Goal: Communication & Community: Share content

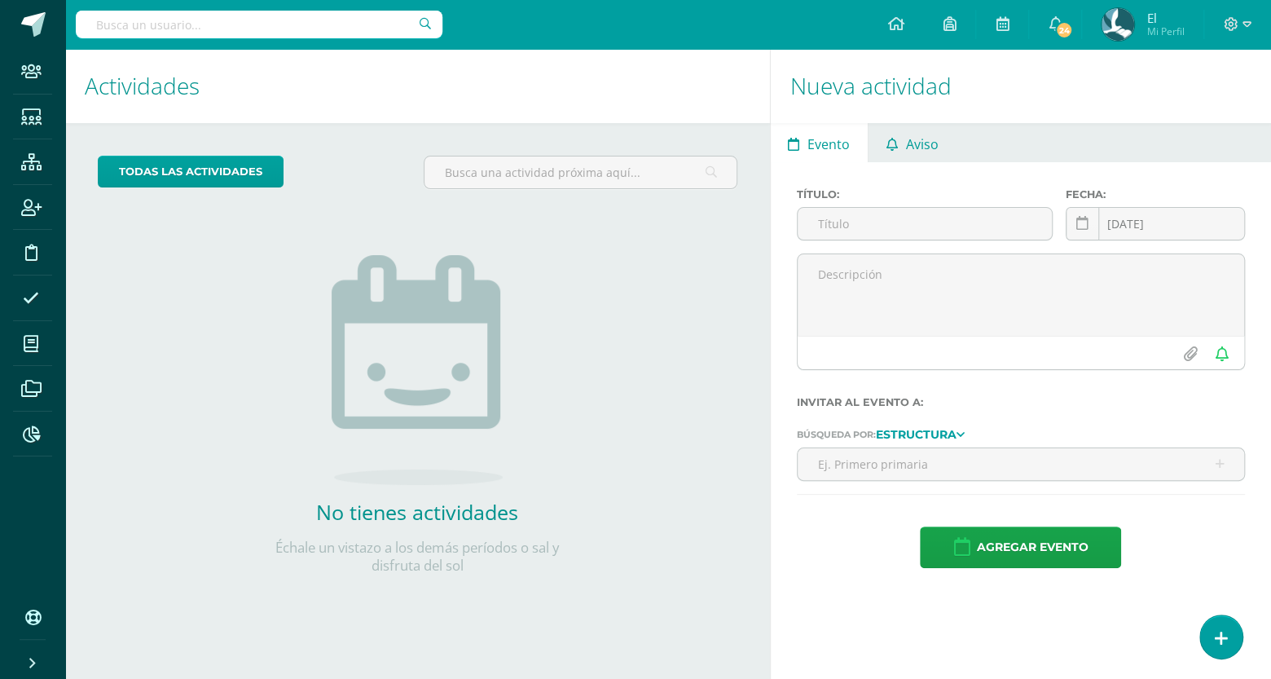
click at [910, 134] on span "Aviso" at bounding box center [921, 144] width 33 height 39
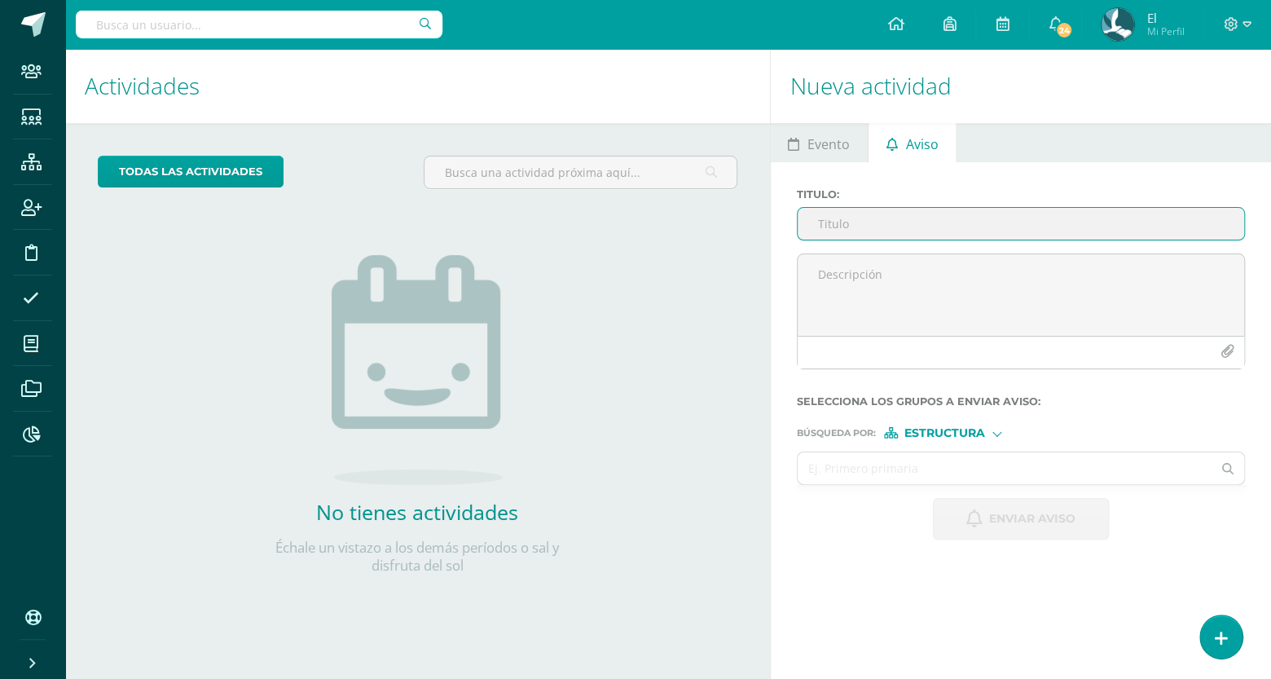
click at [837, 223] on input "Titulo :" at bounding box center [1021, 224] width 447 height 32
type input "Circular Reinscripciones 2026"
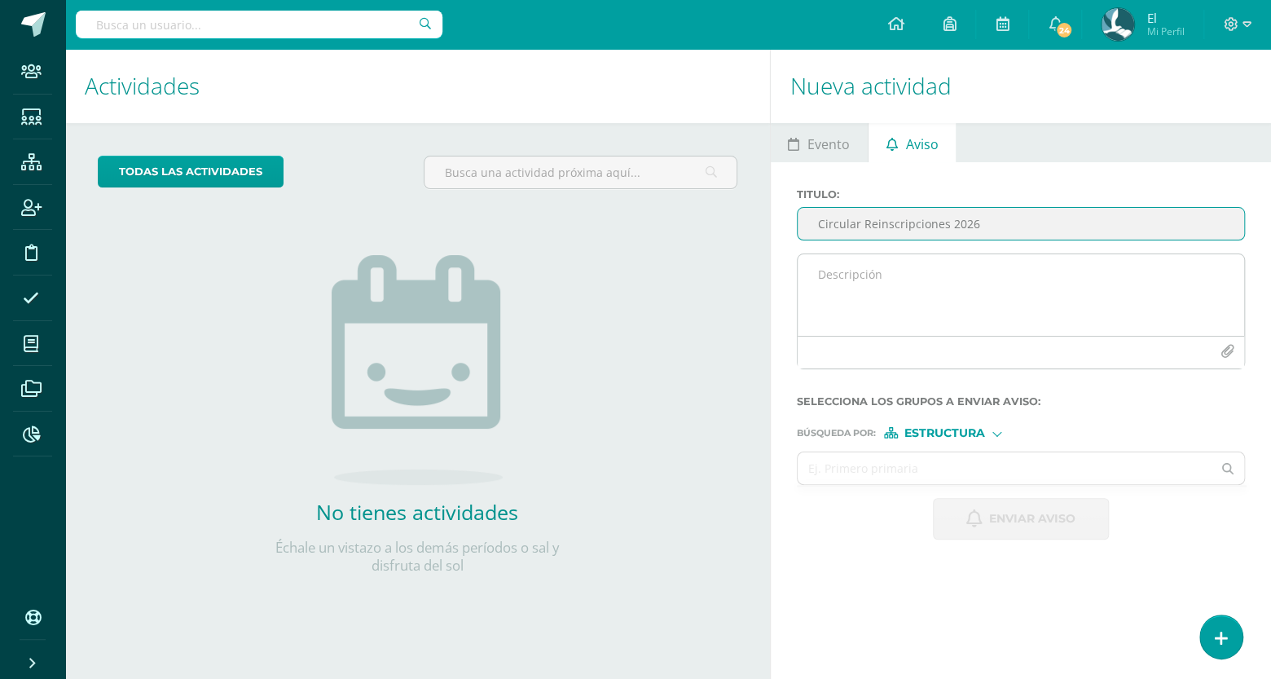
click at [923, 301] on textarea at bounding box center [1021, 295] width 447 height 82
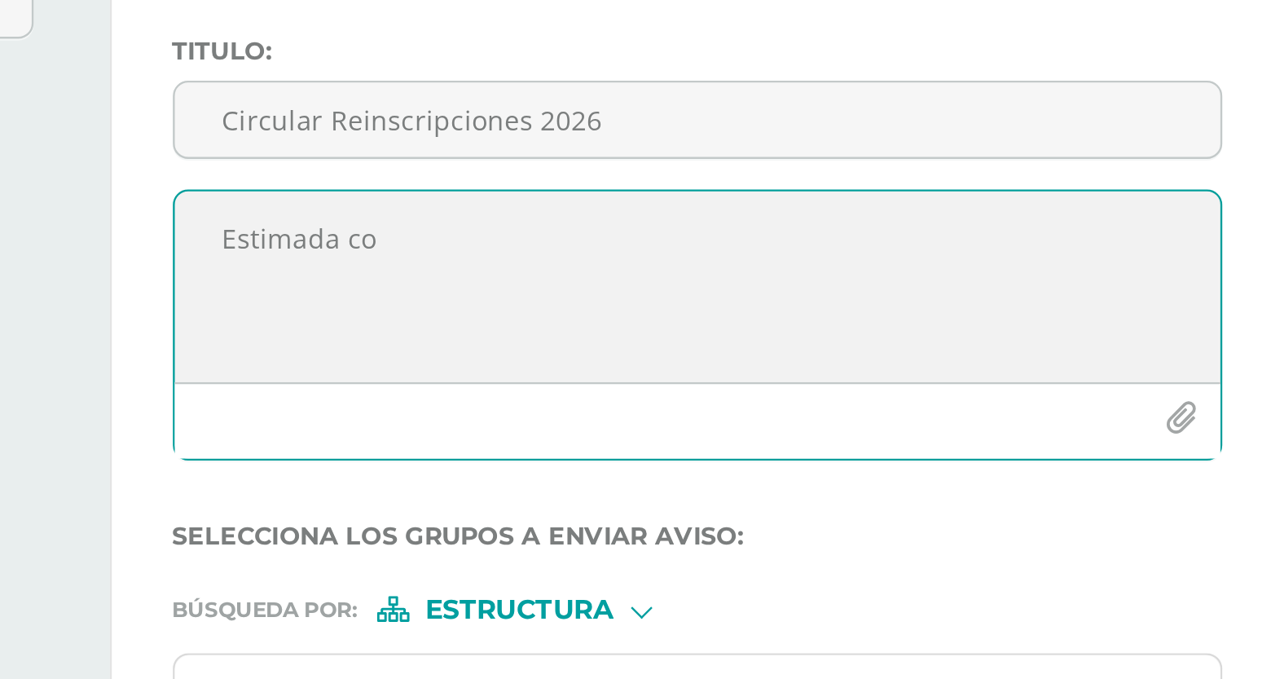
click at [932, 275] on textarea "Estimada co" at bounding box center [1021, 295] width 447 height 82
click at [875, 271] on textarea "Estimada comunidad" at bounding box center [1021, 295] width 447 height 82
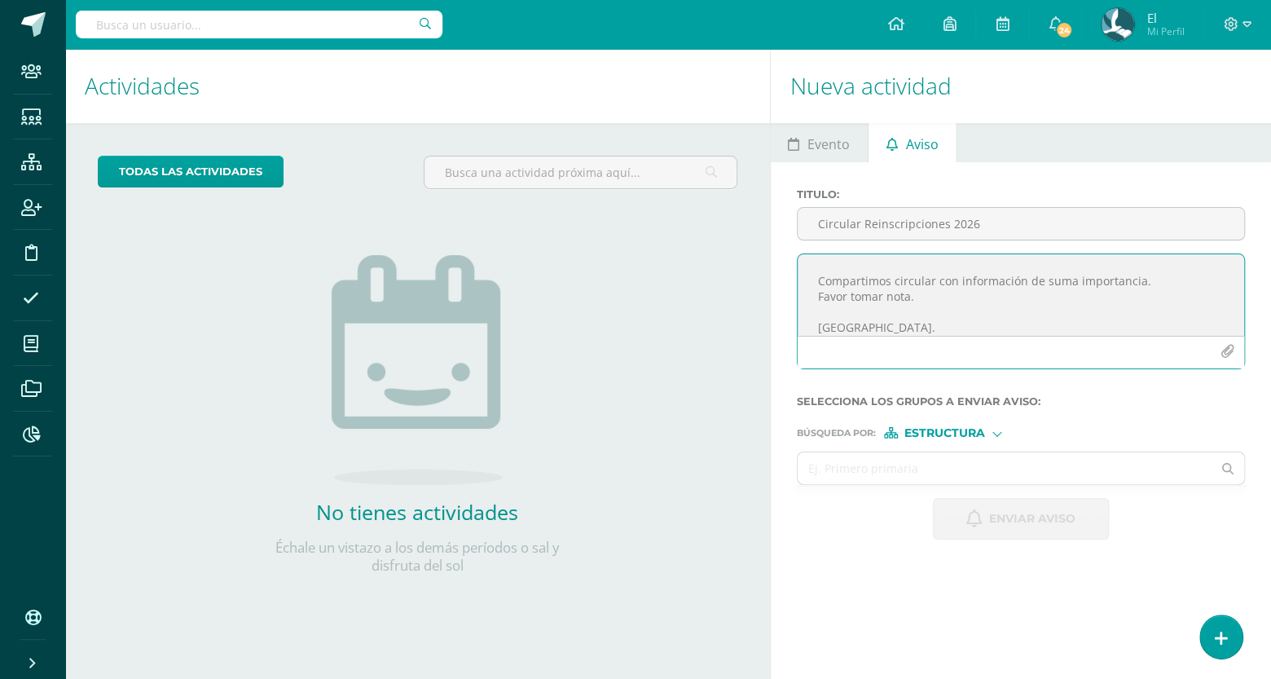
scroll to position [11, 0]
type textarea "Estimada Comunidad Educativa: Compartimos circular con información de suma impo…"
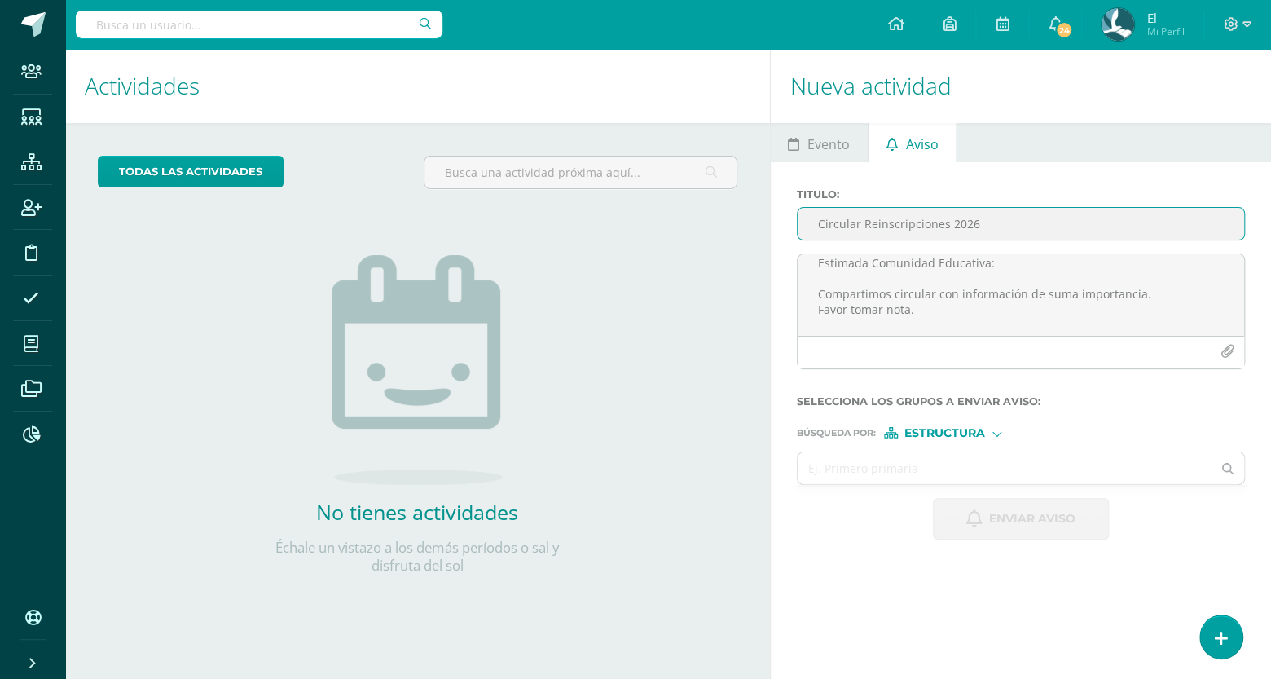
click at [1011, 224] on input "Circular Reinscripciones 2026" at bounding box center [1021, 224] width 447 height 32
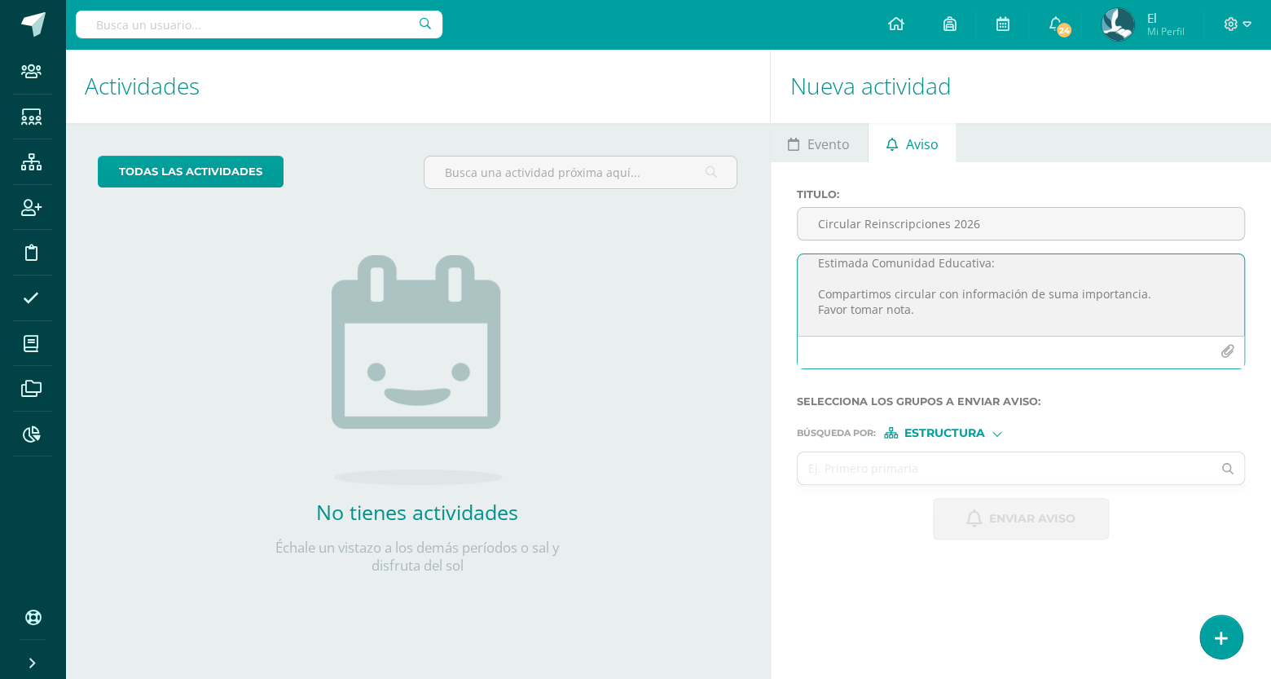
click at [1226, 351] on icon "button" at bounding box center [1228, 352] width 14 height 14
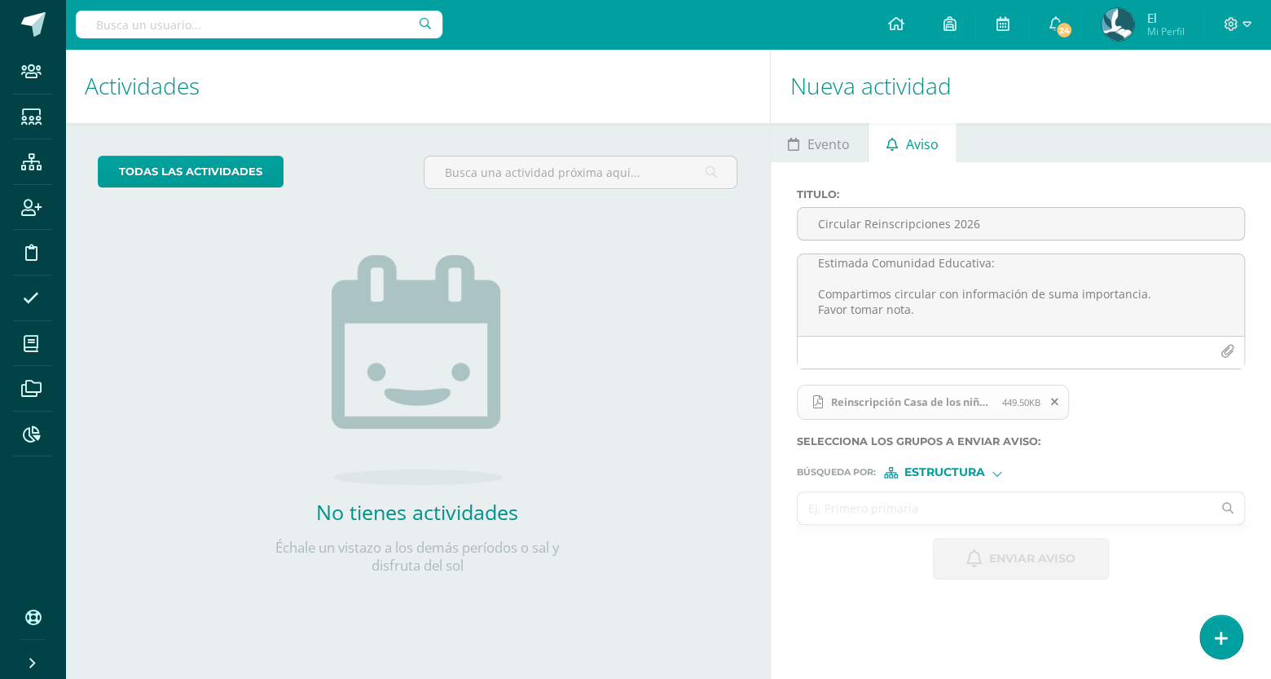
click at [946, 509] on input "text" at bounding box center [1005, 508] width 415 height 32
type input "m"
click at [950, 328] on textarea "Estimada Comunidad Educativa: Compartimos circular con información de suma impo…" at bounding box center [1021, 295] width 447 height 82
click at [975, 491] on div "maternal" at bounding box center [1021, 507] width 448 height 33
click at [955, 511] on input "maternal" at bounding box center [1005, 508] width 415 height 32
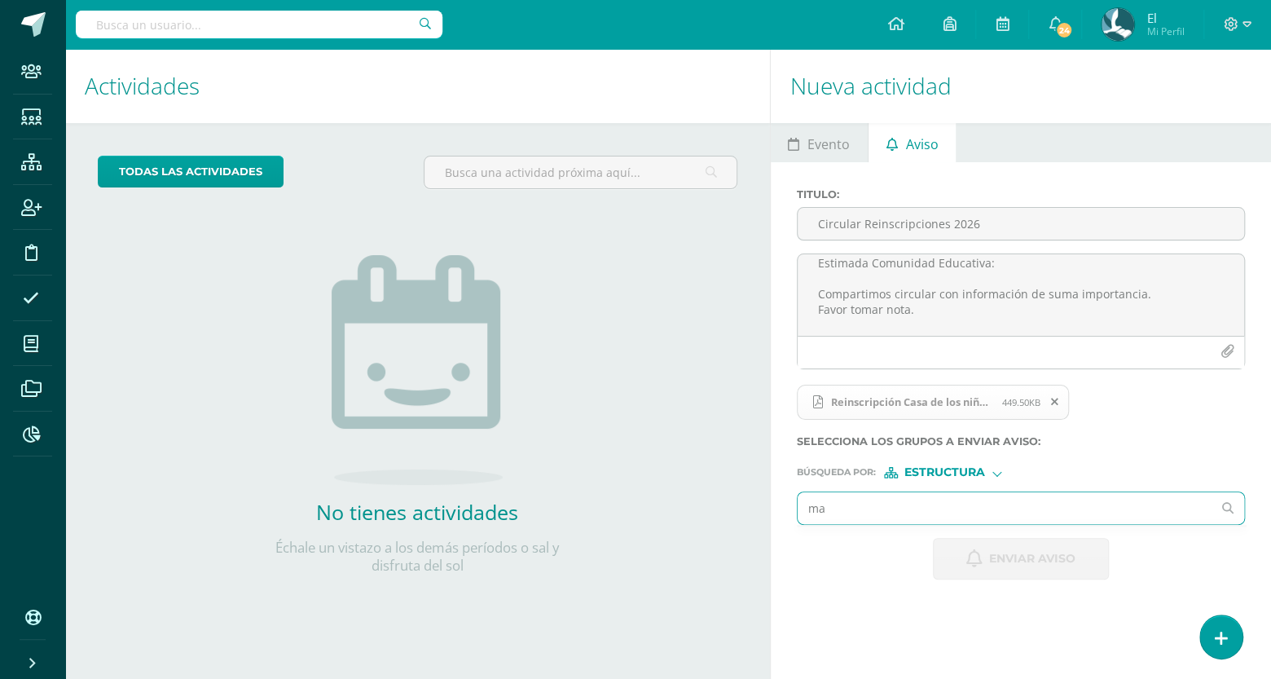
type input "m"
type input "p"
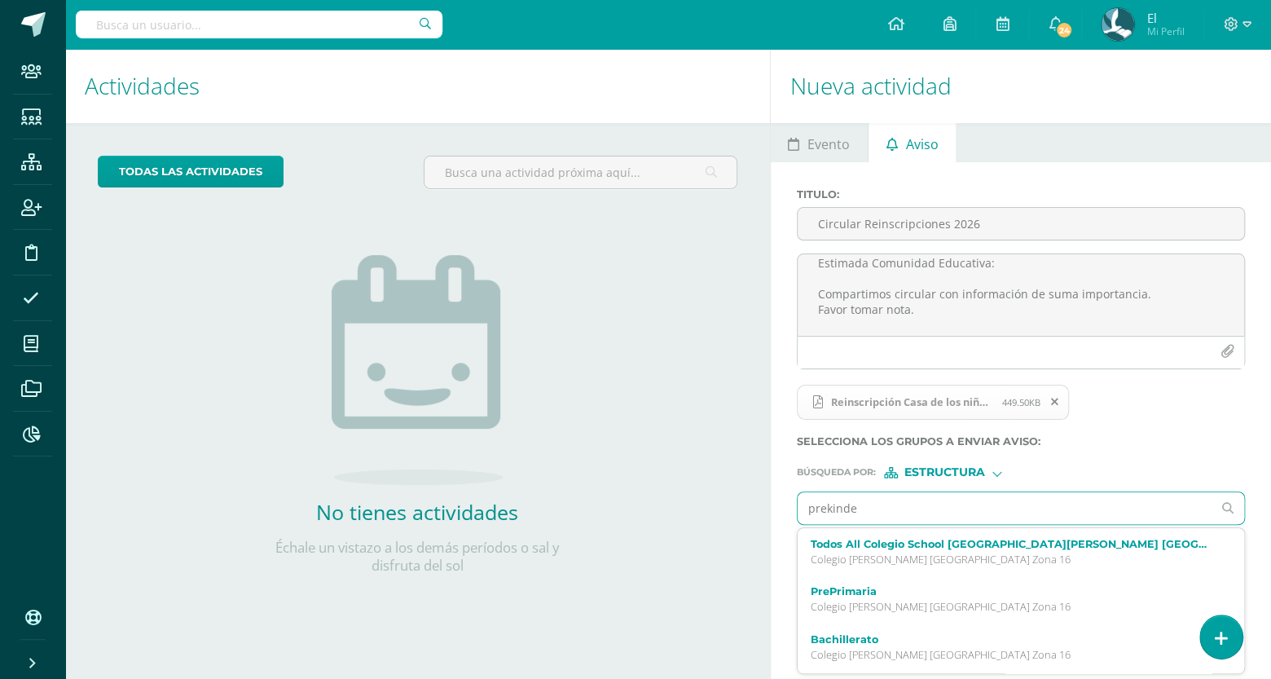
type input "prekinder"
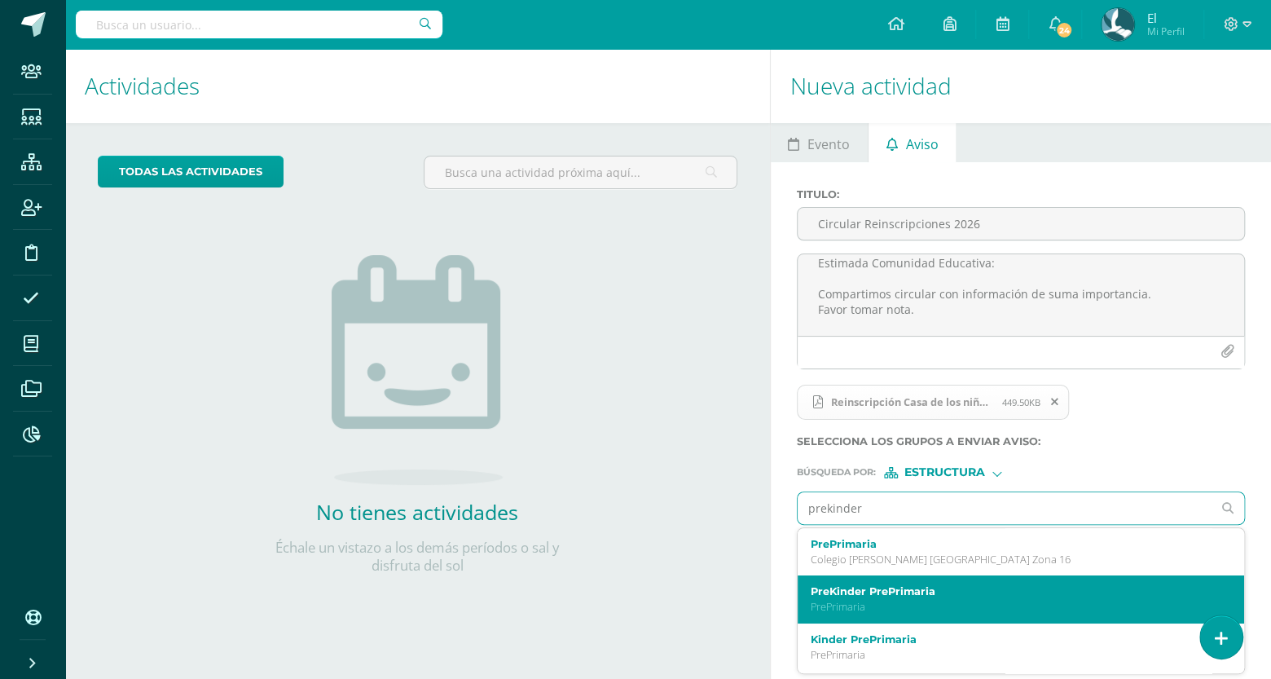
click at [876, 595] on label "PreKinder PrePrimaria" at bounding box center [1012, 591] width 403 height 12
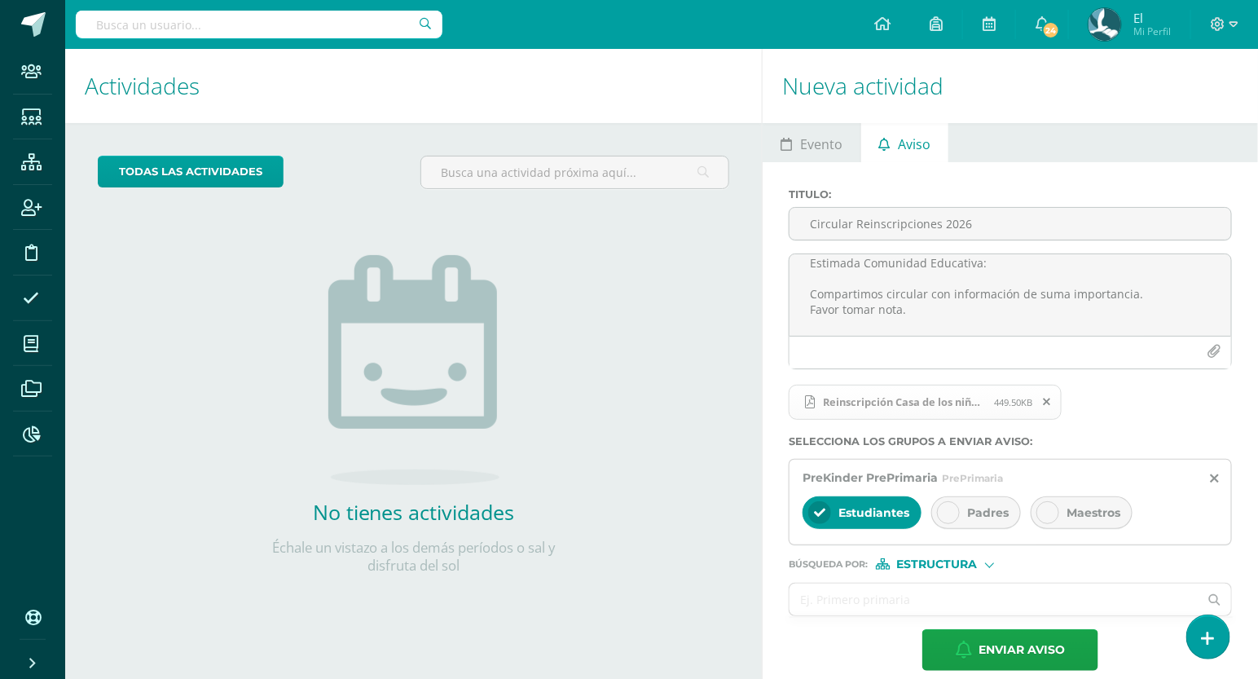
click at [963, 517] on div "Padres" at bounding box center [977, 512] width 90 height 33
click at [900, 513] on span "Estudiantes" at bounding box center [874, 512] width 71 height 15
click at [900, 602] on input "text" at bounding box center [994, 600] width 409 height 32
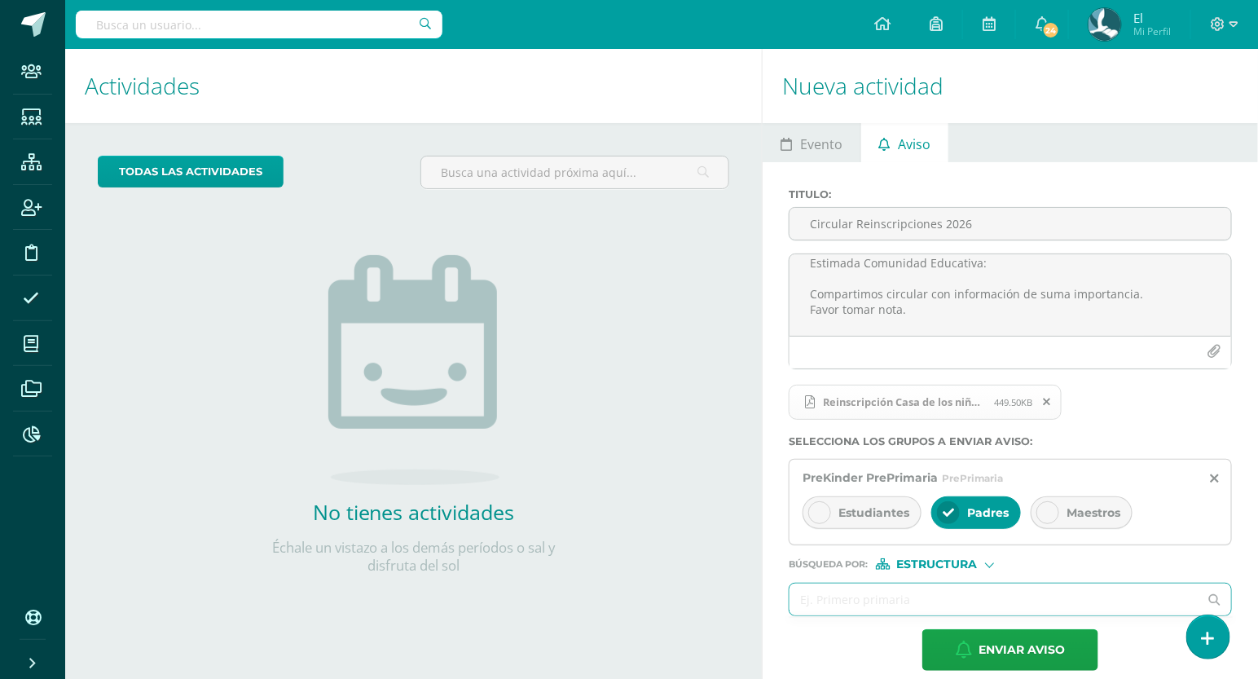
click at [900, 602] on input "text" at bounding box center [994, 600] width 409 height 32
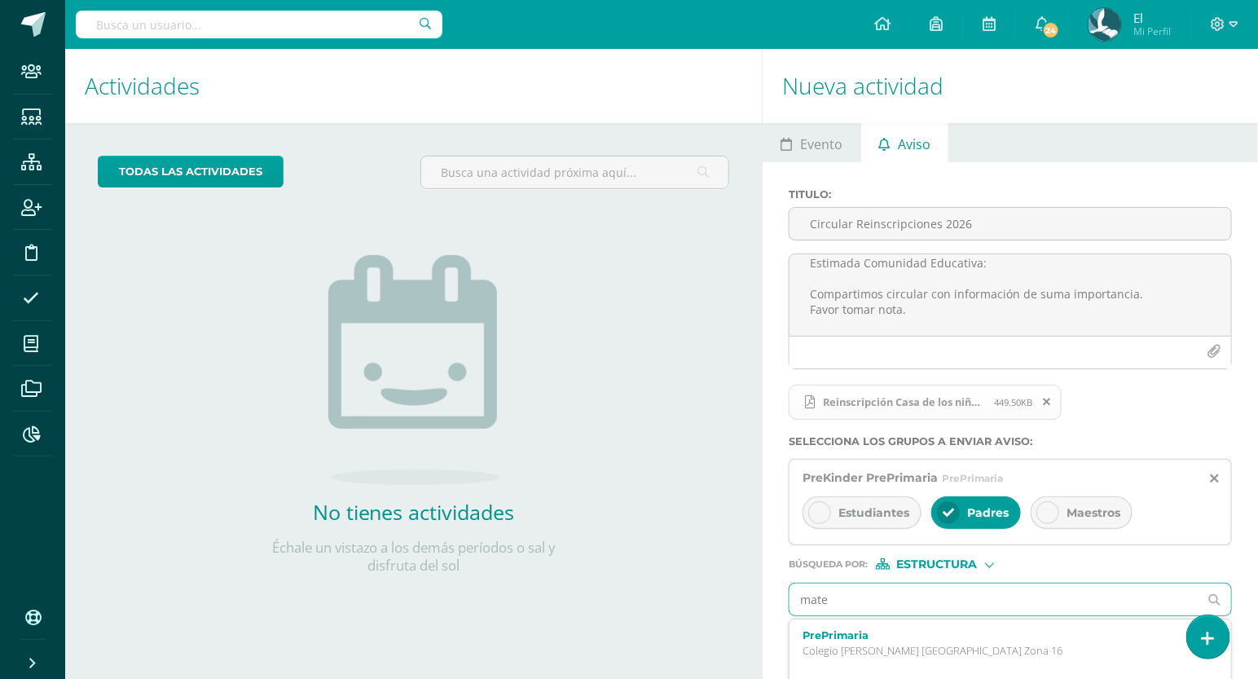
type input "mater"
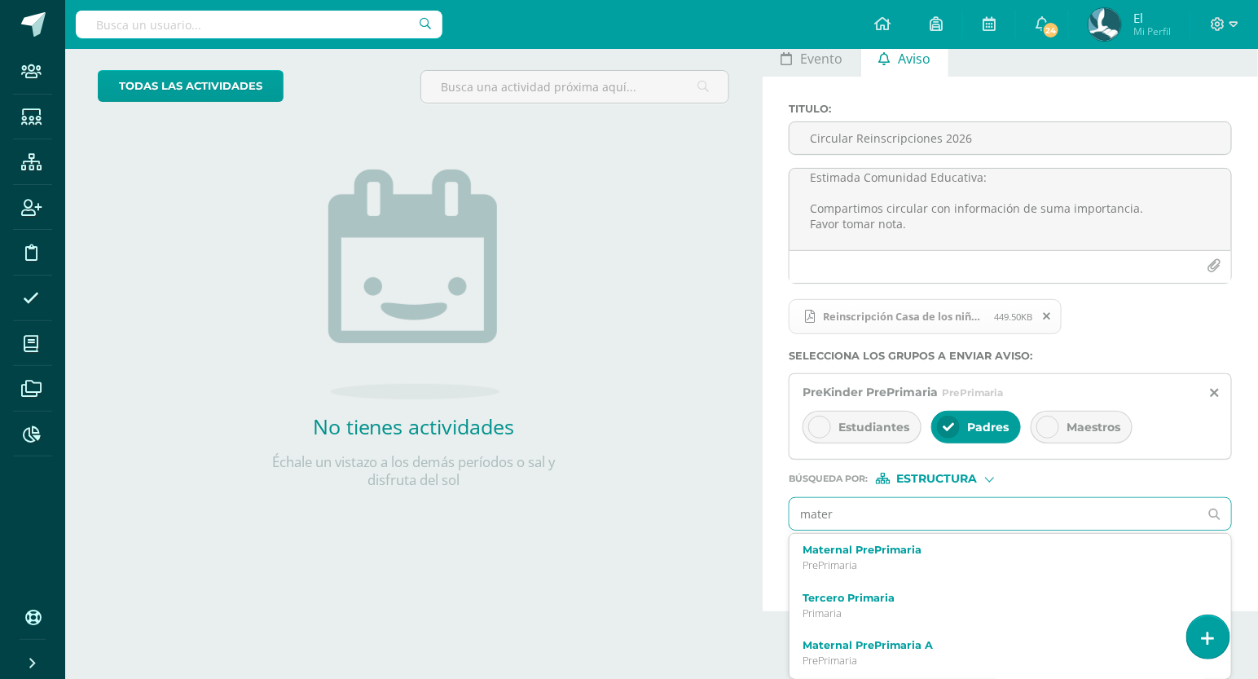
scroll to position [86, 0]
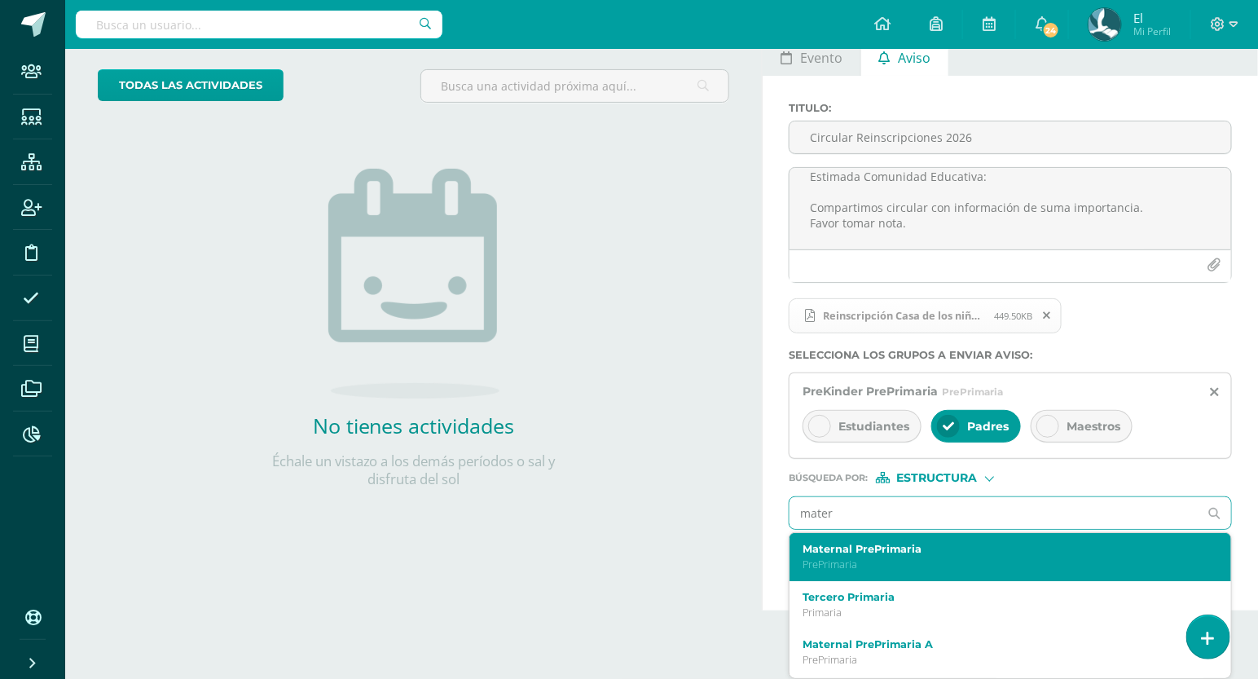
click at [940, 562] on p "PrePrimaria" at bounding box center [1002, 564] width 398 height 14
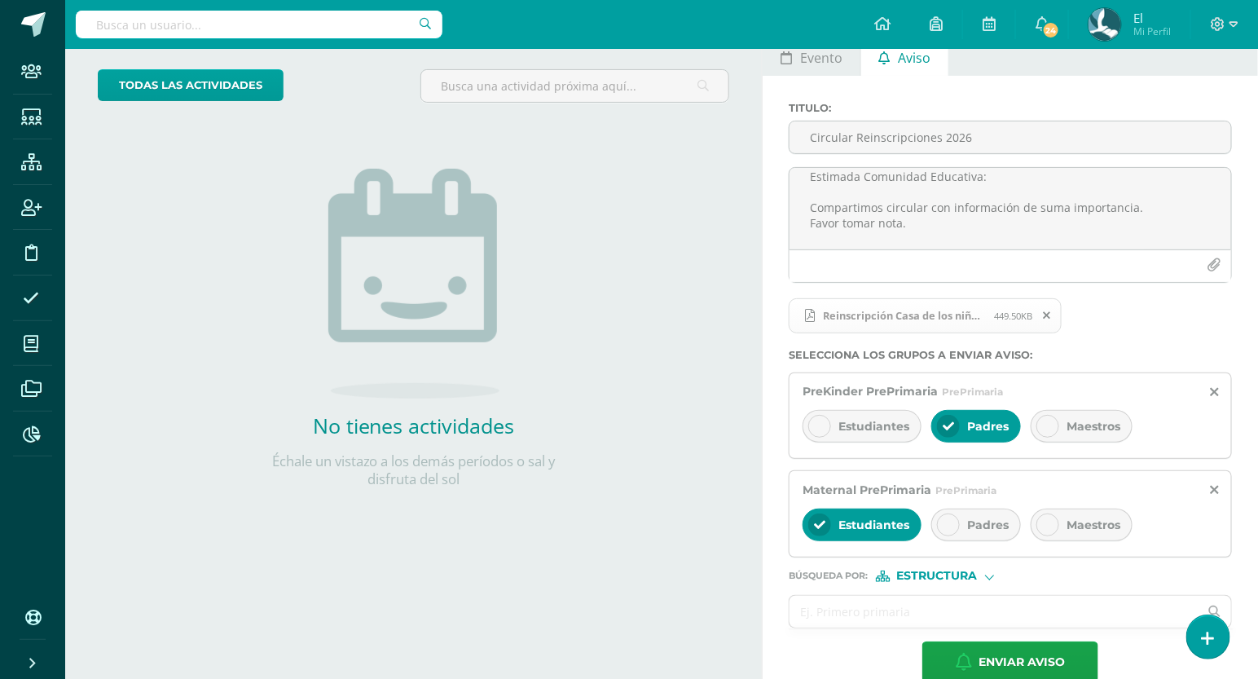
click at [954, 515] on div at bounding box center [948, 524] width 23 height 23
click at [893, 522] on span "Estudiantes" at bounding box center [874, 525] width 71 height 15
click at [923, 607] on input "text" at bounding box center [994, 612] width 409 height 32
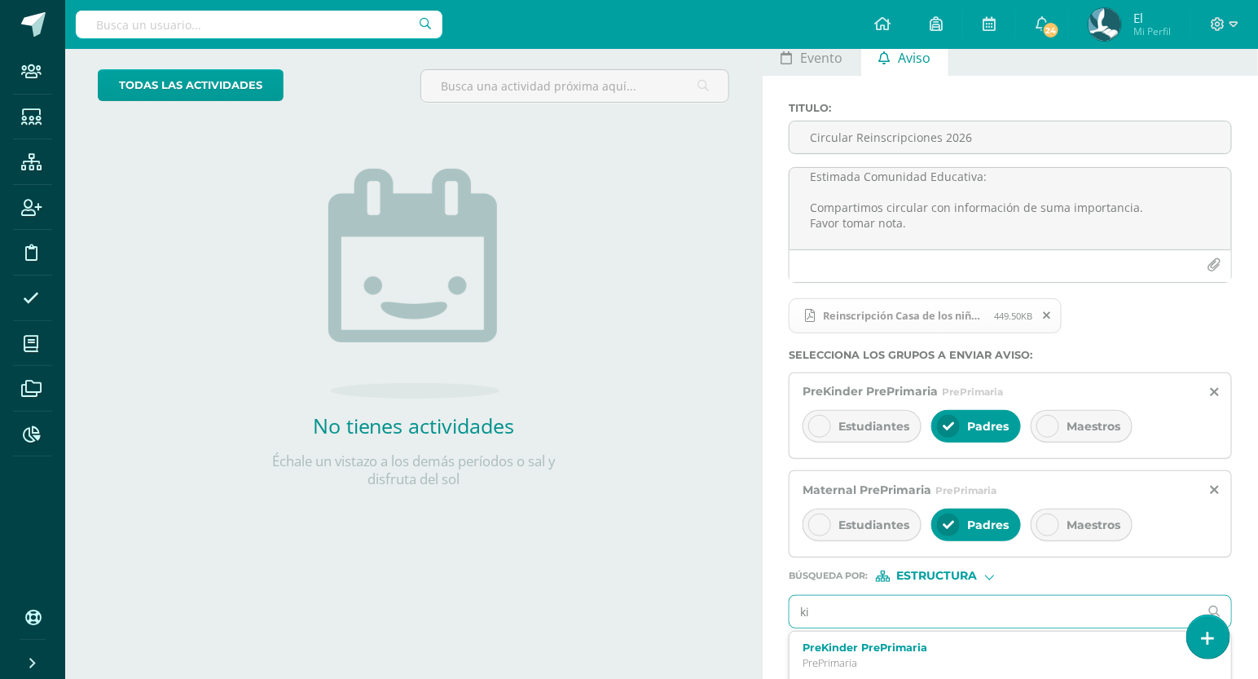
type input "k"
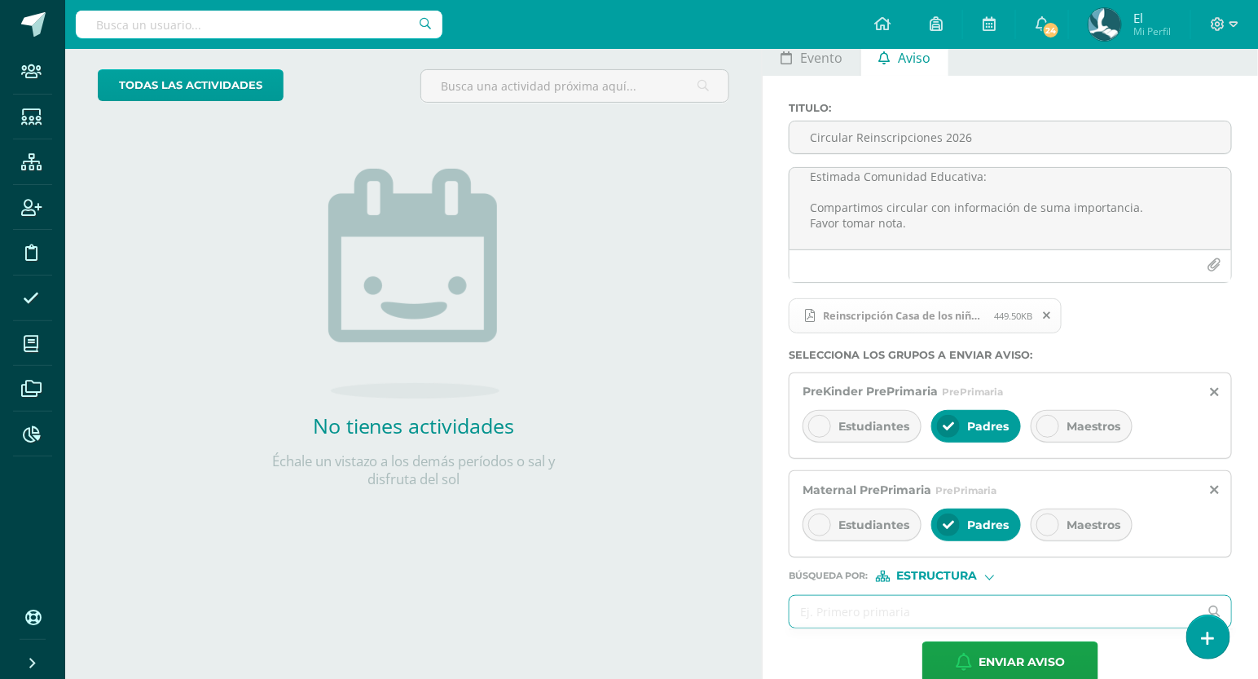
scroll to position [116, 0]
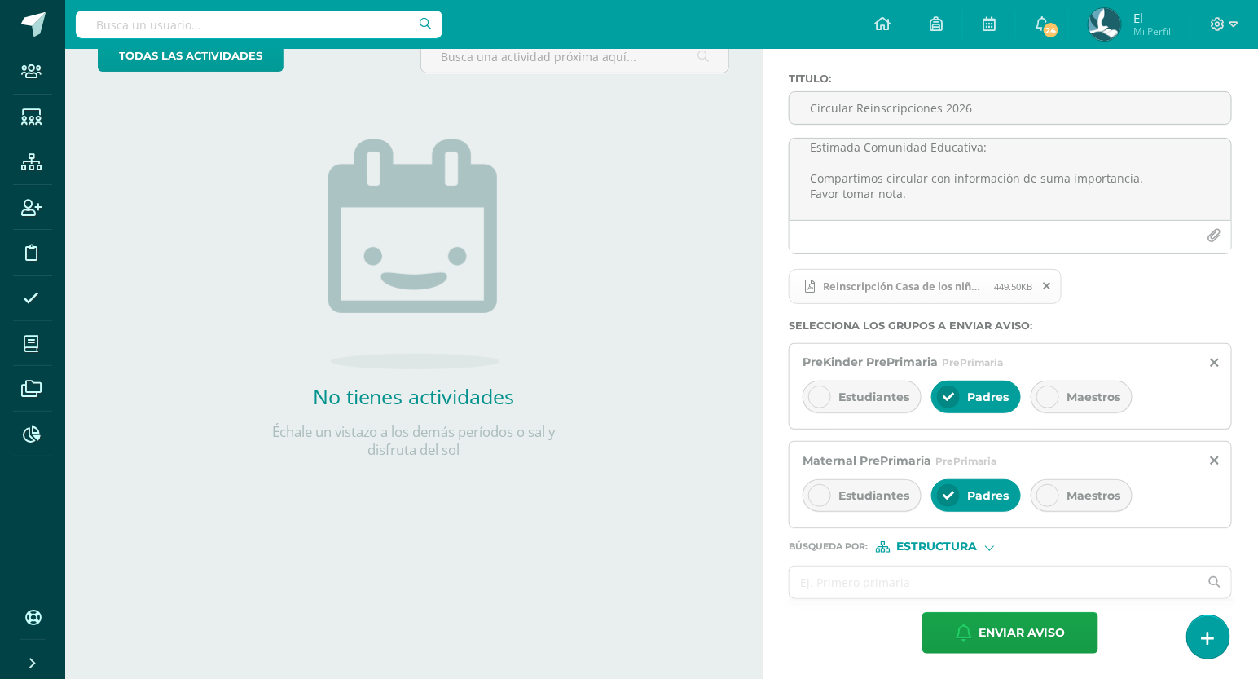
click at [987, 554] on form "Titulo : Circular Reinscripciones 2026 Estimada Comunidad Educativa: Compartimo…" at bounding box center [1010, 363] width 443 height 581
click at [975, 550] on span "Estructura" at bounding box center [937, 546] width 81 height 9
click at [934, 588] on span "Persona" at bounding box center [943, 588] width 59 height 9
click at [896, 588] on input "text" at bounding box center [994, 582] width 409 height 32
type input "asiste"
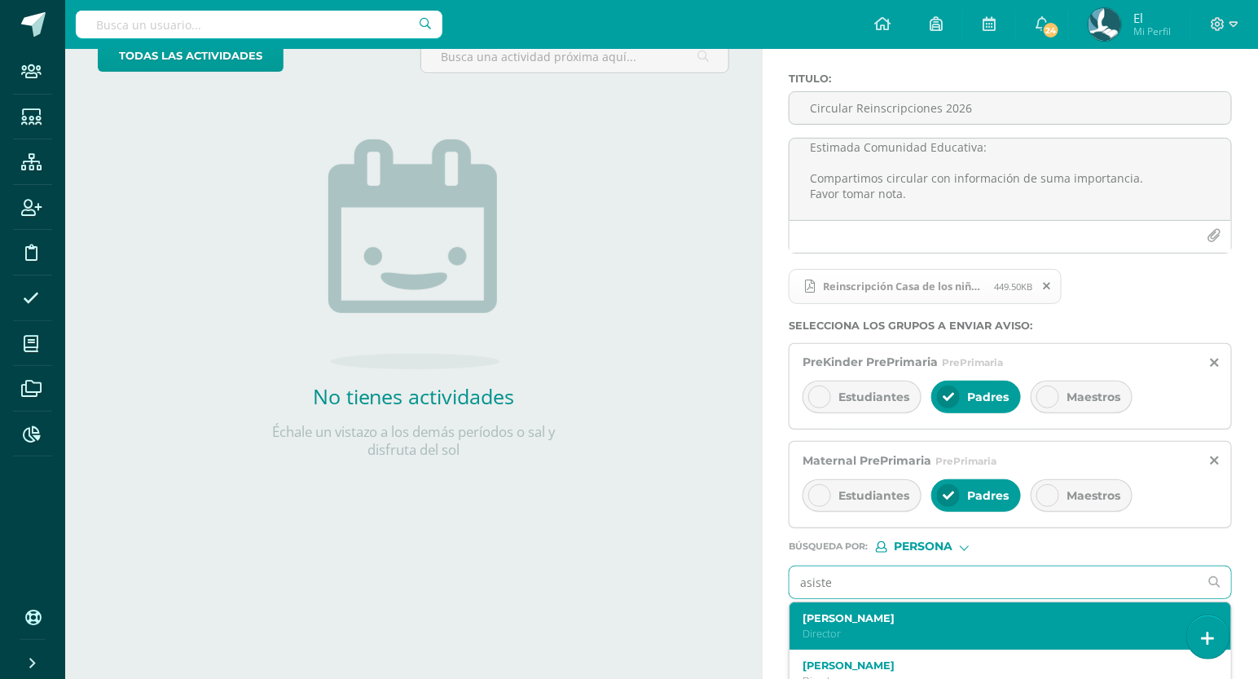
click at [867, 622] on label "[PERSON_NAME]" at bounding box center [1002, 618] width 398 height 12
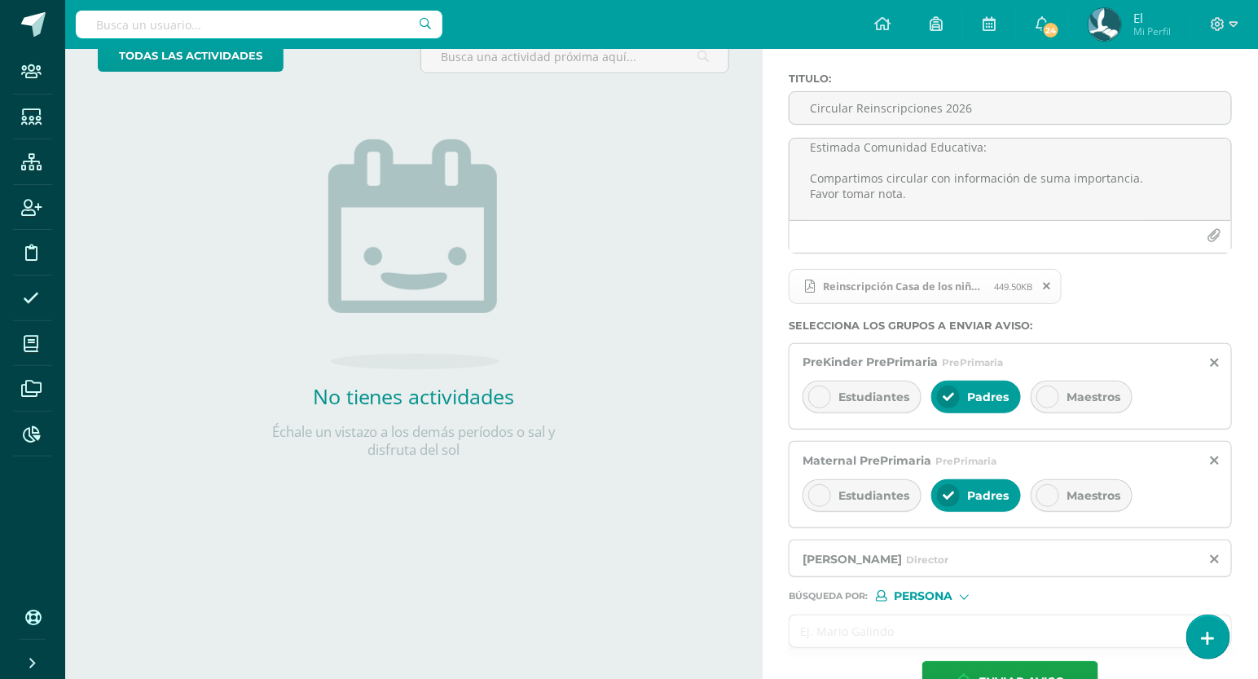
click at [863, 627] on input "text" at bounding box center [994, 631] width 409 height 32
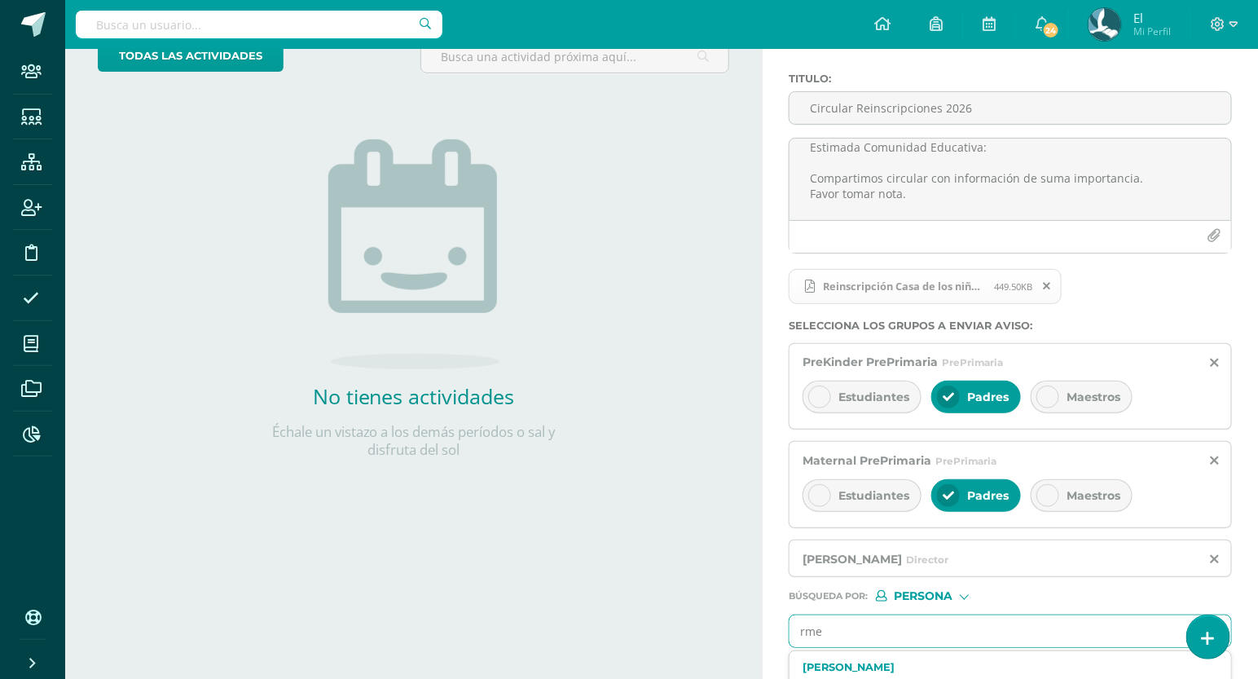
type input "rmen"
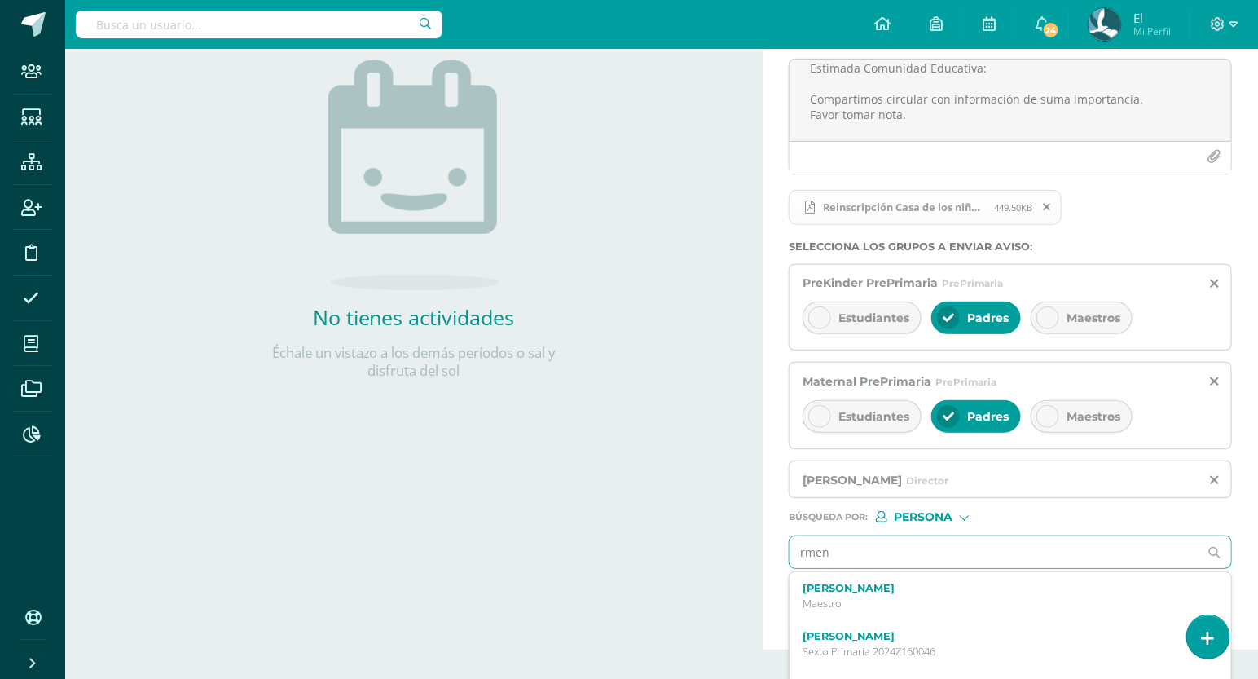
scroll to position [197, 0]
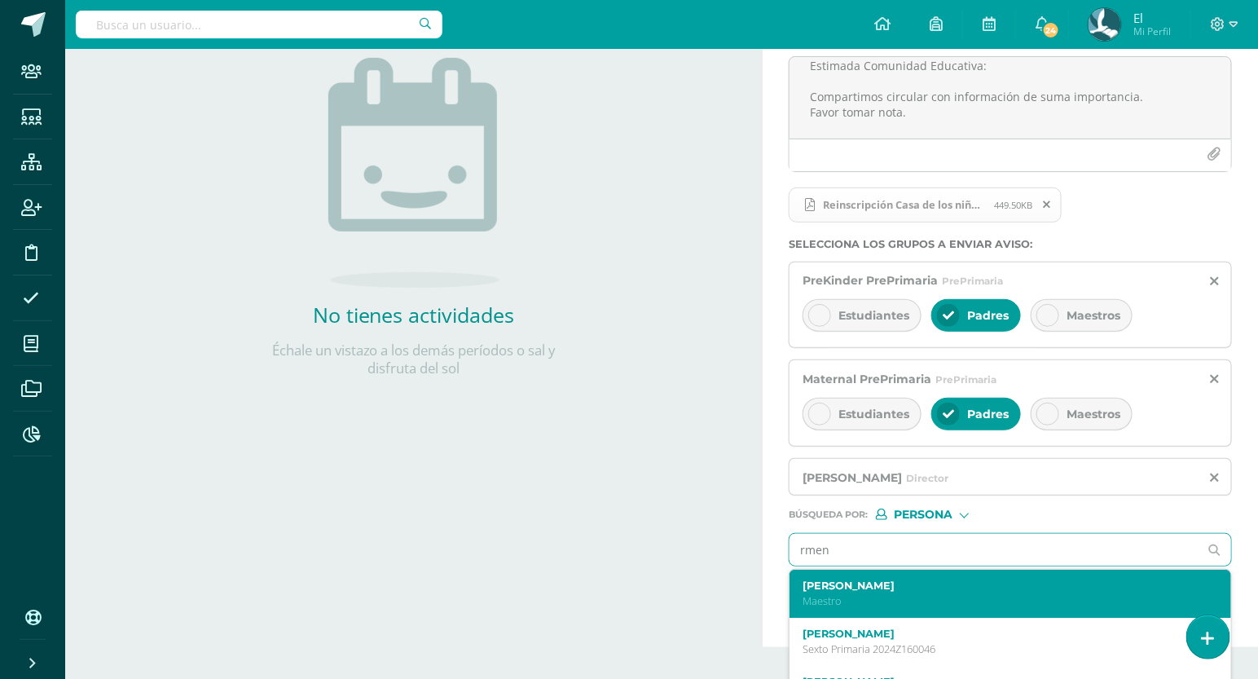
click at [888, 601] on p "Maestro" at bounding box center [1002, 601] width 398 height 14
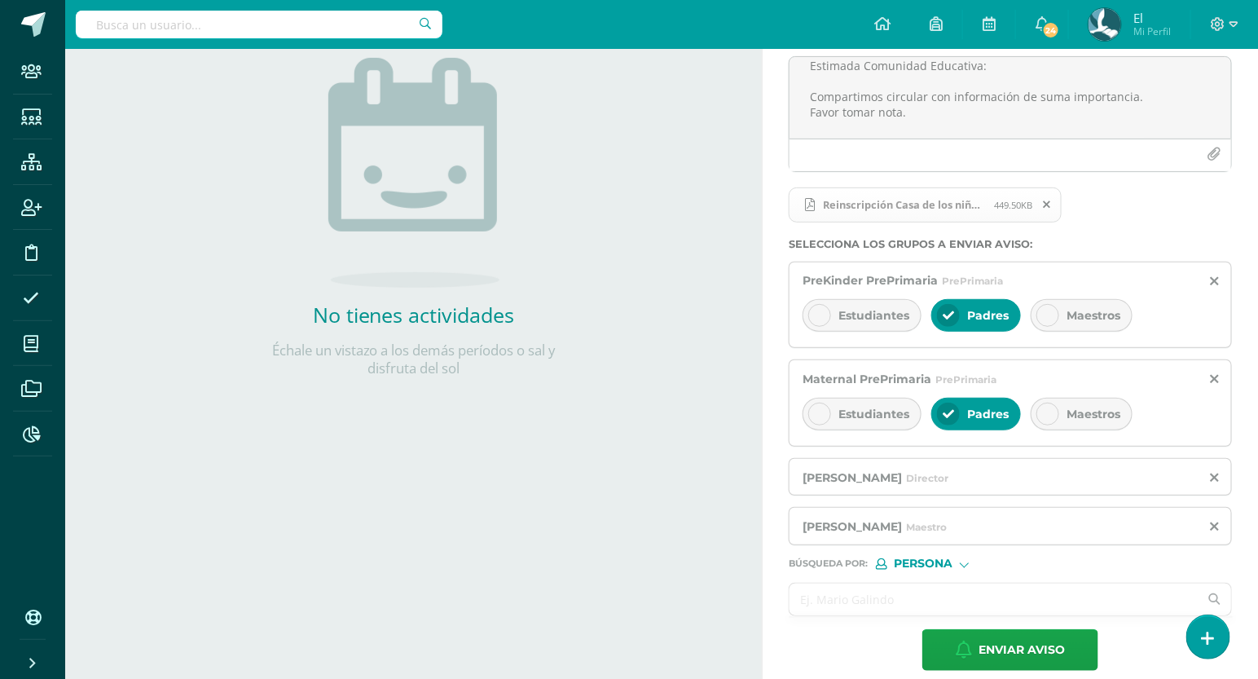
click at [916, 591] on input "text" at bounding box center [994, 600] width 409 height 32
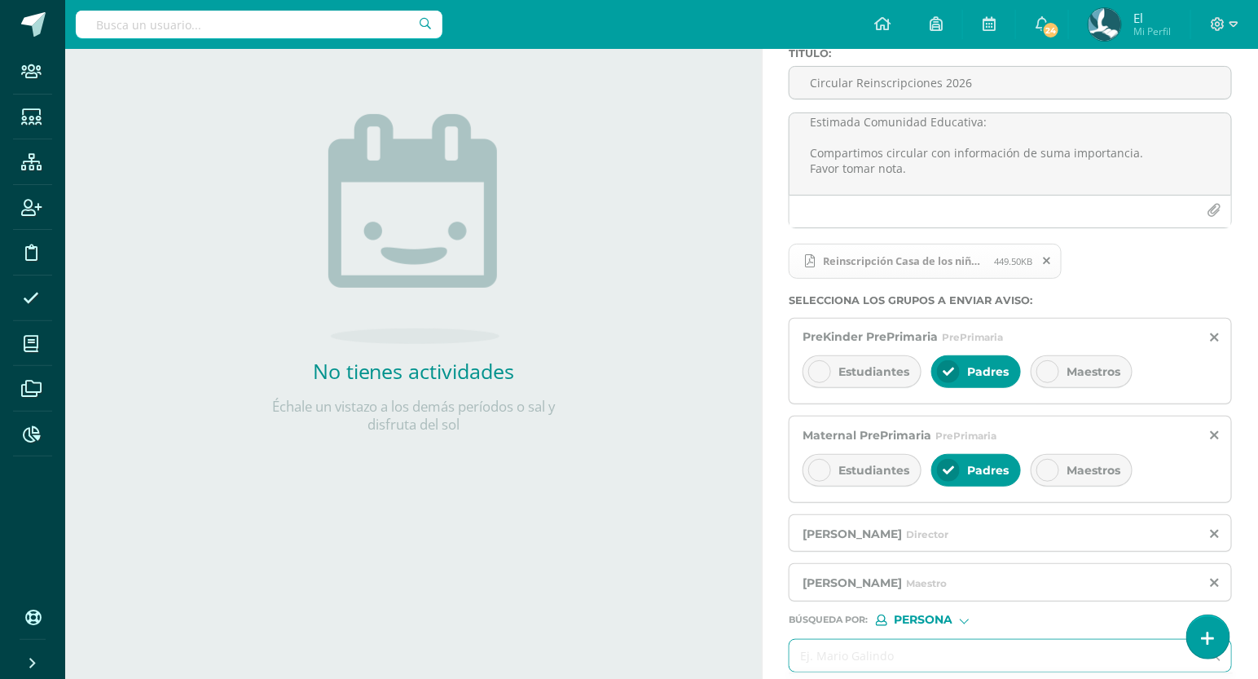
scroll to position [214, 0]
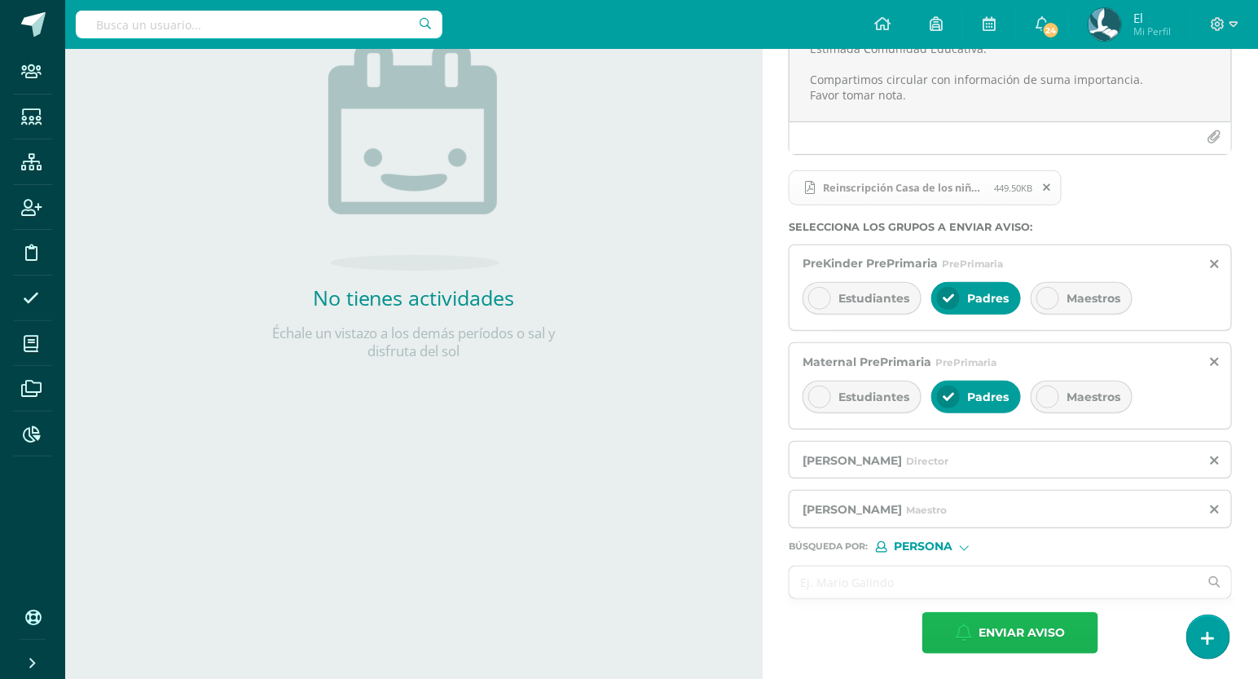
click at [998, 630] on span "Enviar aviso" at bounding box center [1022, 633] width 86 height 40
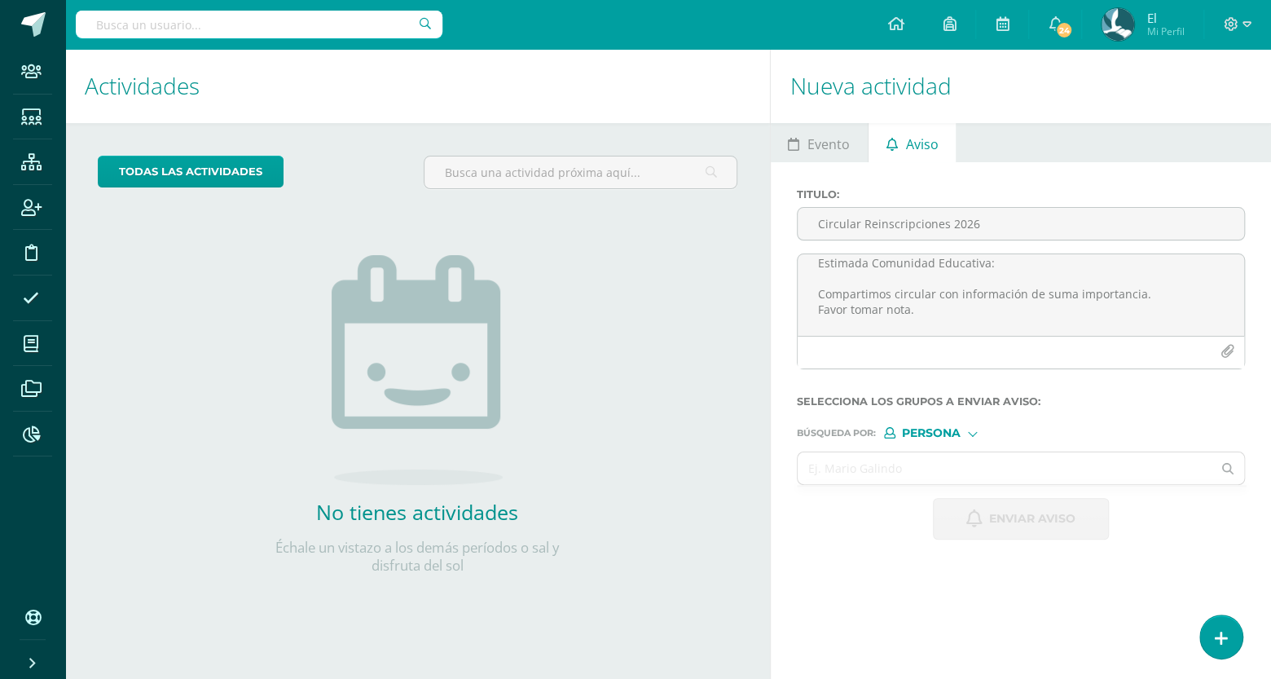
scroll to position [0, 0]
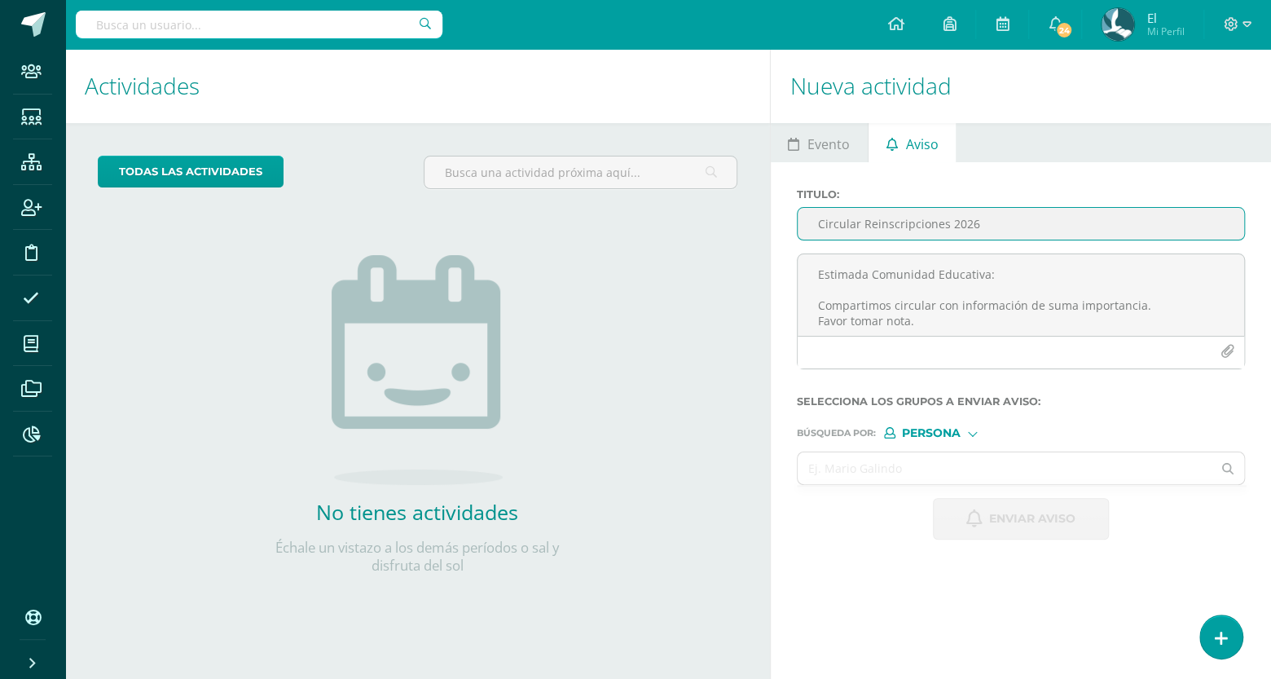
click at [870, 217] on input "Circular Reinscripciones 2026" at bounding box center [1021, 224] width 447 height 32
paste input "Circular Reinscripciones 2026"
type input "Circular Reinscripciones 2026"
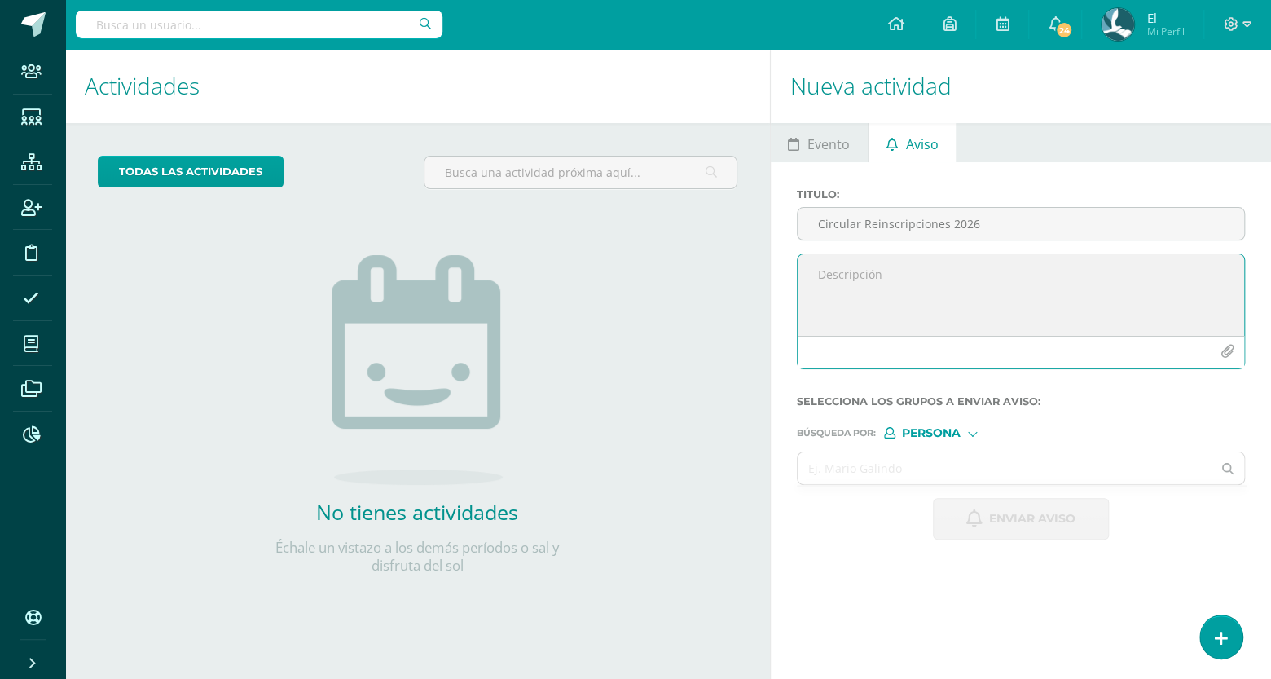
paste textarea "Estimada Comunidad Educativa: Compartimos circular con información de suma impo…"
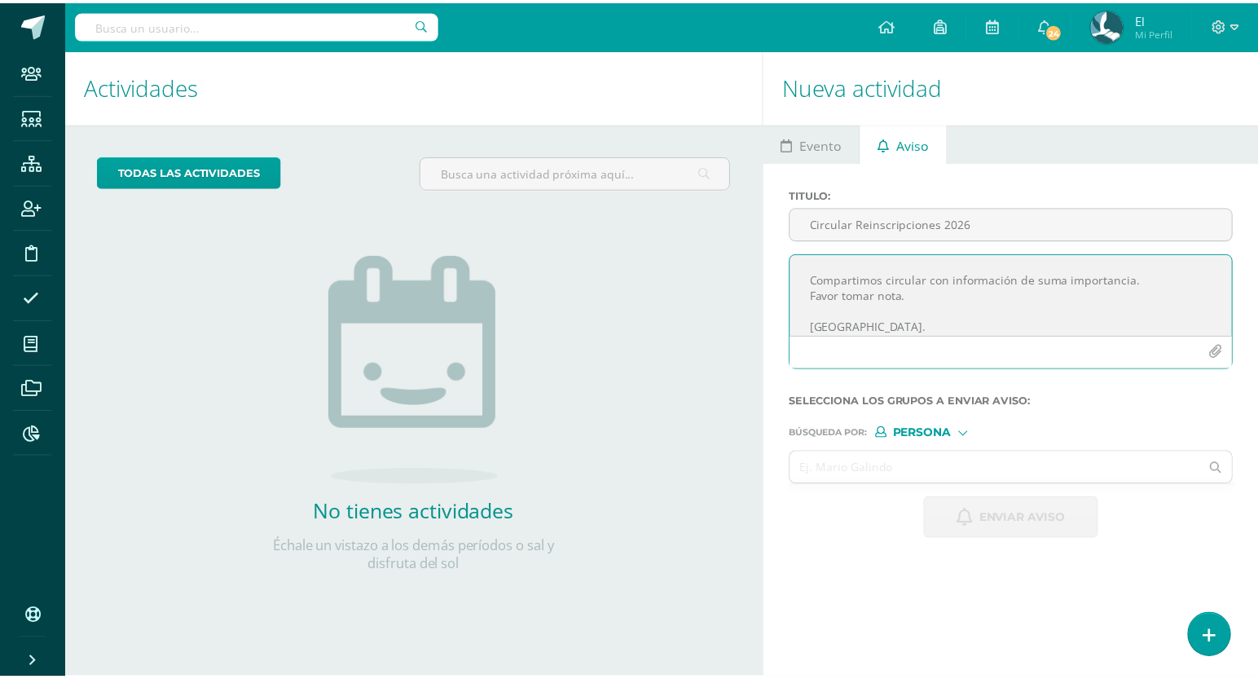
scroll to position [37, 0]
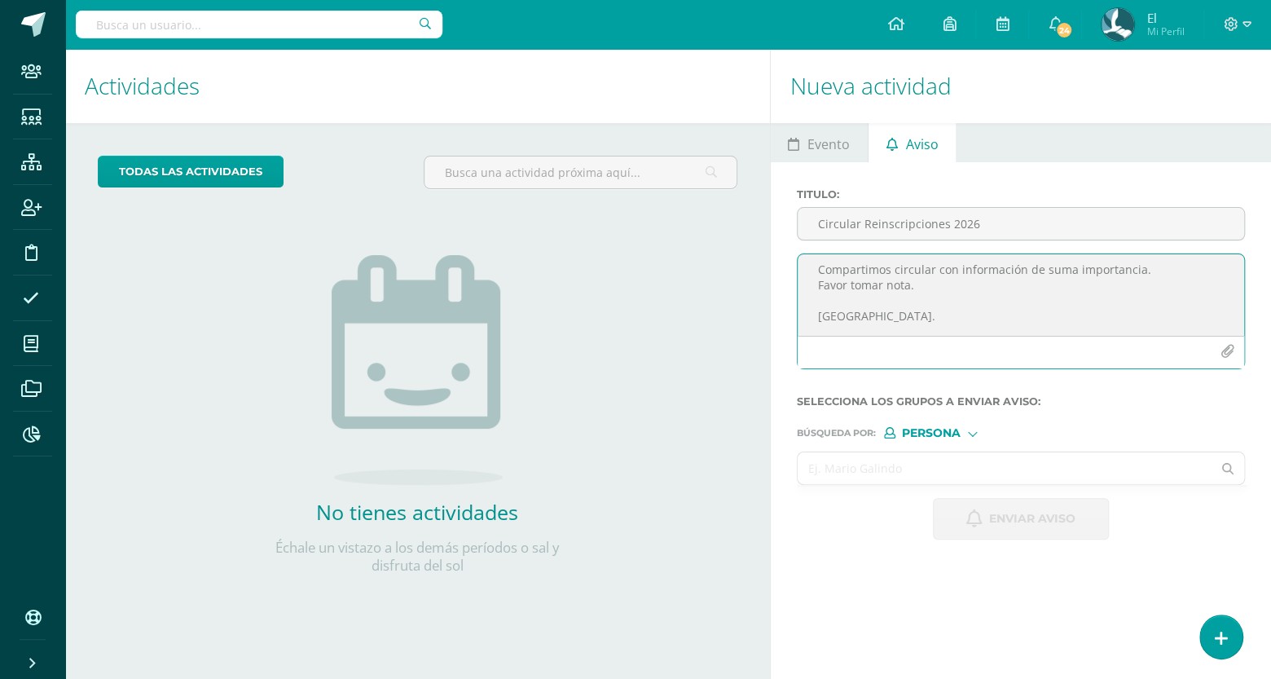
type textarea "Estimada Comunidad Educativa: Compartimos circular con información de suma impo…"
click at [935, 456] on input "text" at bounding box center [1005, 468] width 415 height 32
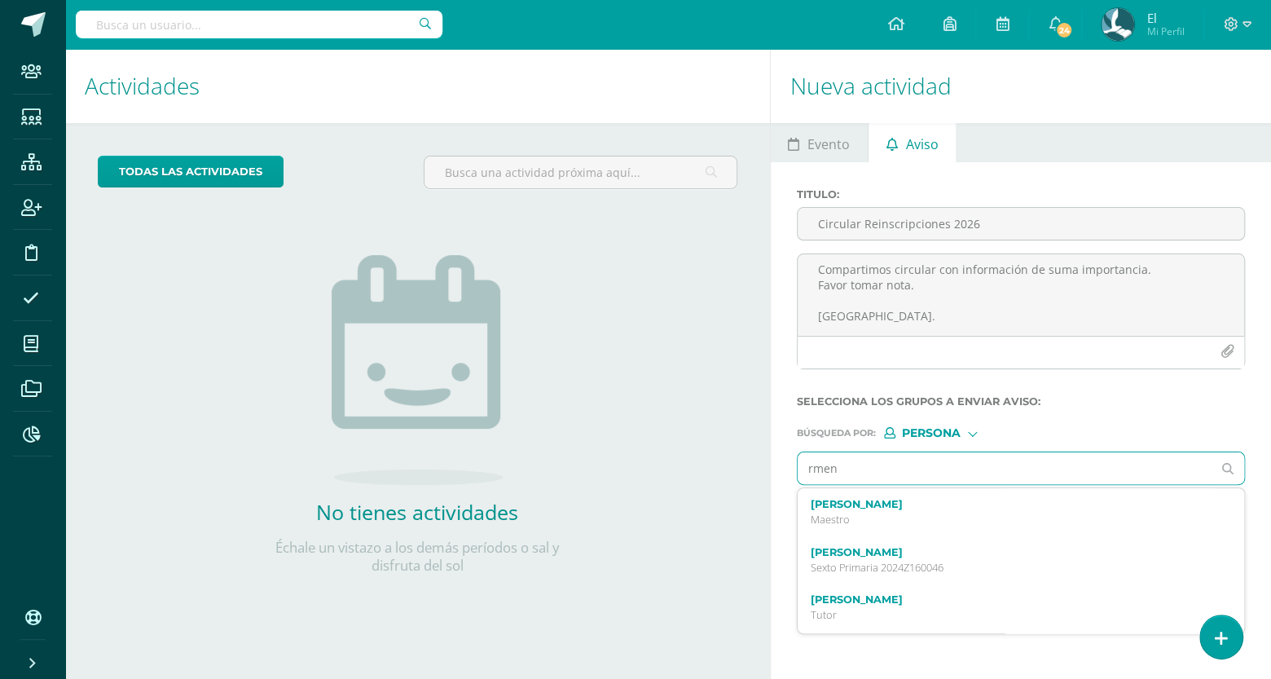
type input "rmend"
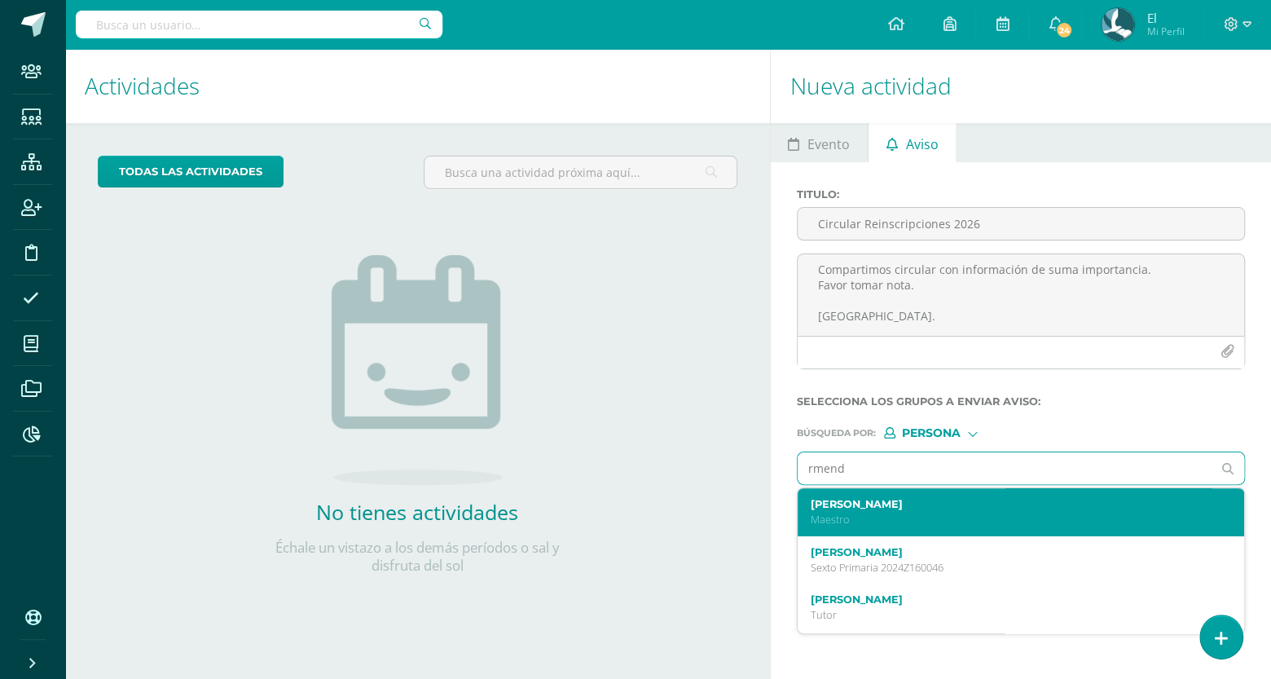
click at [910, 498] on label "[PERSON_NAME]" at bounding box center [1012, 504] width 403 height 12
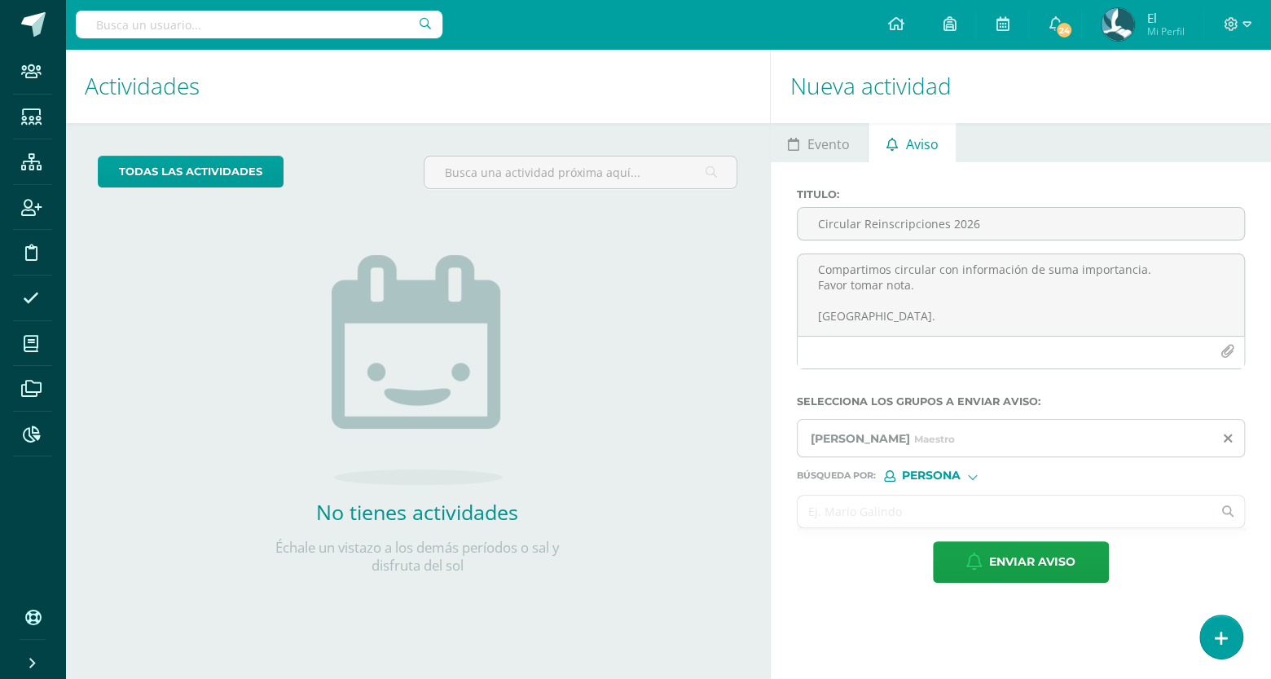
click at [922, 513] on input "text" at bounding box center [1005, 512] width 415 height 32
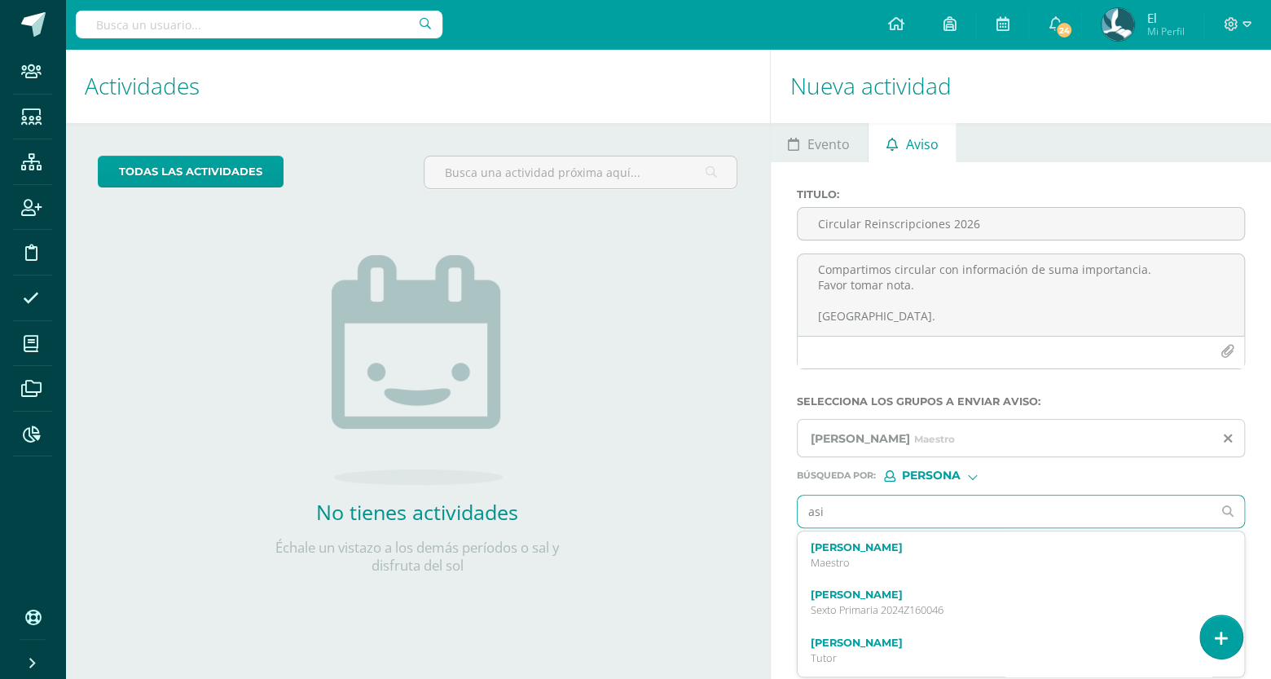
type input "asis"
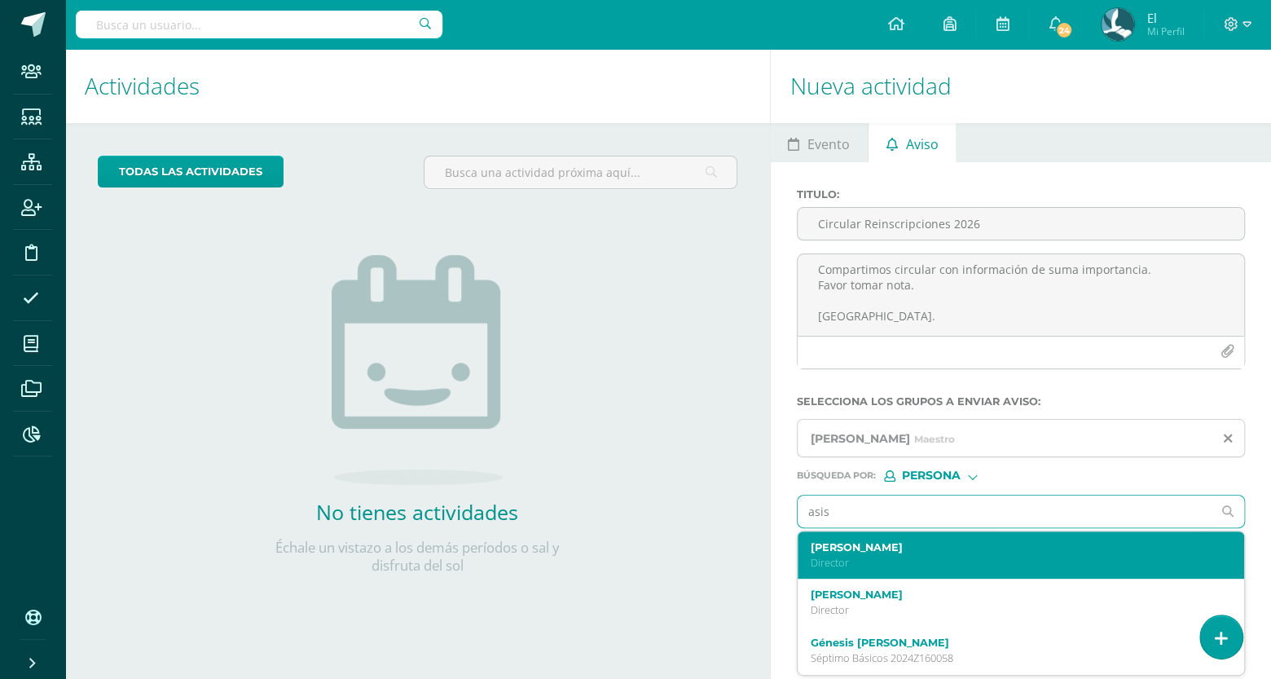
click at [906, 550] on label "[PERSON_NAME]" at bounding box center [1012, 547] width 403 height 12
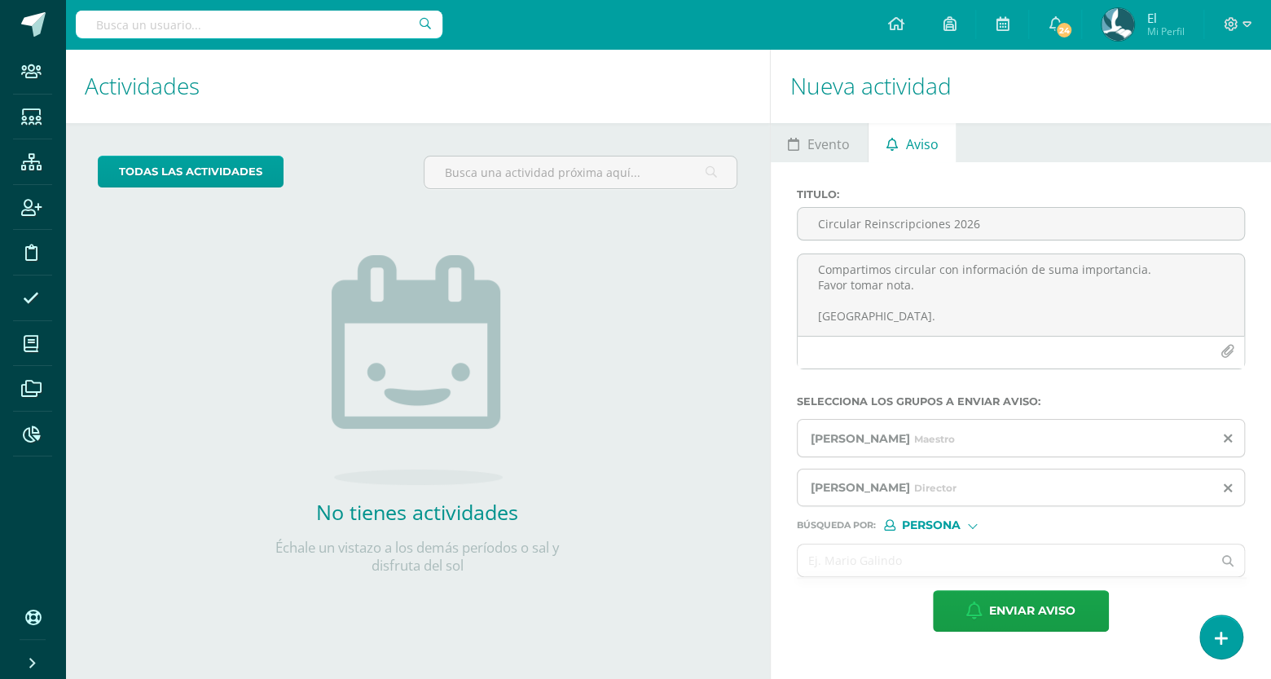
click at [963, 523] on div "Persona" at bounding box center [945, 524] width 122 height 11
click at [948, 549] on span "Estructura" at bounding box center [965, 547] width 81 height 9
click at [919, 564] on input "text" at bounding box center [1005, 560] width 415 height 32
type input "prepa"
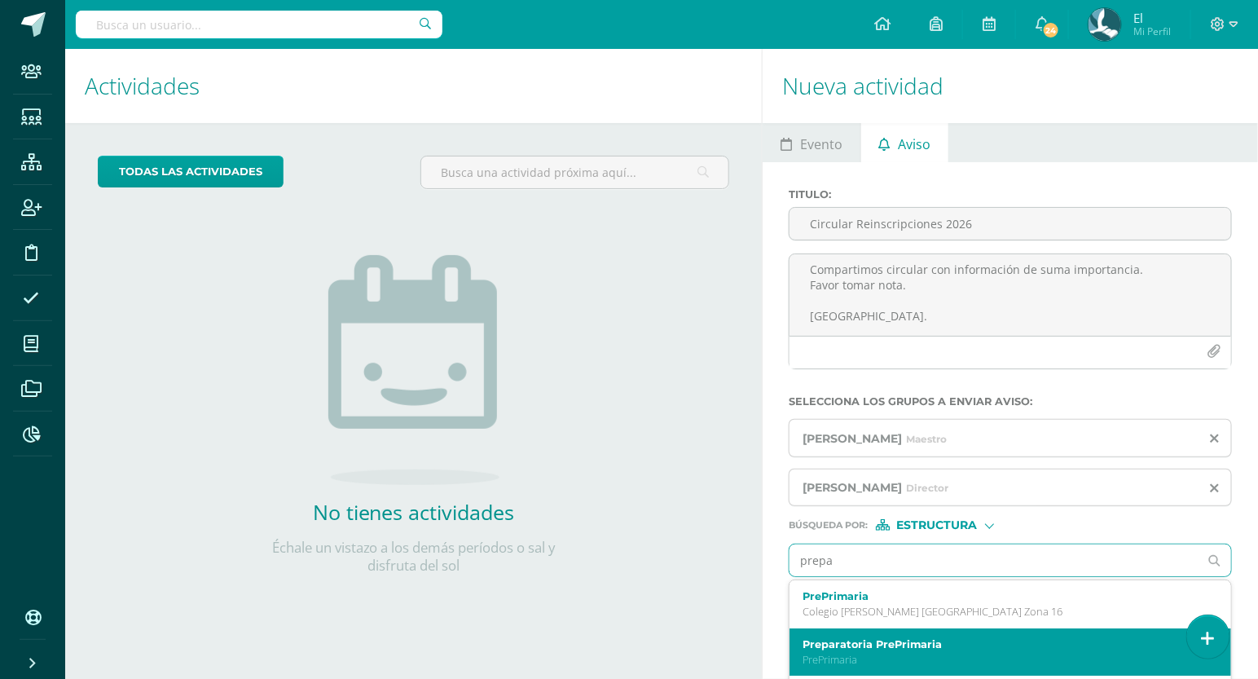
click at [901, 639] on label "Preparatoria PrePrimaria" at bounding box center [1002, 644] width 398 height 12
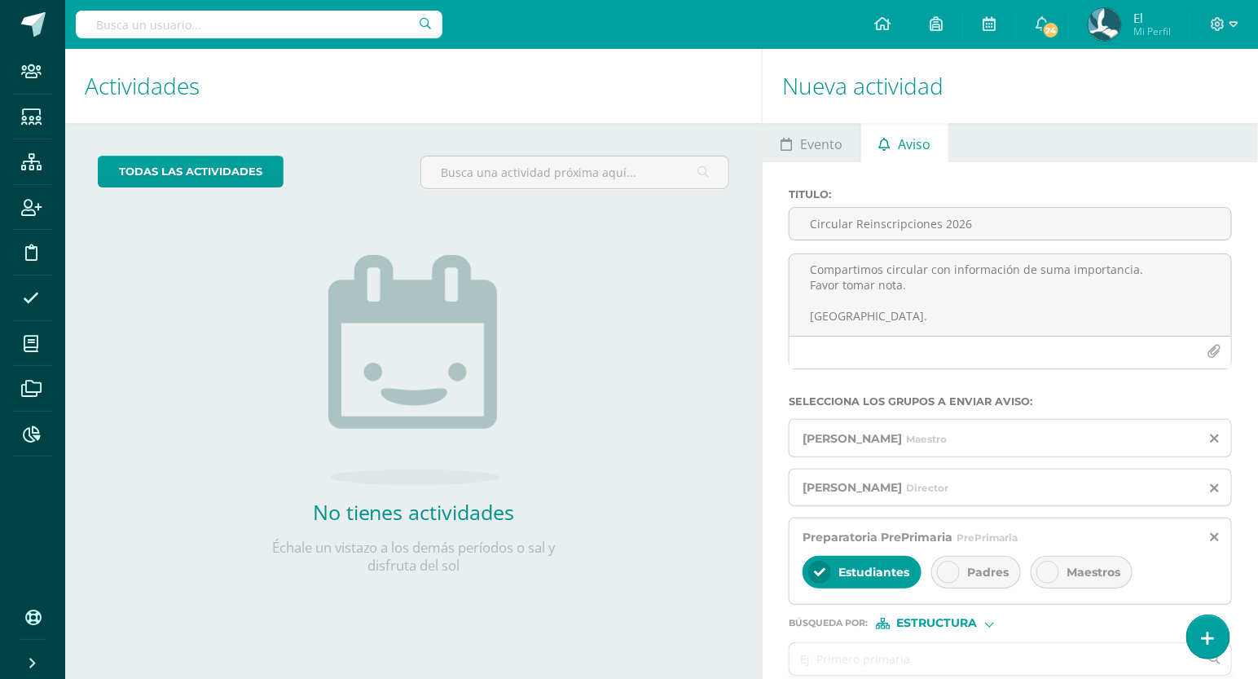
click at [974, 579] on span "Padres" at bounding box center [988, 572] width 42 height 15
click at [888, 566] on span "Estudiantes" at bounding box center [874, 572] width 71 height 15
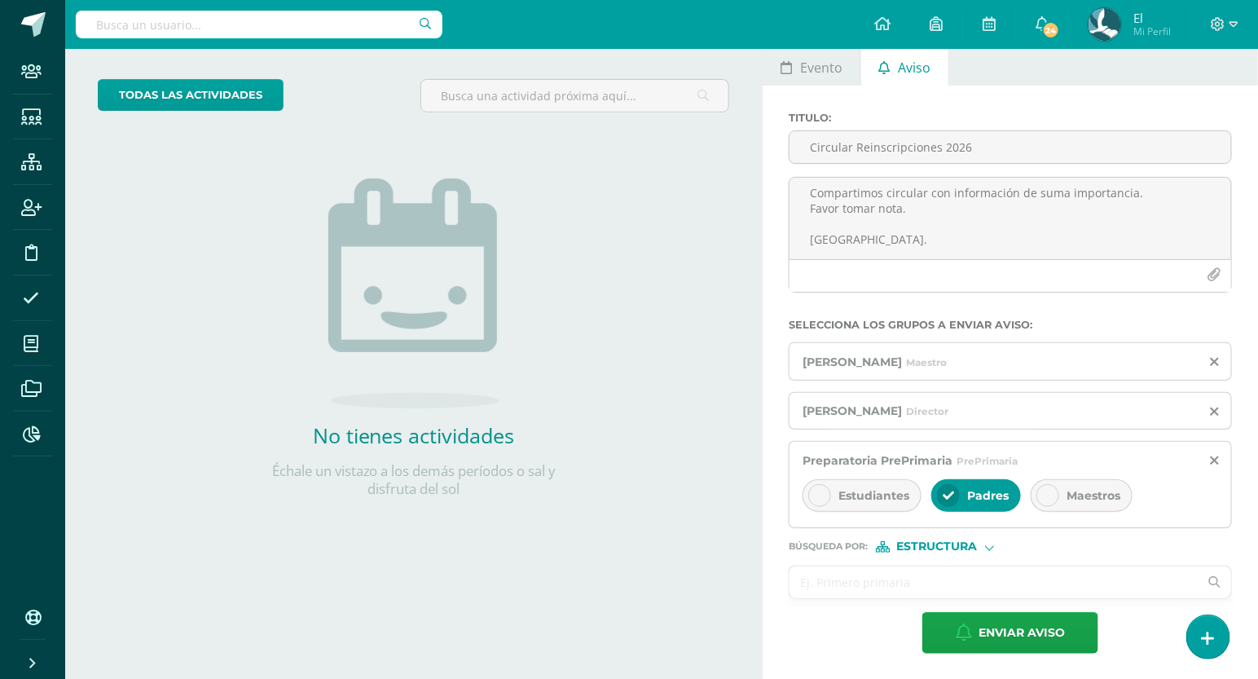
click at [950, 576] on input "text" at bounding box center [994, 582] width 409 height 32
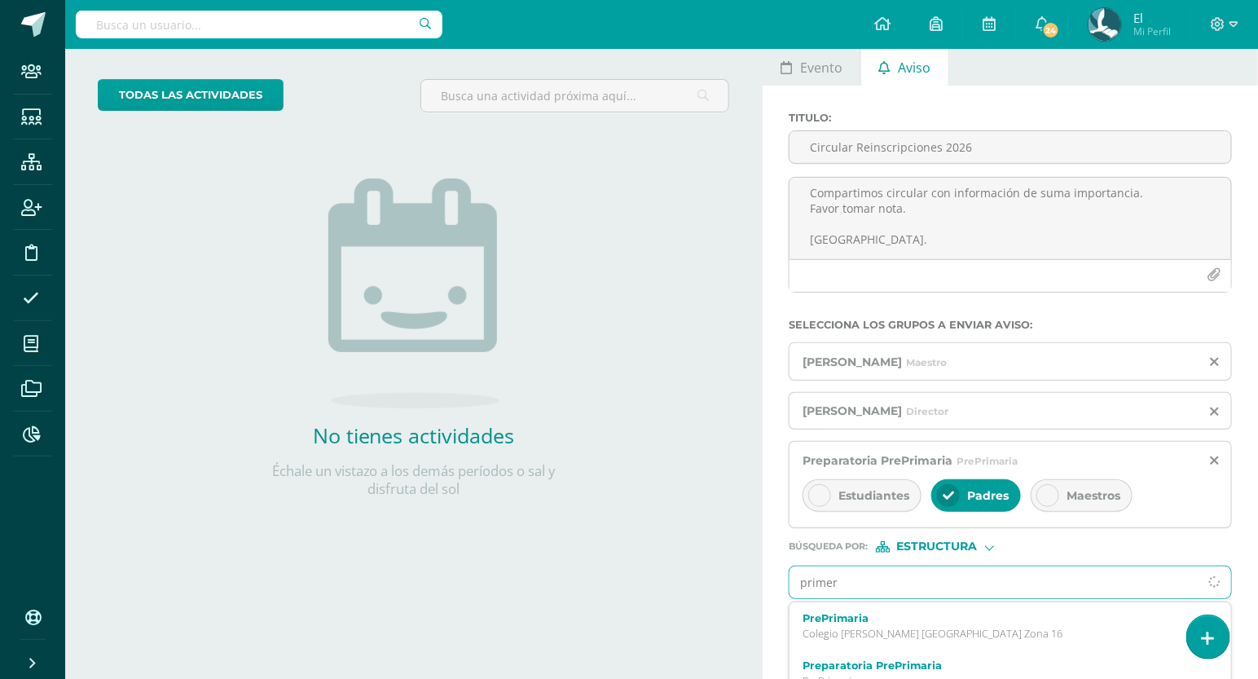
type input "primero"
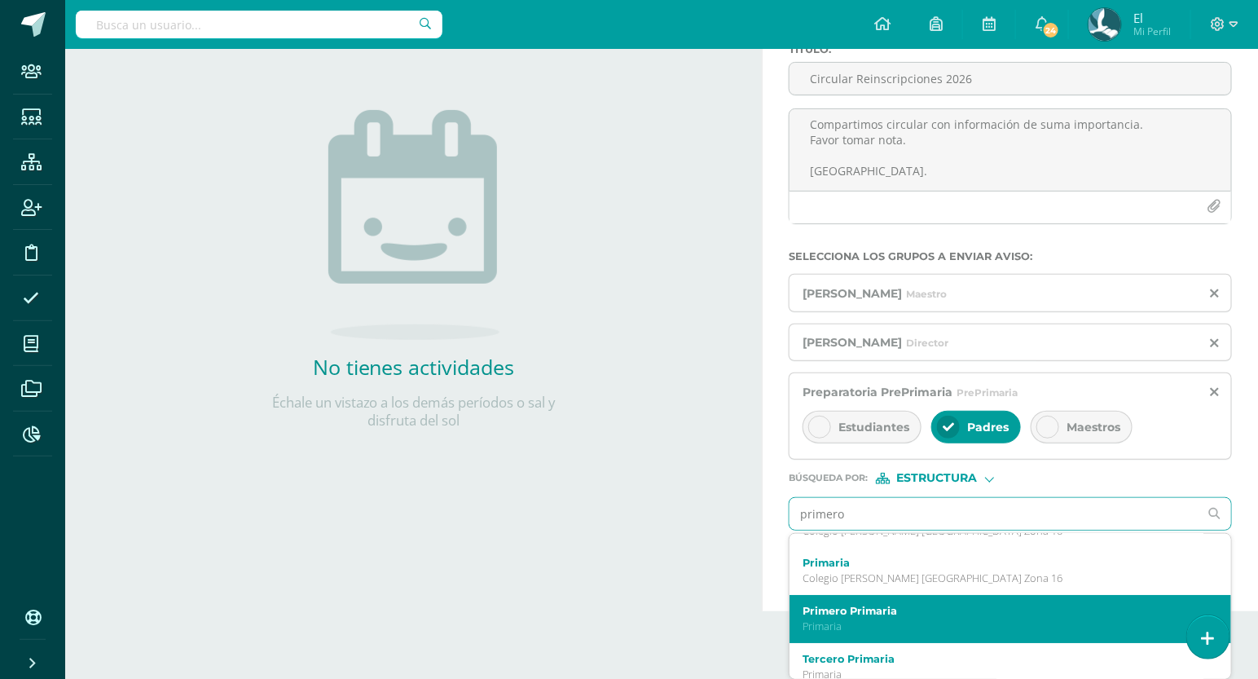
click at [889, 617] on label "Primero Primaria" at bounding box center [1002, 611] width 398 height 12
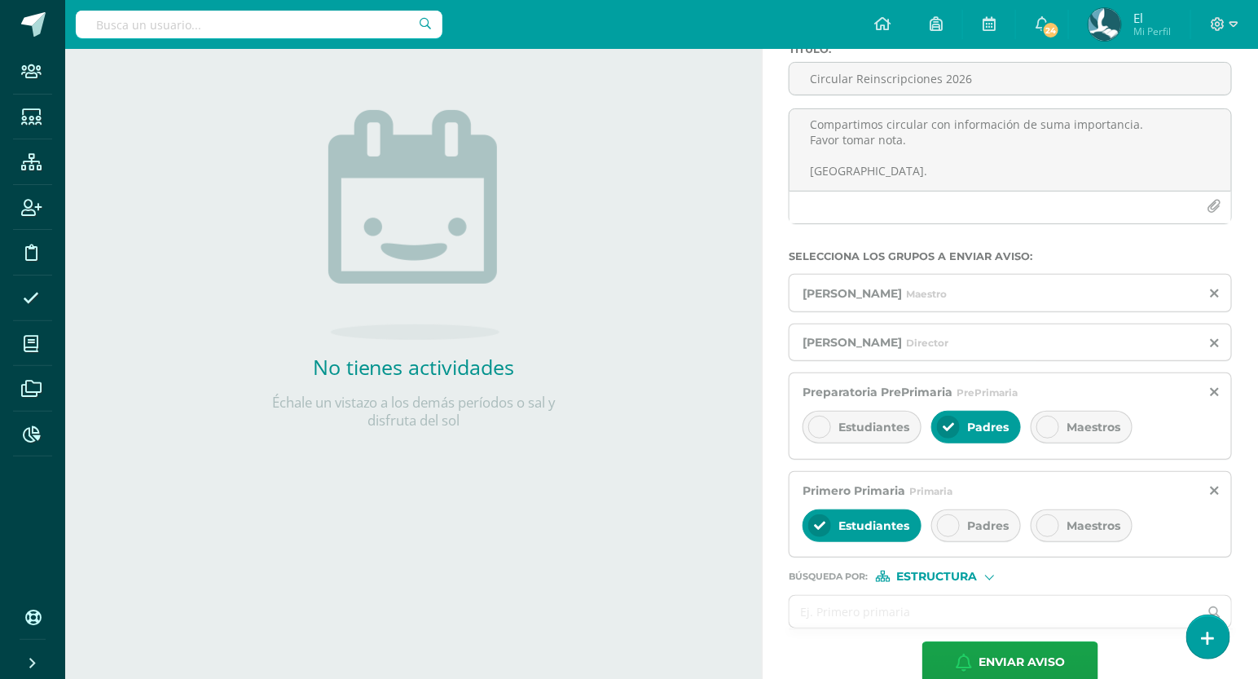
scroll to position [0, 0]
click at [975, 522] on span "Padres" at bounding box center [988, 525] width 42 height 15
click at [883, 519] on span "Estudiantes" at bounding box center [874, 525] width 71 height 15
click at [882, 601] on input "text" at bounding box center [994, 612] width 409 height 32
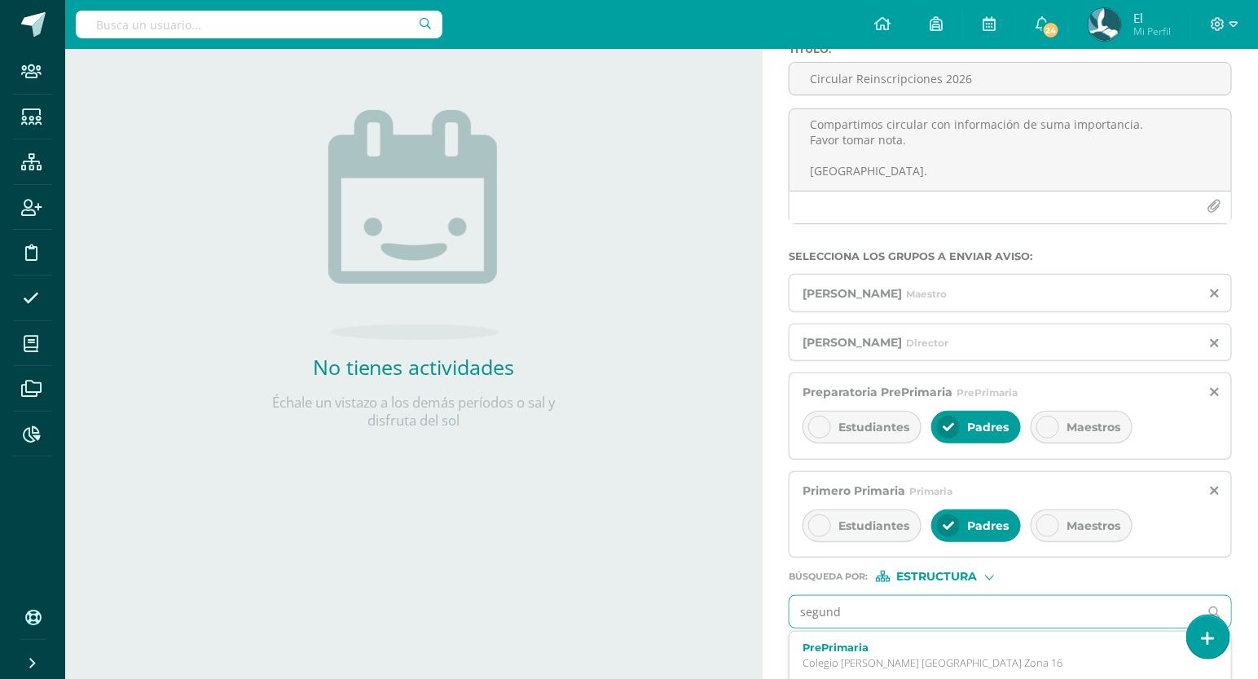
type input "segundo"
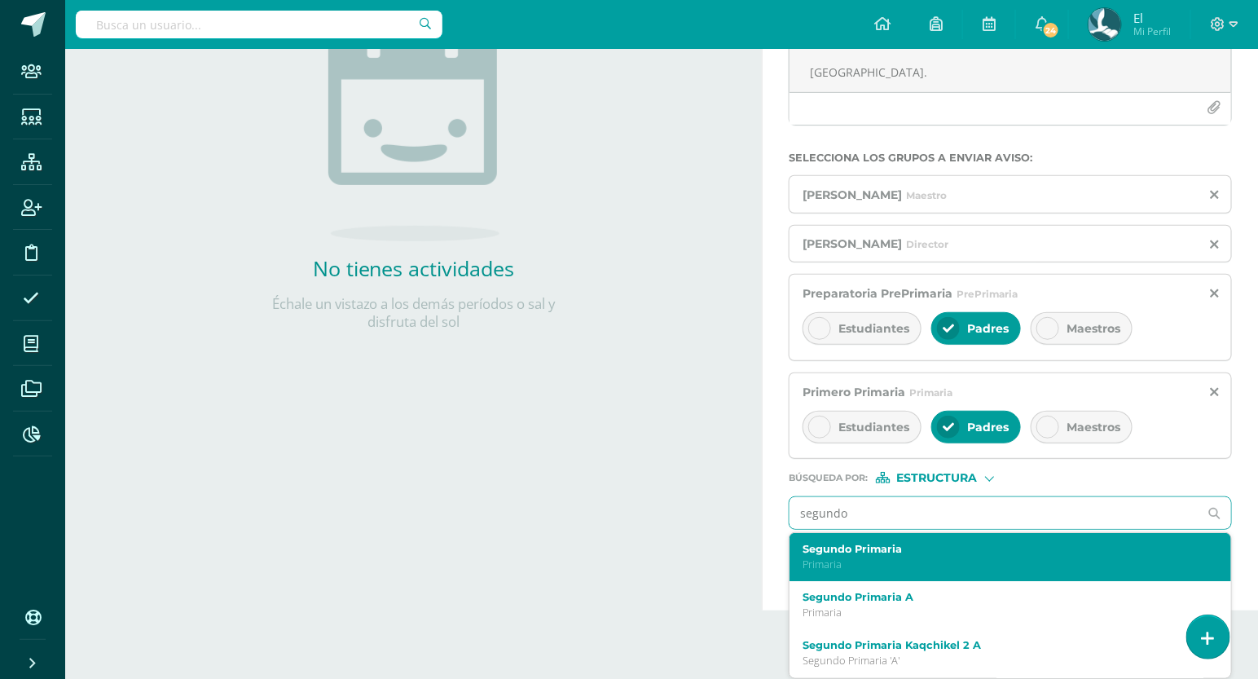
click at [874, 558] on p "Primaria" at bounding box center [1002, 564] width 398 height 14
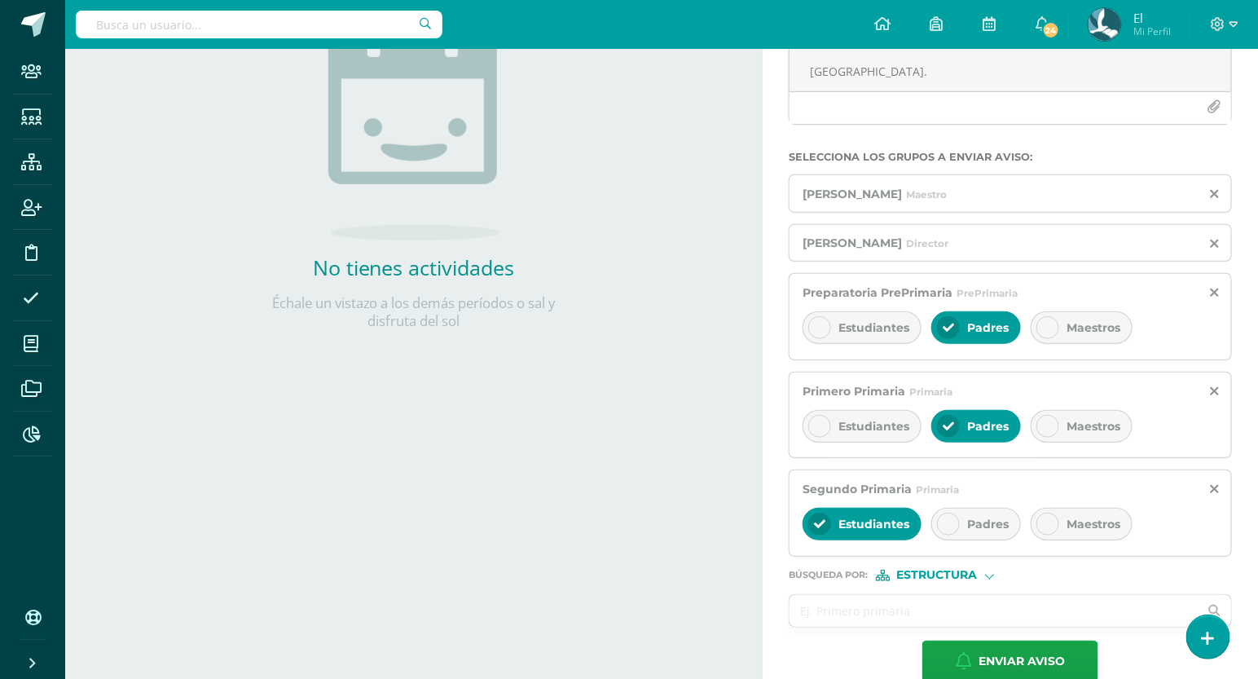
click at [962, 524] on div "Padres" at bounding box center [977, 524] width 90 height 33
click at [895, 530] on span "Estudiantes" at bounding box center [874, 524] width 71 height 15
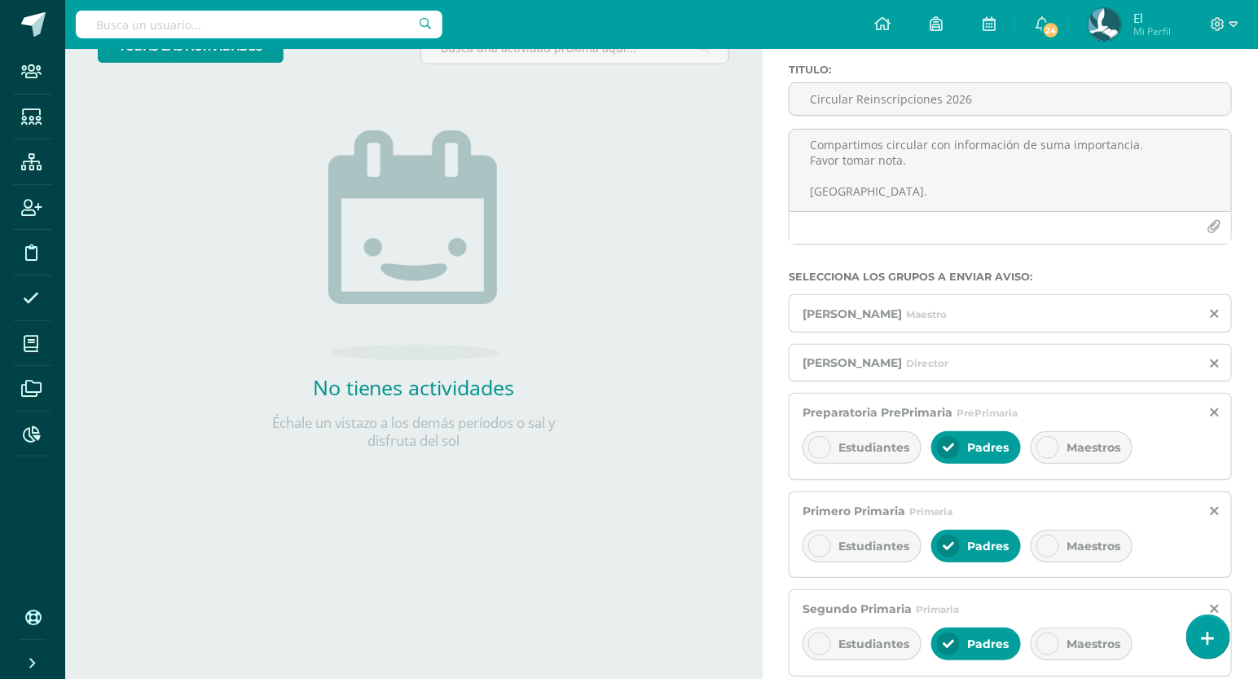
scroll to position [124, 0]
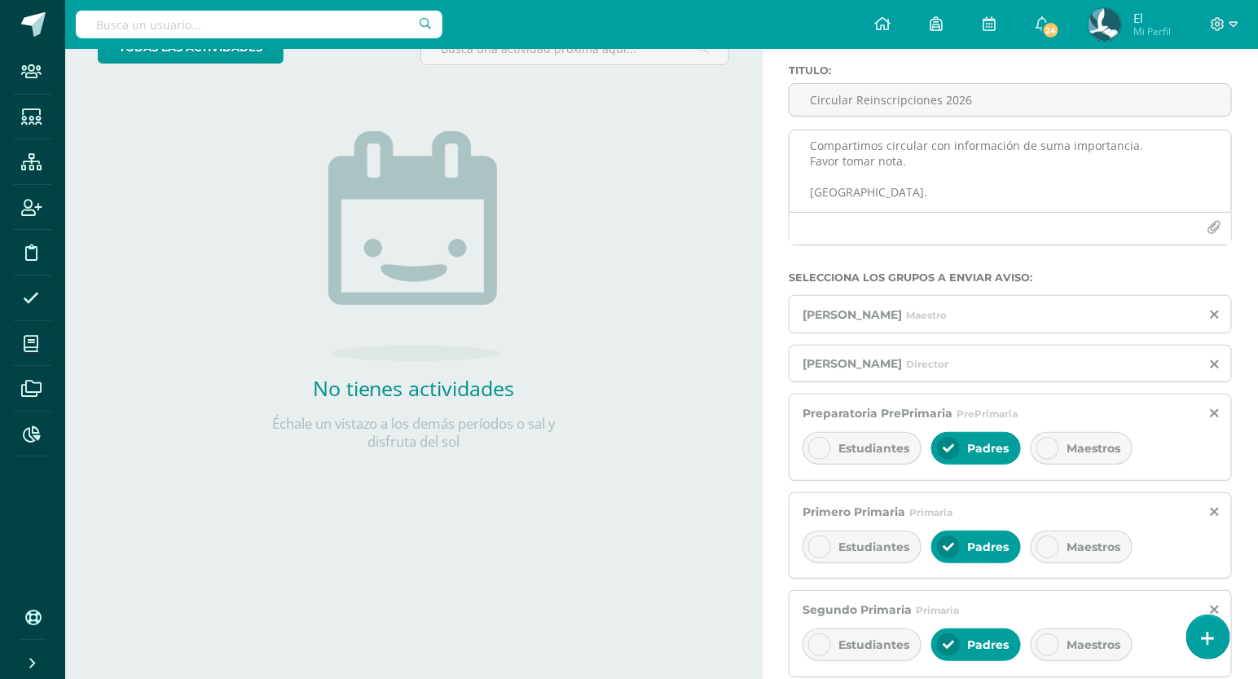
click at [1216, 236] on button "button" at bounding box center [1215, 228] width 32 height 32
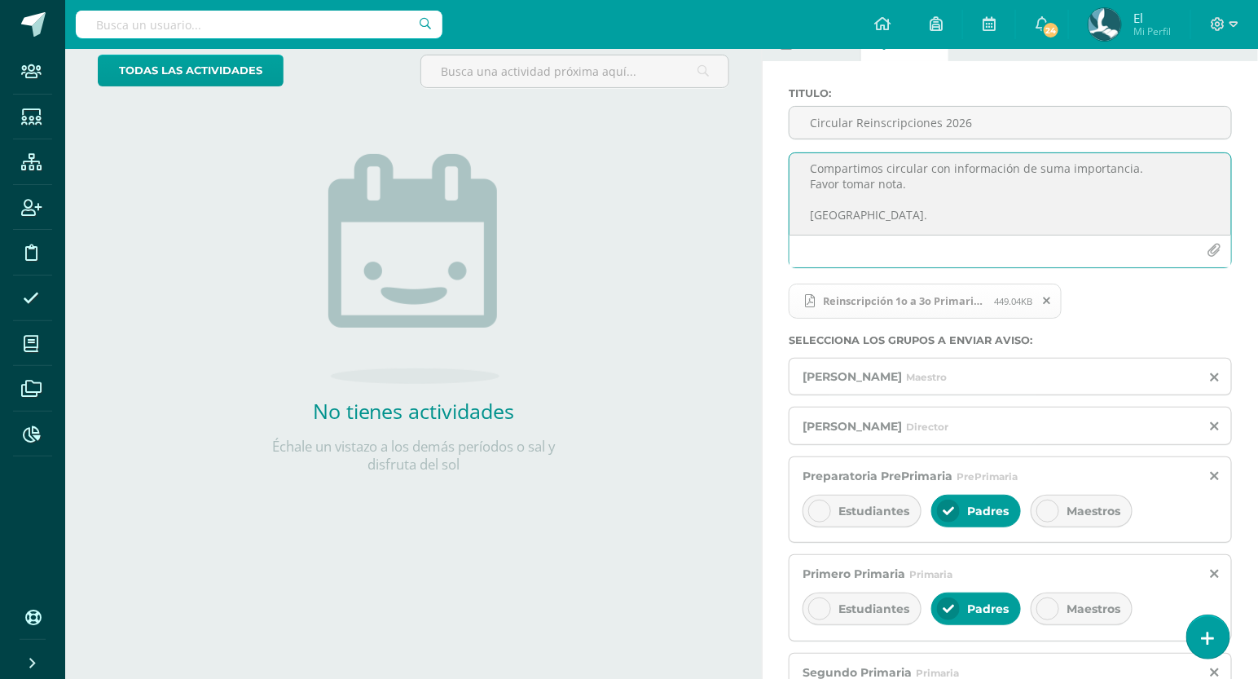
scroll to position [313, 0]
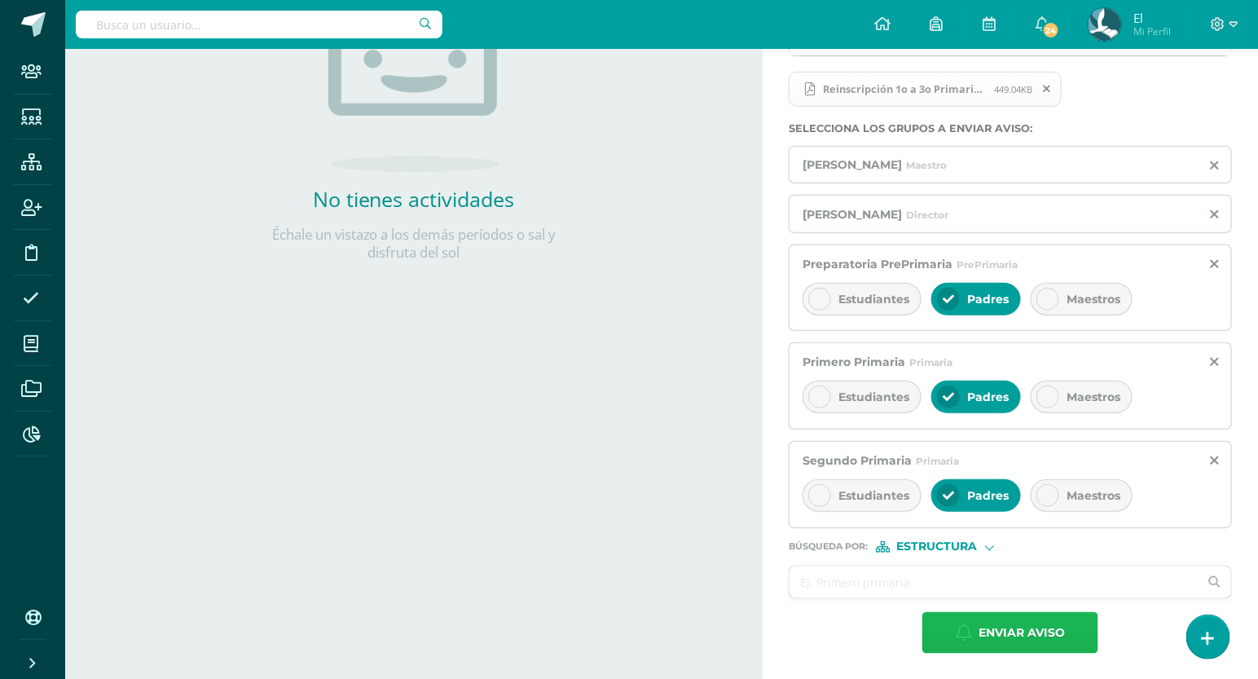
click at [1006, 626] on span "Enviar aviso" at bounding box center [1022, 633] width 86 height 40
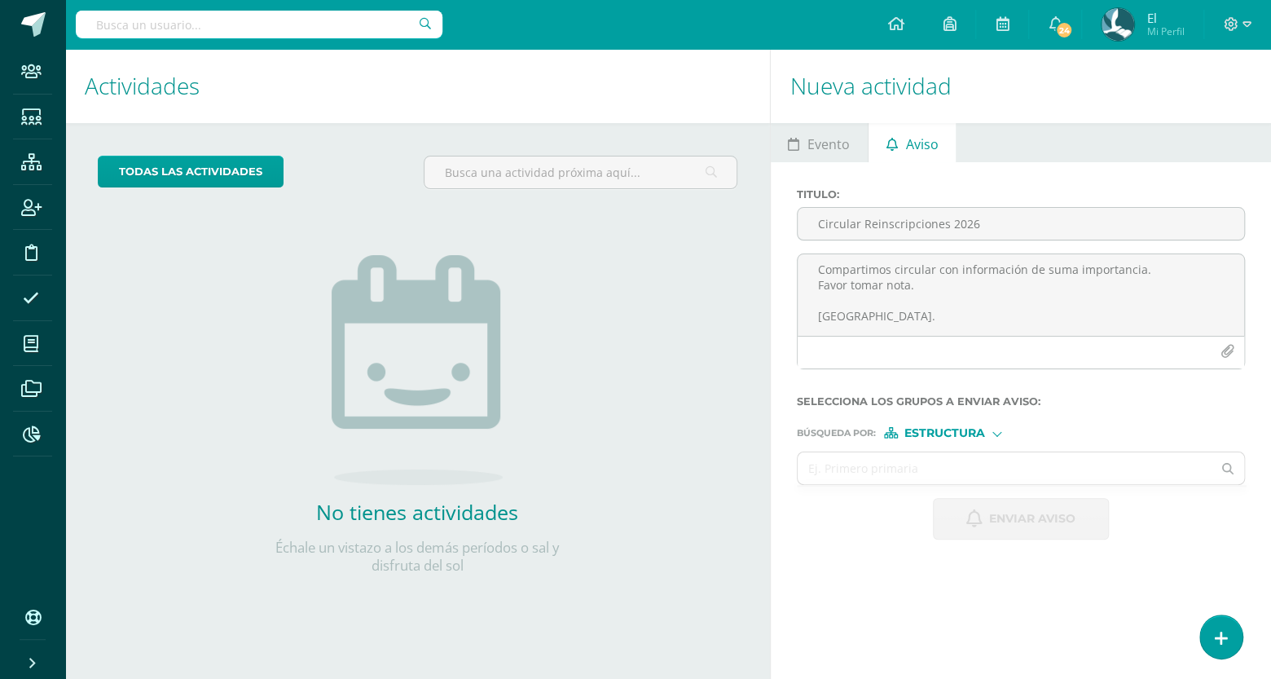
scroll to position [0, 0]
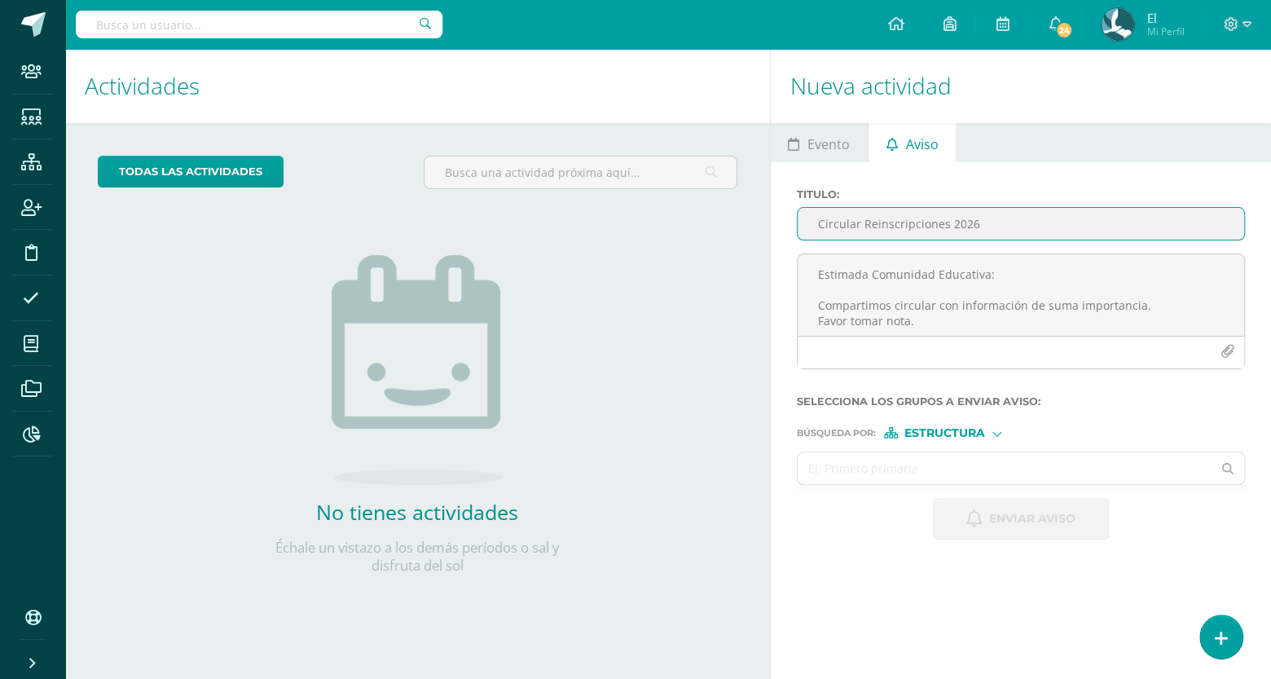
click at [938, 227] on input "Circular Reinscripciones 2026" at bounding box center [1021, 224] width 447 height 32
paste input "Circular Reinscripciones 2026"
type input "Circular Reinscripciones 2026"
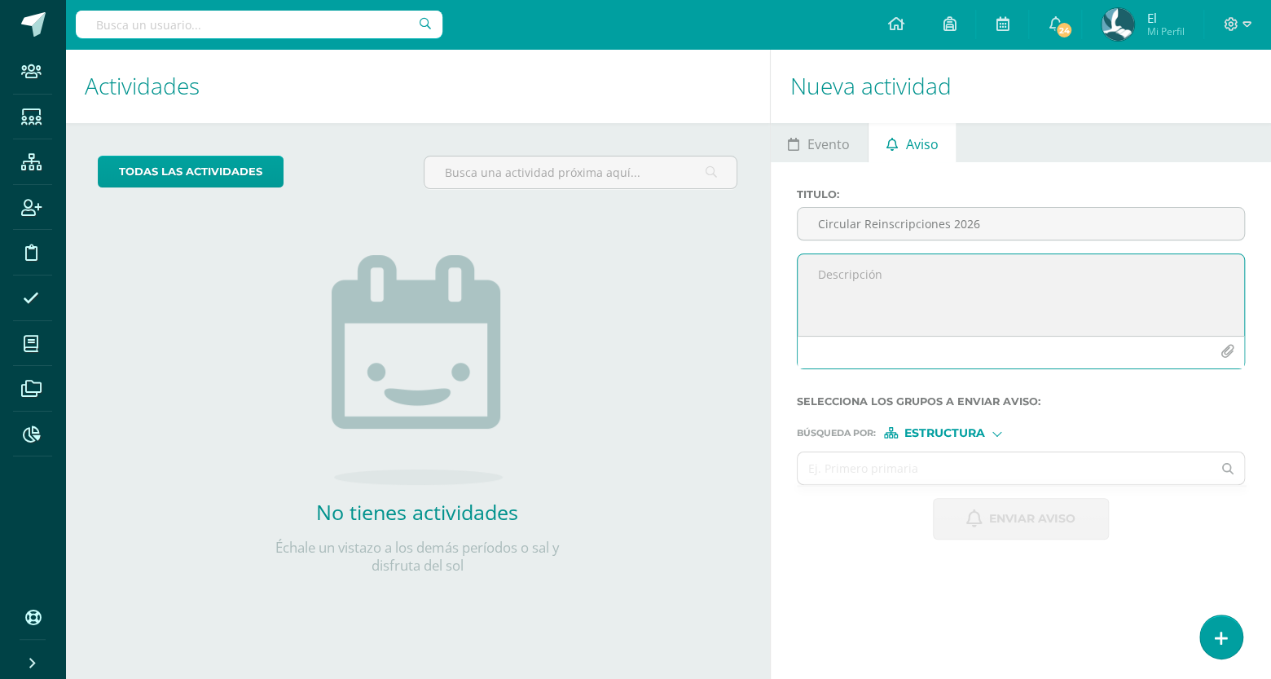
paste textarea "Estimada Comunidad Educativa: Compartimos circular con información de suma impo…"
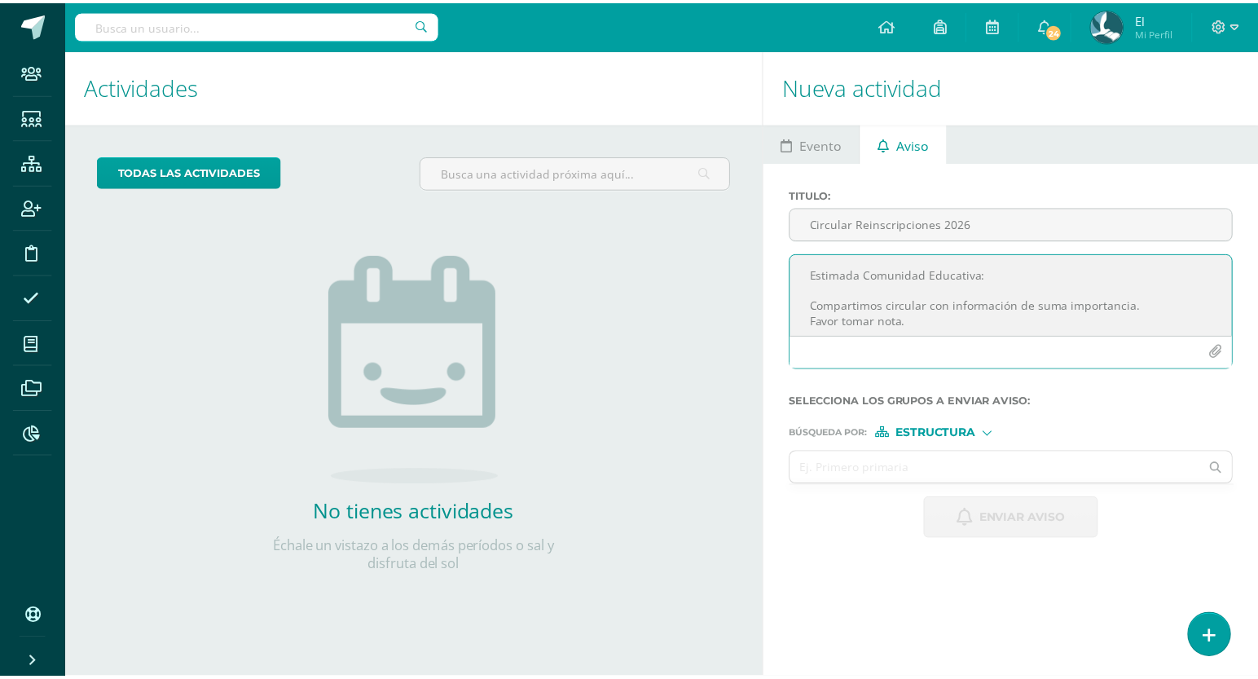
scroll to position [25, 0]
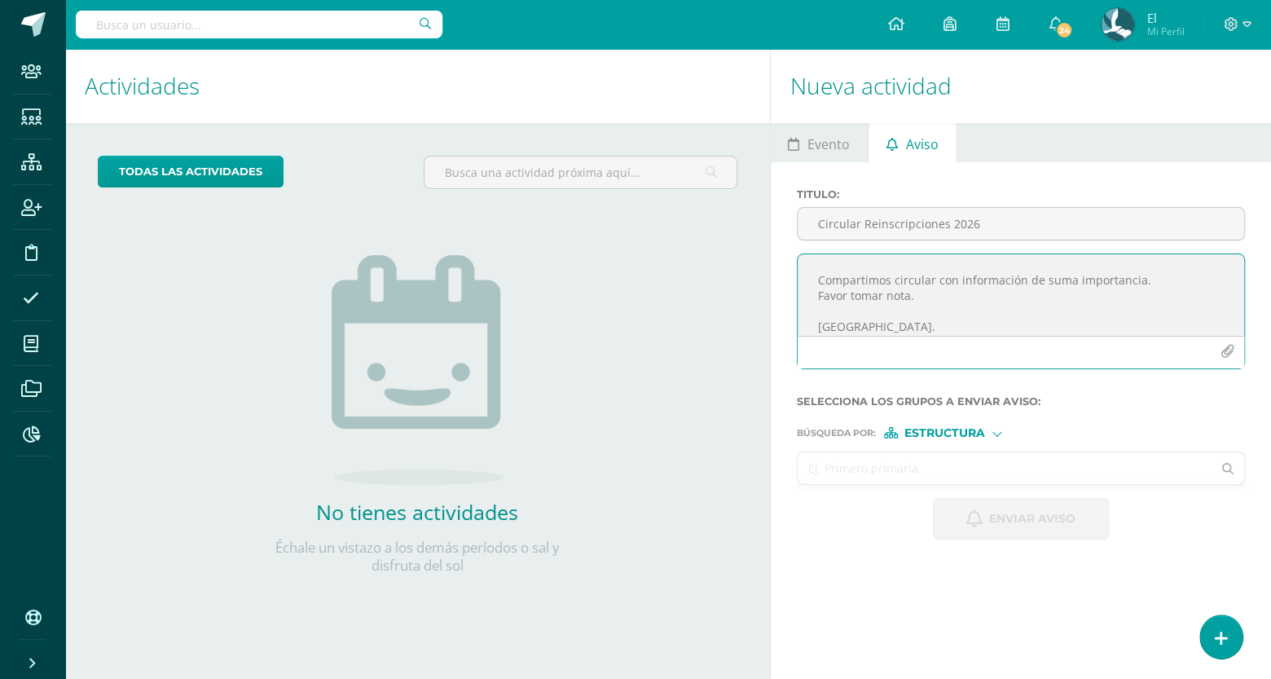
type textarea "Estimada Comunidad Educativa: Compartimos circular con información de suma impo…"
click at [946, 465] on input "text" at bounding box center [1005, 468] width 415 height 32
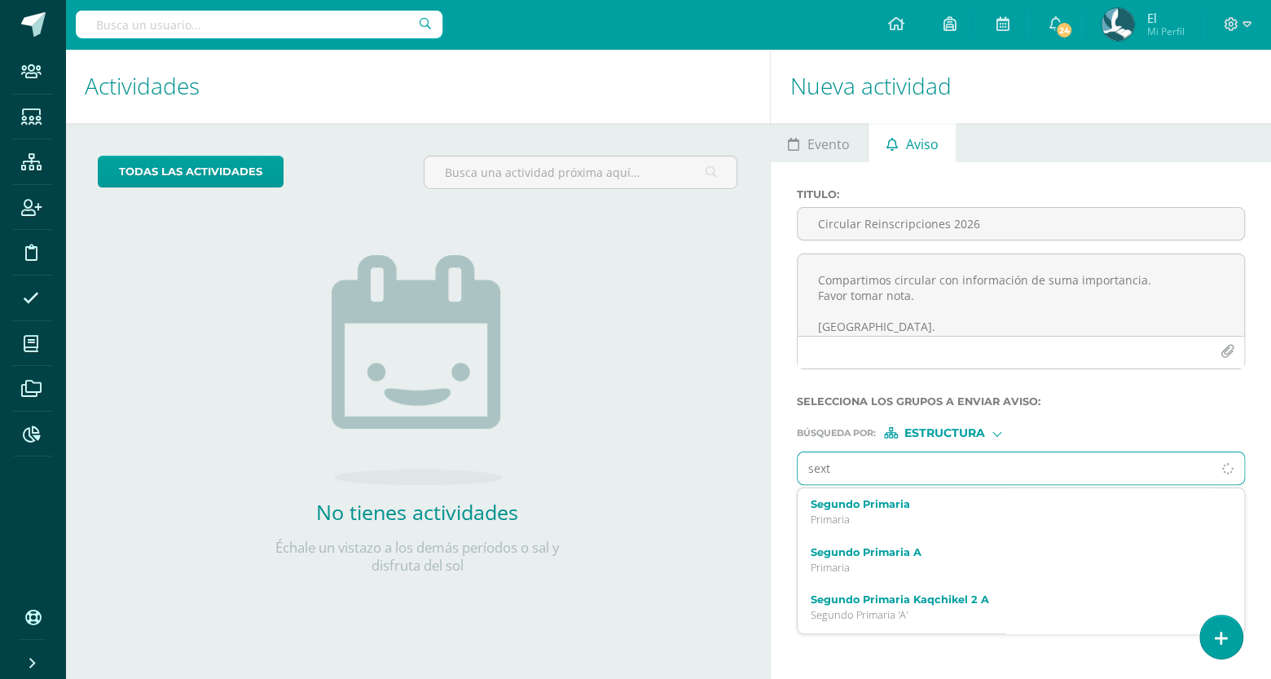
type input "sexto"
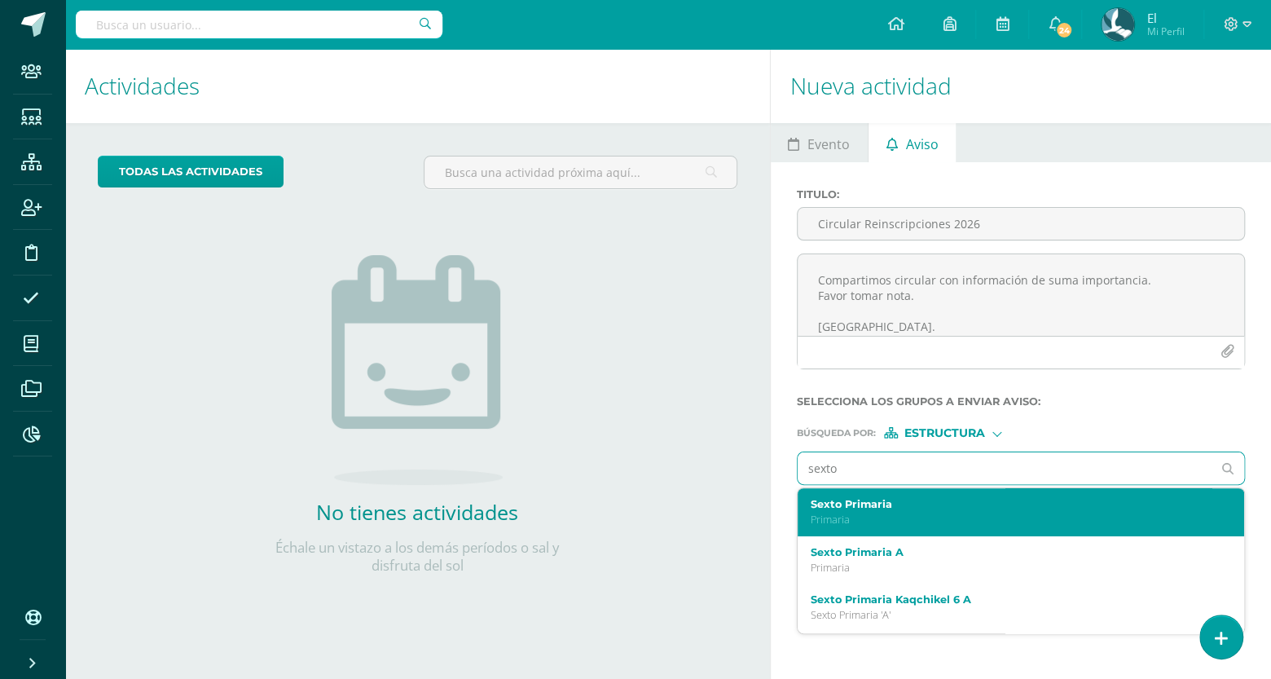
click at [923, 505] on label "Sexto Primaria" at bounding box center [1012, 504] width 403 height 12
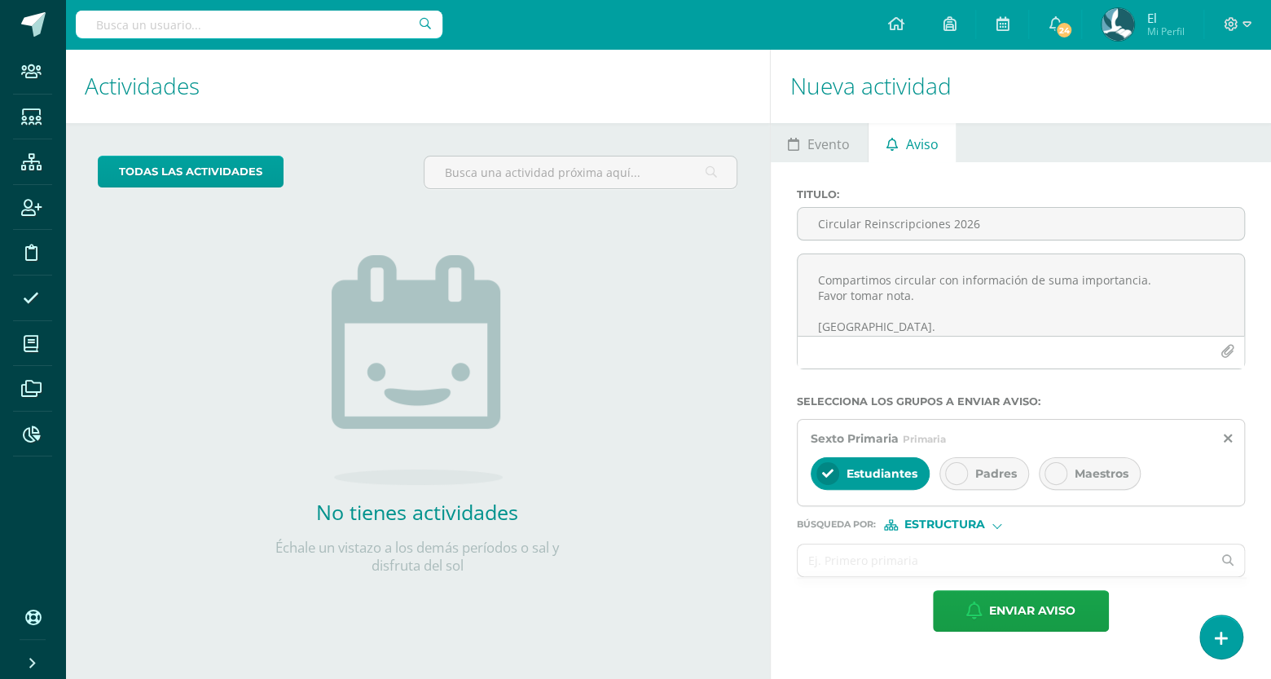
click at [980, 477] on span "Padres" at bounding box center [997, 473] width 42 height 15
click at [922, 484] on div "Estudiantes" at bounding box center [870, 473] width 119 height 33
click at [979, 546] on input "text" at bounding box center [1005, 560] width 415 height 32
type input "séptimo"
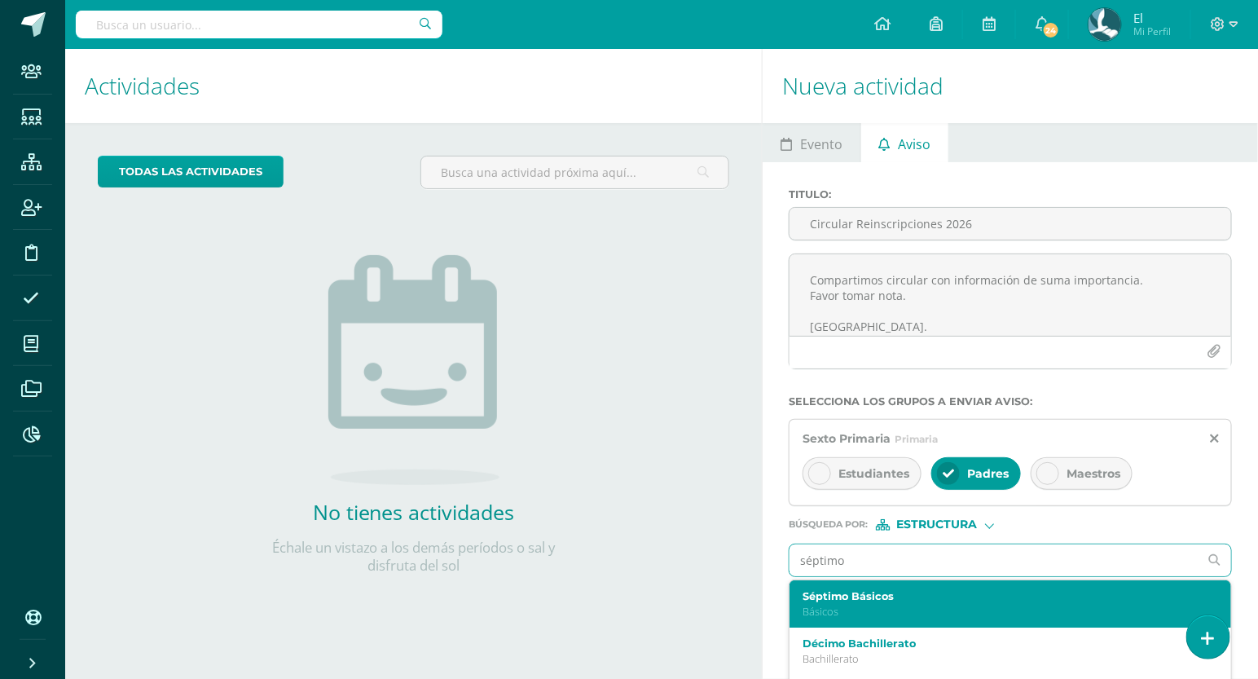
click at [895, 597] on label "Séptimo Básicos" at bounding box center [1002, 596] width 398 height 12
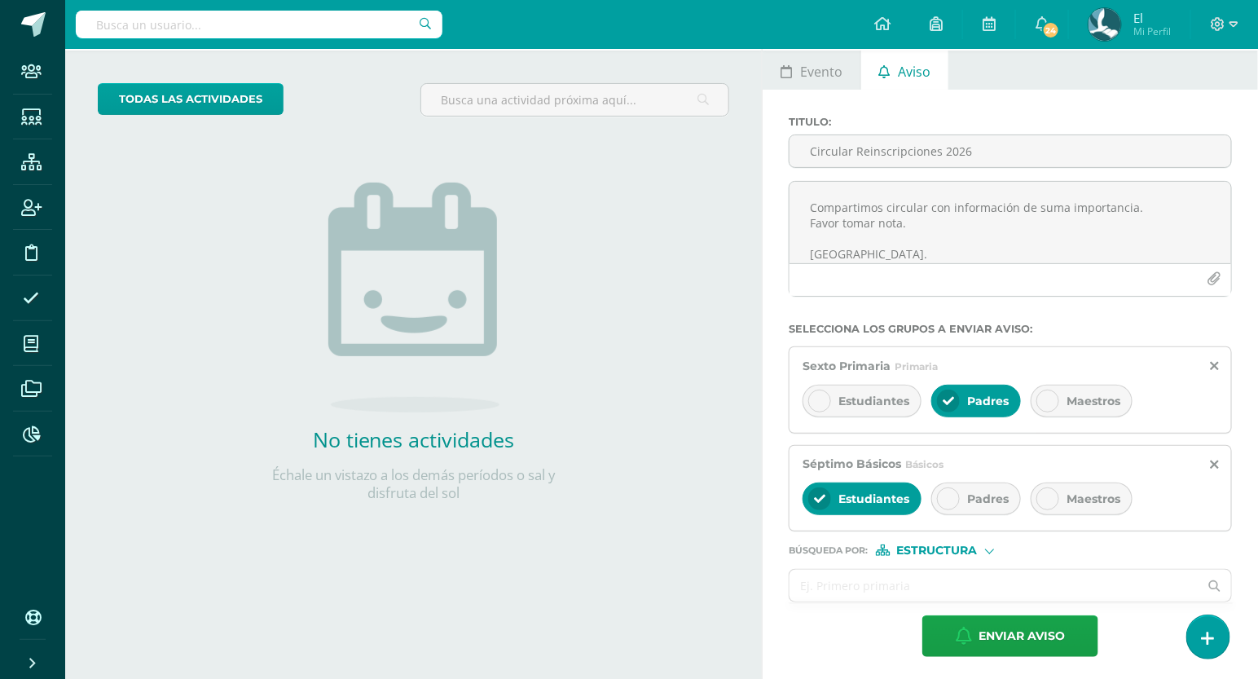
scroll to position [73, 0]
click at [968, 488] on div "Padres" at bounding box center [977, 498] width 90 height 33
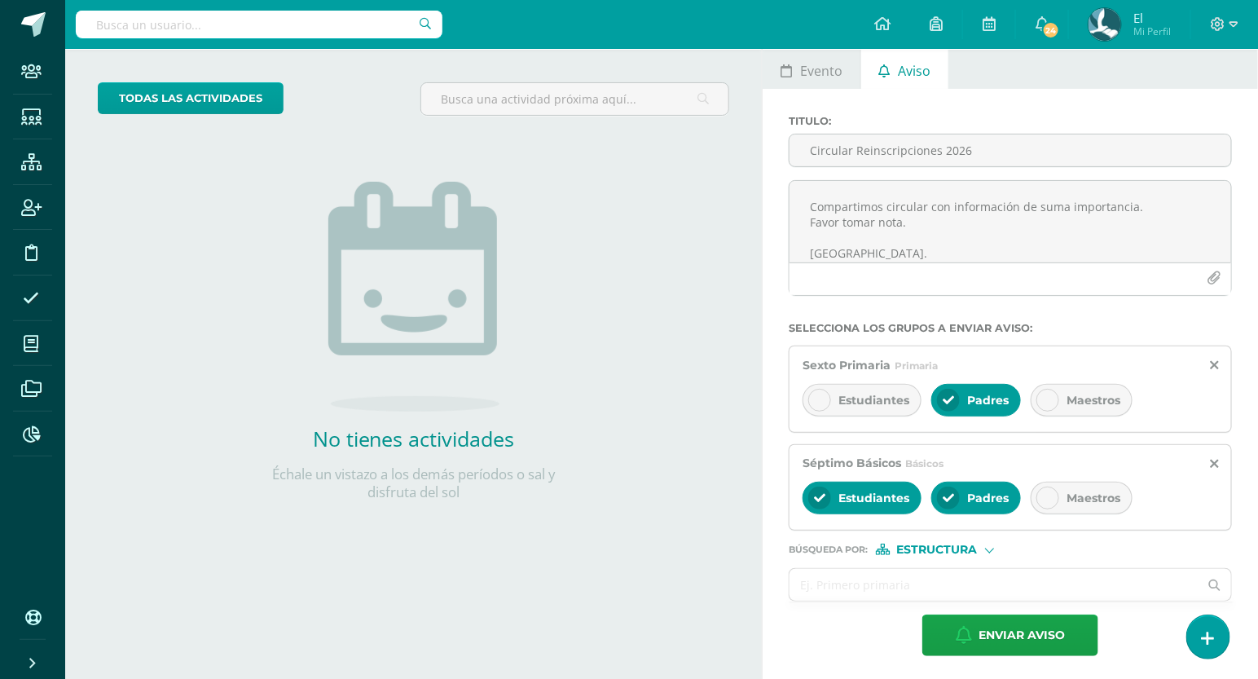
click at [877, 489] on div "Estudiantes" at bounding box center [862, 498] width 119 height 33
click at [882, 580] on input "text" at bounding box center [994, 585] width 409 height 32
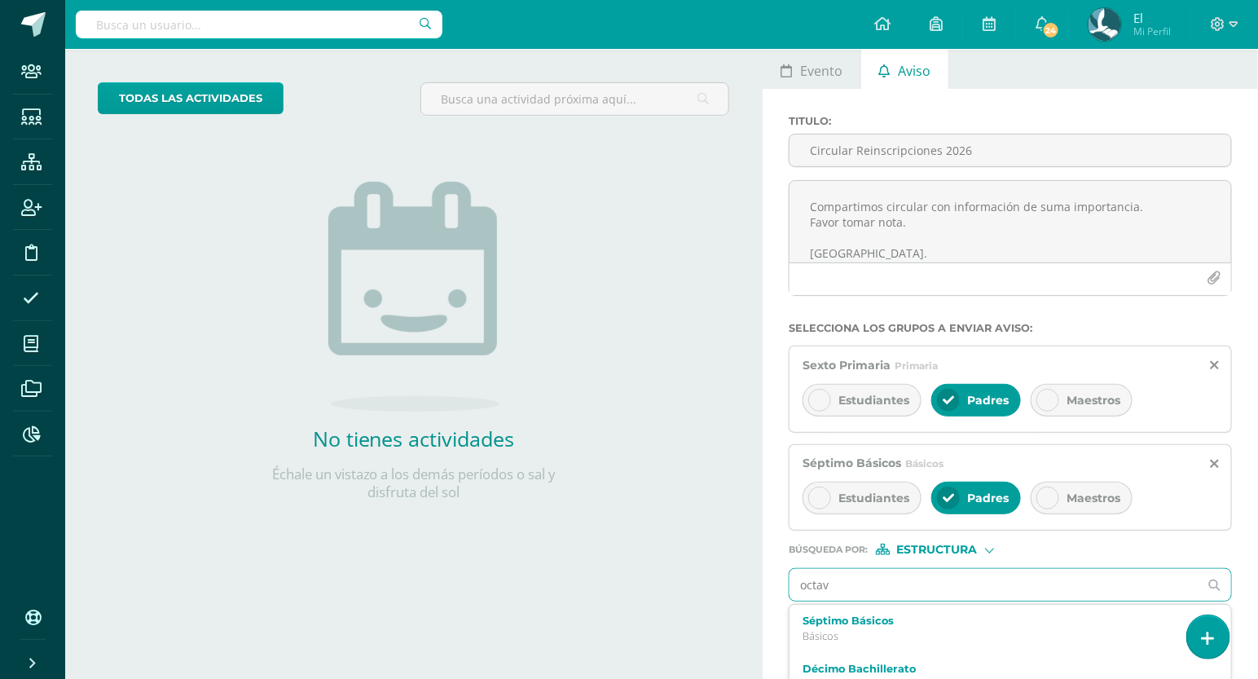
type input "octavo"
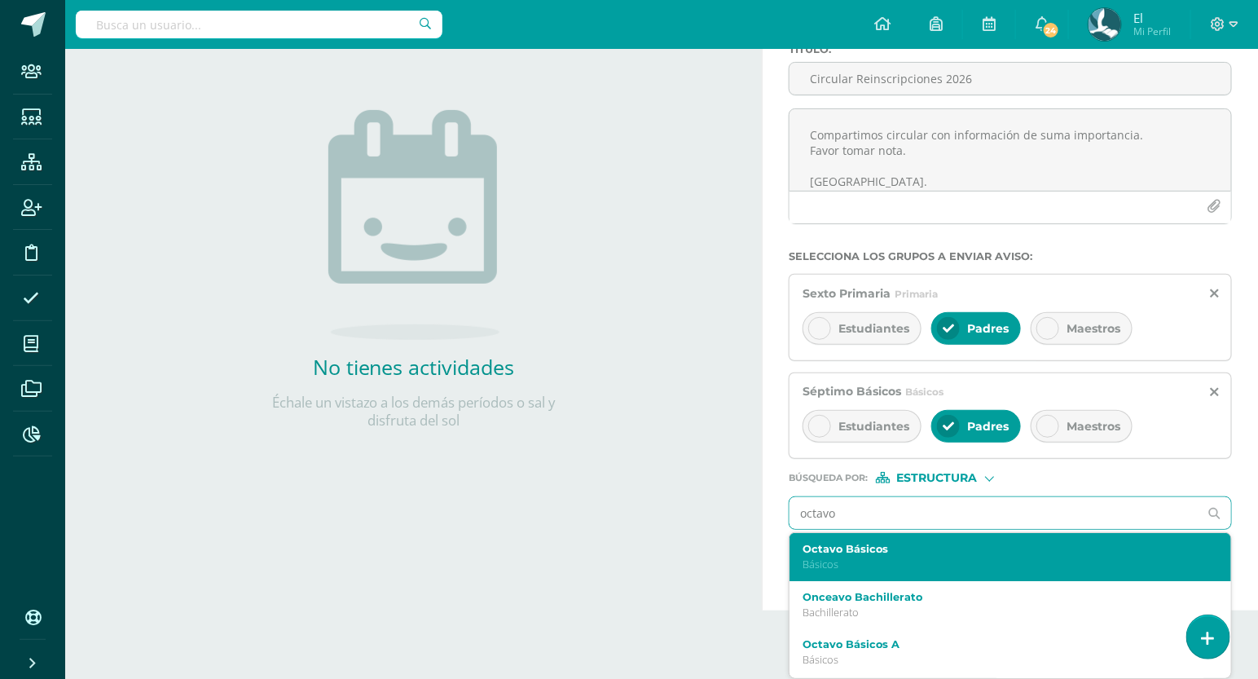
click at [919, 546] on label "Octavo Básicos" at bounding box center [1002, 549] width 398 height 12
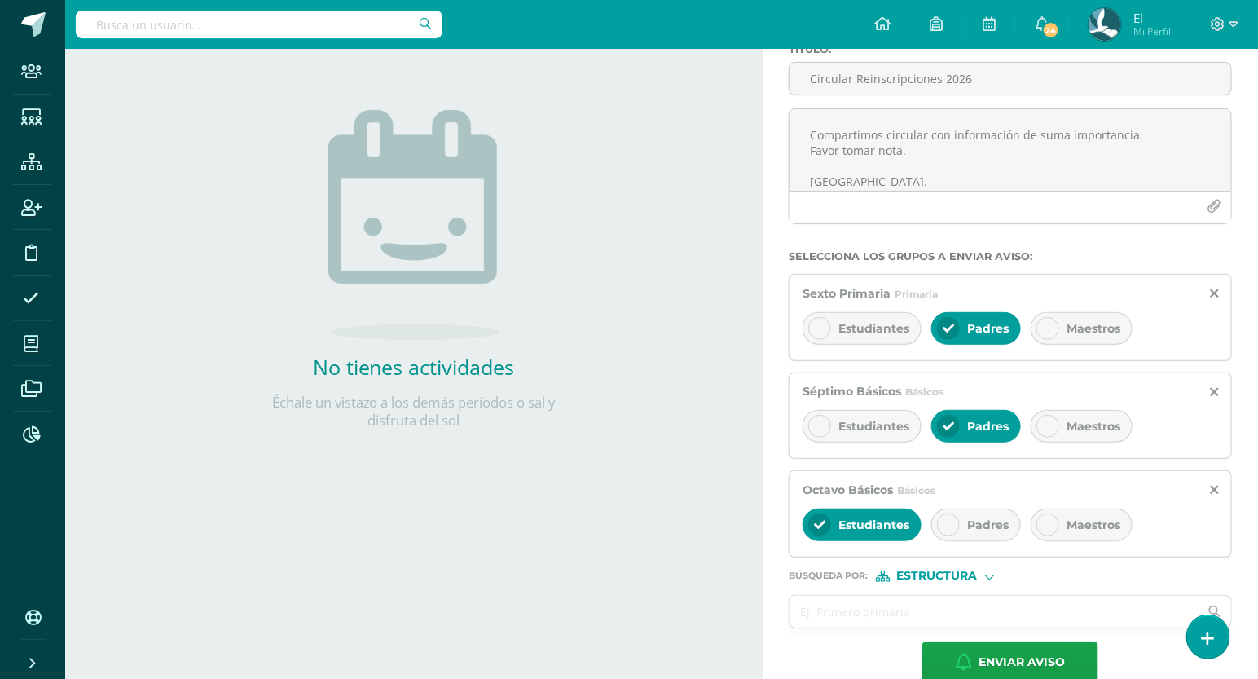
click at [970, 525] on span "Padres" at bounding box center [988, 525] width 42 height 15
click at [888, 523] on span "Estudiantes" at bounding box center [874, 525] width 71 height 15
click at [927, 574] on span "Estructura" at bounding box center [937, 575] width 81 height 9
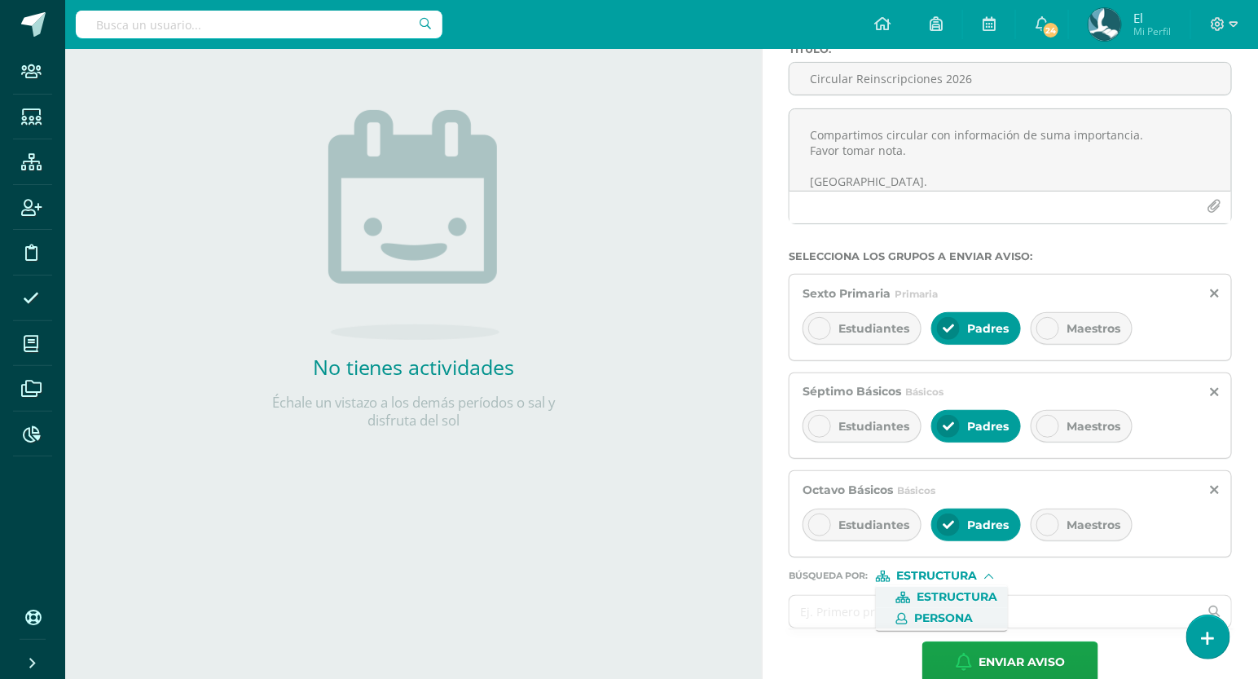
click at [905, 622] on icon at bounding box center [897, 618] width 22 height 11
click at [889, 620] on input "text" at bounding box center [994, 612] width 409 height 32
type input "rmen"
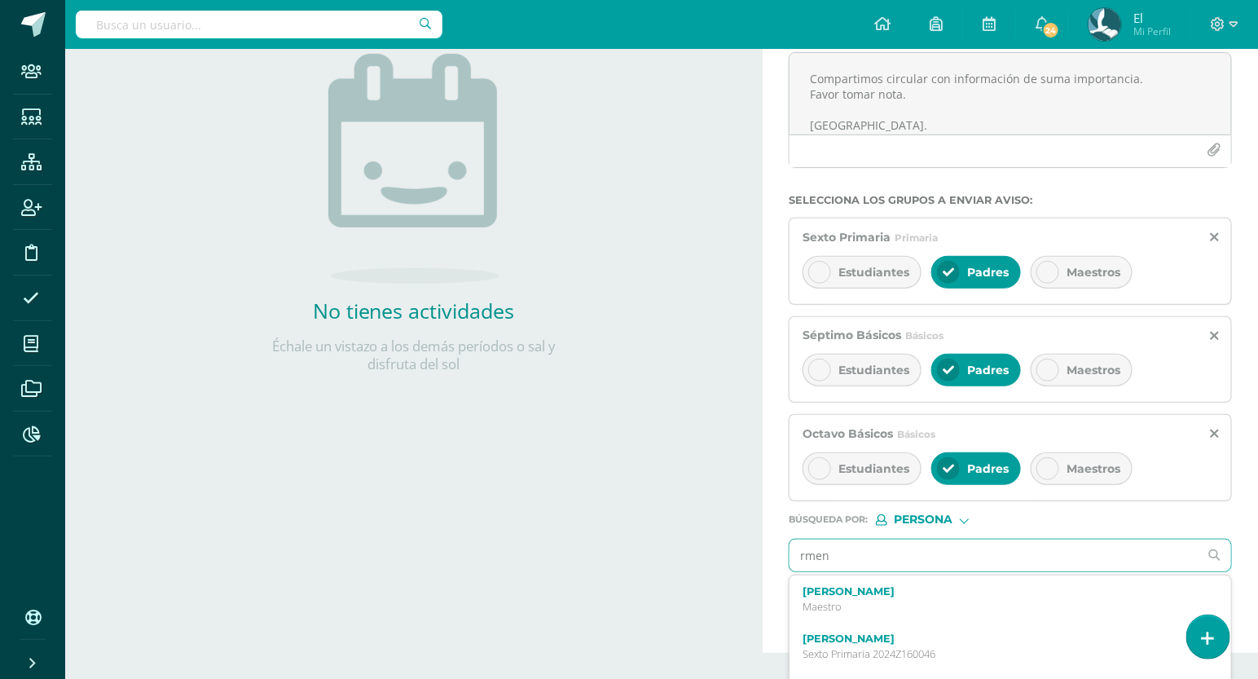
scroll to position [205, 0]
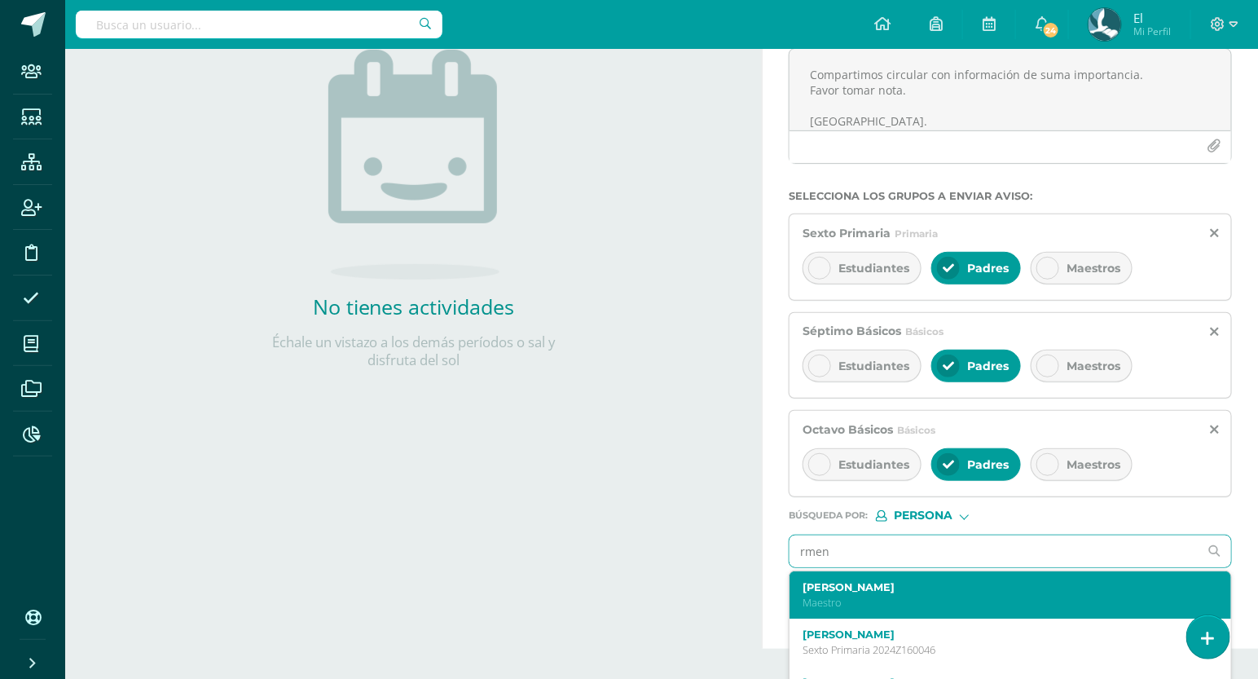
click at [874, 592] on label "[PERSON_NAME]" at bounding box center [1002, 587] width 398 height 12
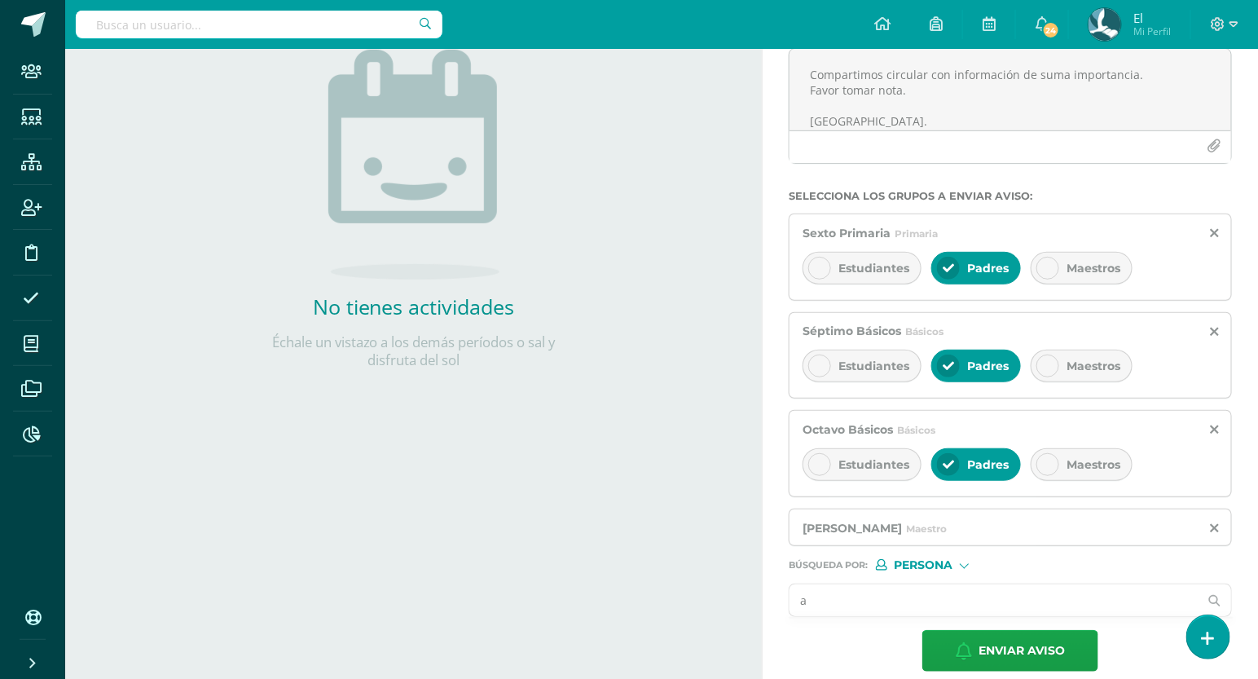
click at [881, 597] on input "a" at bounding box center [994, 600] width 409 height 32
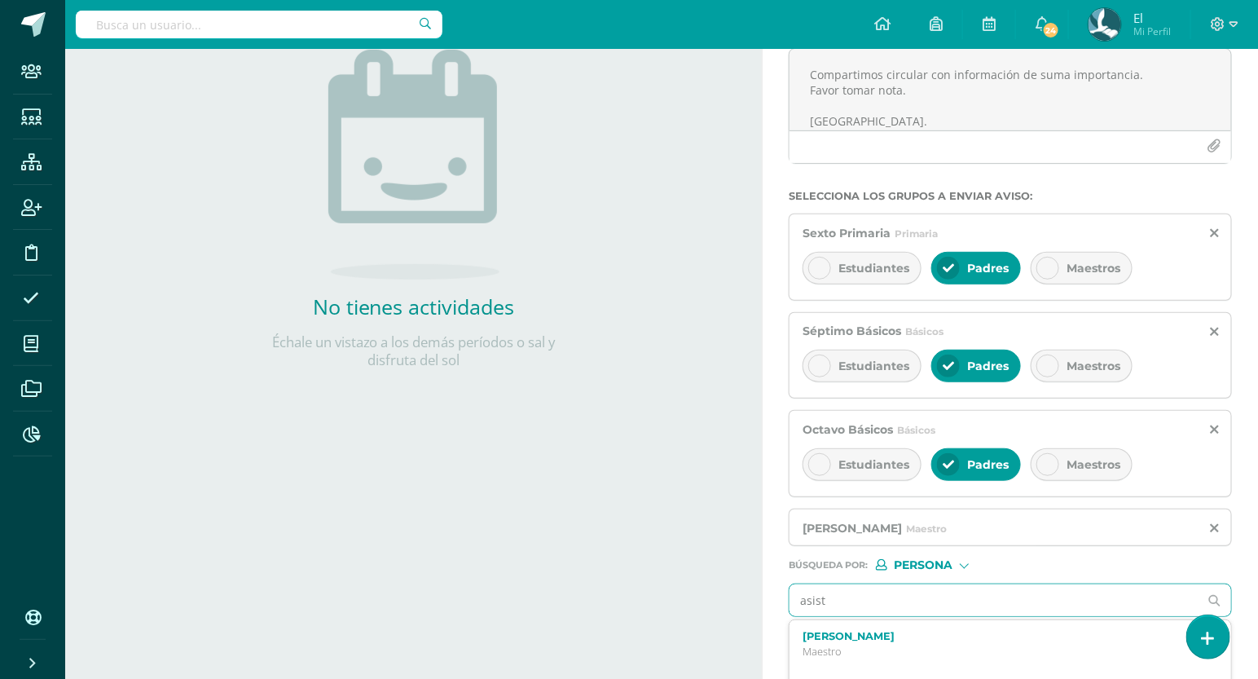
type input "asiste"
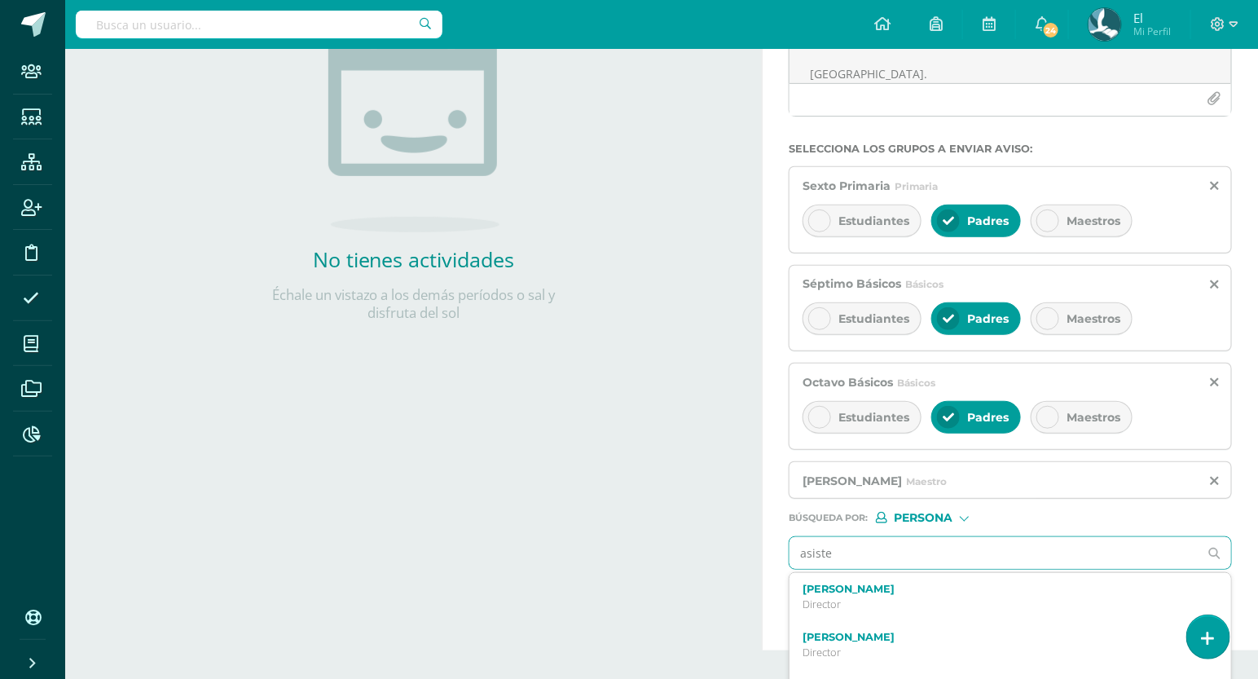
scroll to position [261, 0]
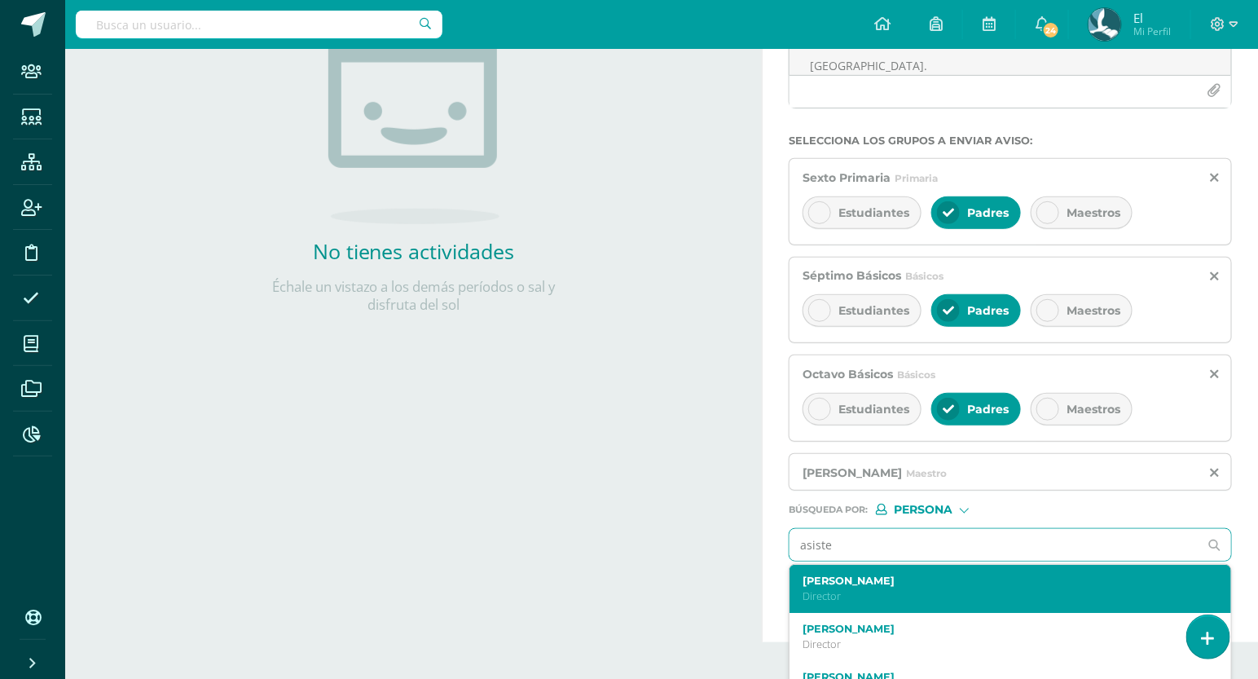
click at [906, 588] on div "[PERSON_NAME] Director" at bounding box center [1002, 589] width 398 height 29
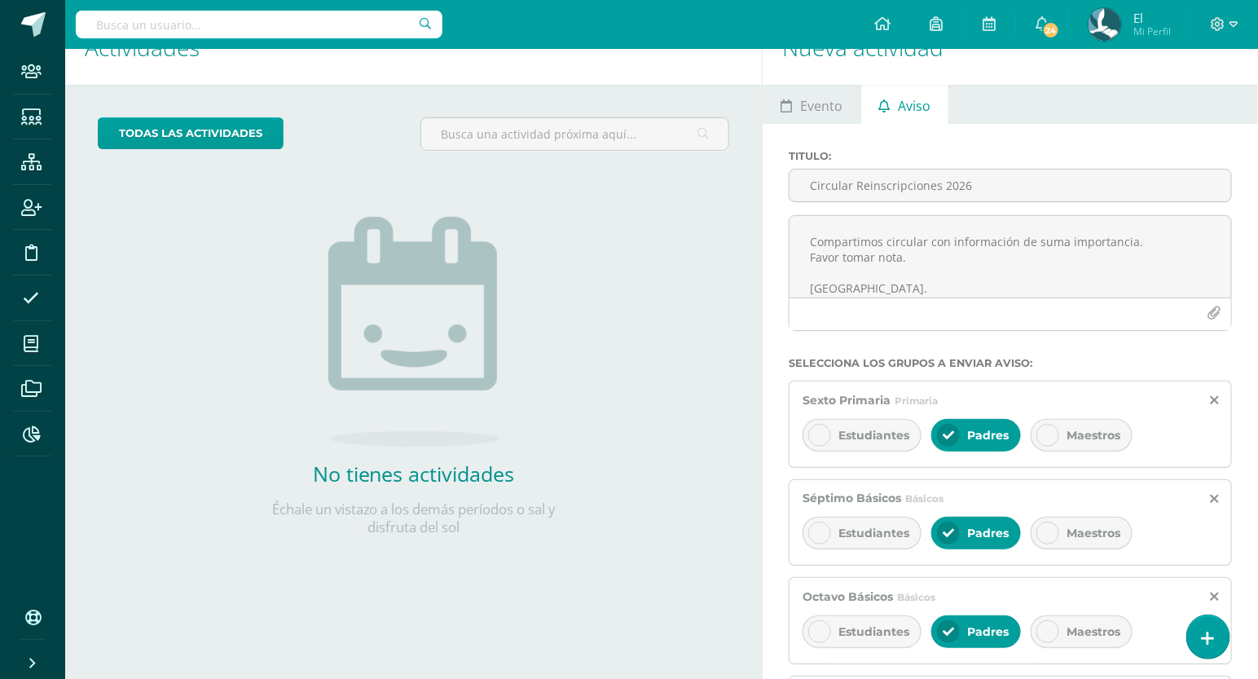
scroll to position [0, 0]
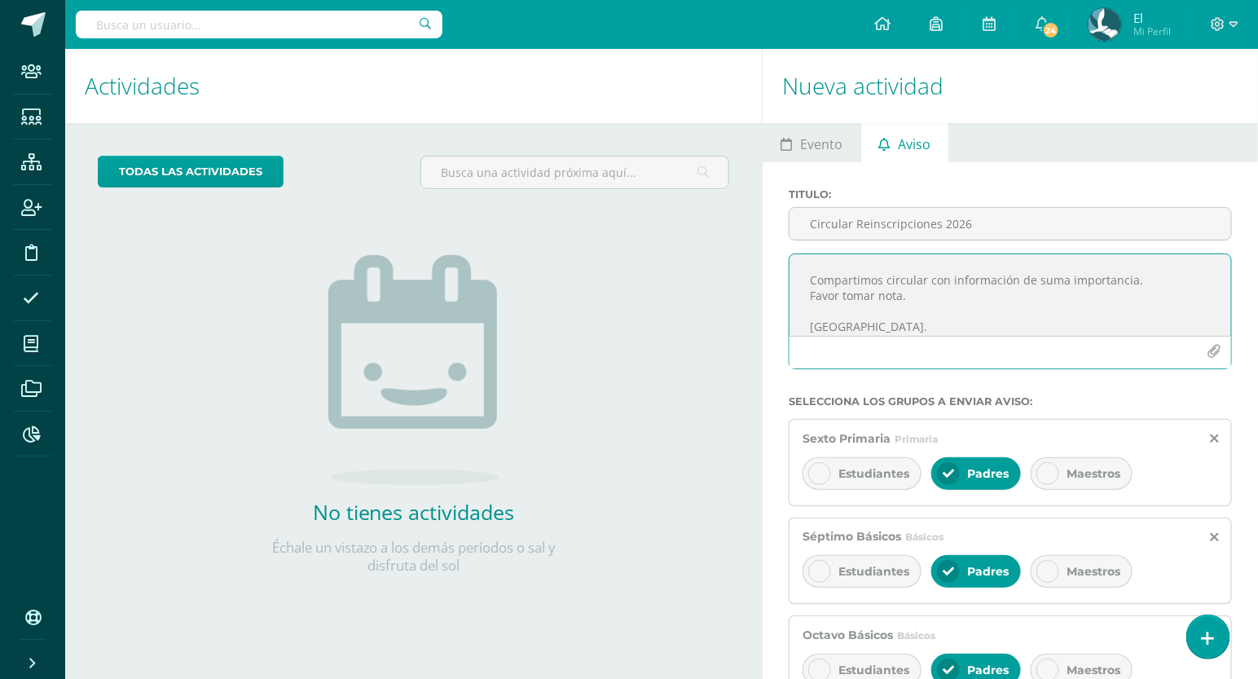
click at [1219, 350] on icon "button" at bounding box center [1215, 352] width 14 height 14
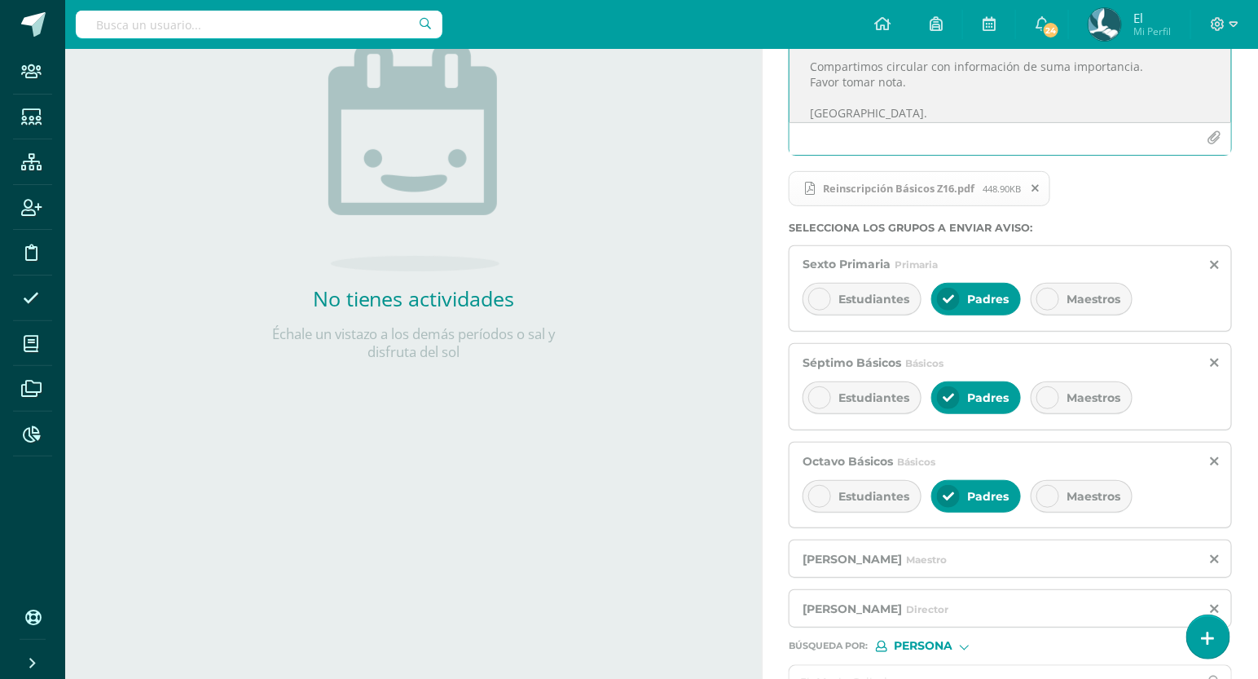
scroll to position [313, 0]
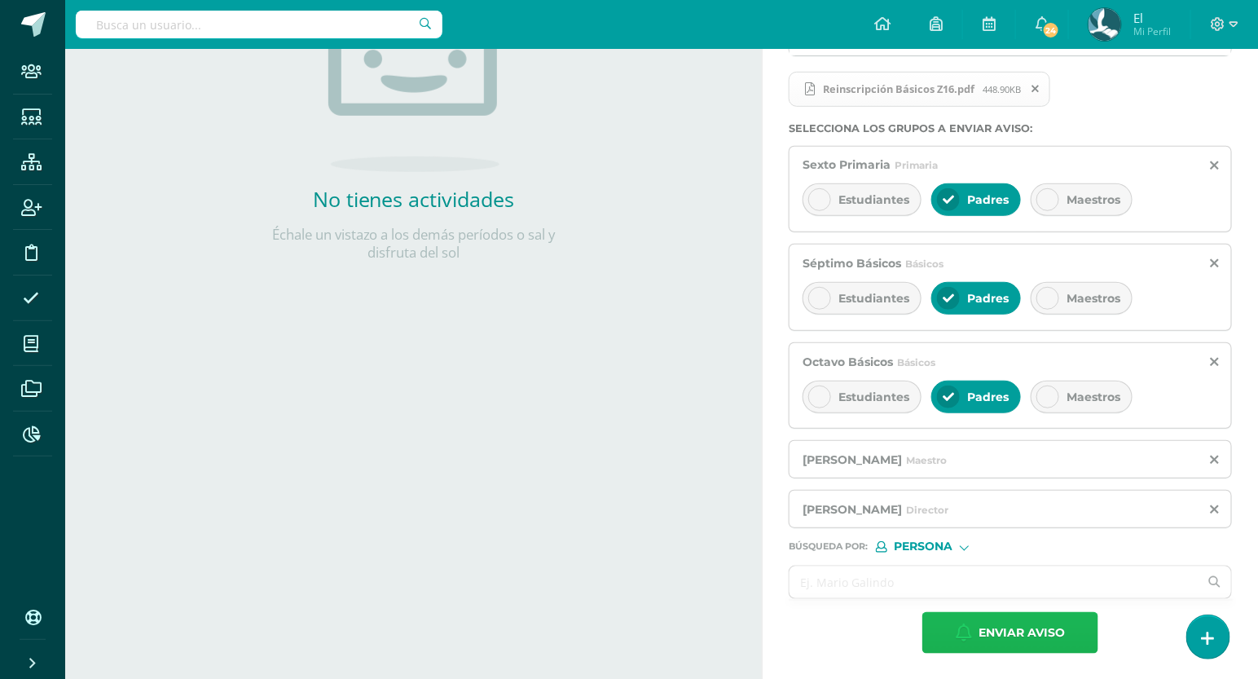
click at [994, 623] on span "Enviar aviso" at bounding box center [1022, 633] width 86 height 40
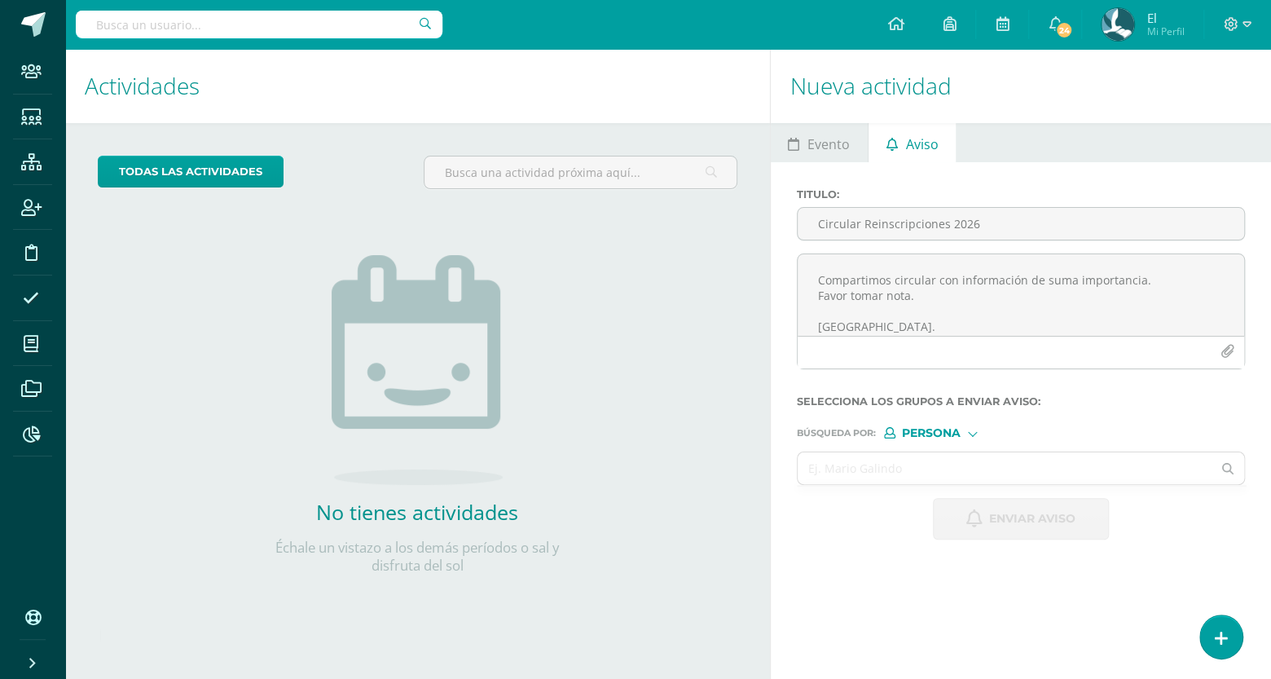
scroll to position [0, 0]
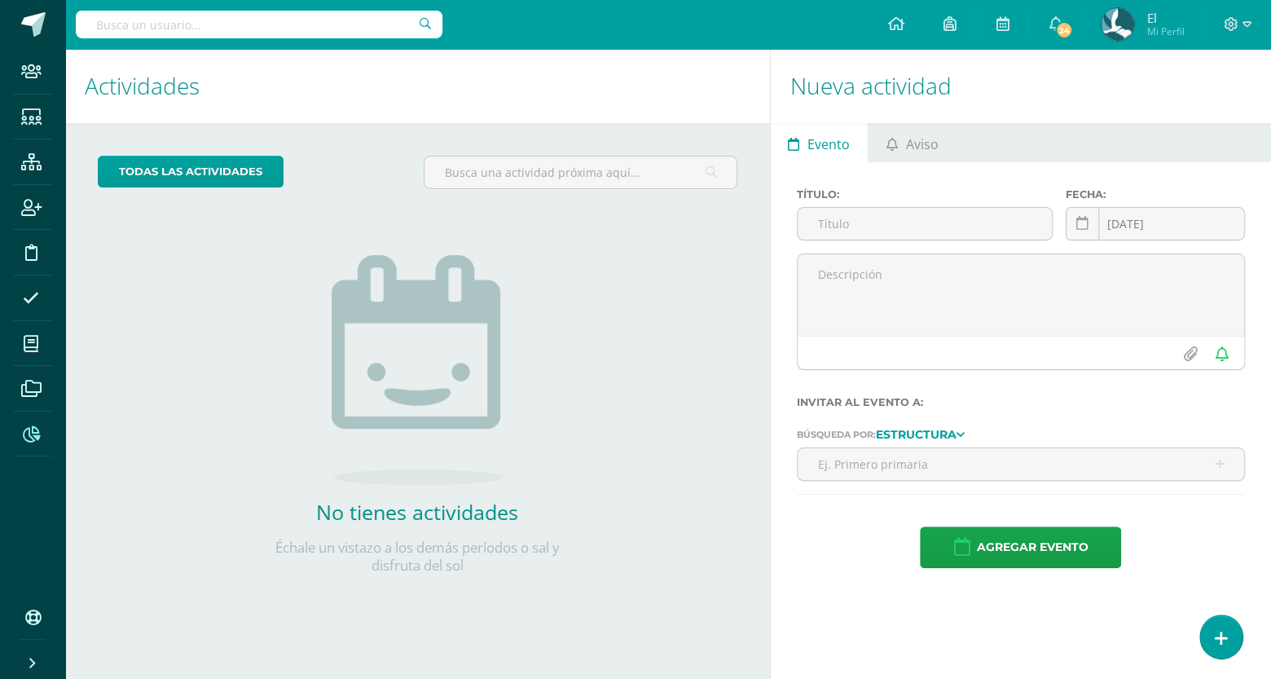
click at [33, 452] on link "Reportes" at bounding box center [32, 435] width 39 height 46
click at [923, 147] on span "Aviso" at bounding box center [921, 144] width 33 height 39
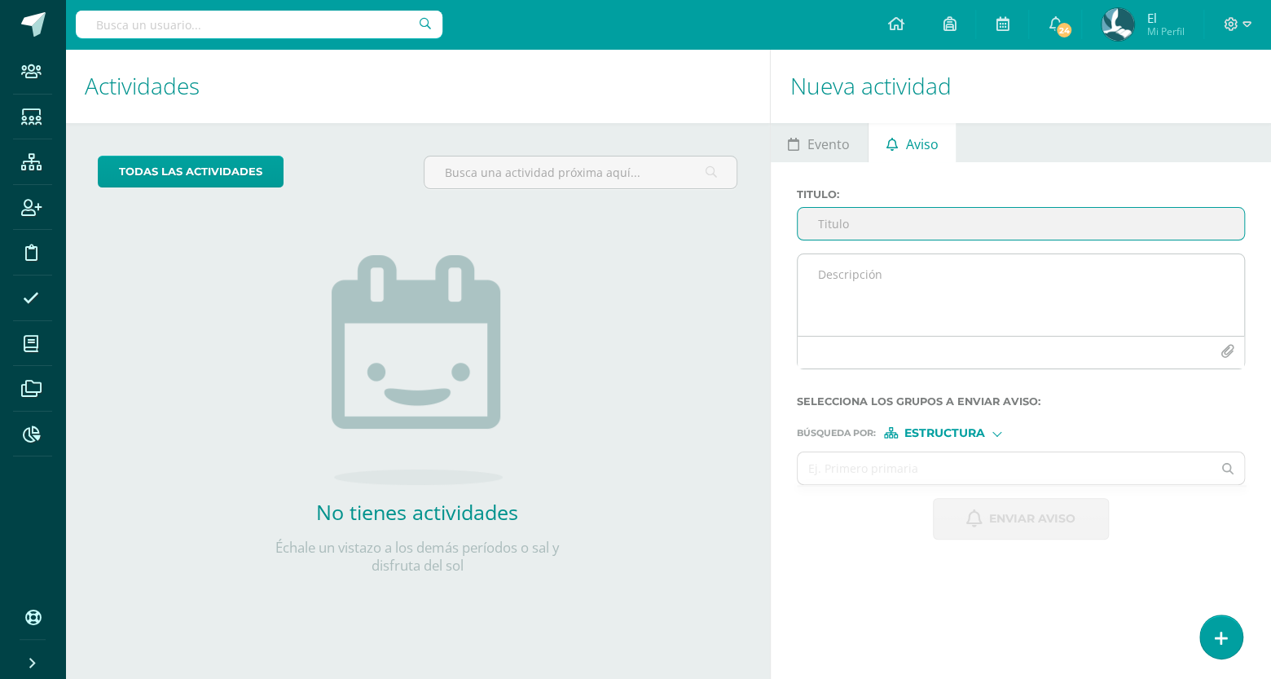
paste textarea "Estimada Comunidad Educativa: Compartimos circular con información de suma impo…"
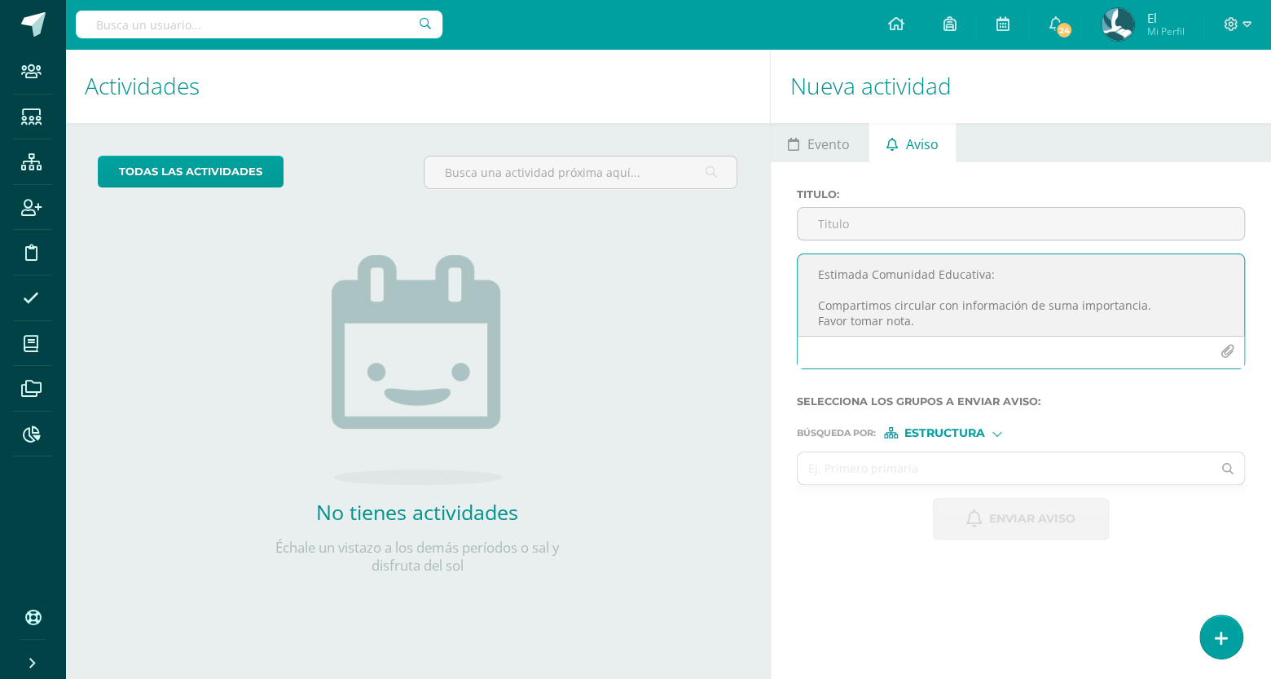
click at [927, 284] on textarea "Estimada Comunidad Educativa: Compartimos circular con información de suma impo…" at bounding box center [1021, 295] width 447 height 82
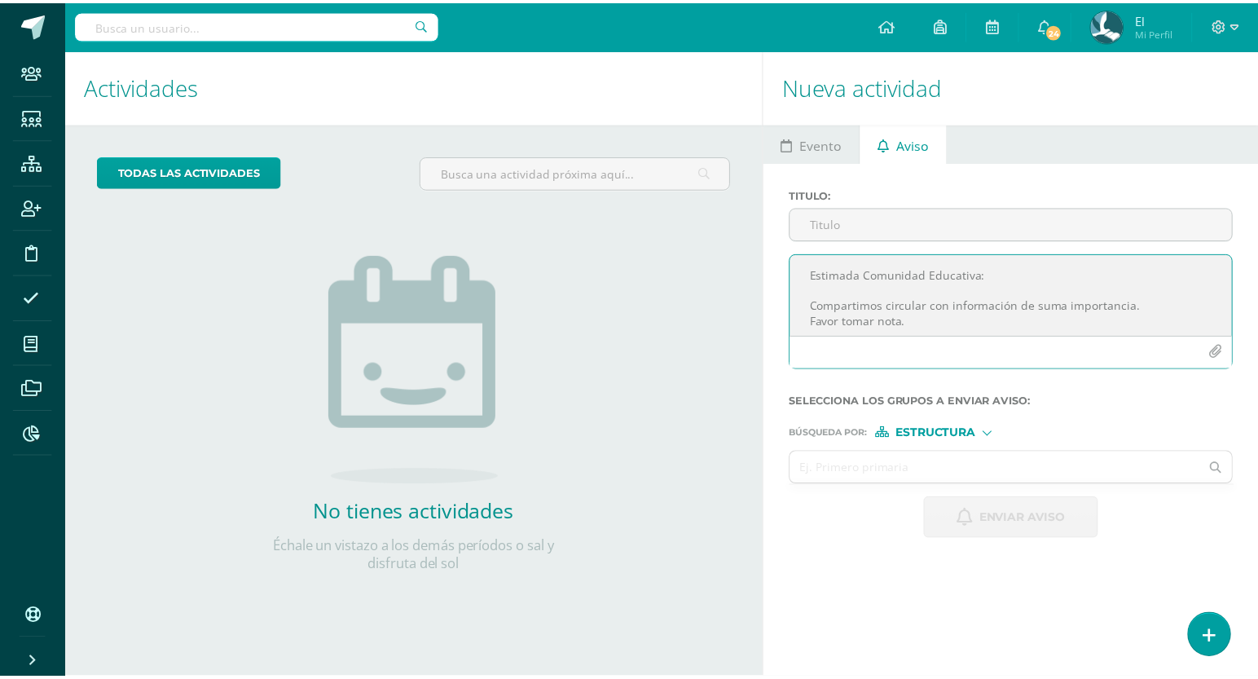
scroll to position [25, 0]
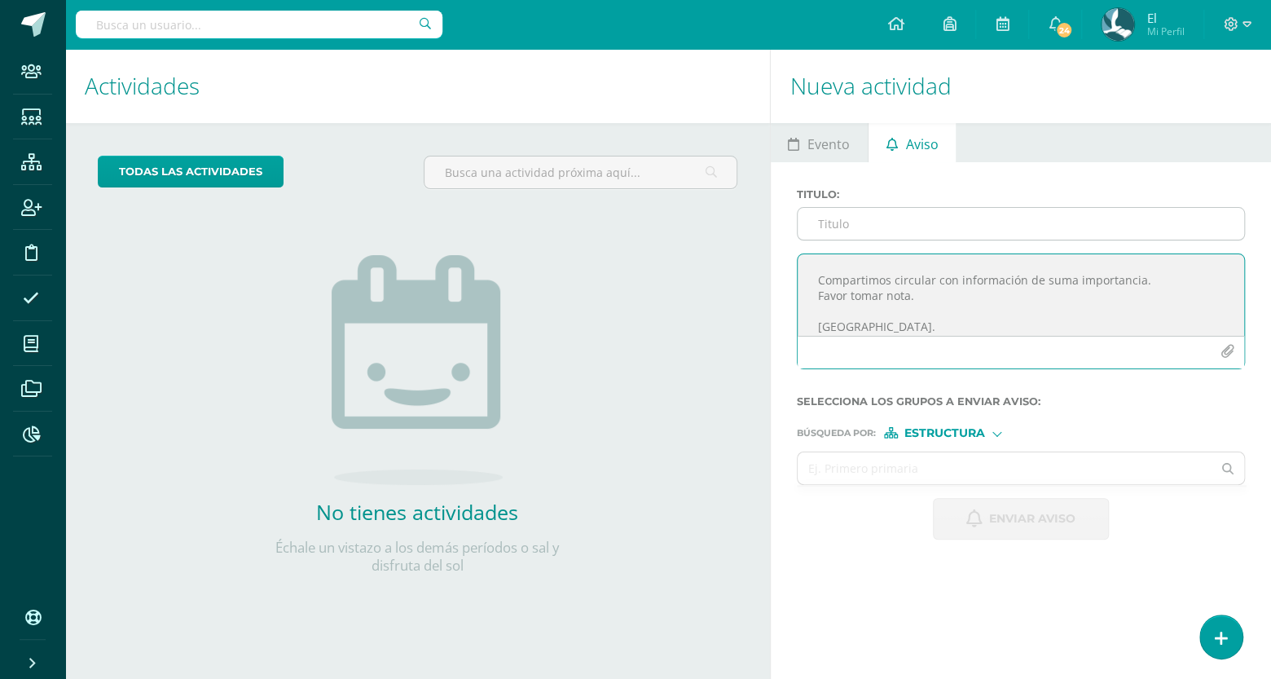
type textarea "Estimada Comunidad Educativa: Compartimos circular con información de suma impo…"
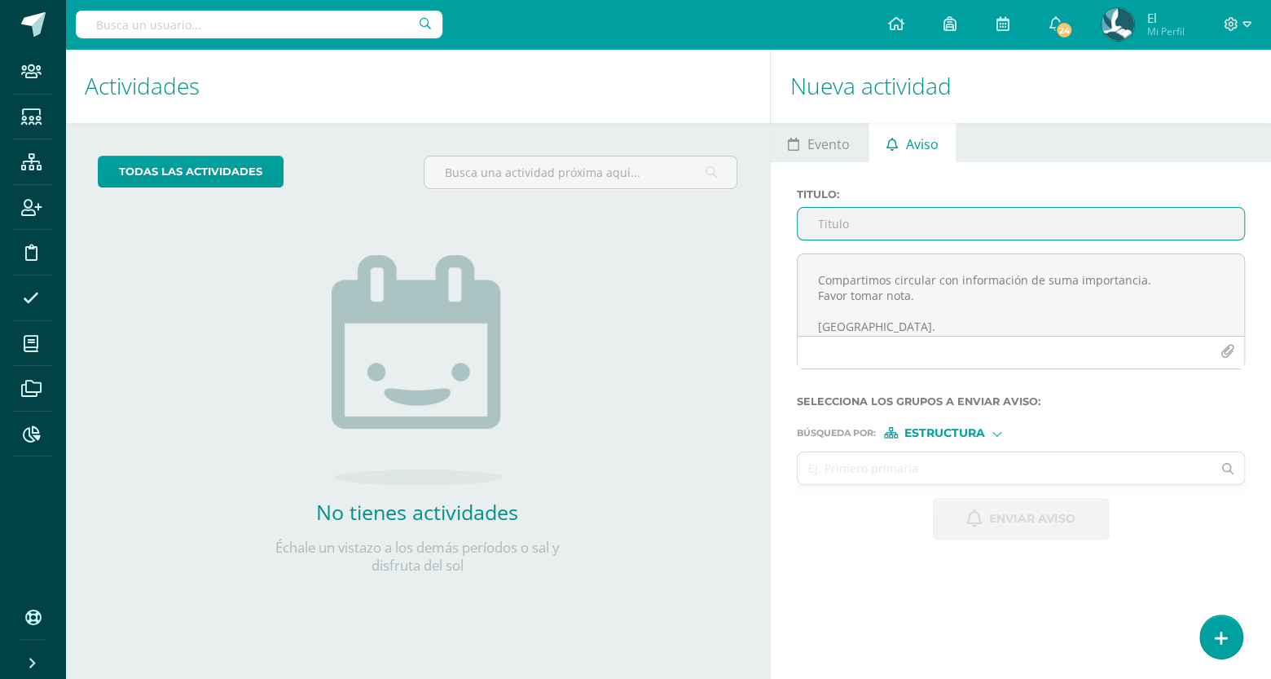
click at [912, 219] on input "Titulo :" at bounding box center [1021, 224] width 447 height 32
paste input "Circular Reinscripciones 2026"
type input "Circular Reinscripciones 2026"
click at [961, 460] on input "text" at bounding box center [1005, 468] width 415 height 32
type input "kinder"
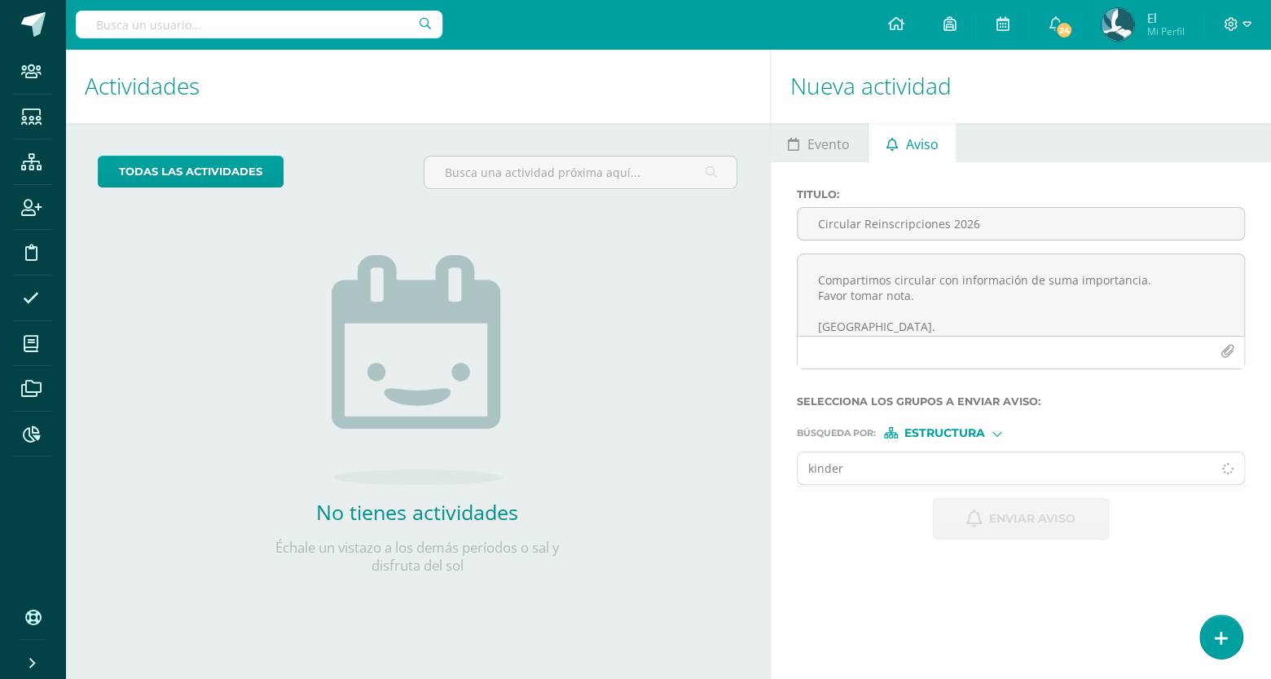
click at [991, 434] on div "Estructura" at bounding box center [945, 432] width 122 height 11
click at [963, 478] on span "Persona" at bounding box center [951, 476] width 59 height 9
click at [914, 473] on input "text" at bounding box center [1005, 468] width 415 height 32
click at [910, 462] on input "rmen" at bounding box center [1005, 468] width 415 height 32
type input "r"
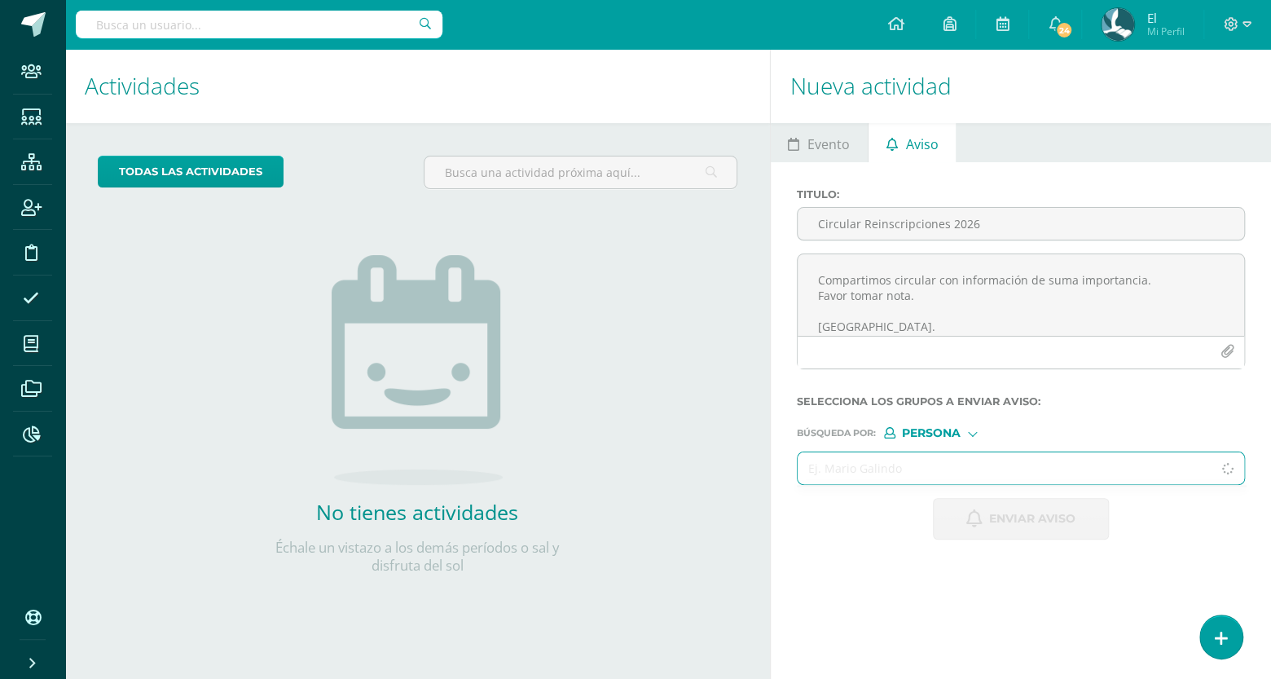
click at [957, 434] on span "Persona" at bounding box center [931, 433] width 59 height 9
click at [938, 455] on span "Estructura" at bounding box center [965, 455] width 81 height 9
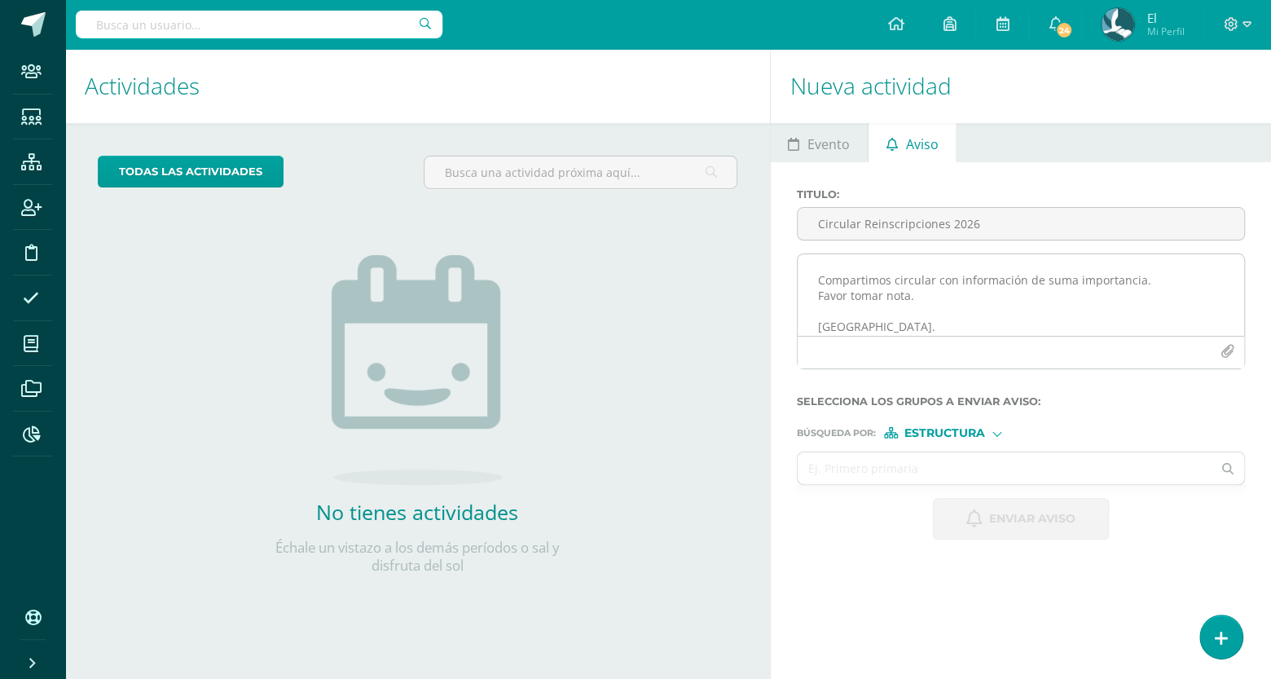
click at [1223, 347] on icon "button" at bounding box center [1228, 352] width 14 height 14
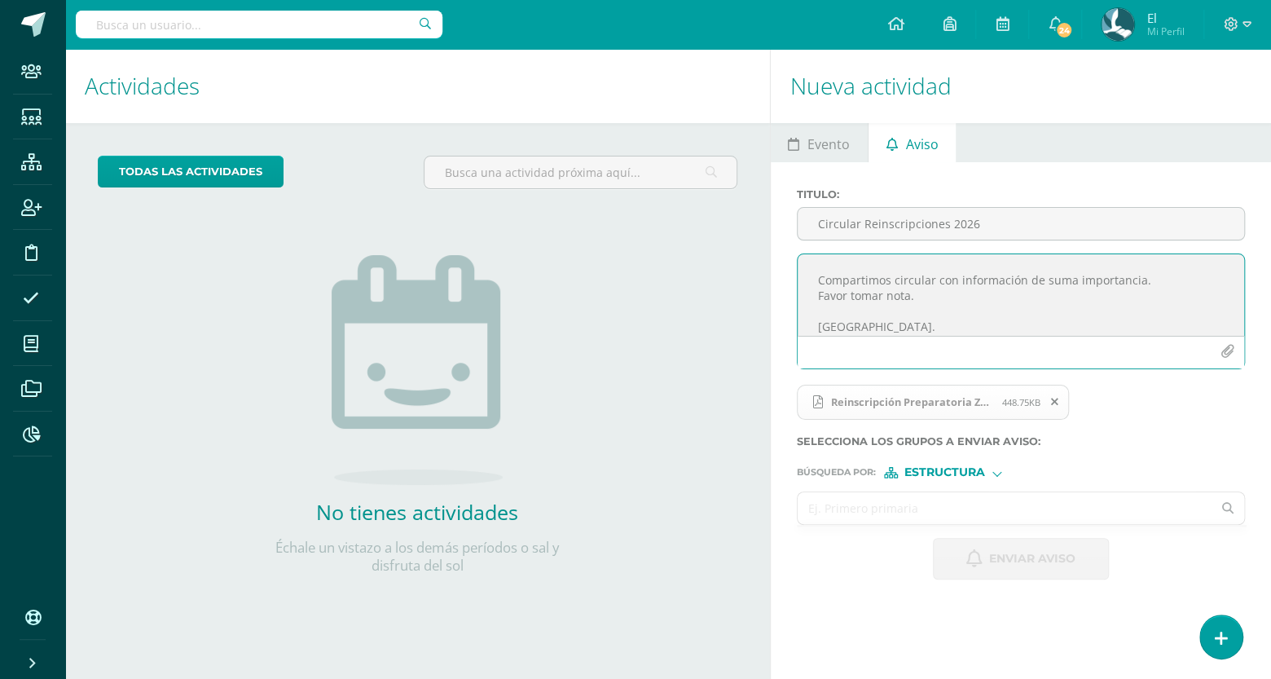
click at [893, 518] on input "text" at bounding box center [1005, 508] width 415 height 32
type input "kinder"
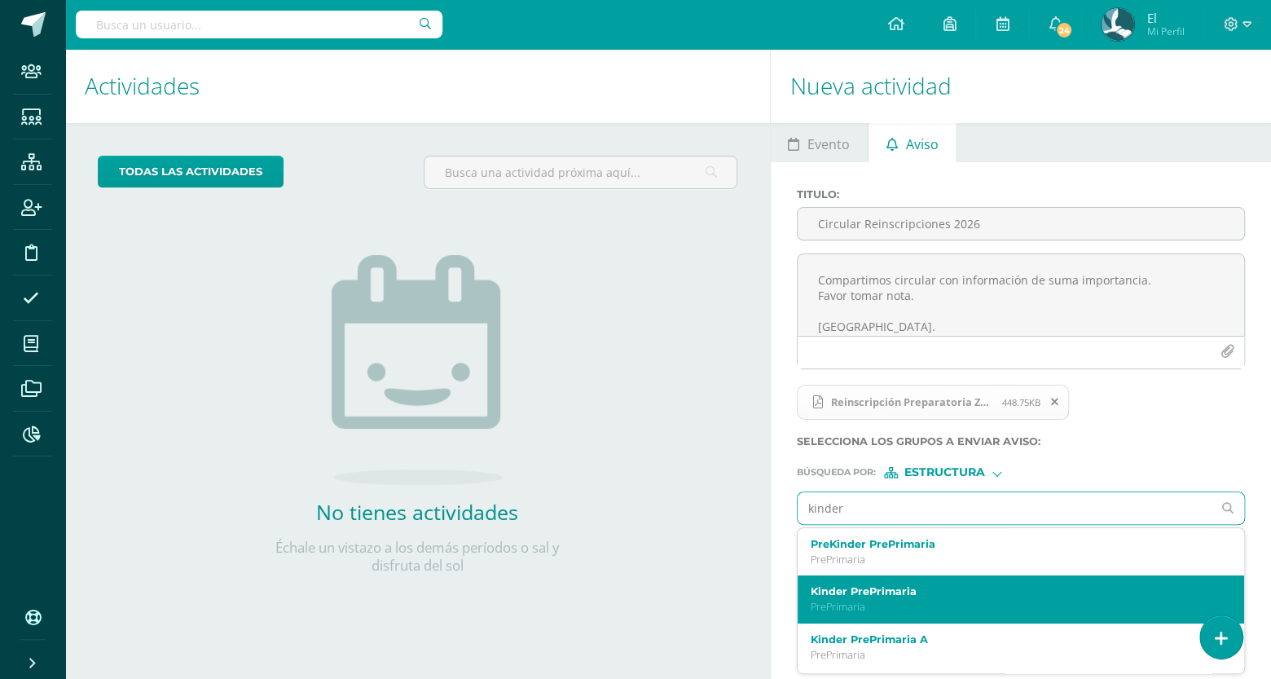
click at [919, 605] on p "PrePrimaria" at bounding box center [1012, 607] width 403 height 14
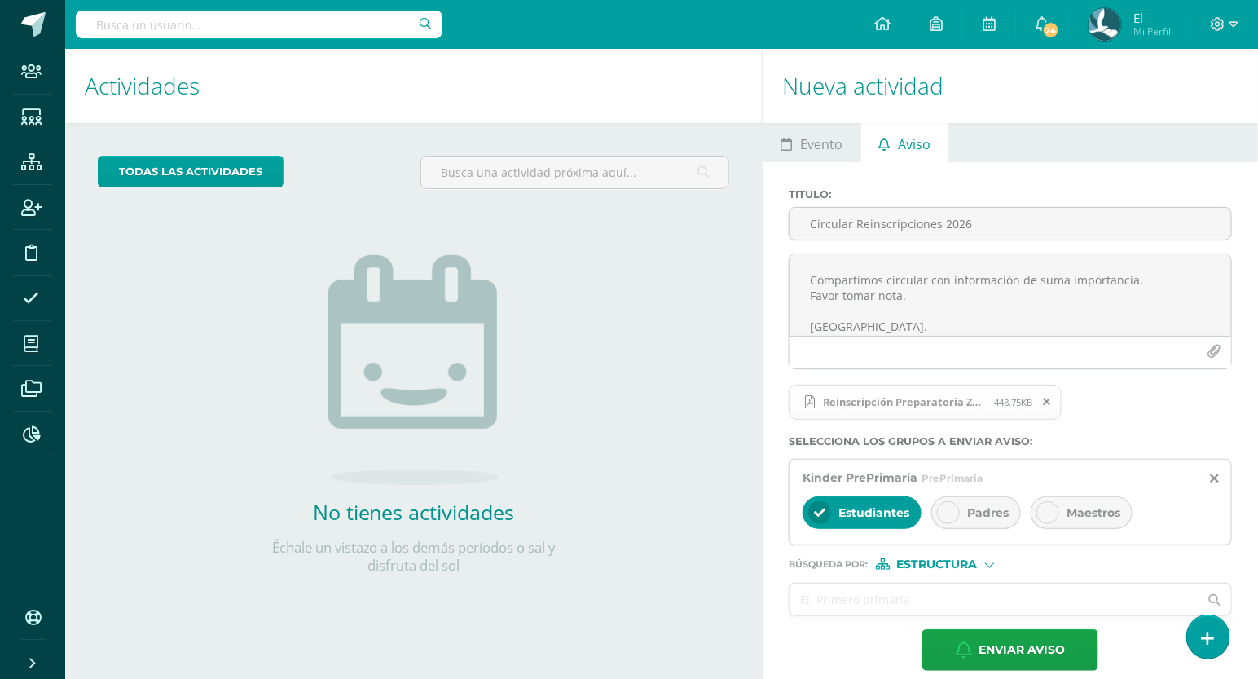
click at [982, 502] on div "Padres" at bounding box center [977, 512] width 90 height 33
click at [879, 511] on span "Estudiantes" at bounding box center [874, 512] width 71 height 15
click at [966, 561] on span "Estructura" at bounding box center [937, 564] width 81 height 9
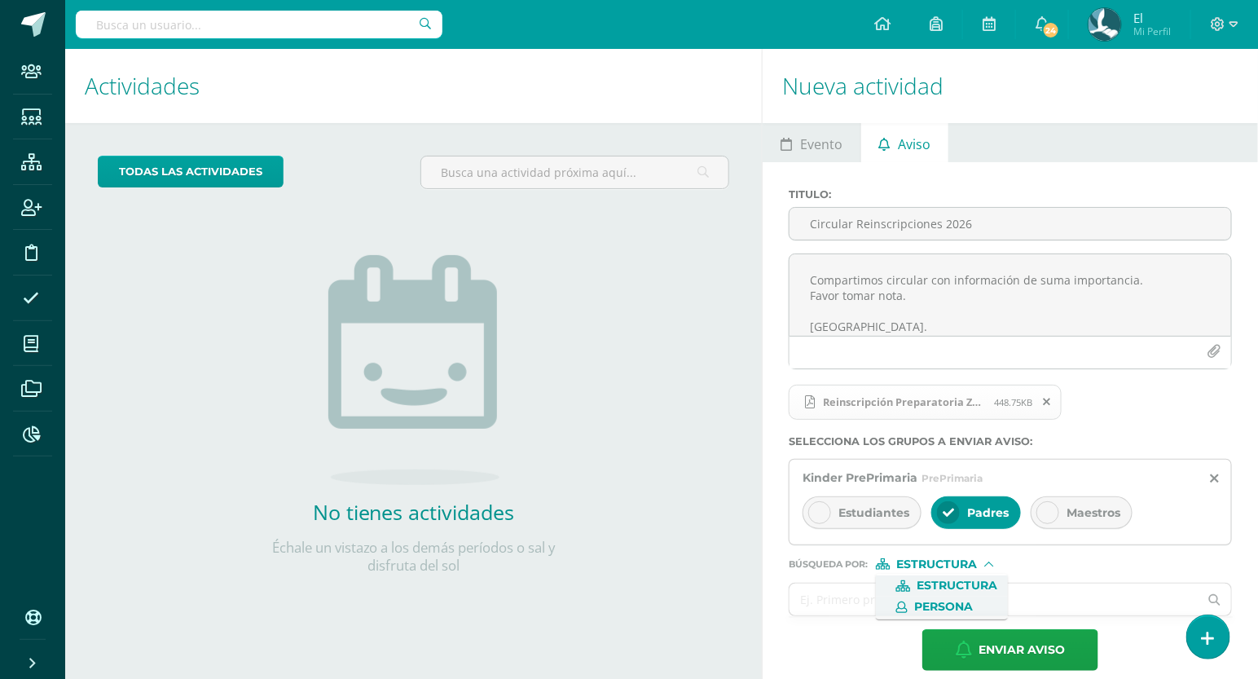
click at [944, 597] on span "Persona" at bounding box center [941, 607] width 131 height 21
click at [912, 597] on input "text" at bounding box center [994, 600] width 409 height 32
click at [912, 597] on input "as" at bounding box center [994, 600] width 409 height 32
type input "asist"
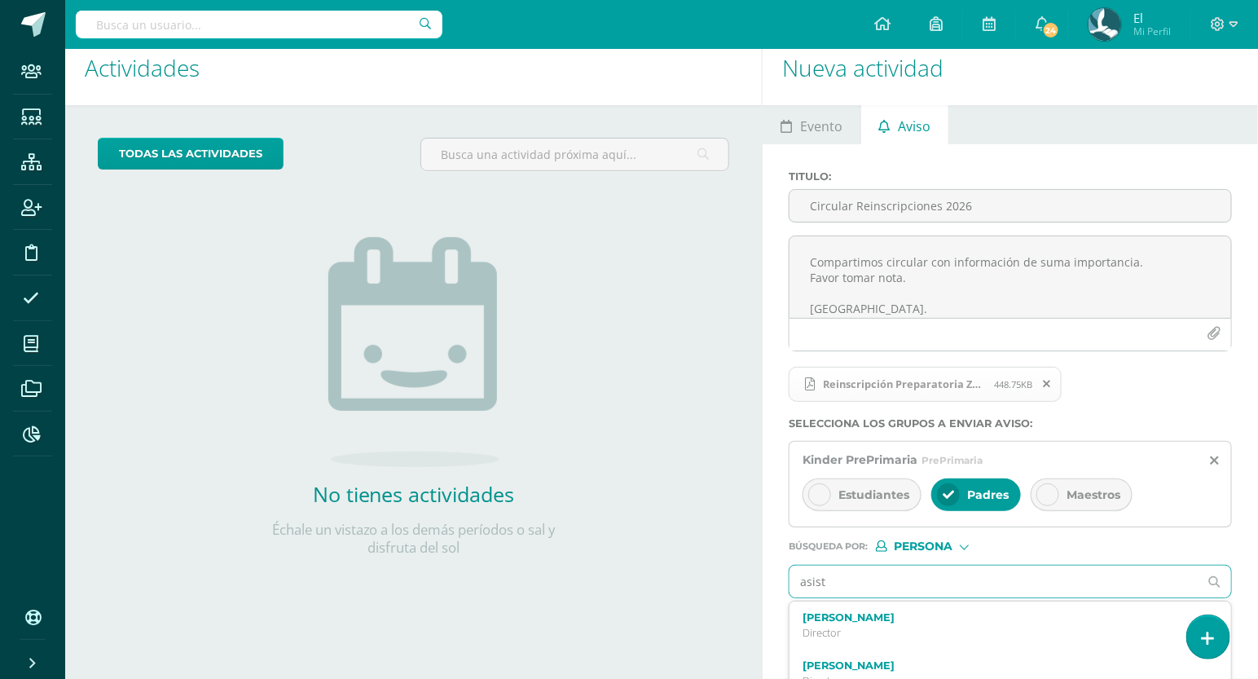
scroll to position [86, 0]
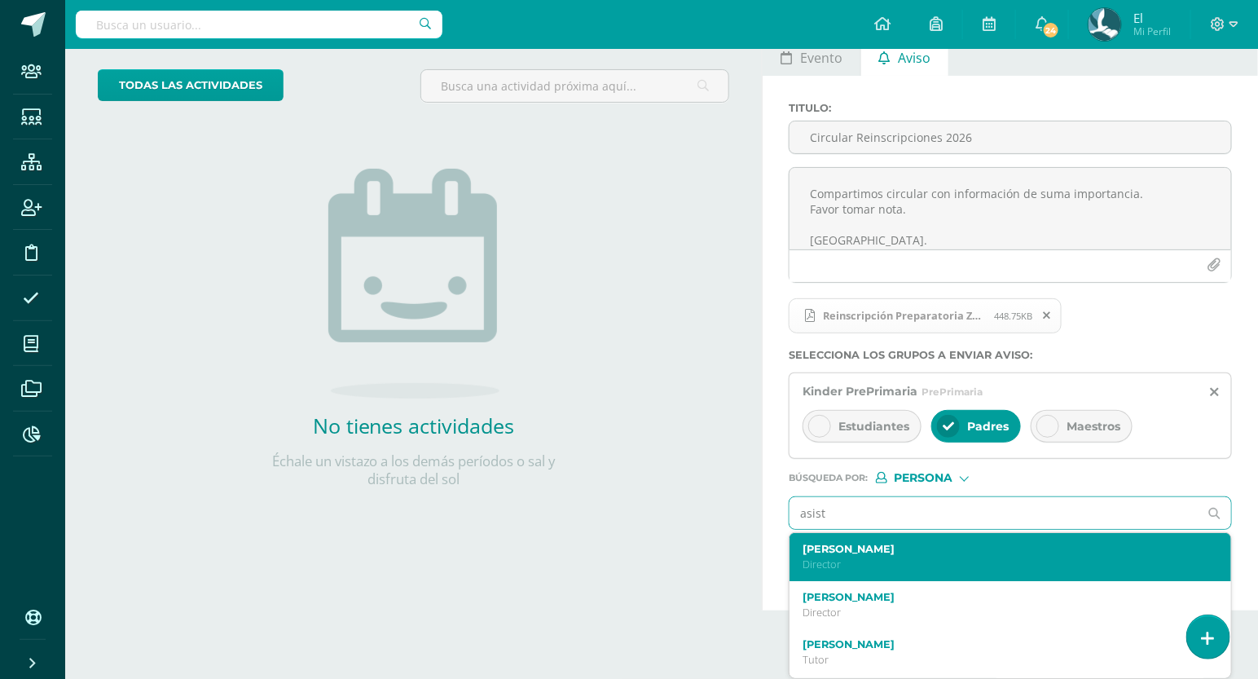
click at [857, 554] on label "[PERSON_NAME]" at bounding box center [1002, 549] width 398 height 12
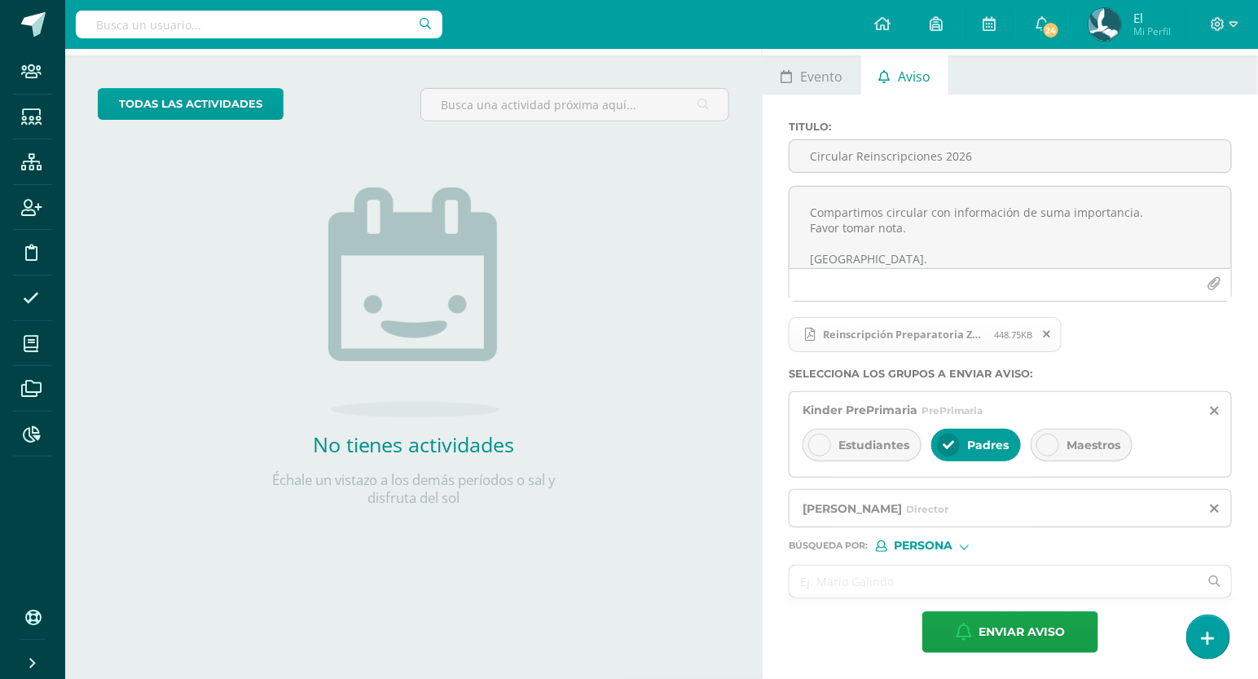
scroll to position [68, 0]
click at [876, 584] on input "text" at bounding box center [994, 582] width 409 height 32
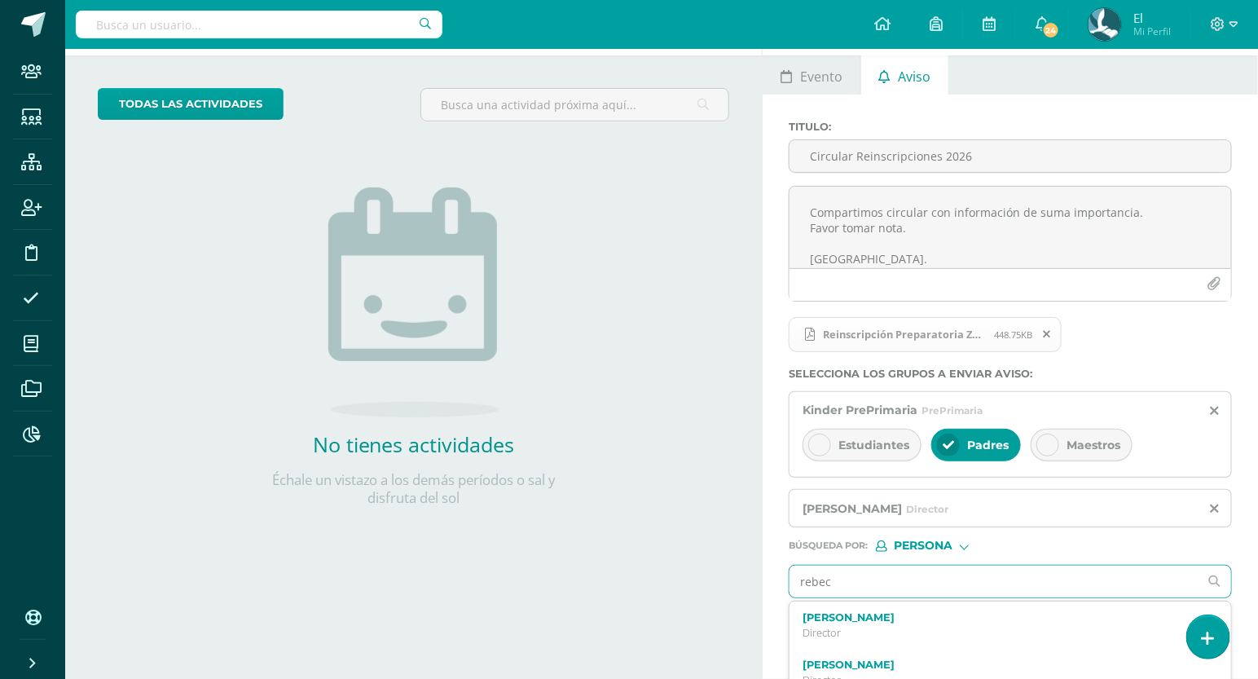
type input "rebeca"
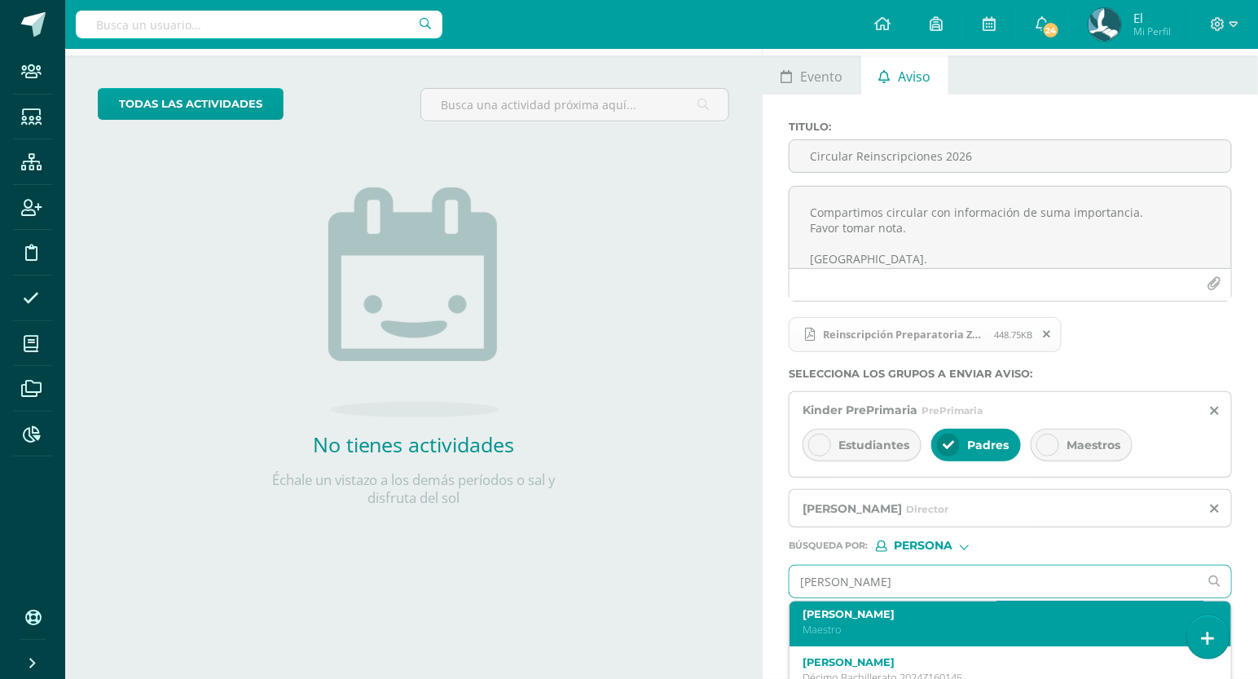
click at [880, 619] on label "[PERSON_NAME]" at bounding box center [1002, 614] width 398 height 12
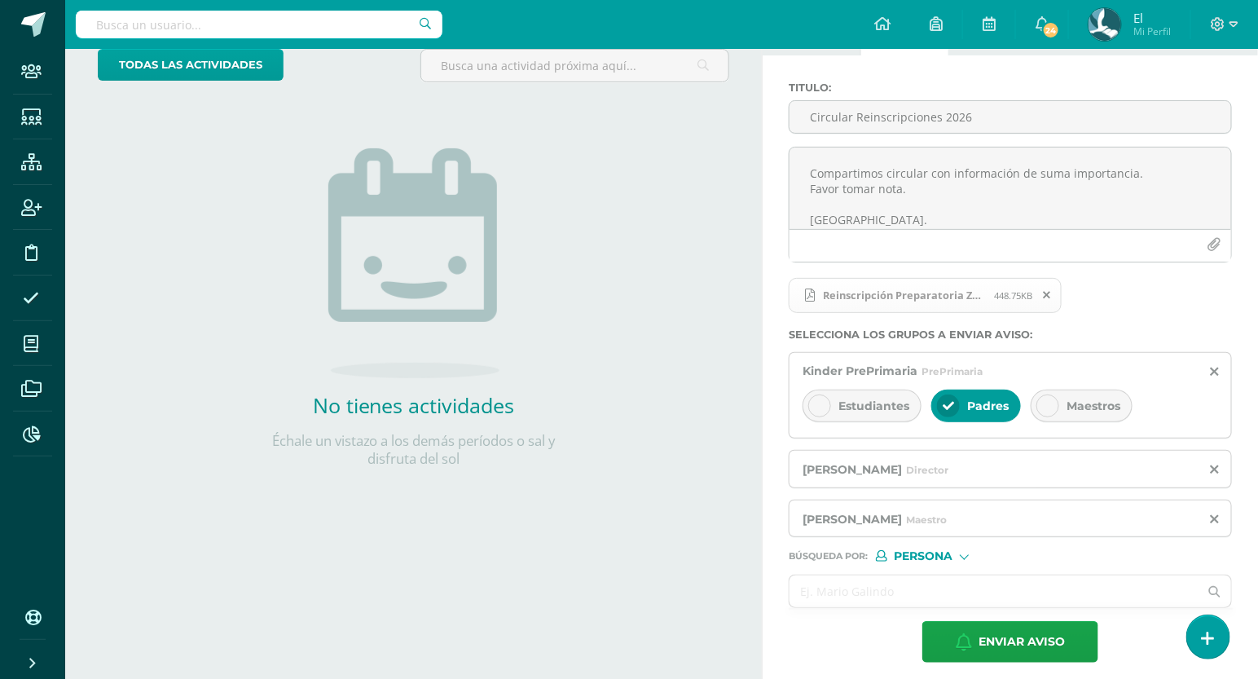
scroll to position [111, 0]
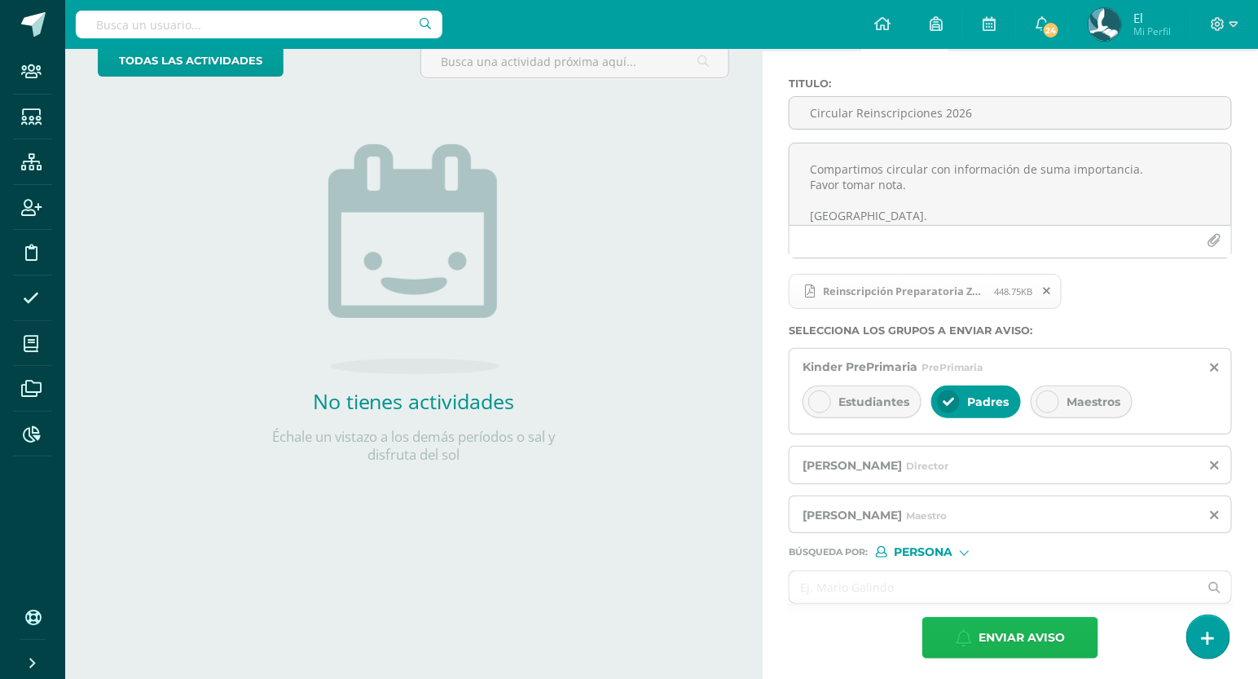
click at [1050, 640] on span "Enviar aviso" at bounding box center [1022, 638] width 86 height 40
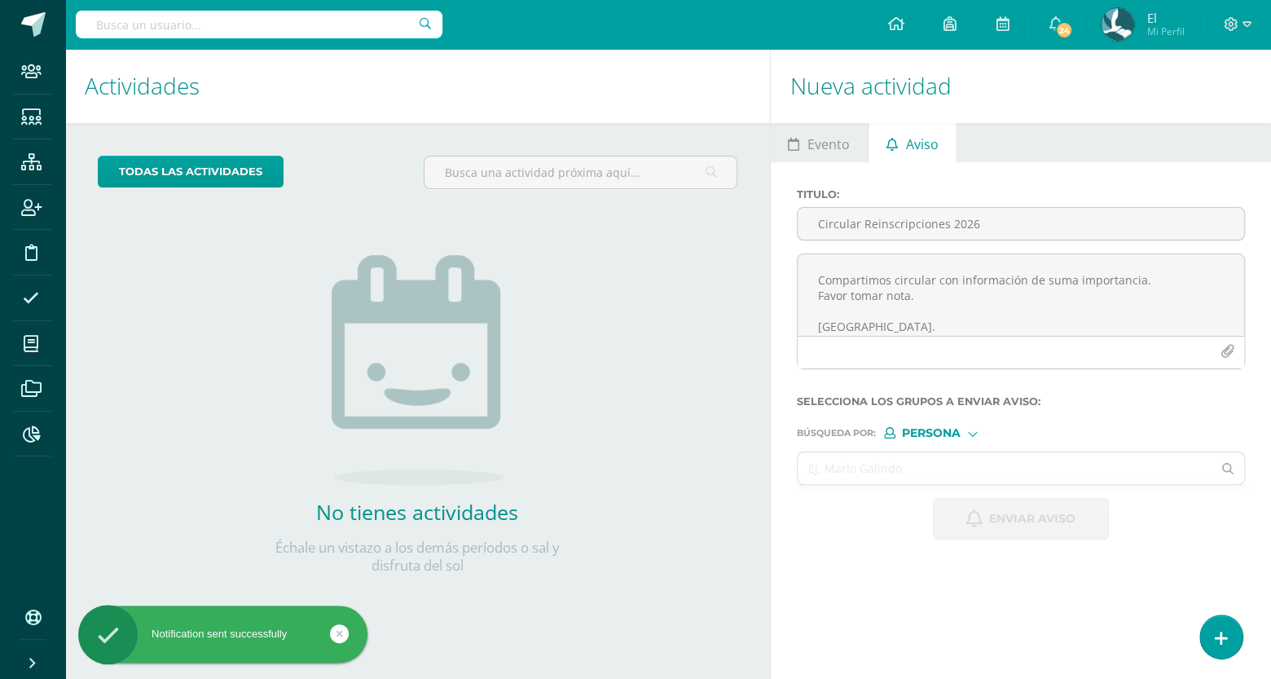
scroll to position [0, 0]
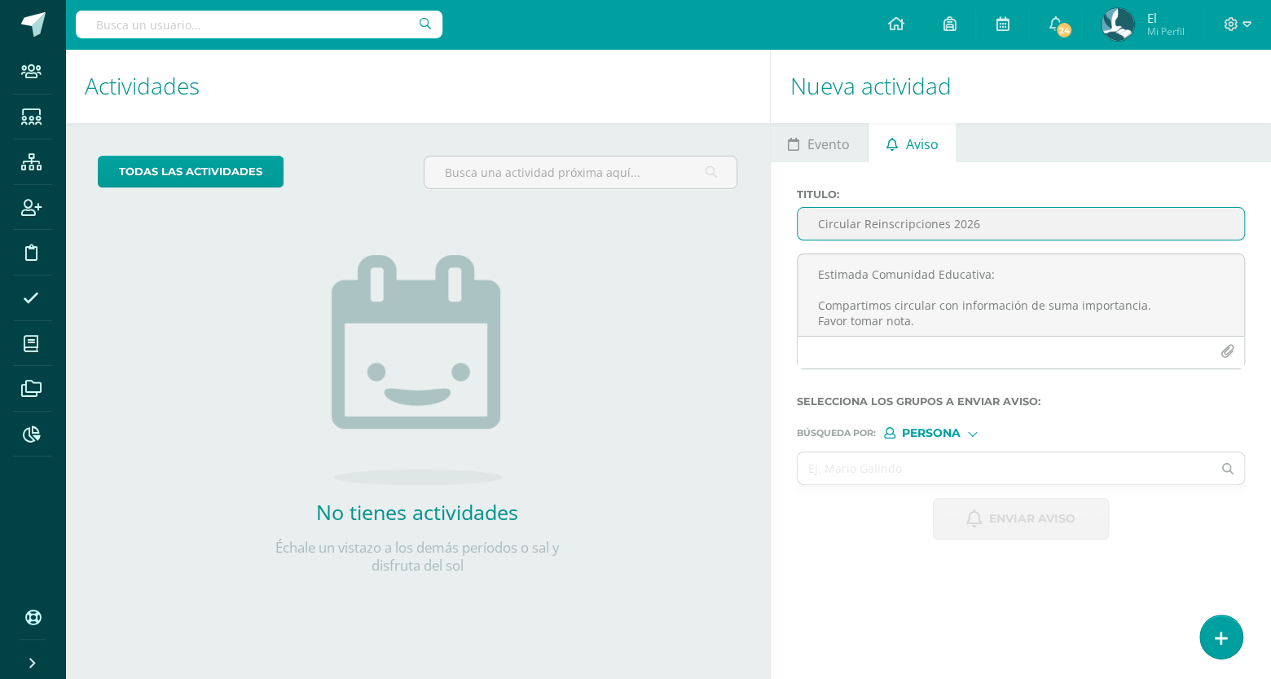
click at [879, 230] on input "Circular Reinscripciones 2026" at bounding box center [1021, 224] width 447 height 32
paste input "Circular Reinscripciones 2026"
type input "Circular Reinscripciones 2026"
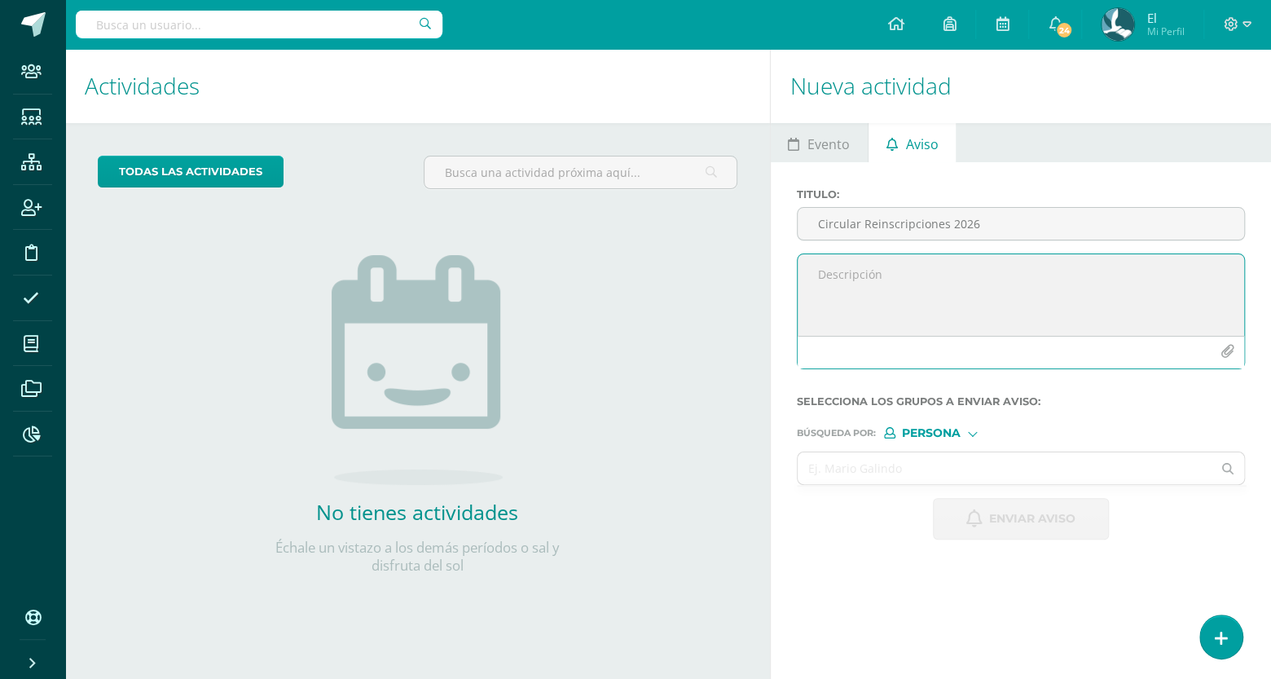
paste textarea "Estimada Comunidad Educativa: Compartimos circular con información de suma impo…"
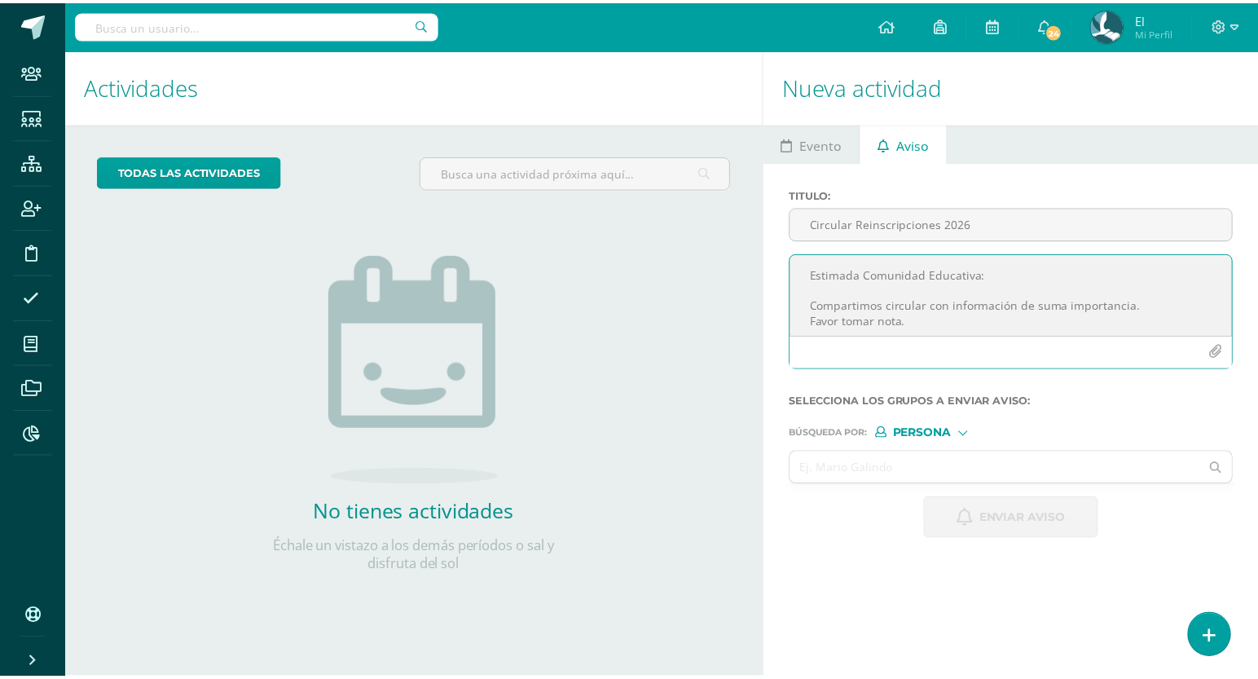
scroll to position [25, 0]
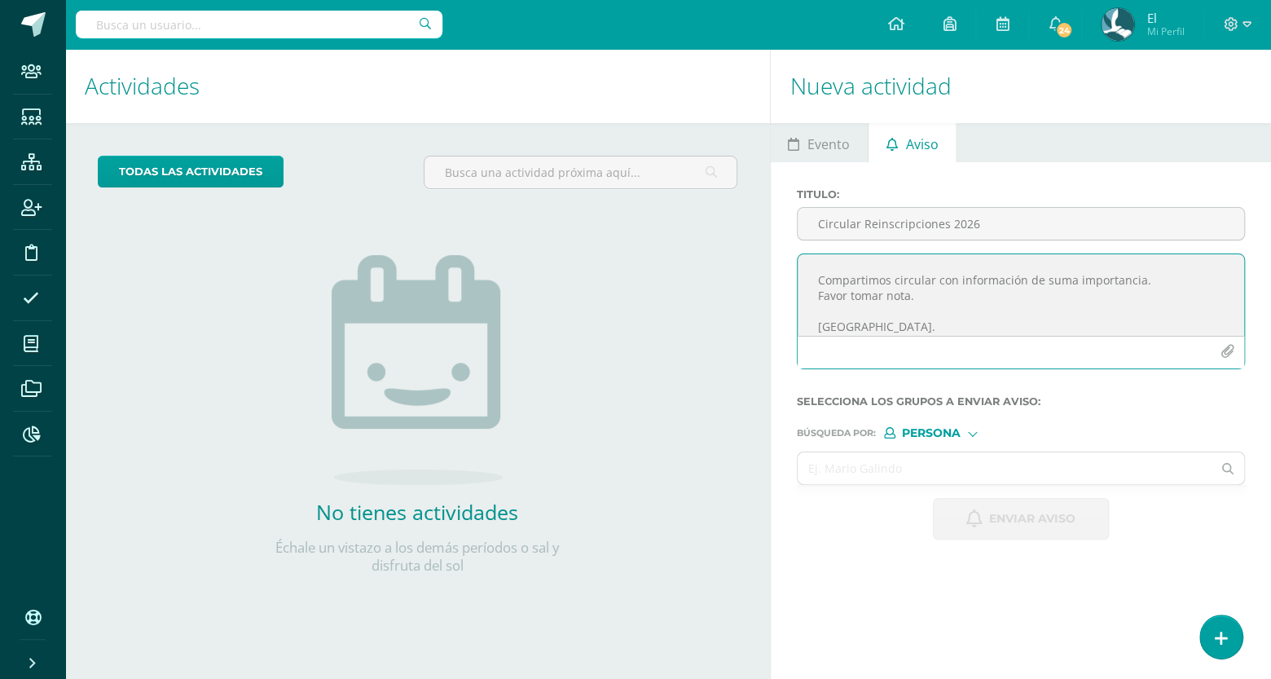
type textarea "Estimada Comunidad Educativa: Compartimos circular con información de suma impo…"
click at [1233, 355] on icon "button" at bounding box center [1228, 352] width 14 height 14
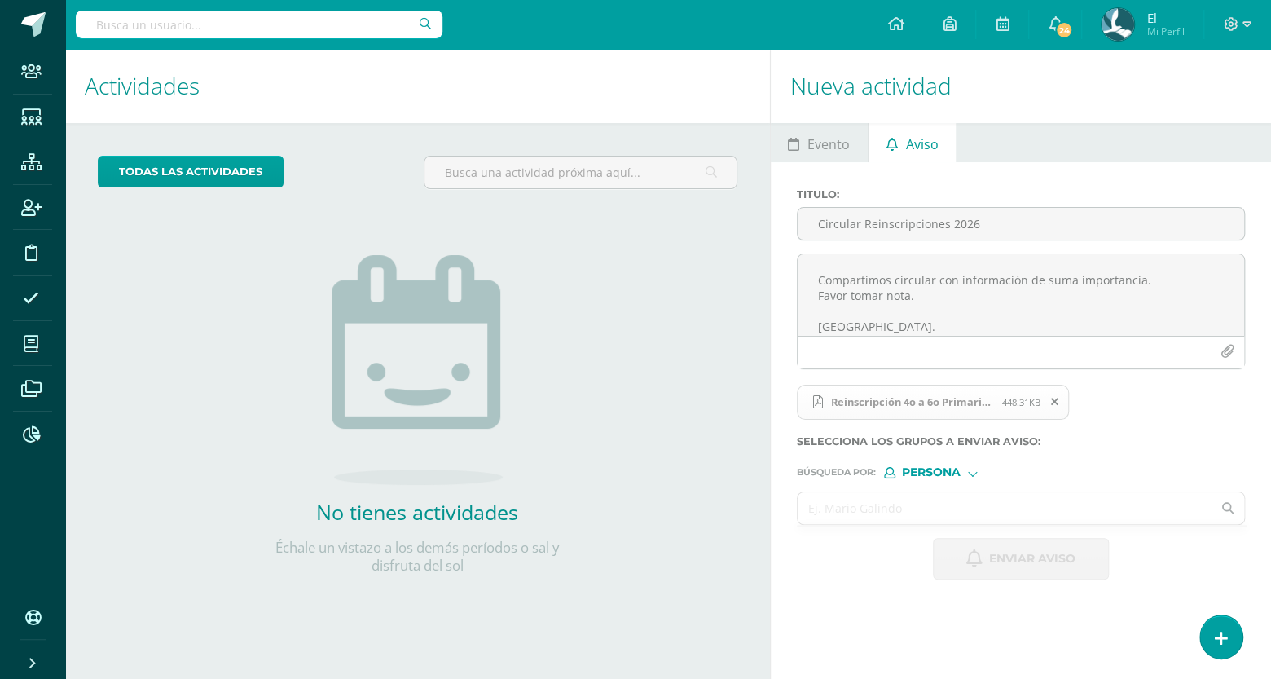
click at [927, 503] on input "text" at bounding box center [1005, 508] width 415 height 32
type input "rmen"
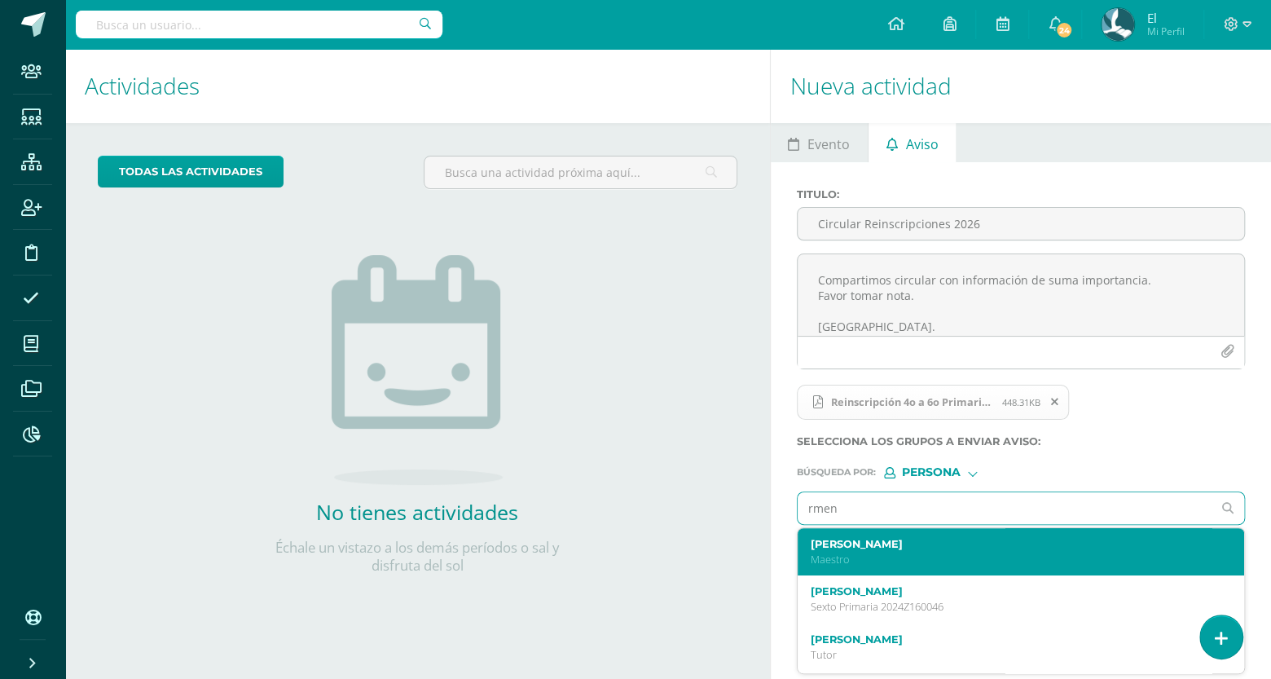
click at [899, 567] on div "Rebeca Mendizabal Maestro" at bounding box center [1021, 552] width 447 height 48
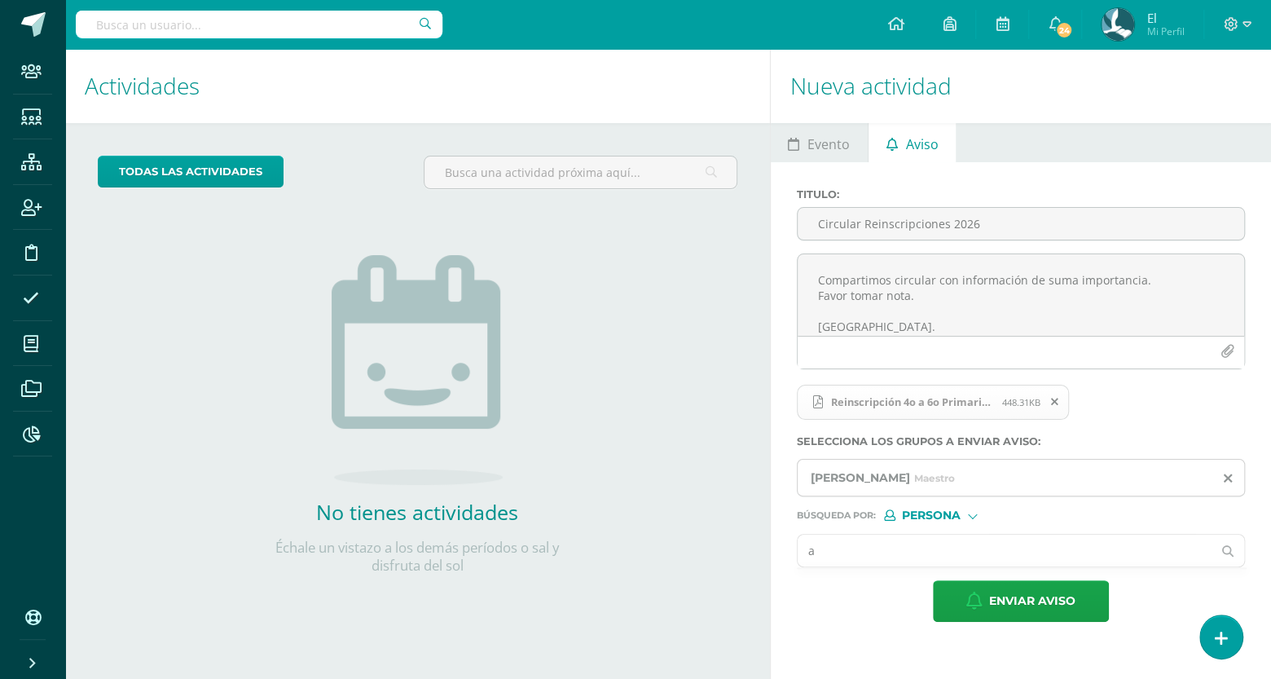
click at [926, 549] on input "a" at bounding box center [1005, 551] width 415 height 32
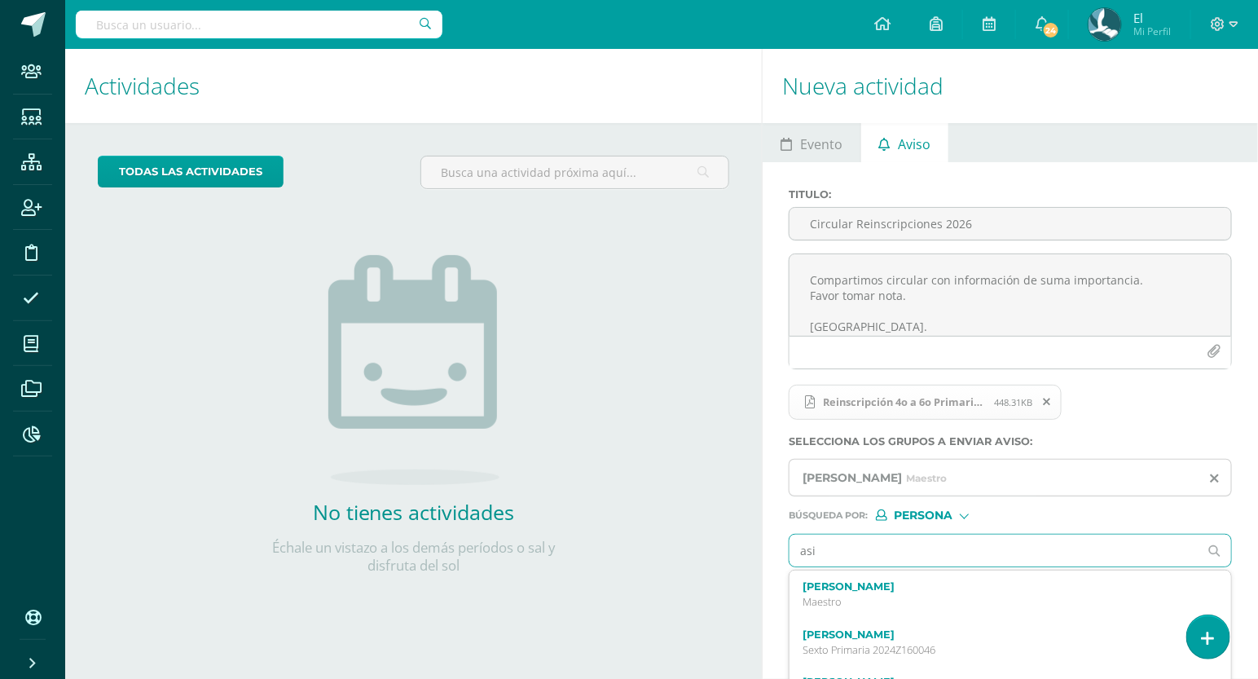
type input "asis"
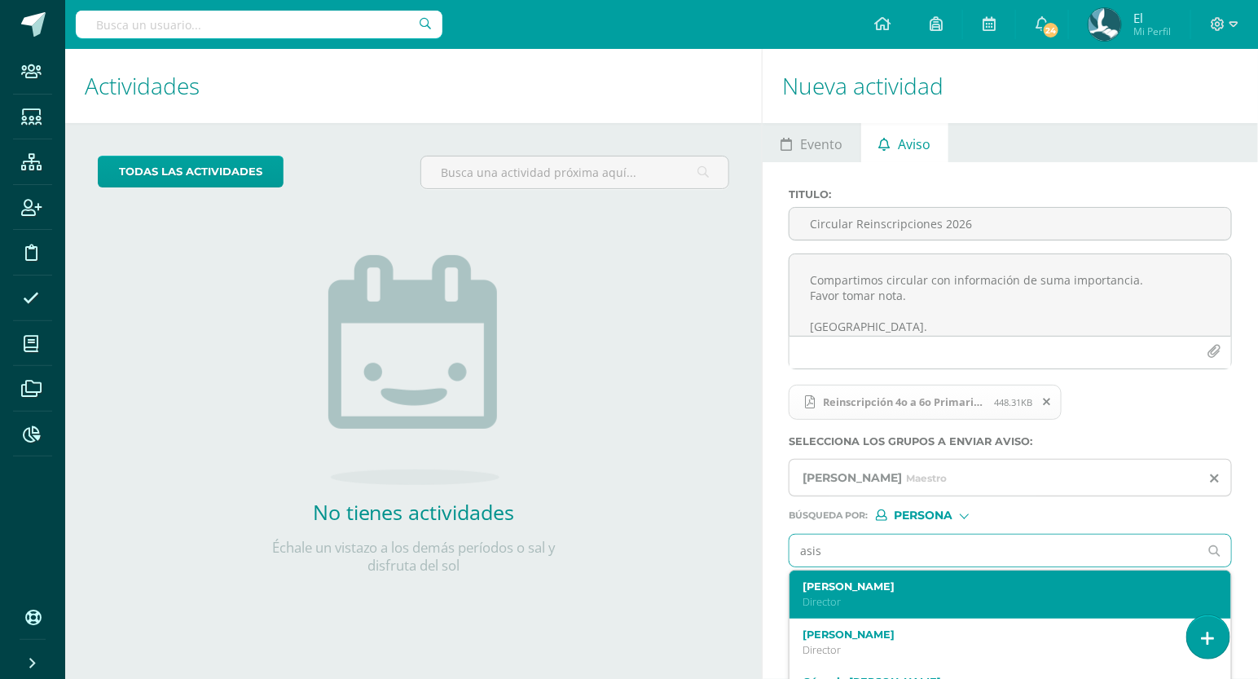
click at [910, 588] on label "[PERSON_NAME]" at bounding box center [1002, 586] width 398 height 12
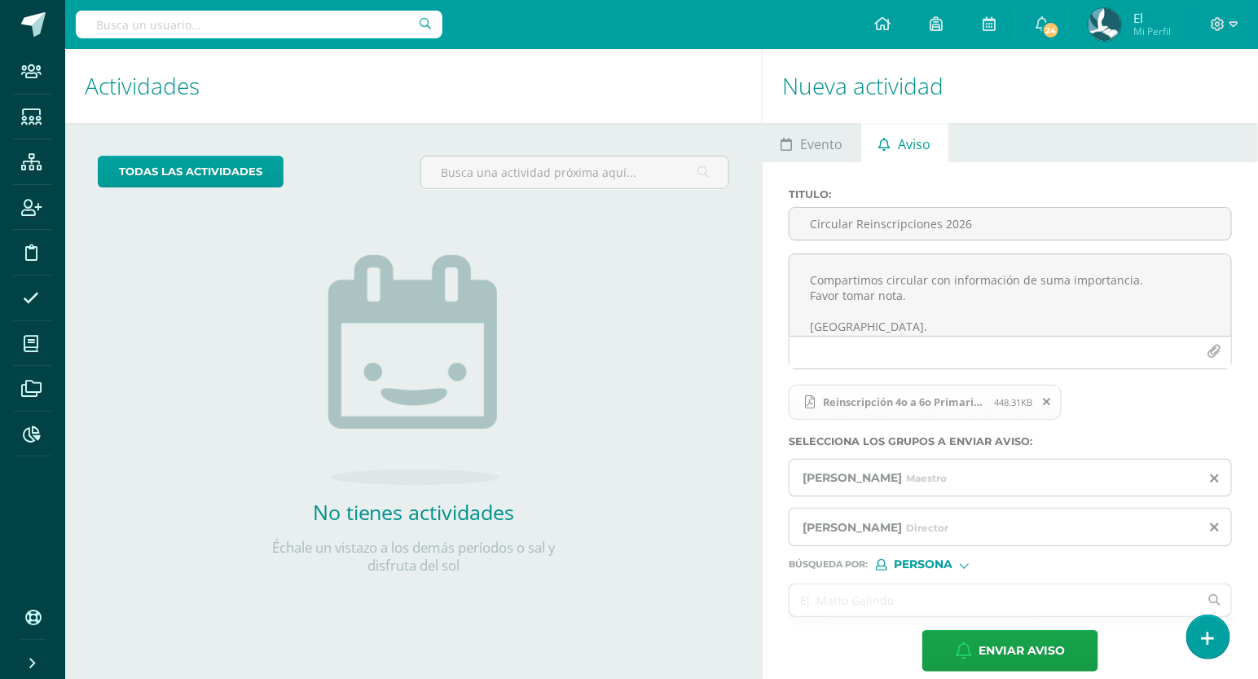
click at [953, 557] on div "Búsqueda por : Persona Estructura Persona" at bounding box center [1010, 558] width 443 height 24
click at [958, 567] on div "Persona" at bounding box center [937, 564] width 122 height 11
click at [950, 586] on span "Estructura" at bounding box center [958, 586] width 81 height 9
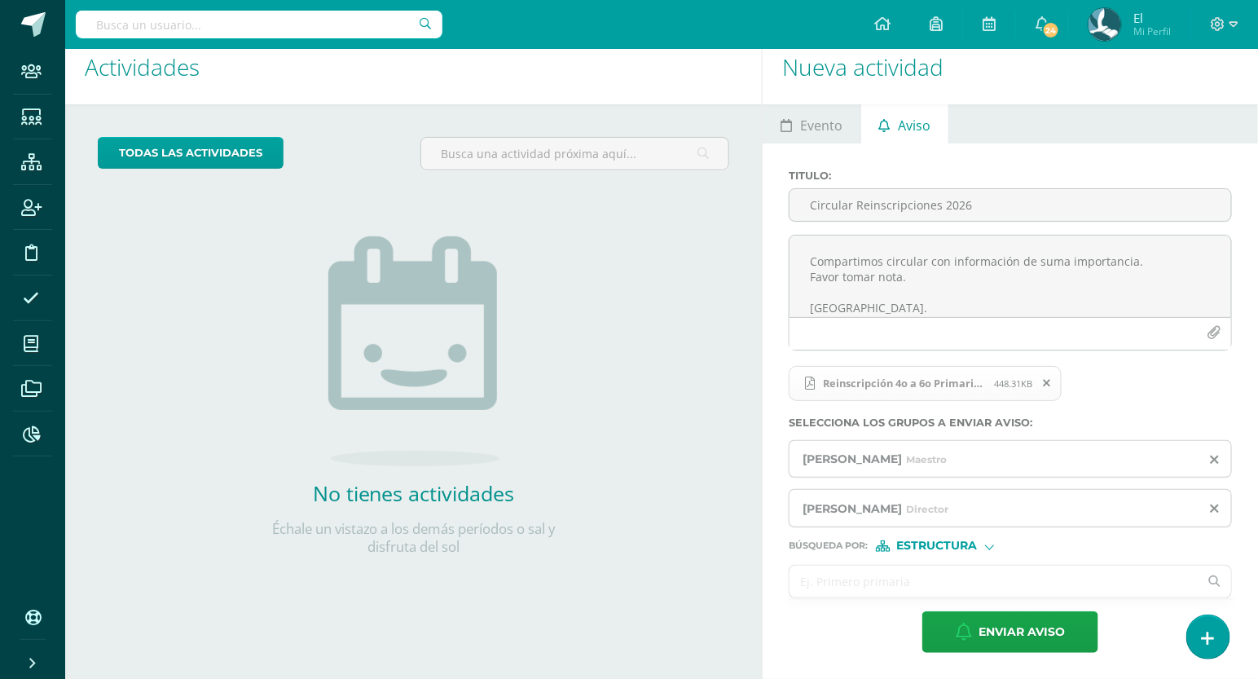
click at [850, 567] on input "text" at bounding box center [994, 582] width 409 height 32
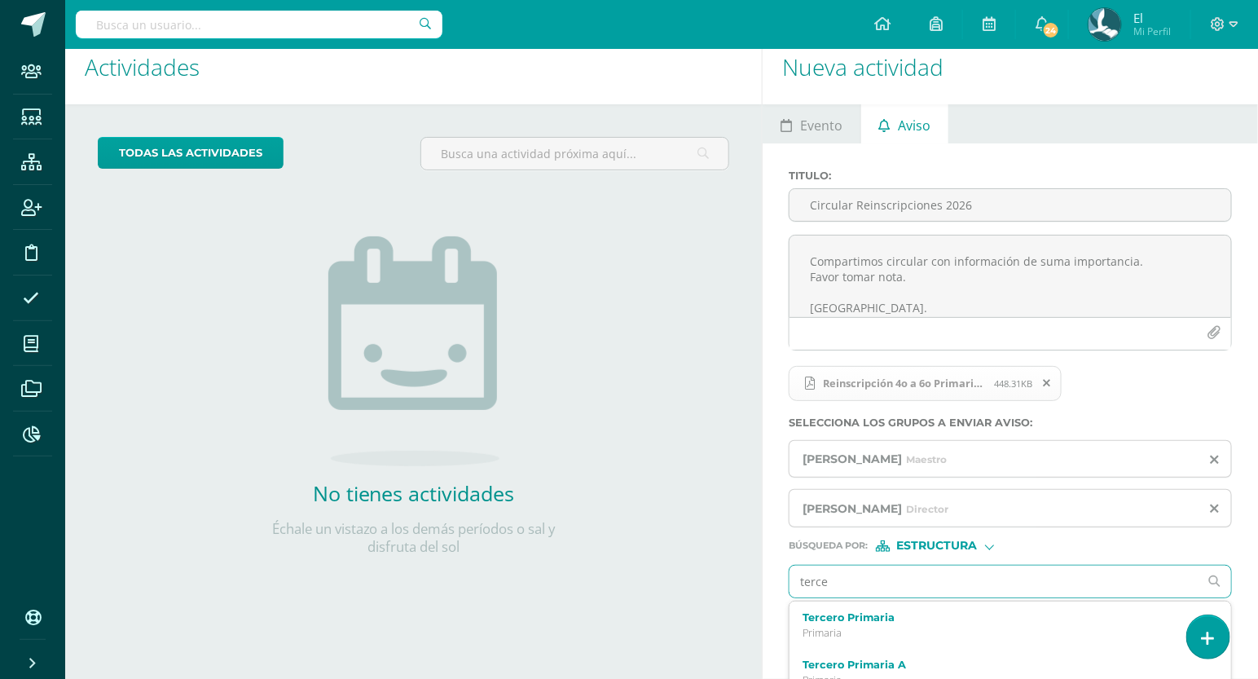
type input "tercer"
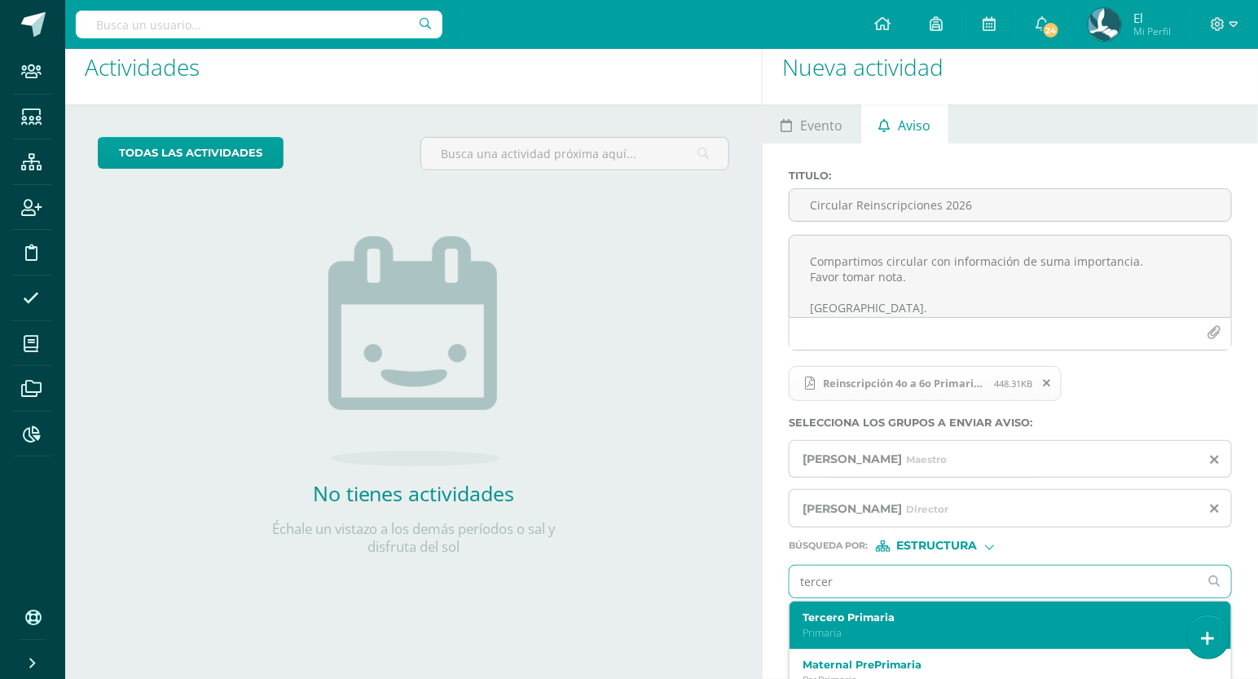
click at [803, 637] on p "Primaria" at bounding box center [1002, 633] width 398 height 14
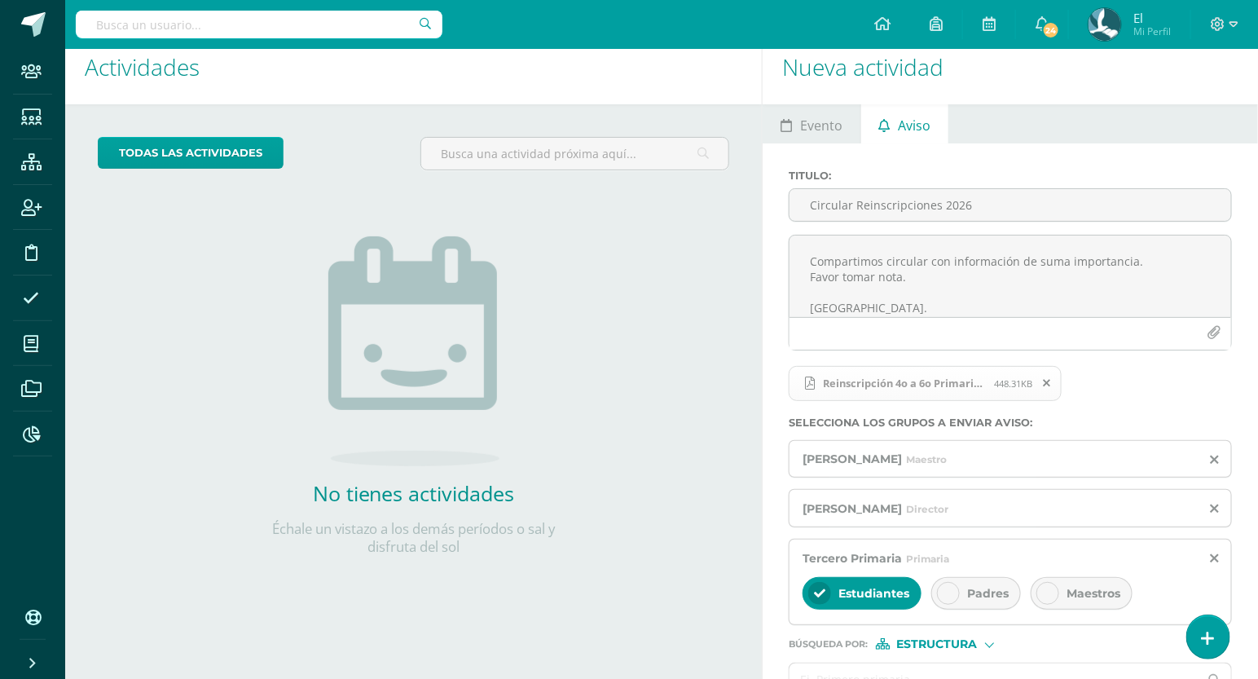
click at [964, 598] on div "Padres" at bounding box center [977, 593] width 90 height 33
click at [884, 596] on span "Estudiantes" at bounding box center [874, 593] width 71 height 15
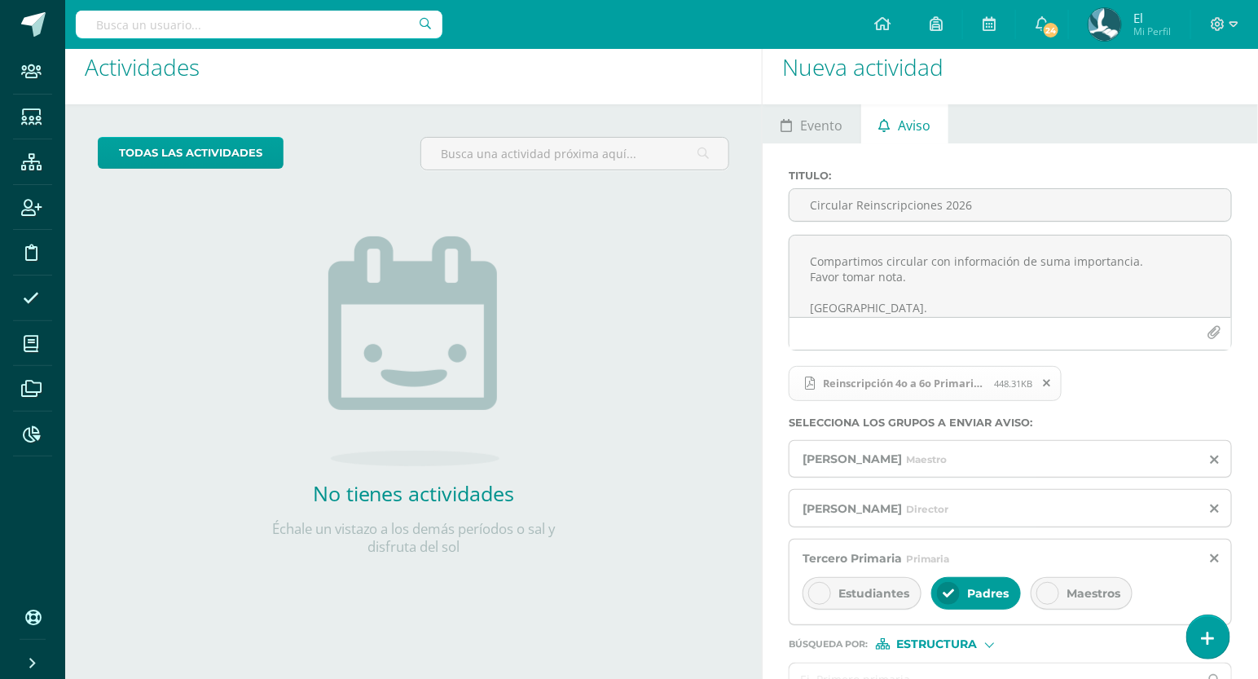
scroll to position [117, 0]
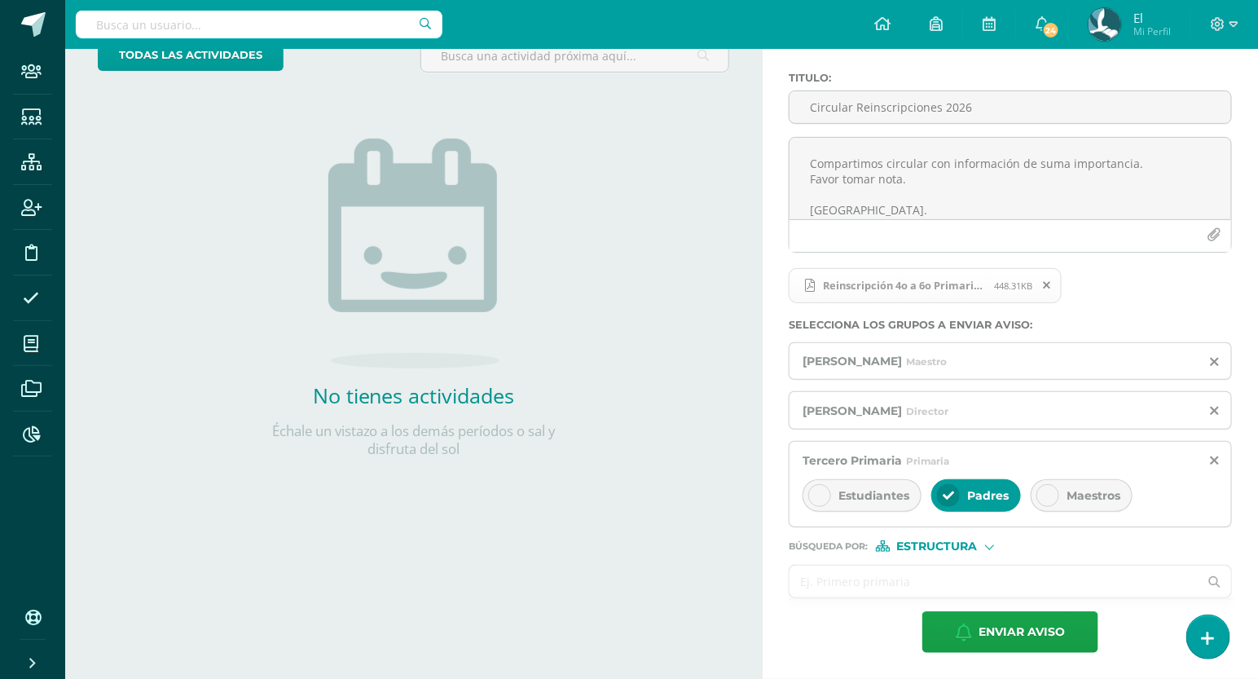
click at [856, 575] on input "text" at bounding box center [994, 582] width 409 height 32
type input "cuarto"
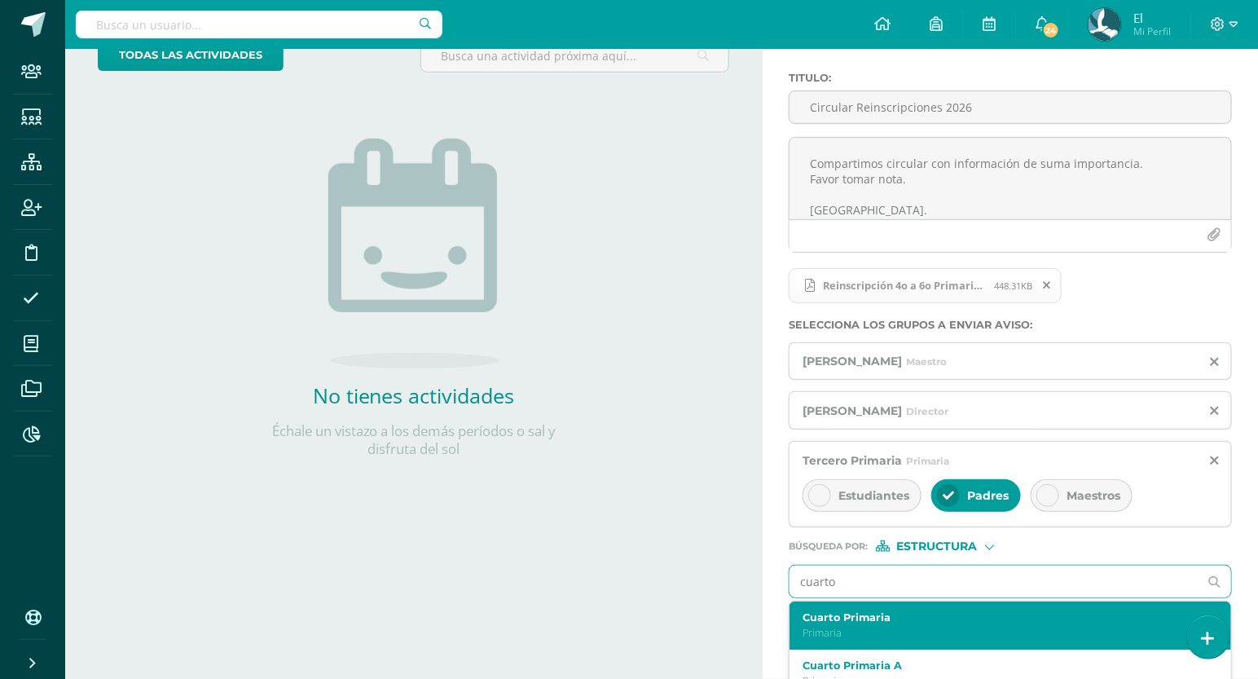
click at [843, 632] on p "Primaria" at bounding box center [1002, 633] width 398 height 14
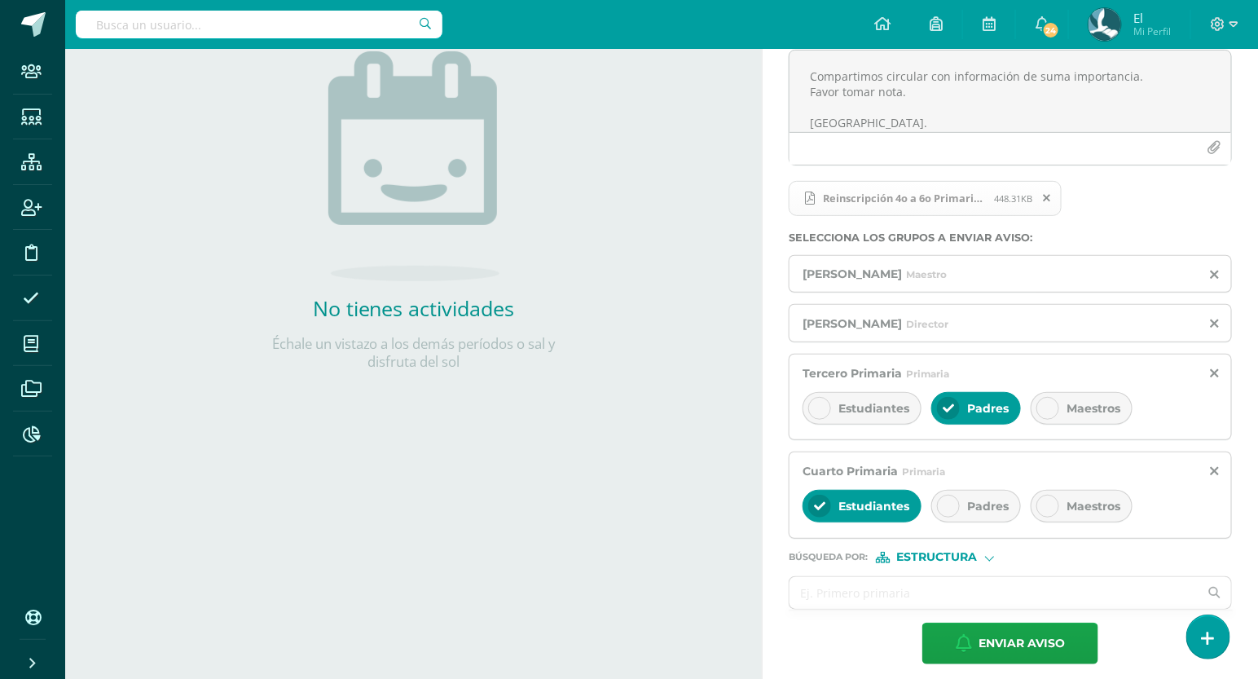
scroll to position [205, 0]
click at [962, 514] on div "Padres" at bounding box center [977, 504] width 90 height 33
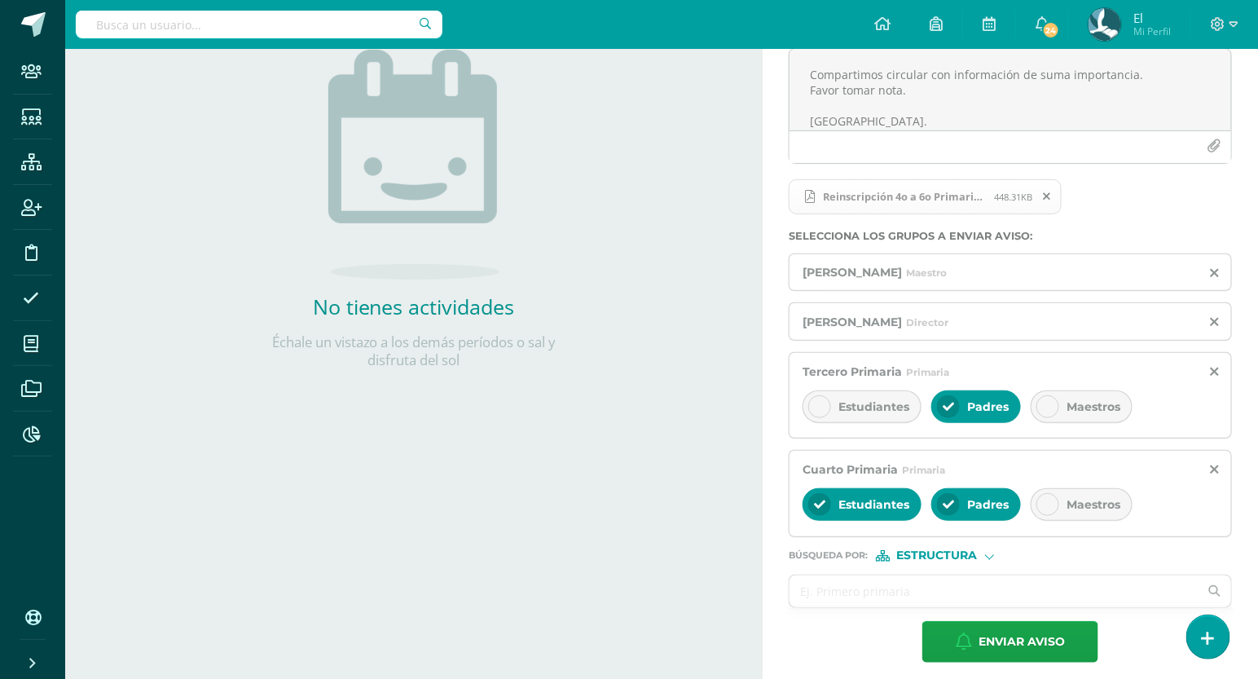
click at [901, 516] on div "Estudiantes" at bounding box center [862, 504] width 119 height 33
click at [863, 586] on input "text" at bounding box center [994, 591] width 409 height 32
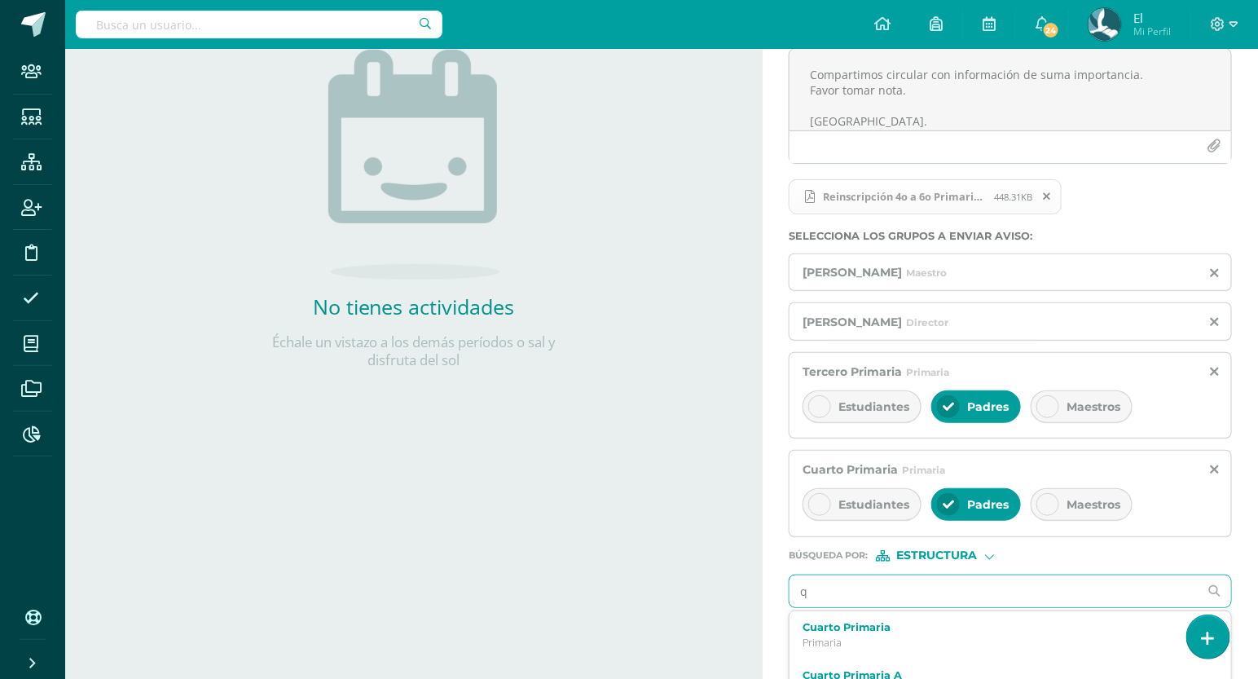
click at [863, 586] on input "q" at bounding box center [994, 591] width 409 height 32
type input "quinto"
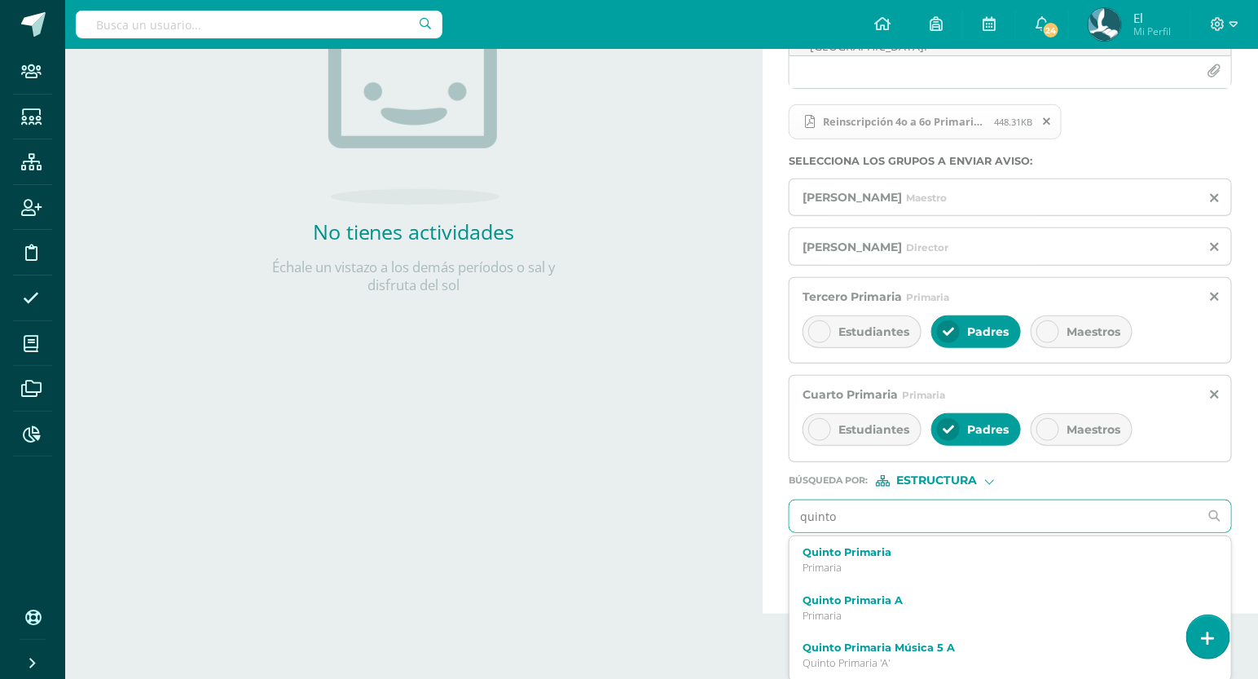
scroll to position [283, 0]
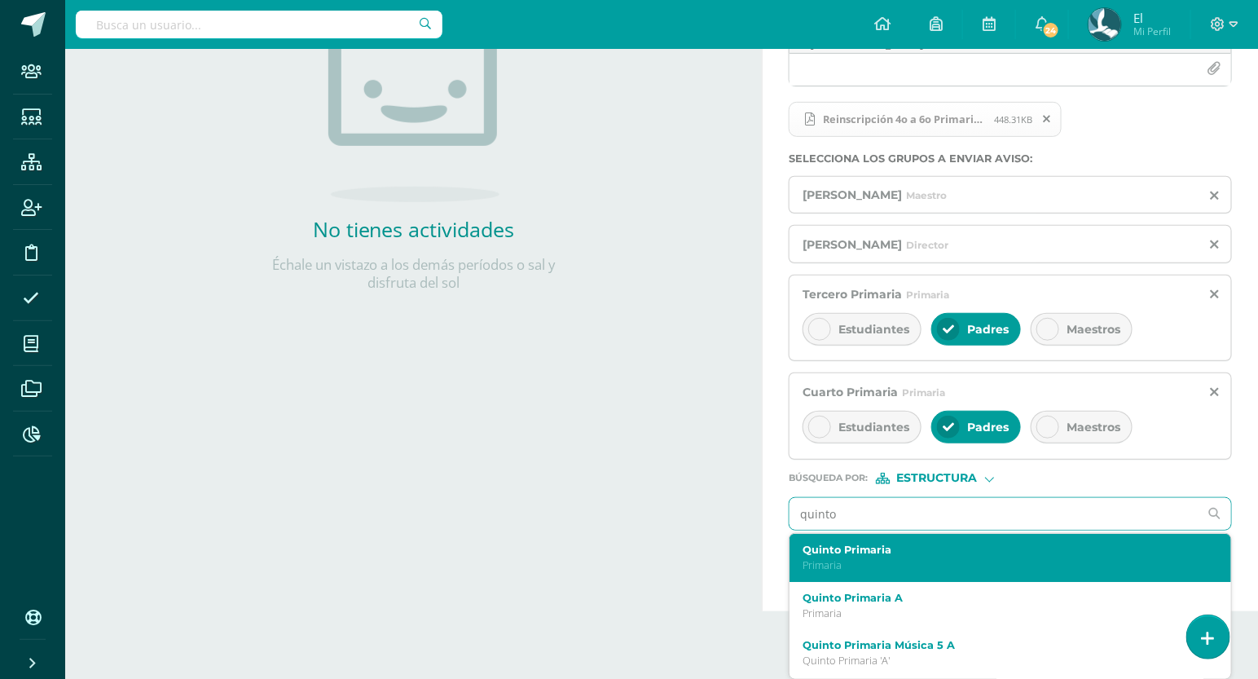
click at [887, 553] on label "Quinto Primaria" at bounding box center [1002, 550] width 398 height 12
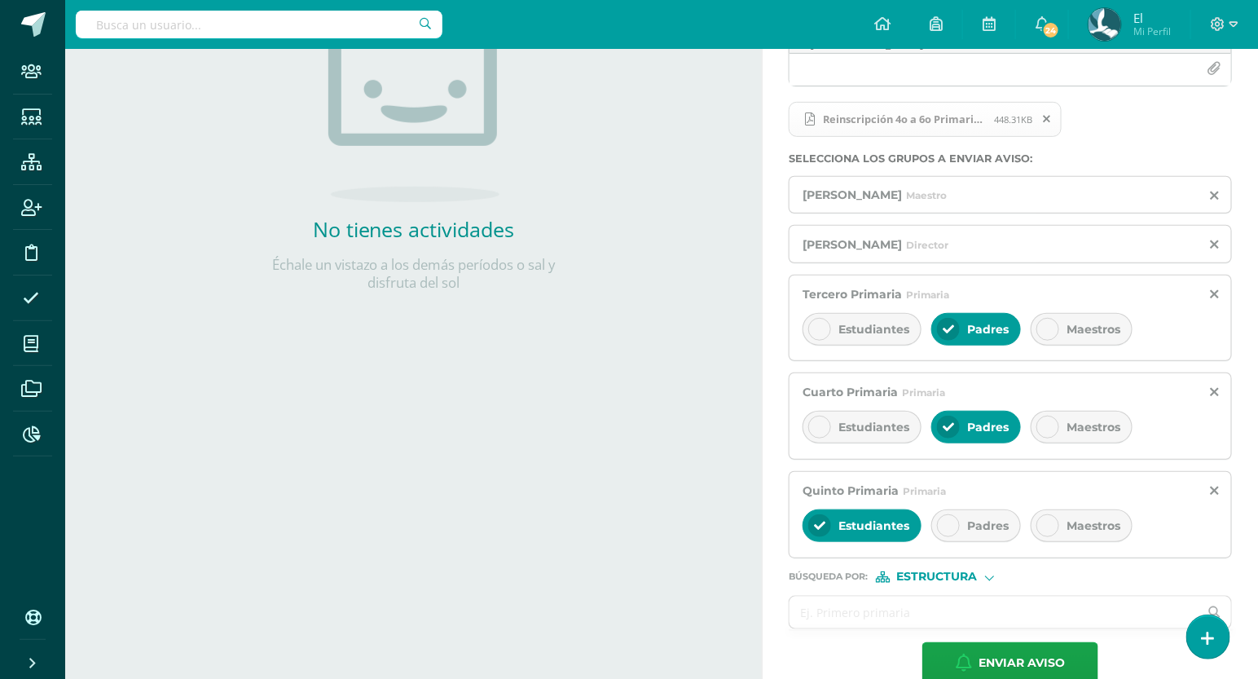
click at [958, 515] on div "Padres" at bounding box center [977, 525] width 90 height 33
click at [893, 521] on span "Estudiantes" at bounding box center [874, 525] width 71 height 15
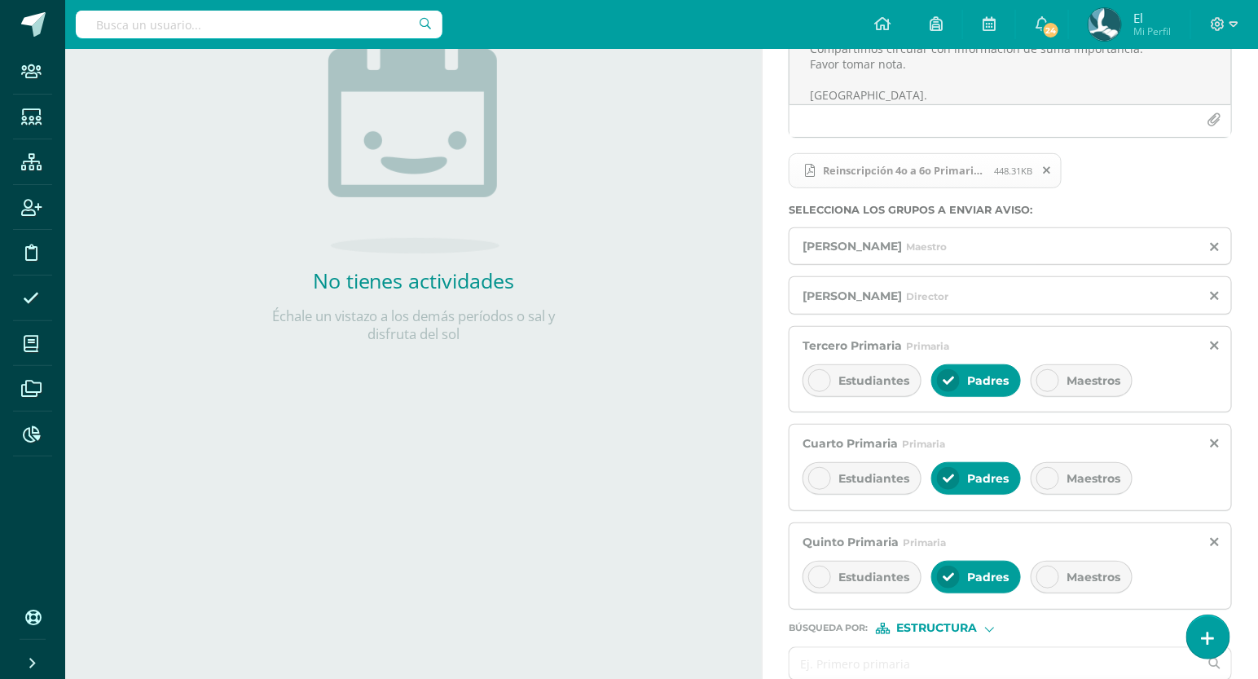
scroll to position [313, 0]
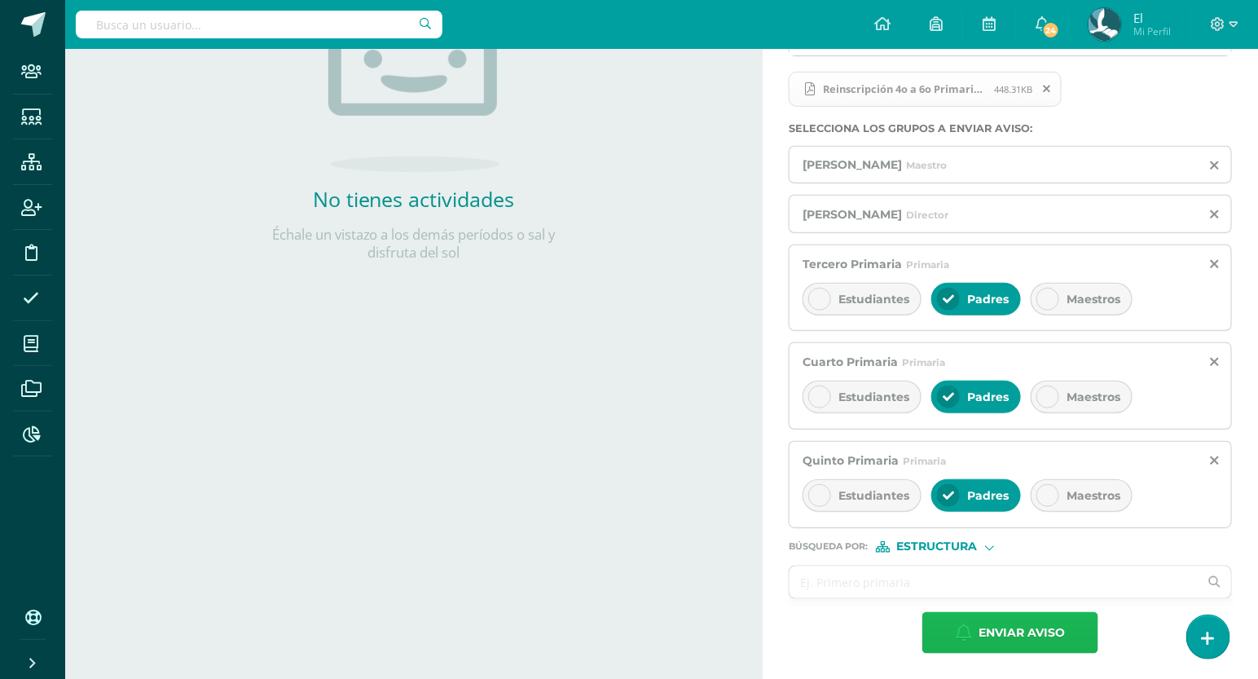
click at [1006, 626] on span "Enviar aviso" at bounding box center [1022, 633] width 86 height 40
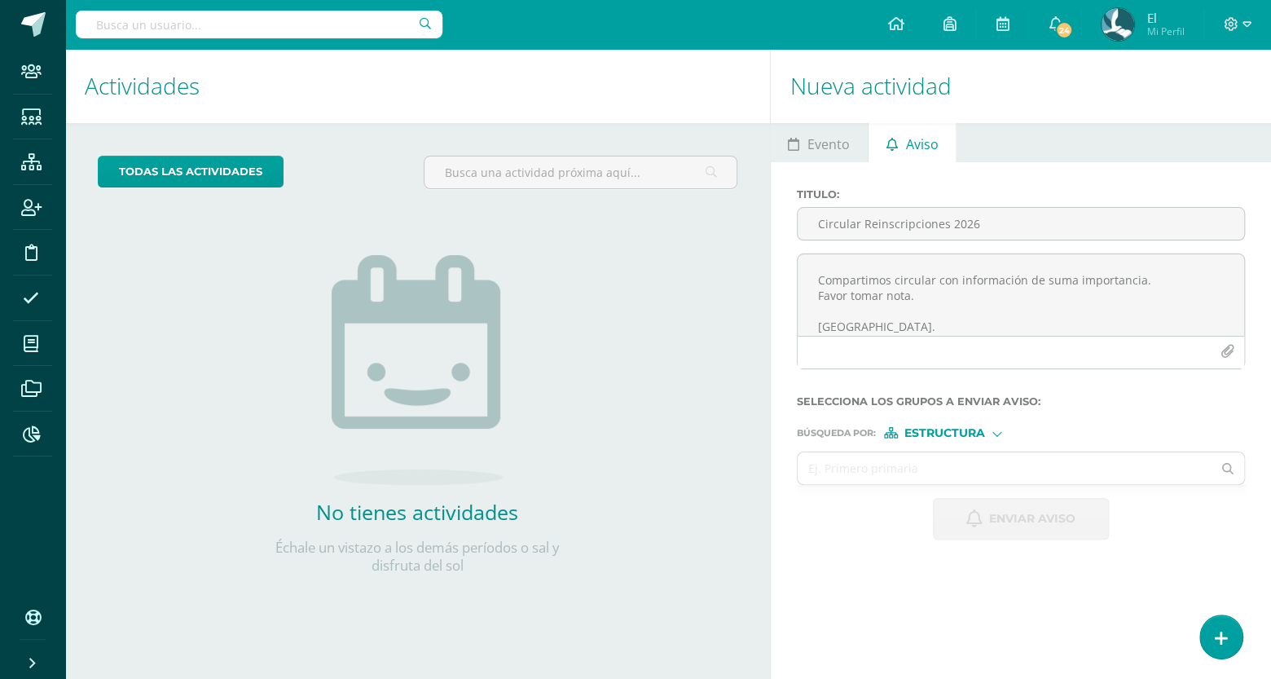
scroll to position [0, 0]
click at [884, 245] on div "Titulo : Circular Reinscripciones 2026" at bounding box center [1021, 220] width 461 height 65
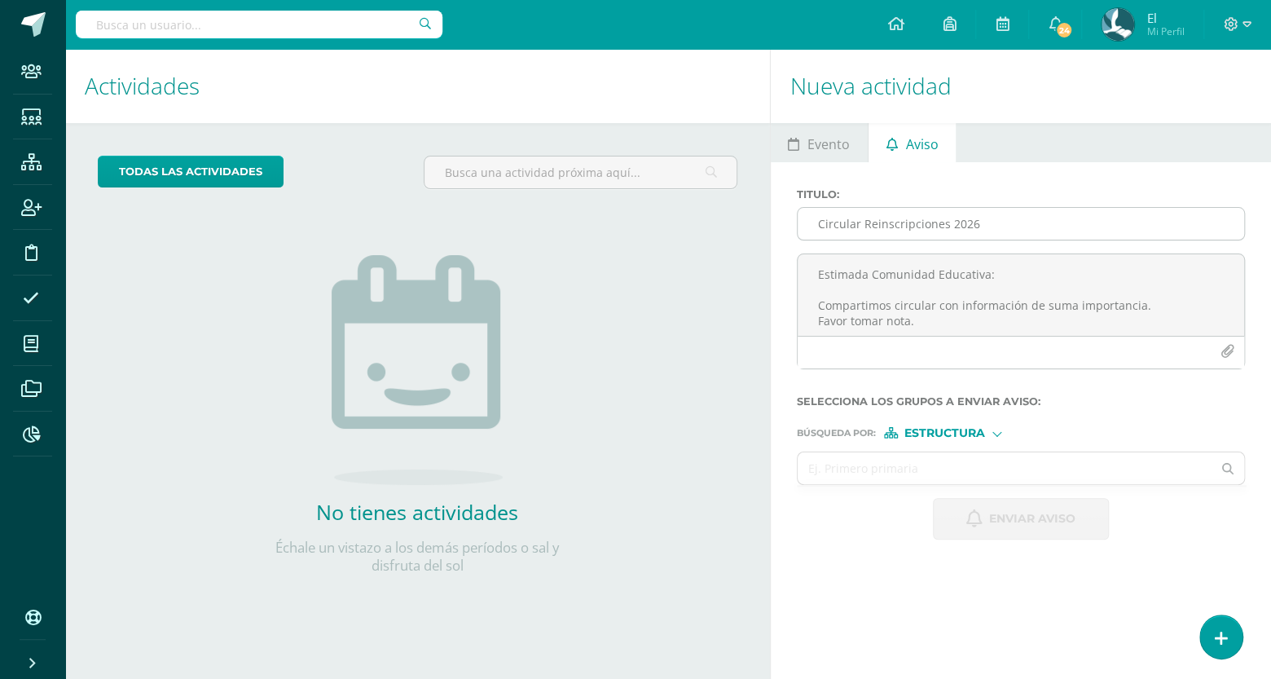
click at [906, 221] on input "Circular Reinscripciones 2026" at bounding box center [1021, 224] width 447 height 32
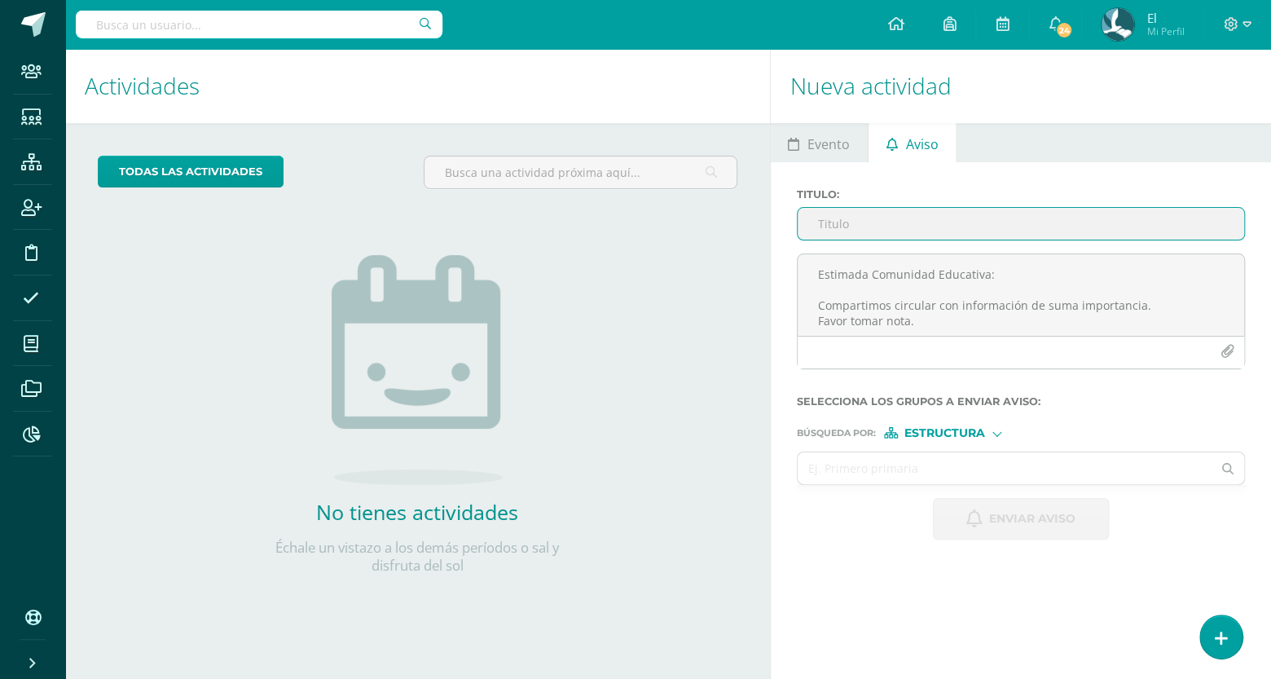
paste input "Circular Reinscripciones 2026"
type input "Circular Reinscripciones 2026"
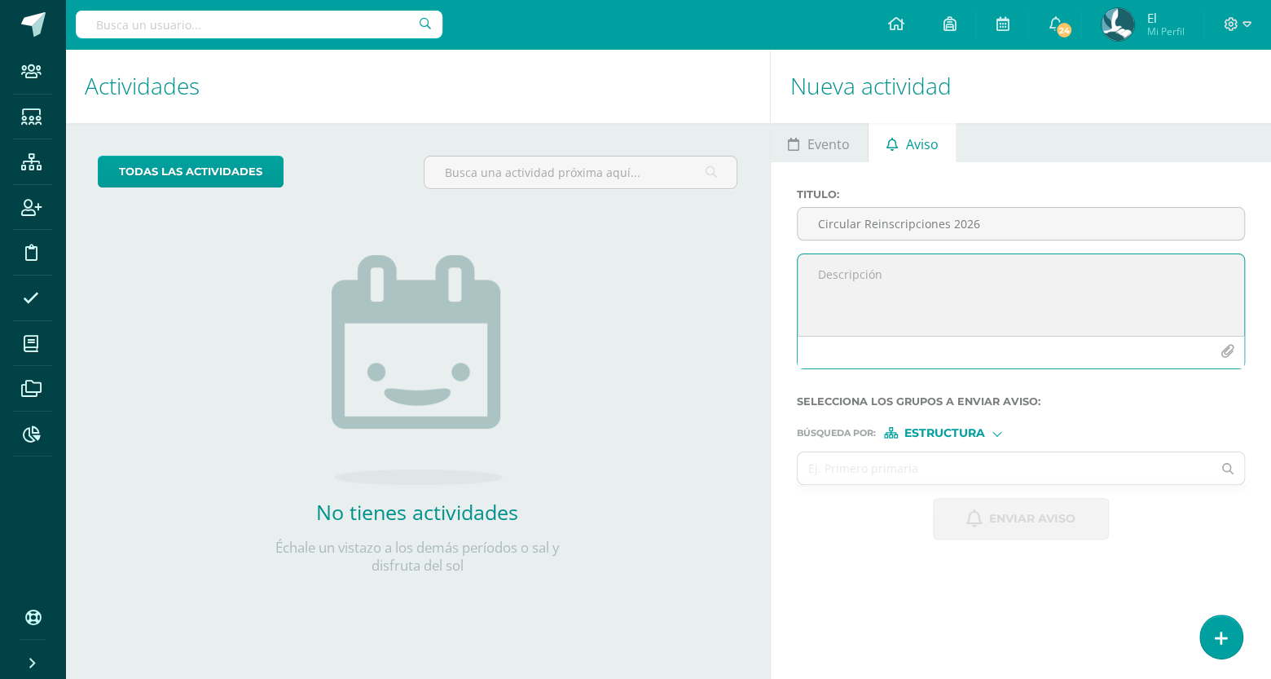
paste textarea "Estimada Comunidad Educativa: Compartimos circular con información de suma impo…"
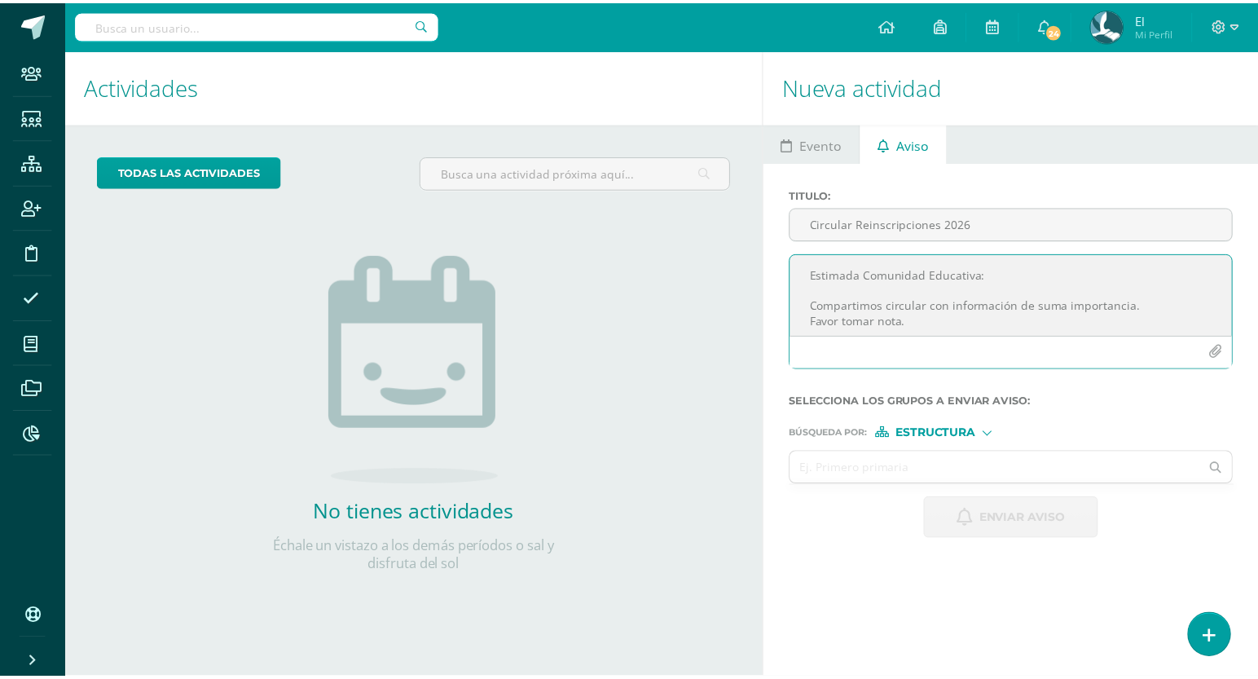
scroll to position [25, 0]
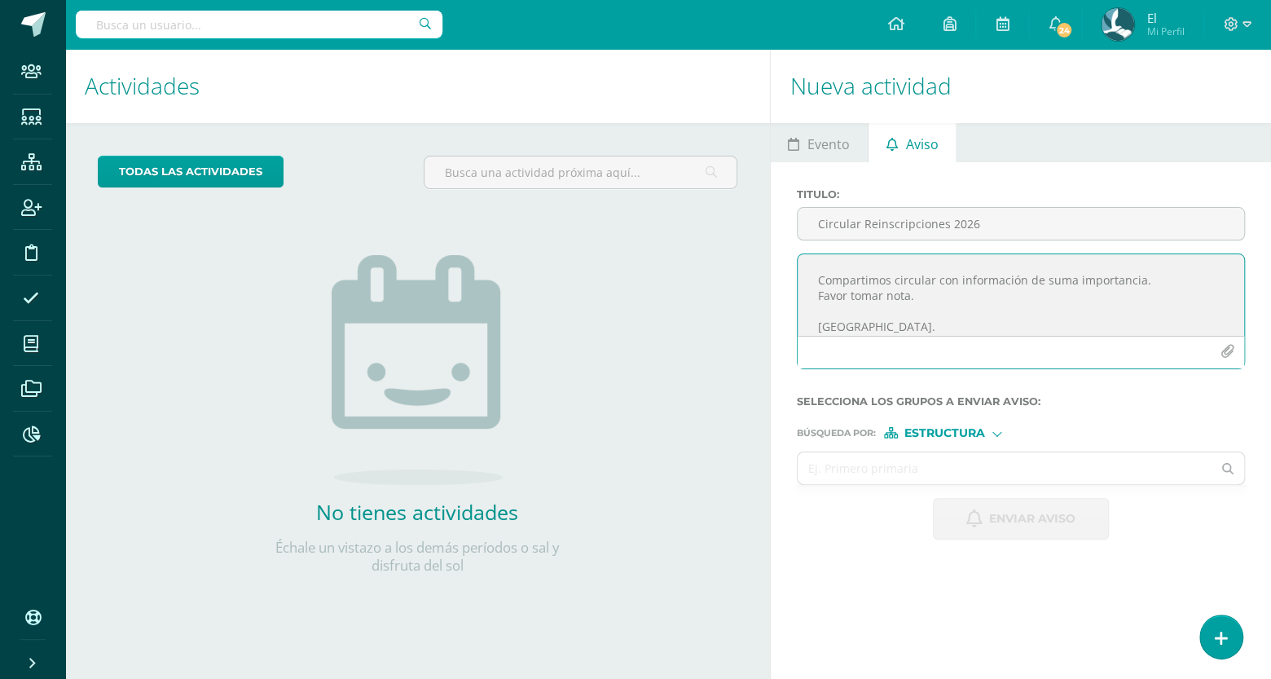
type textarea "Estimada Comunidad Educativa: Compartimos circular con información de suma impo…"
click at [1230, 351] on icon "button" at bounding box center [1228, 352] width 14 height 14
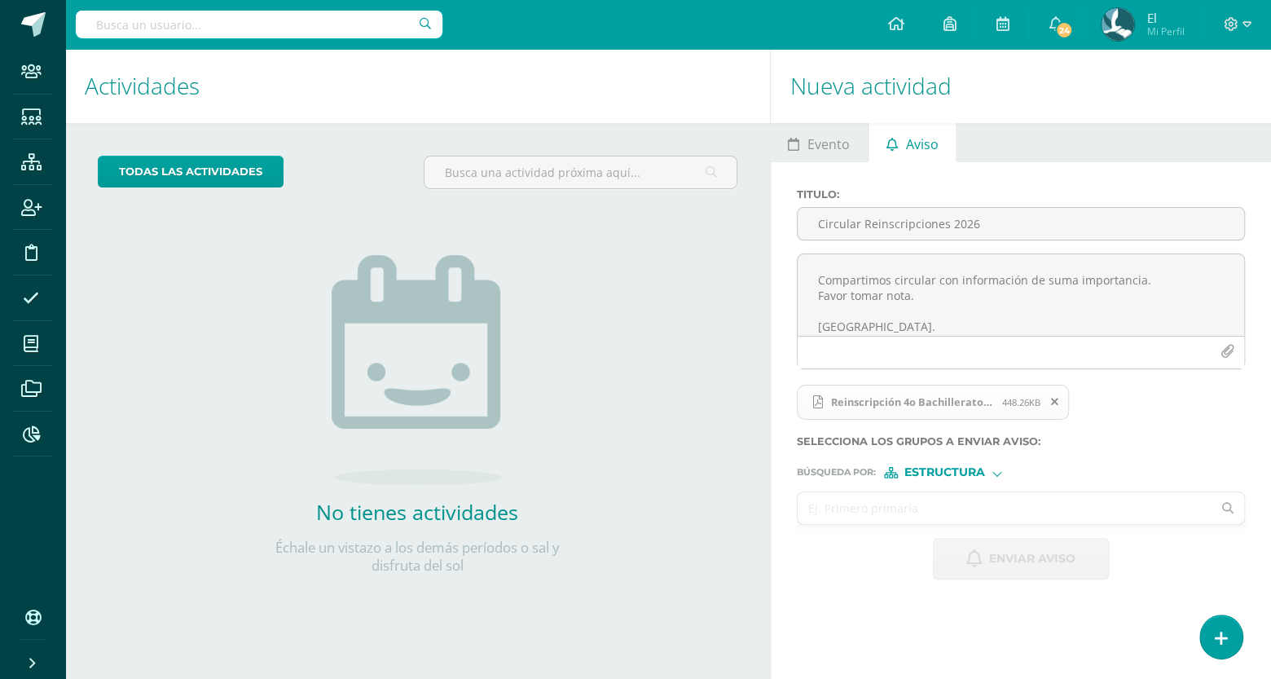
click at [928, 514] on input "text" at bounding box center [1005, 508] width 415 height 32
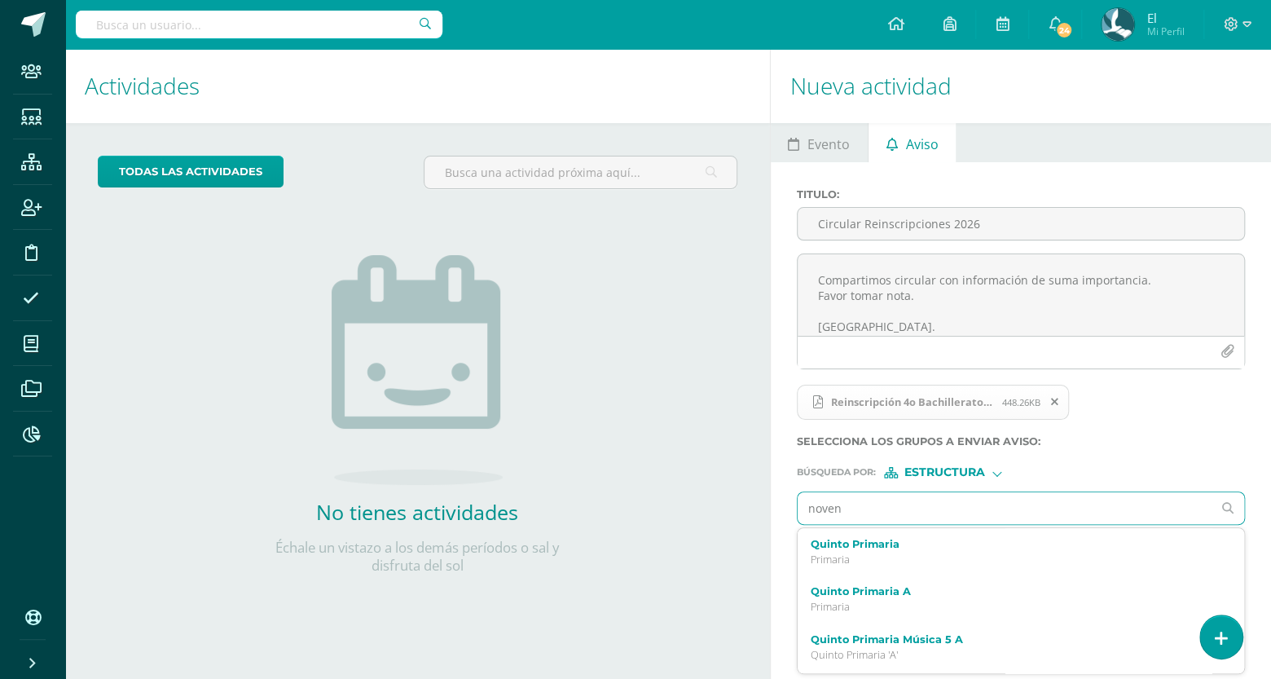
type input "noveno"
click at [919, 538] on label "Noveno Básicos" at bounding box center [1012, 544] width 403 height 12
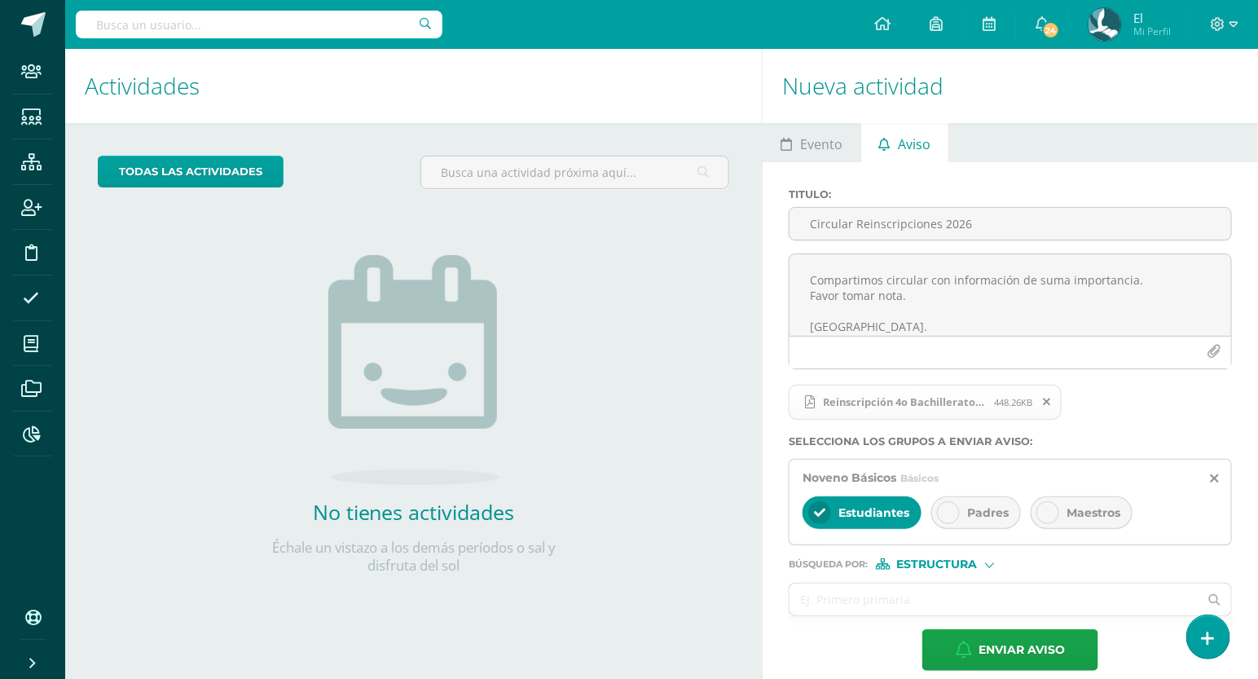
click at [989, 520] on div "Padres" at bounding box center [977, 512] width 90 height 33
click at [890, 518] on span "Estudiantes" at bounding box center [874, 512] width 71 height 15
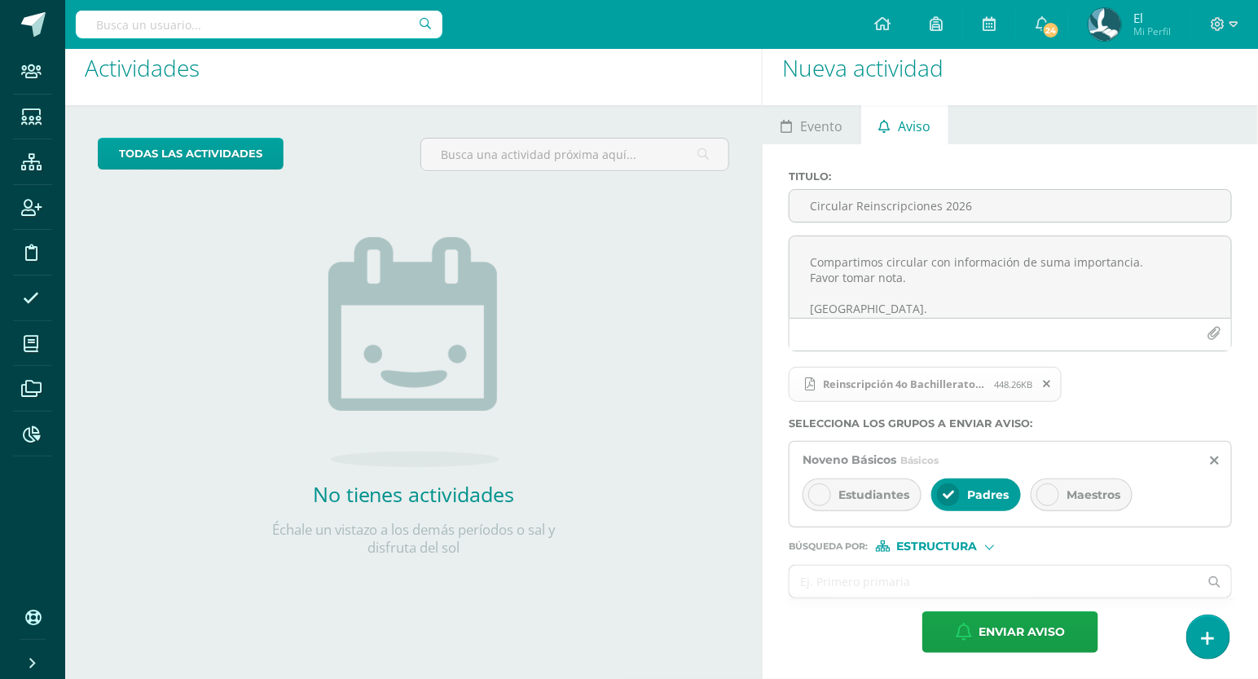
click at [980, 545] on div "Estructura" at bounding box center [937, 545] width 122 height 11
click at [963, 584] on span "Persona" at bounding box center [943, 588] width 59 height 9
click at [931, 587] on input "text" at bounding box center [994, 582] width 409 height 32
type input "asisten"
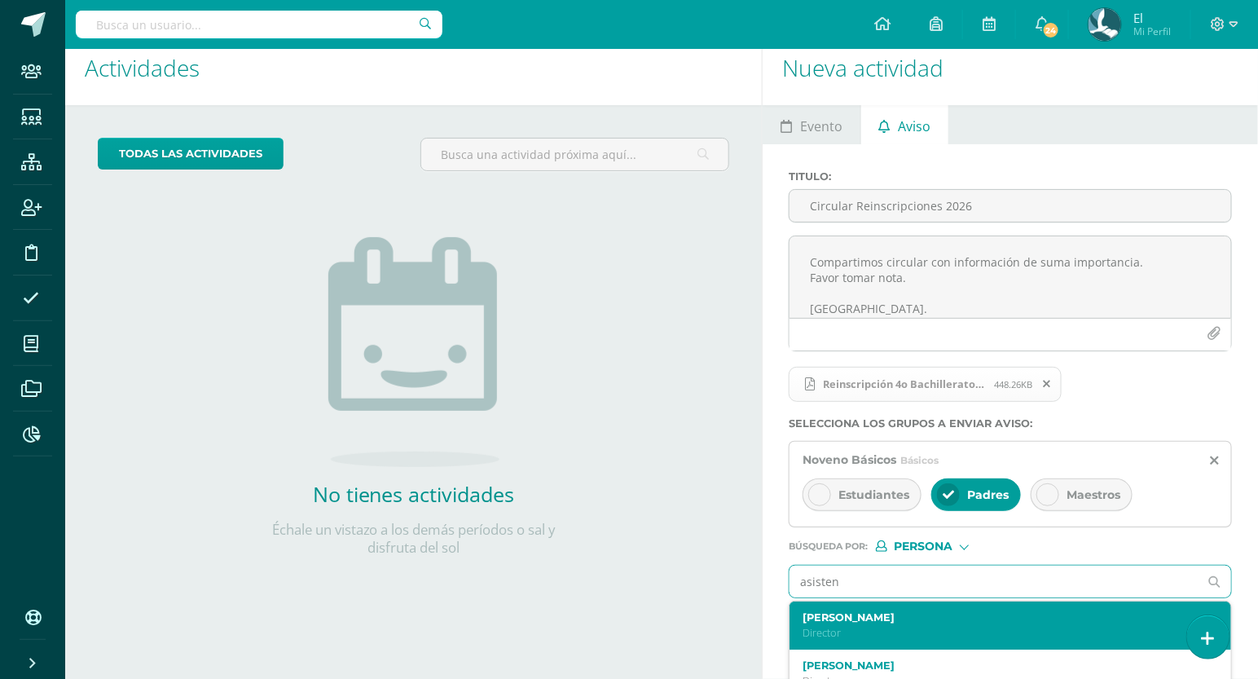
click at [883, 608] on div "[PERSON_NAME] Director" at bounding box center [1011, 625] width 442 height 48
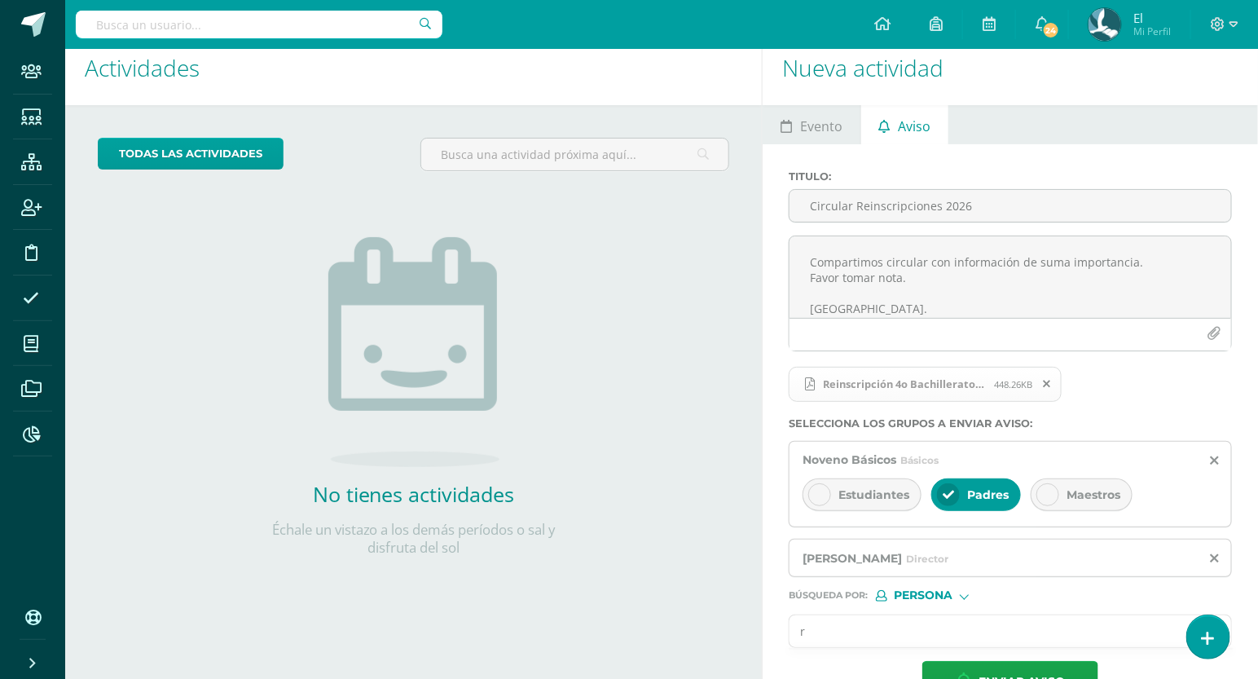
click at [857, 623] on input "r" at bounding box center [994, 631] width 409 height 32
type input "rmen"
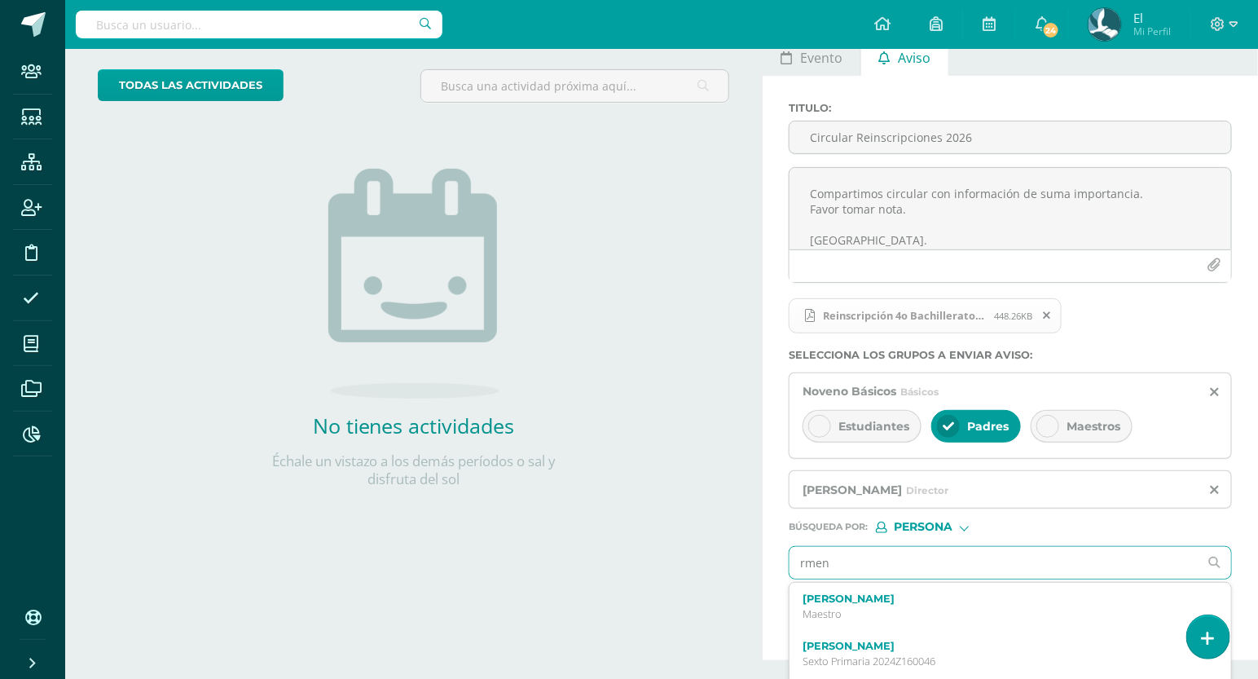
scroll to position [90, 0]
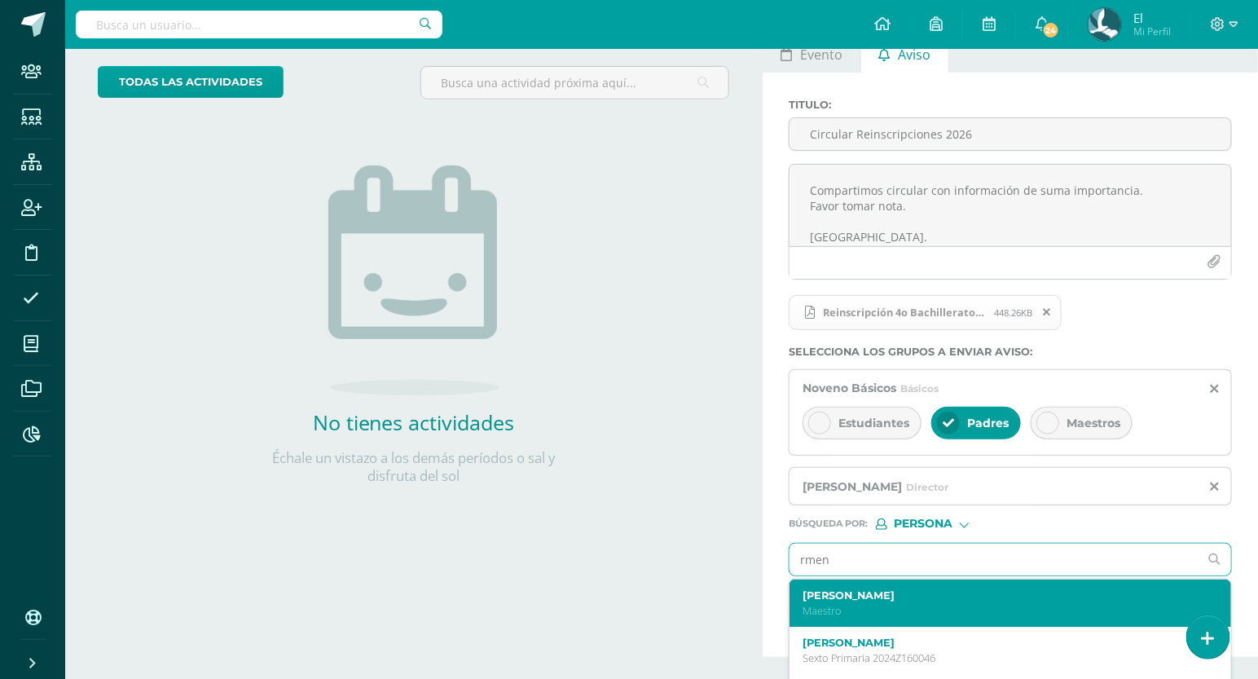
click at [855, 612] on p "Maestro" at bounding box center [1002, 611] width 398 height 14
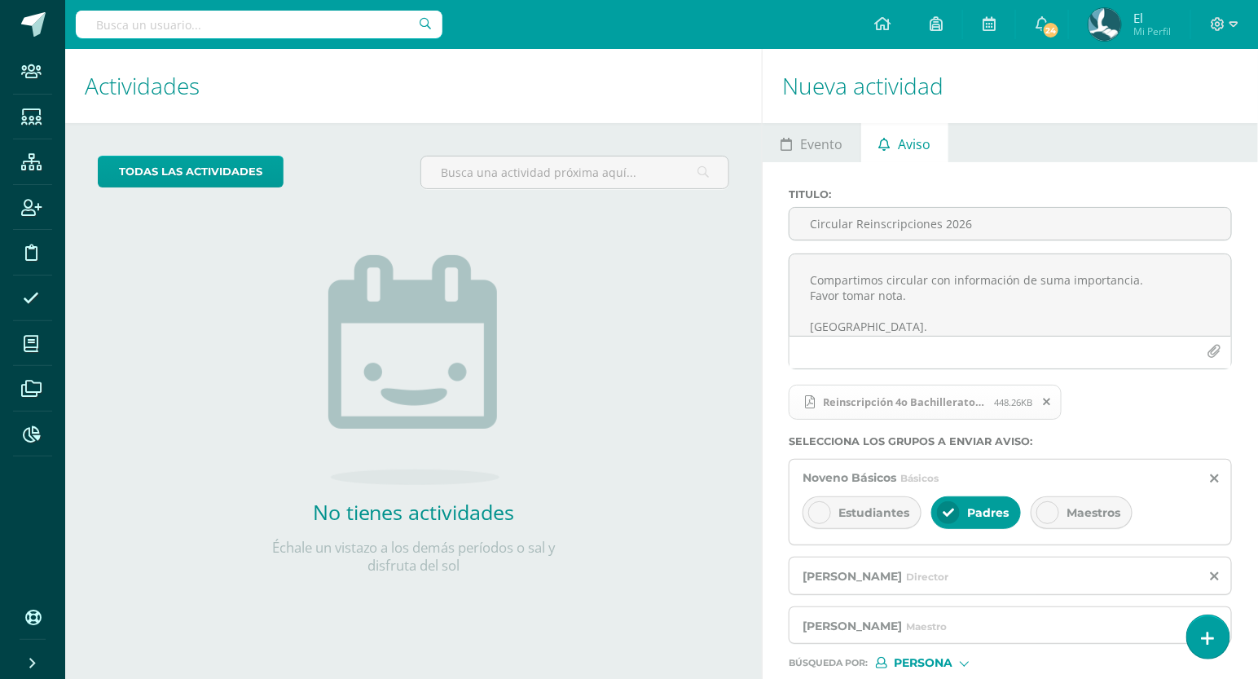
scroll to position [117, 0]
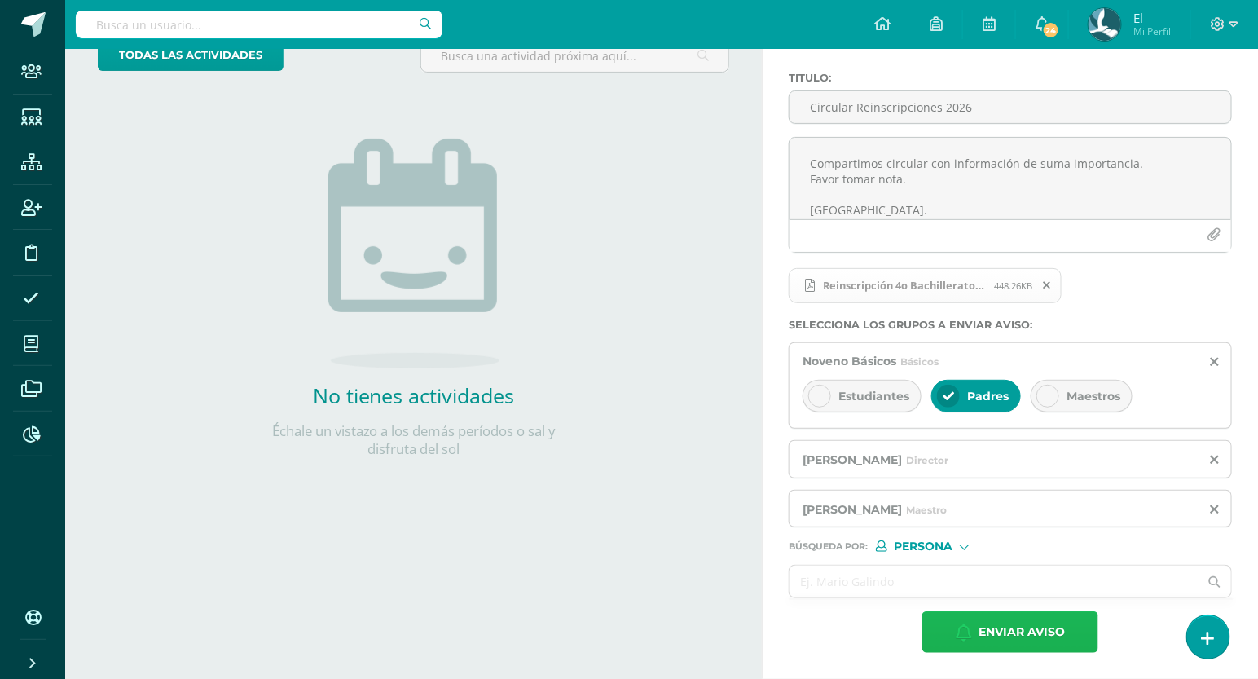
click at [988, 621] on span "Enviar aviso" at bounding box center [1022, 632] width 86 height 40
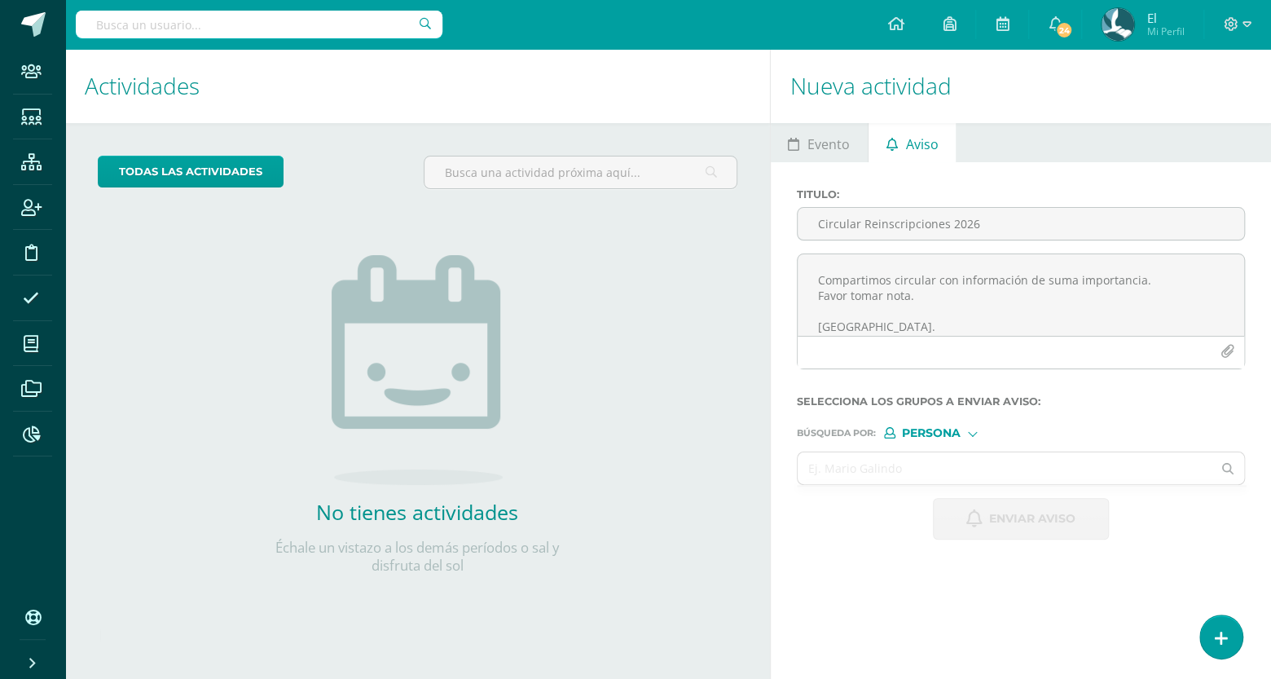
scroll to position [0, 0]
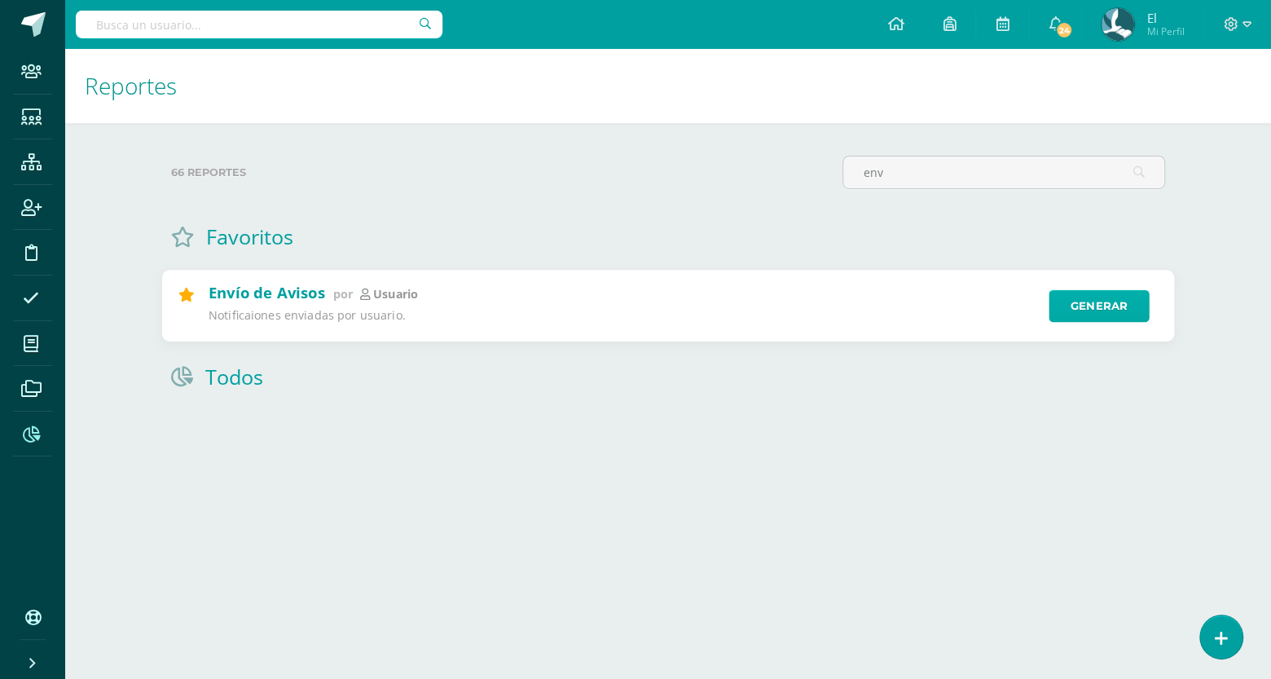
type input "env"
click at [1099, 302] on link "Generar" at bounding box center [1099, 306] width 100 height 33
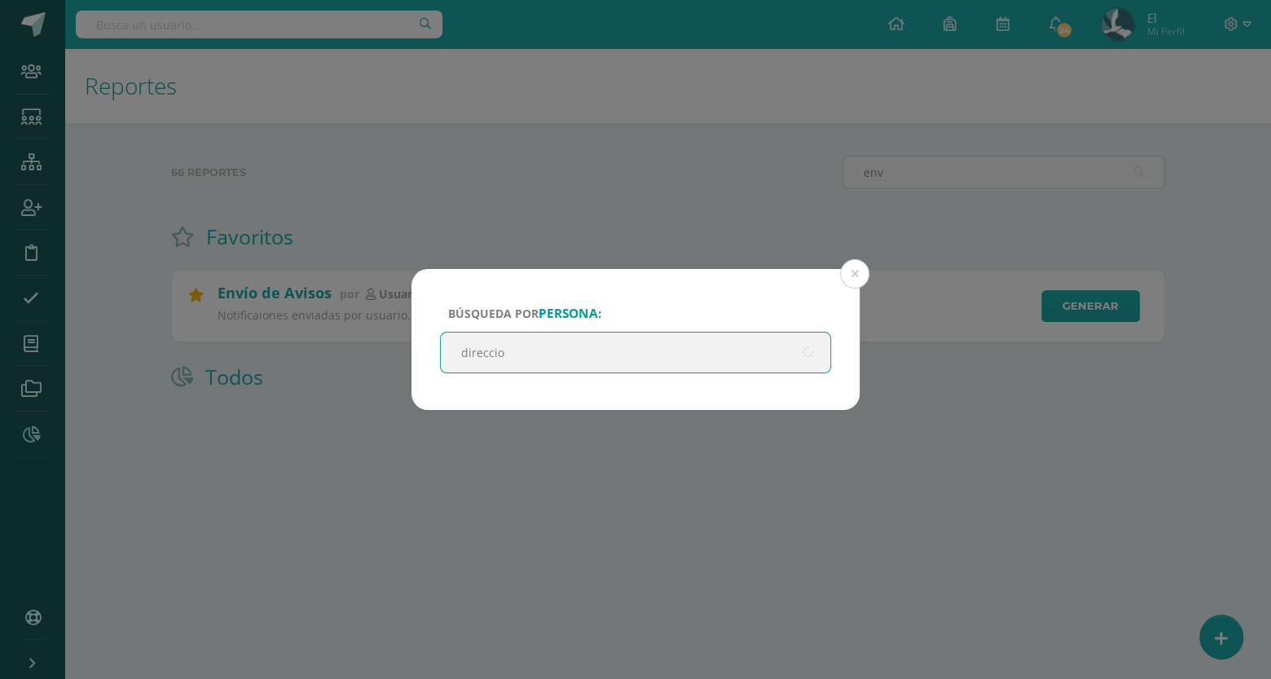
type input "direccion"
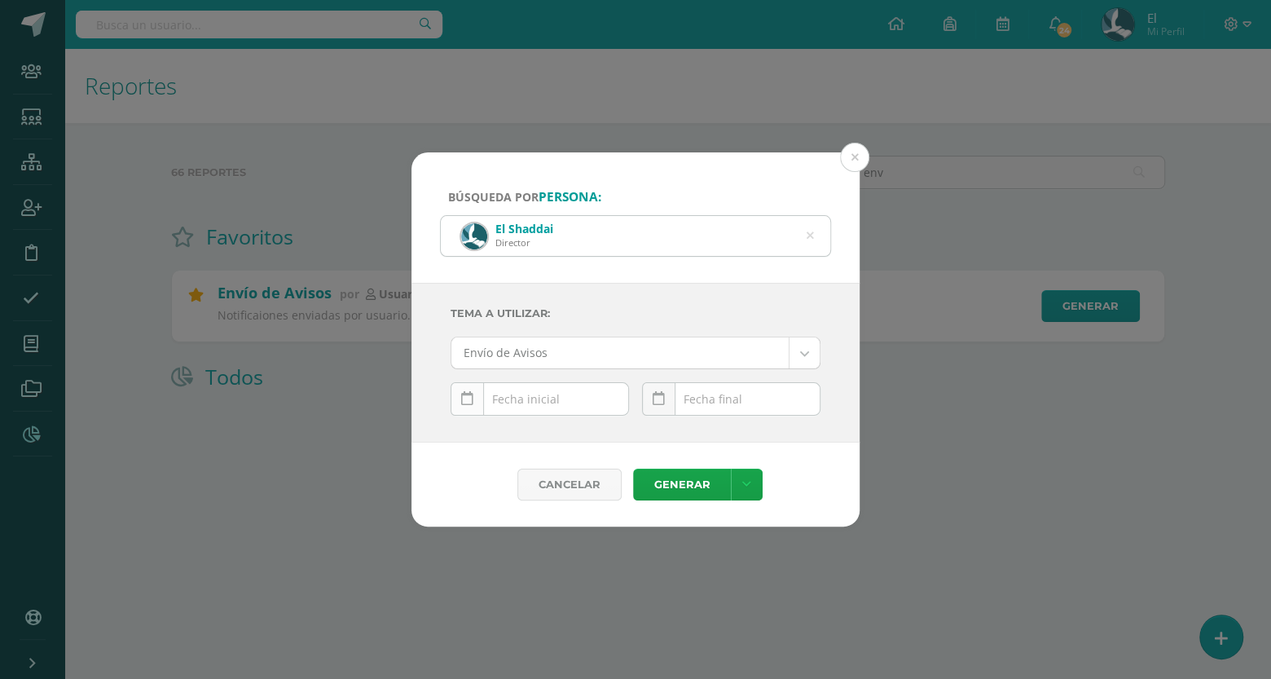
click at [462, 407] on link at bounding box center [467, 398] width 33 height 33
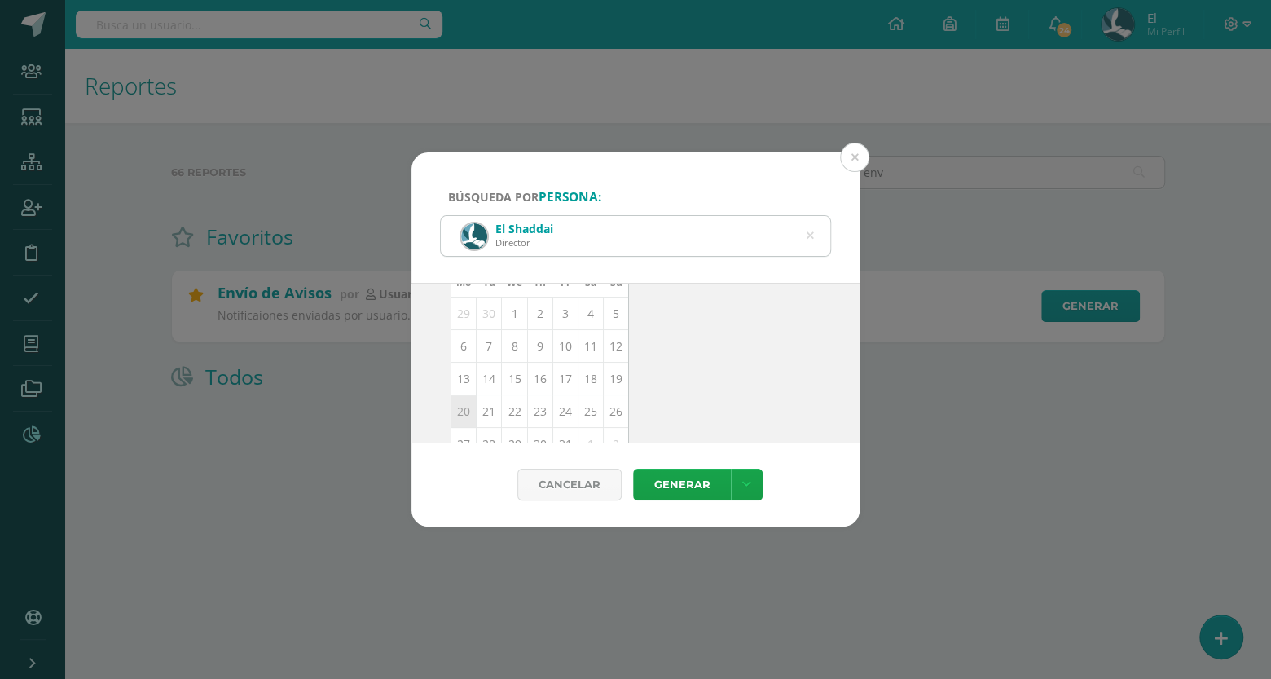
scroll to position [185, 0]
click at [556, 343] on td "10" at bounding box center [565, 345] width 25 height 33
type input "[DATE]"
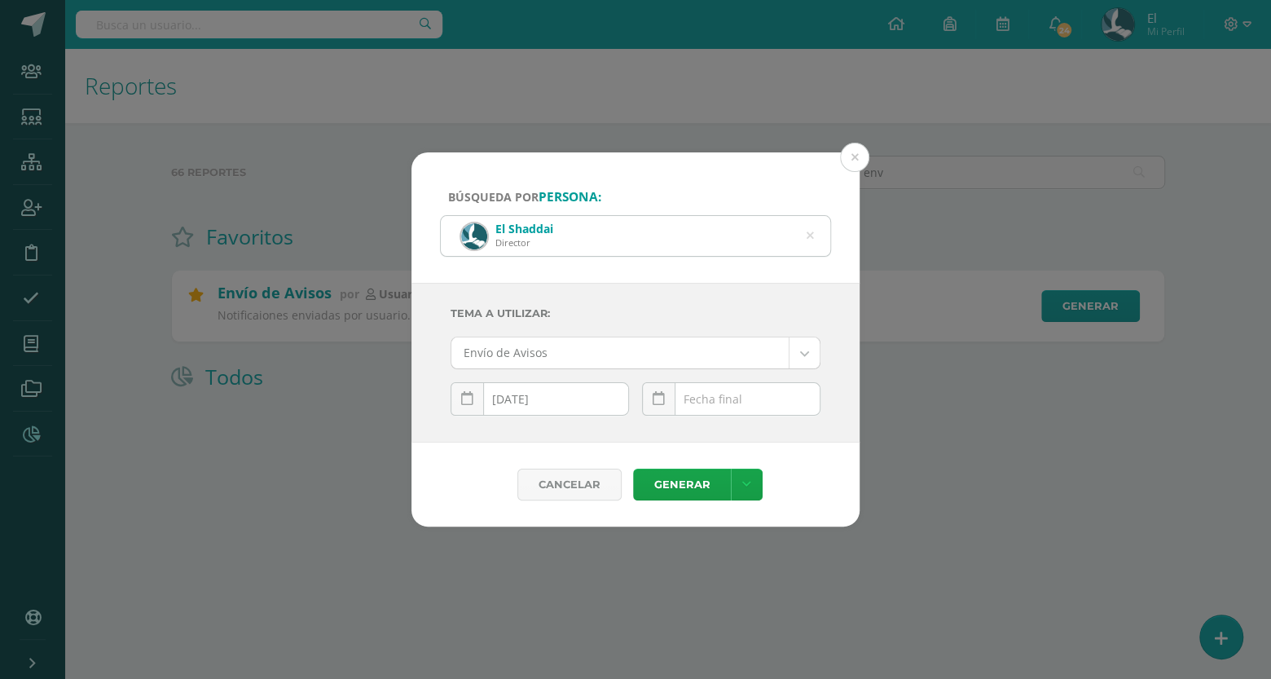
scroll to position [0, 0]
paste input "[DATE]"
type input "[DATE]"
click at [679, 487] on link "Generar" at bounding box center [682, 485] width 98 height 32
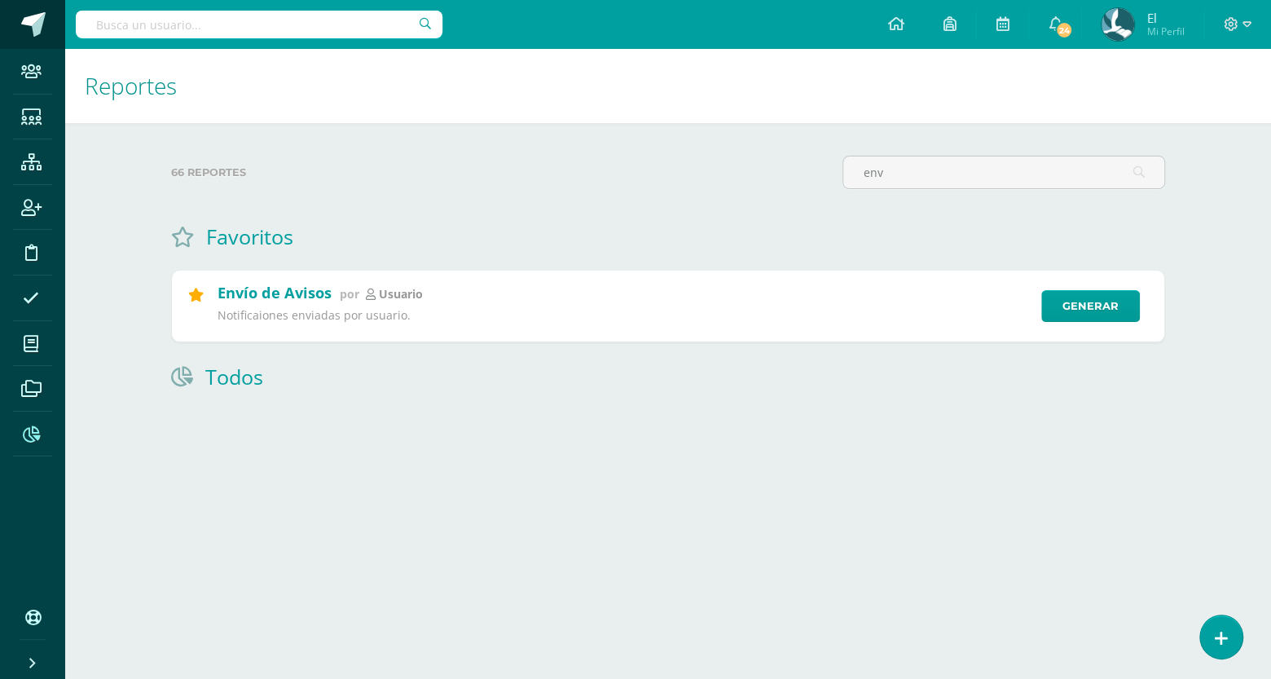
click at [42, 33] on span at bounding box center [33, 24] width 24 height 24
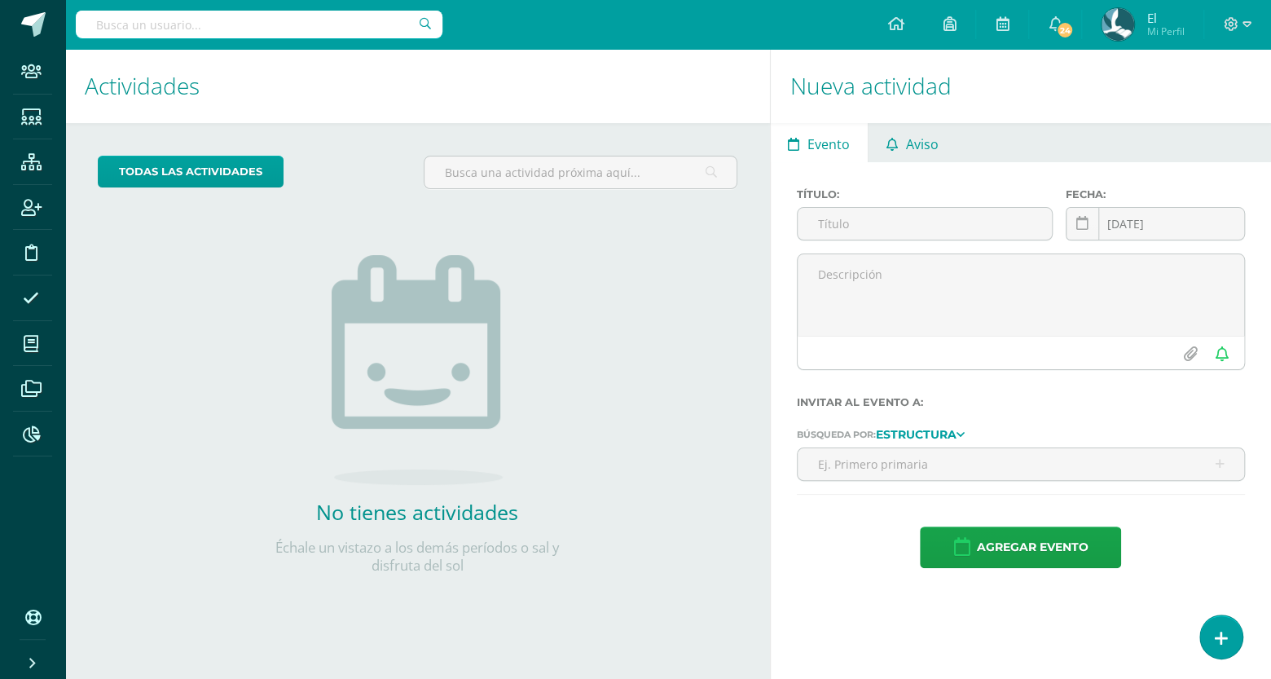
click at [930, 147] on span "Aviso" at bounding box center [921, 144] width 33 height 39
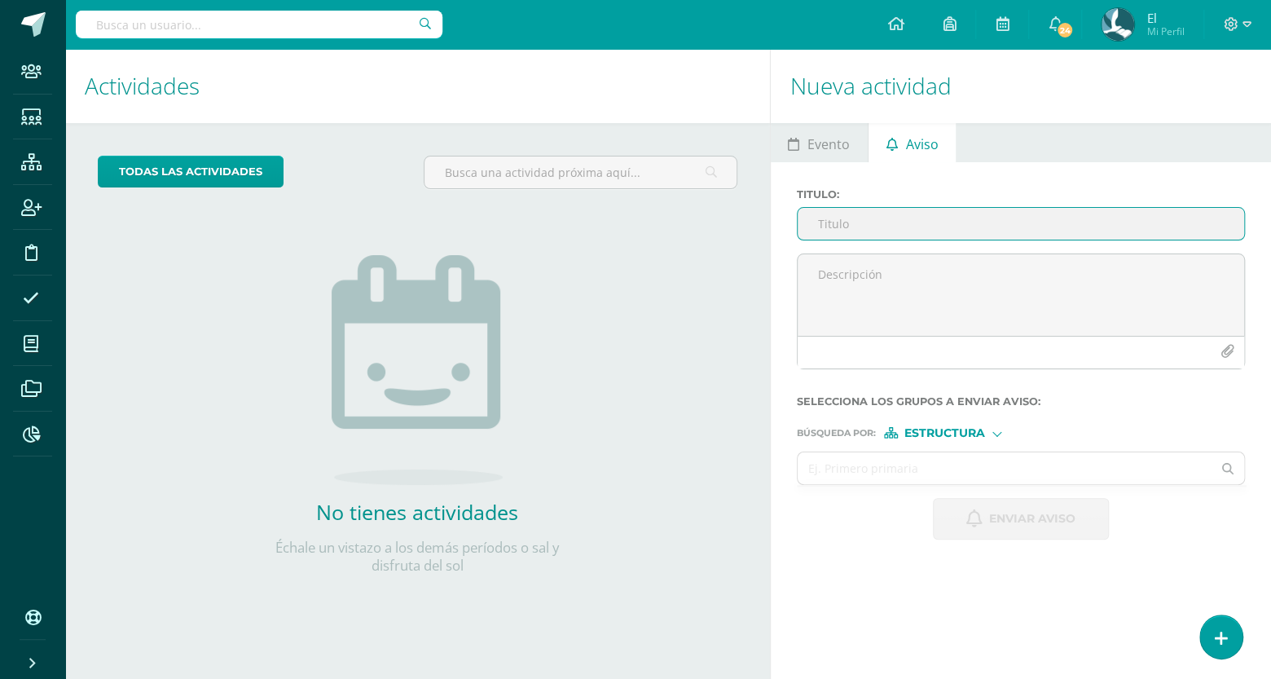
click at [875, 218] on input "Titulo :" at bounding box center [1021, 224] width 447 height 32
paste input "Circular Reinscripciones 2026"
type input "Circular Reinscripciones 2026"
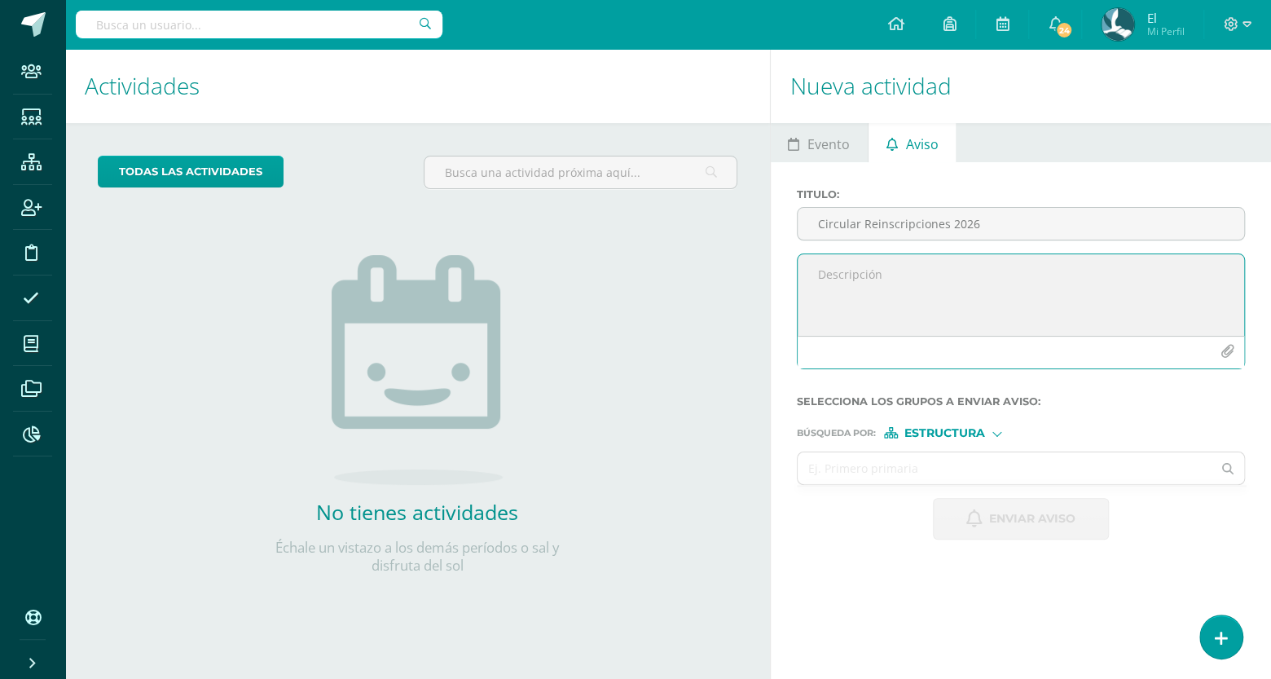
paste textarea "Estimada Comunidad Educativa: Compartimos circular con información de suma impo…"
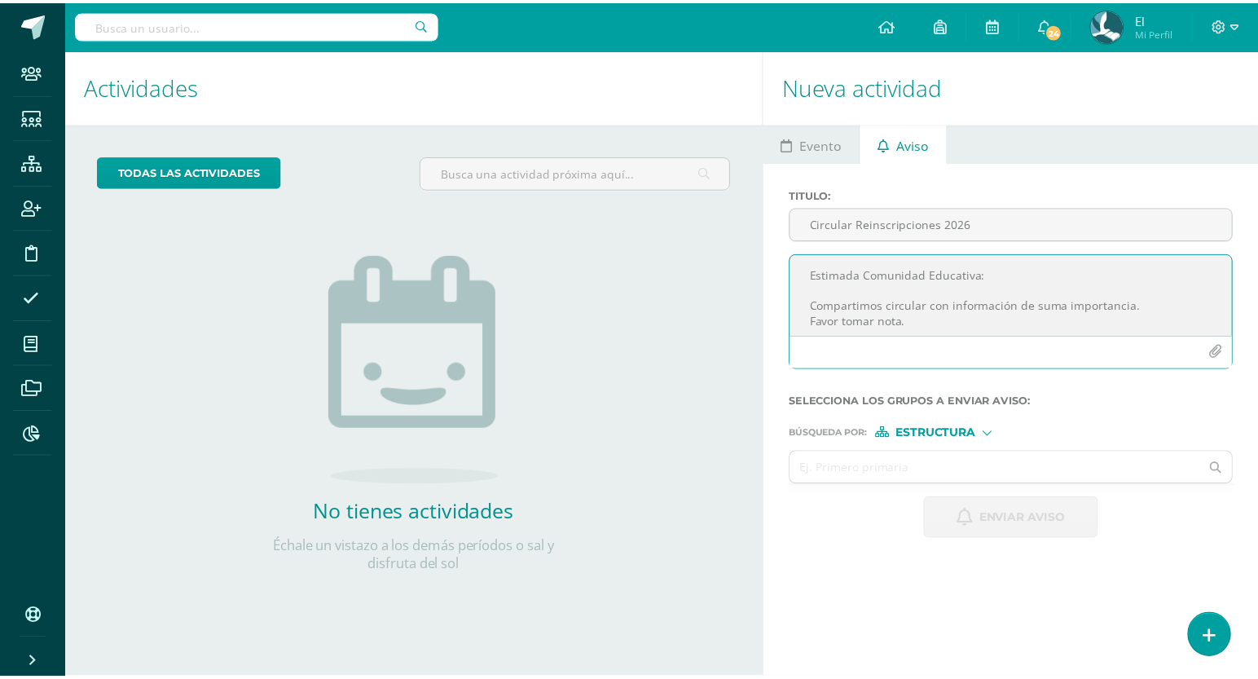
scroll to position [25, 0]
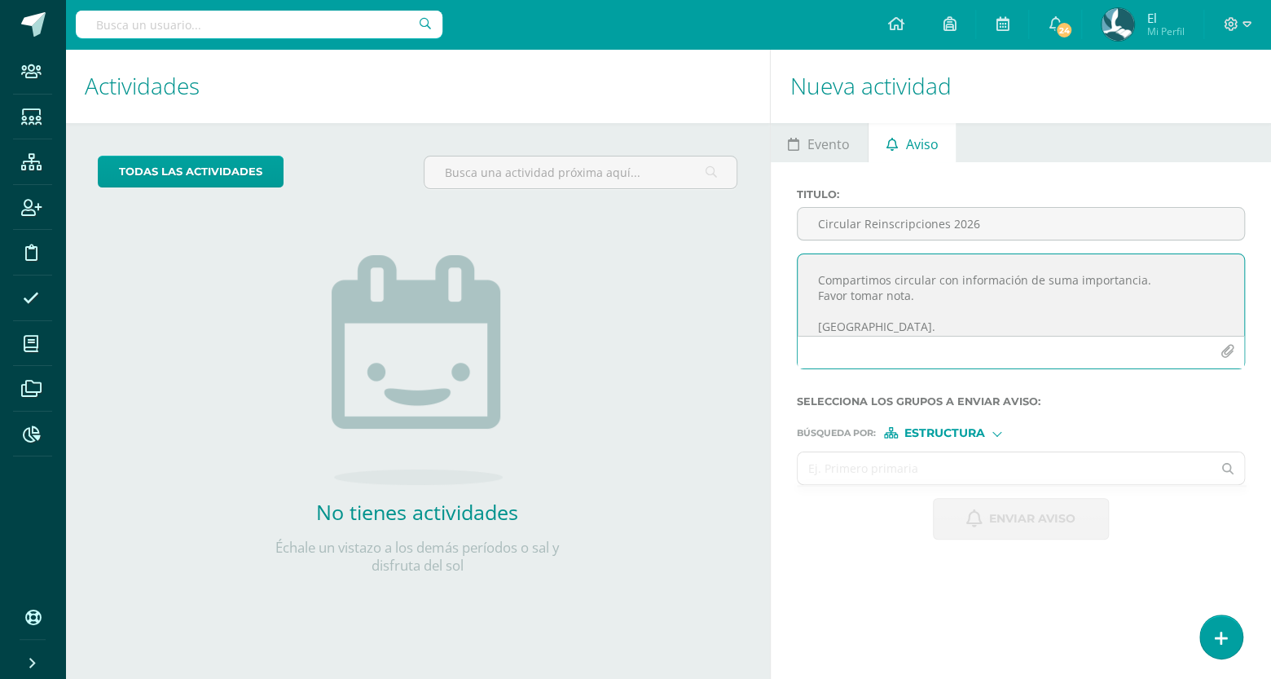
type textarea "Estimada Comunidad Educativa: Compartimos circular con información de suma impo…"
click at [911, 475] on input "text" at bounding box center [1005, 468] width 415 height 32
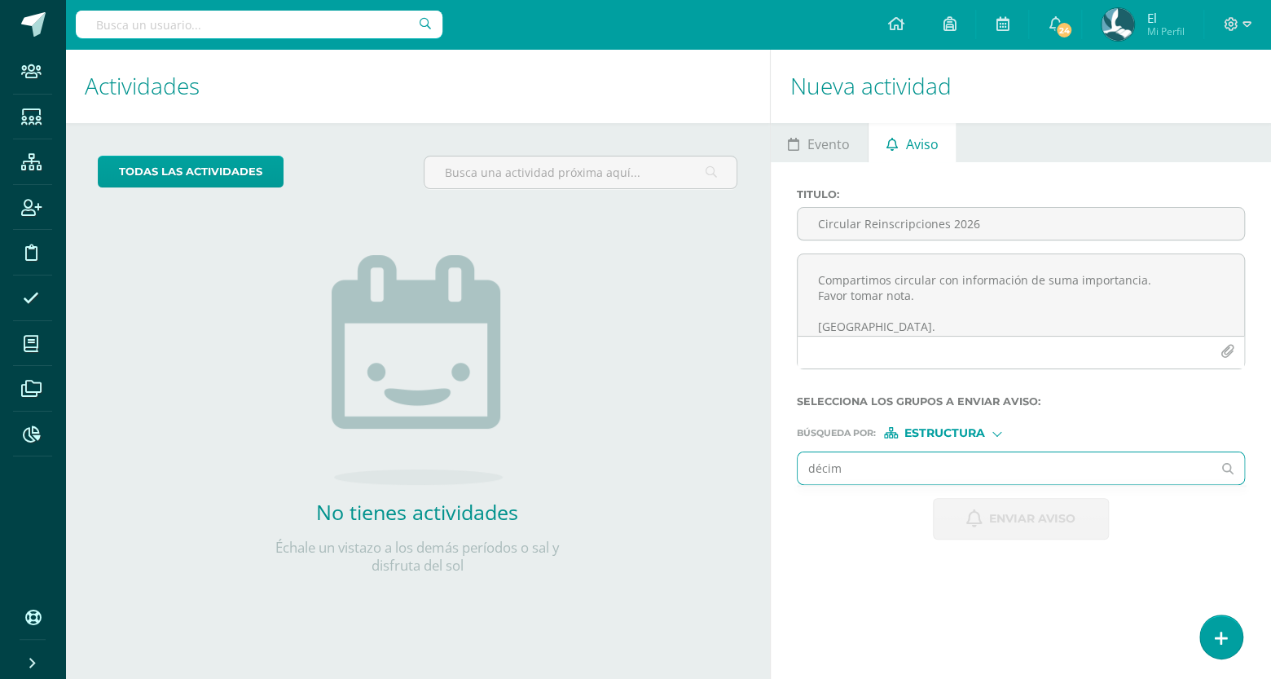
type input "décimo"
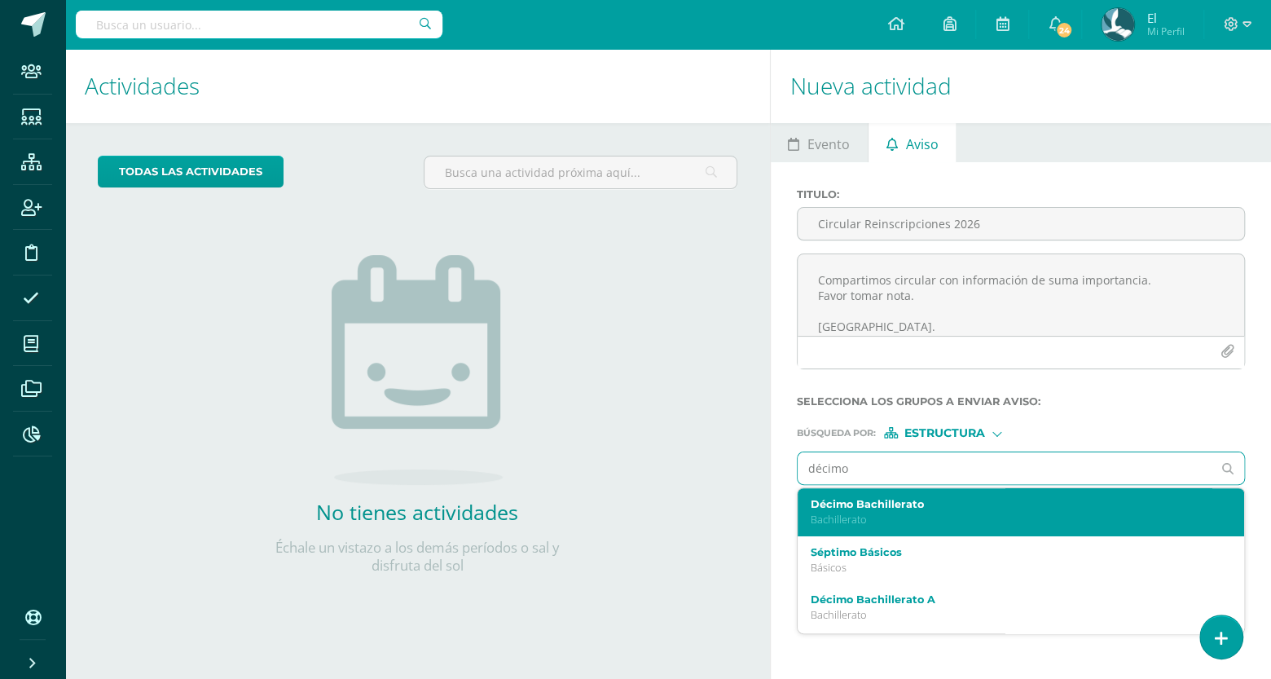
click at [851, 510] on label "Décimo Bachillerato" at bounding box center [1012, 504] width 403 height 12
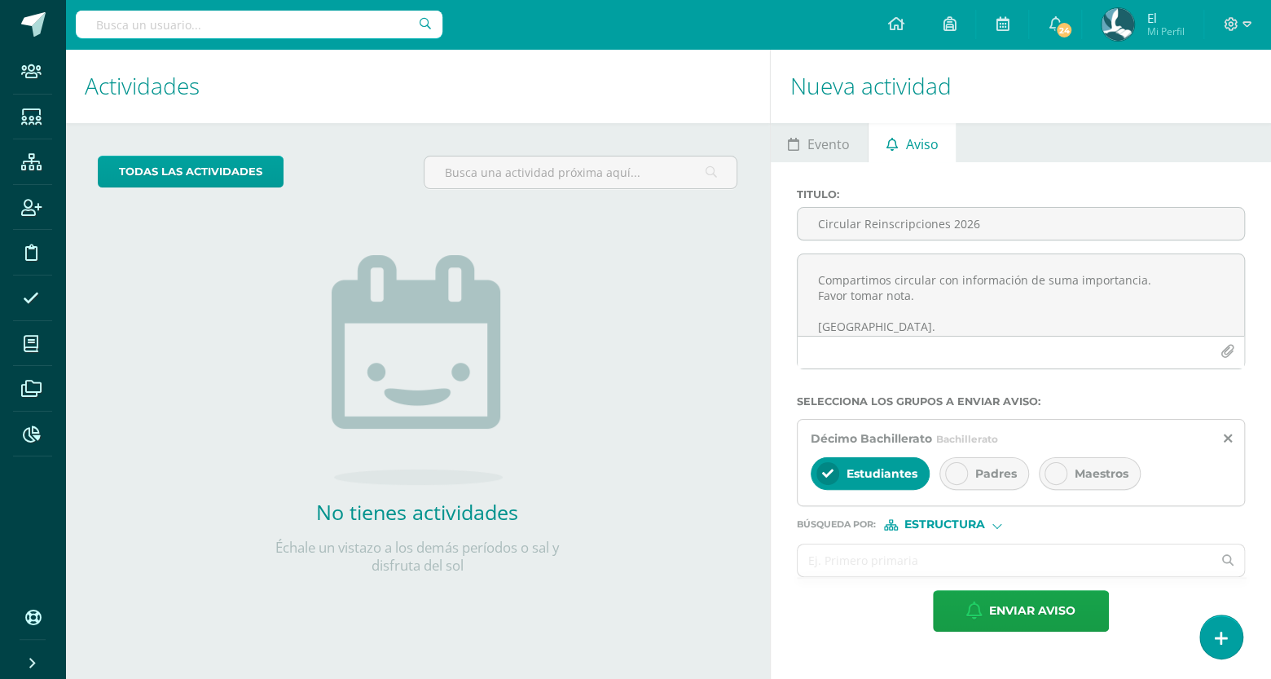
click at [976, 474] on span "Padres" at bounding box center [997, 473] width 42 height 15
click at [914, 472] on span "Estudiantes" at bounding box center [882, 473] width 71 height 15
click at [966, 526] on span "Estructura" at bounding box center [945, 524] width 81 height 9
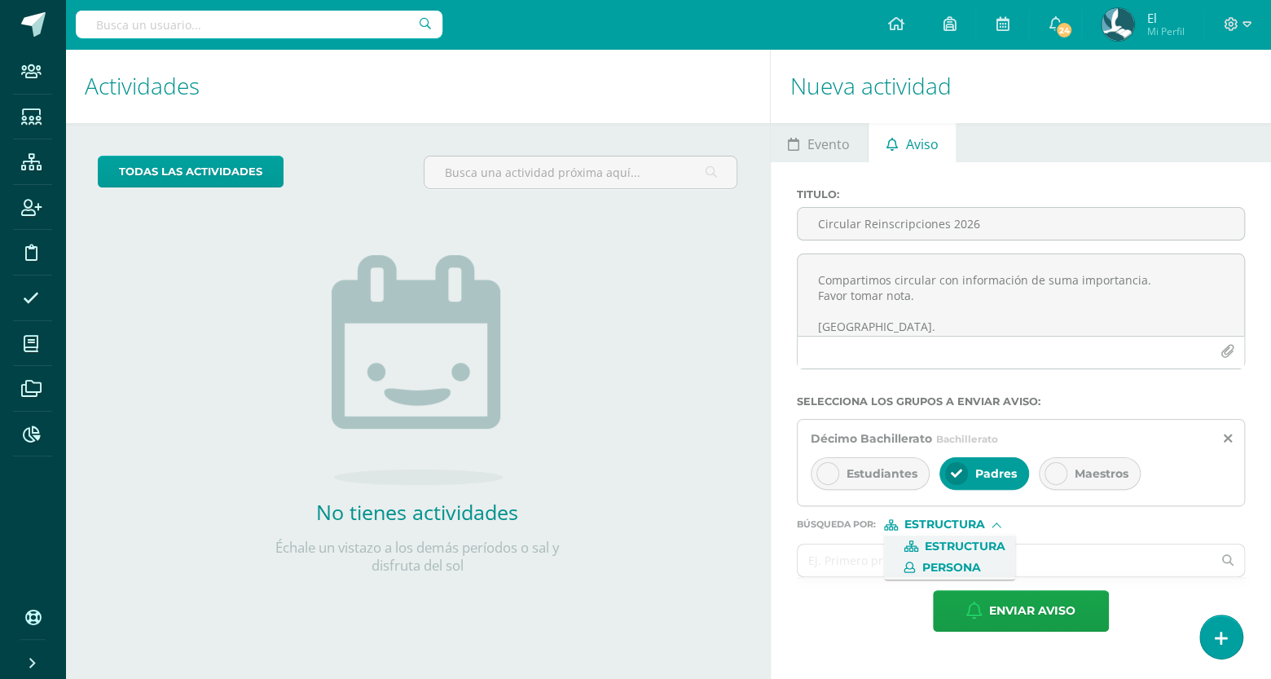
click at [945, 568] on span "Persona" at bounding box center [951, 567] width 59 height 9
click at [919, 563] on input "text" at bounding box center [1005, 560] width 415 height 32
type input "asist"
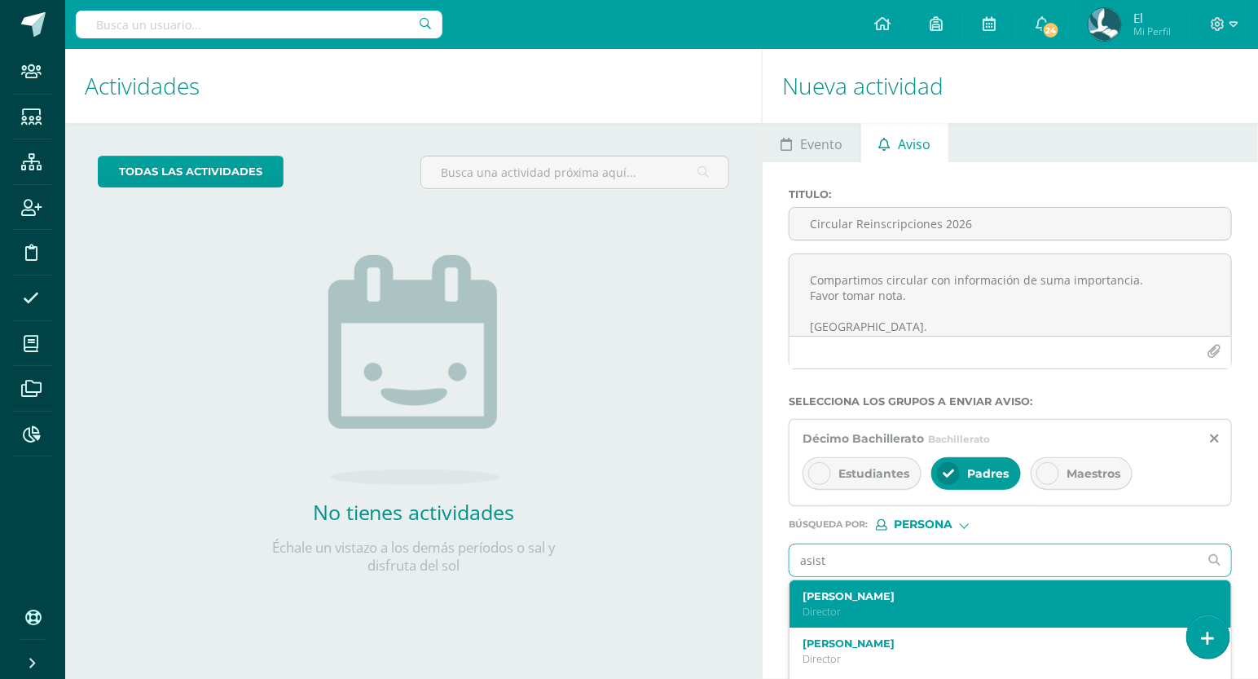
click at [865, 593] on label "[PERSON_NAME]" at bounding box center [1002, 596] width 398 height 12
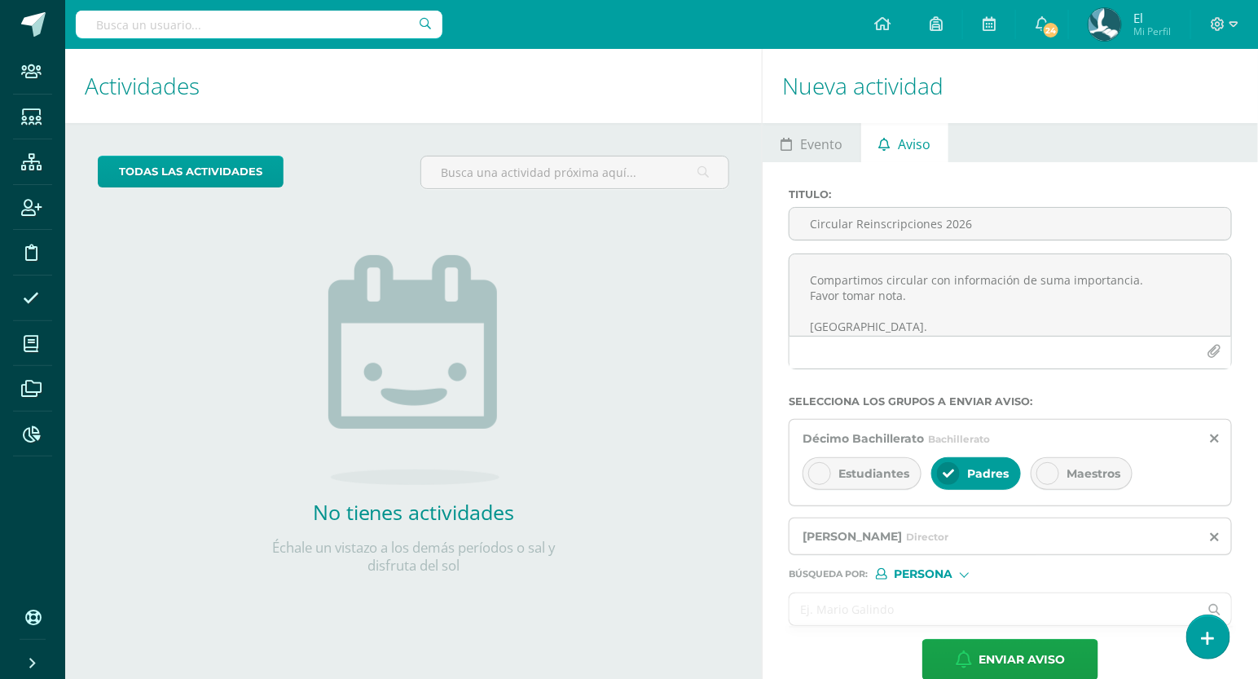
click at [858, 616] on input "text" at bounding box center [994, 609] width 409 height 32
type input "rmend"
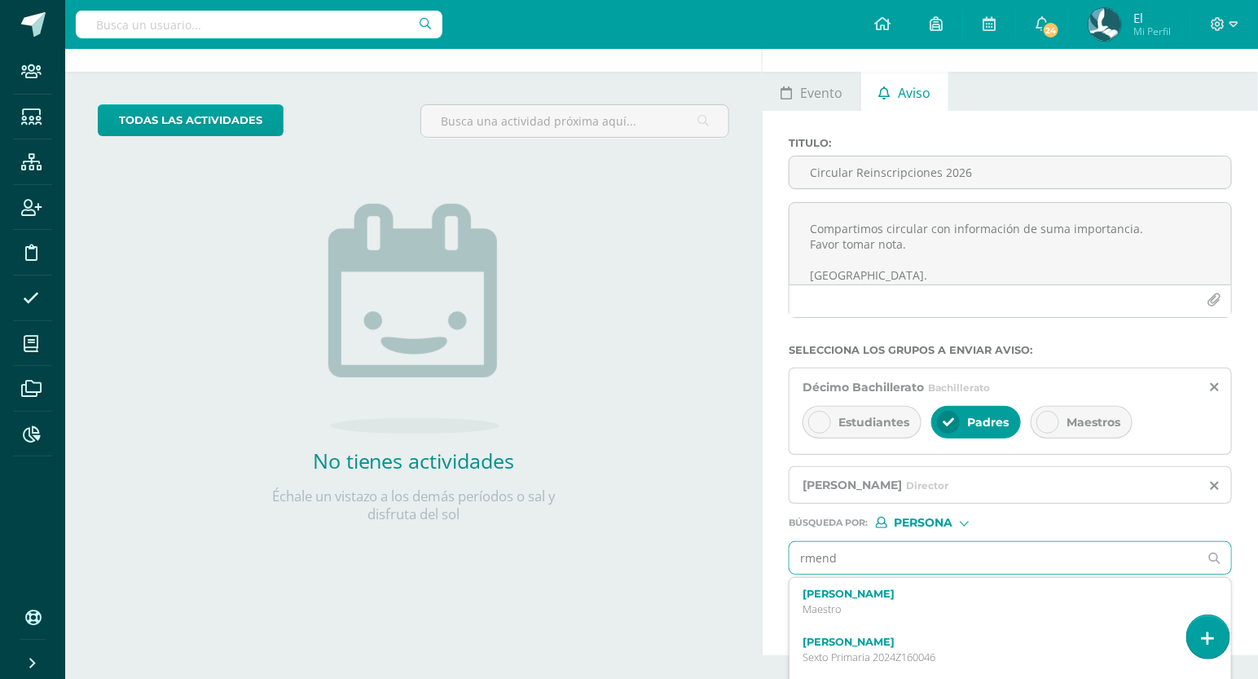
scroll to position [54, 0]
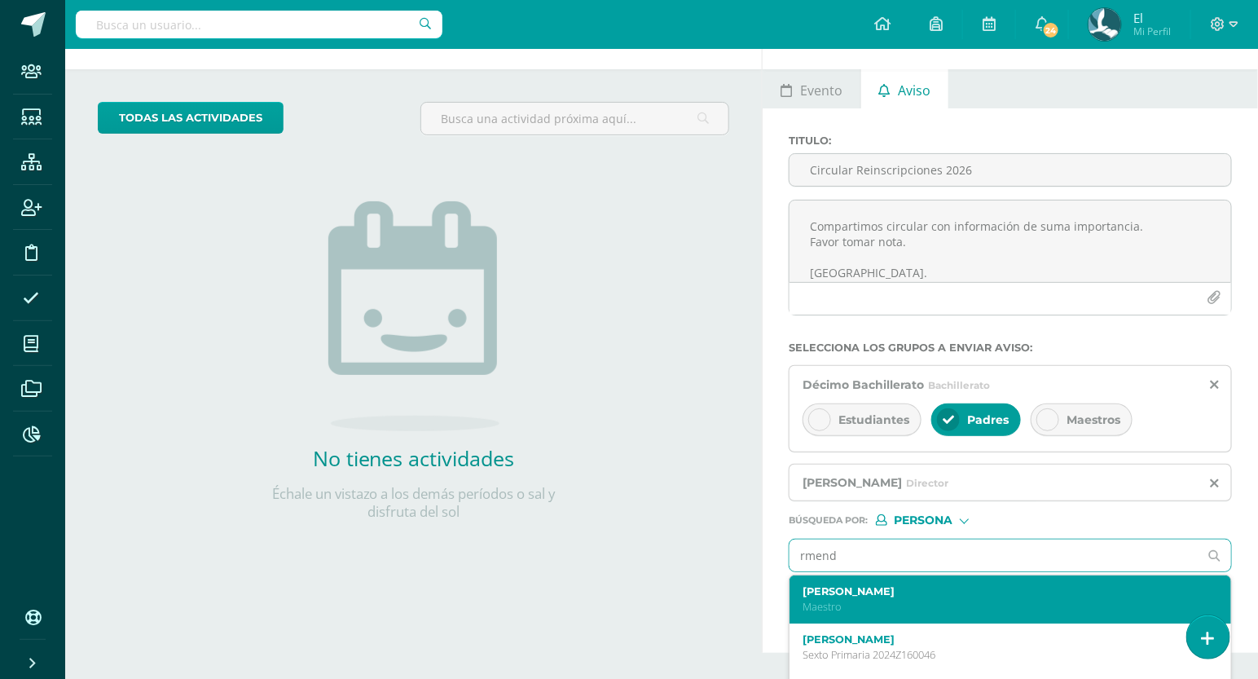
click at [897, 591] on label "[PERSON_NAME]" at bounding box center [1002, 591] width 398 height 12
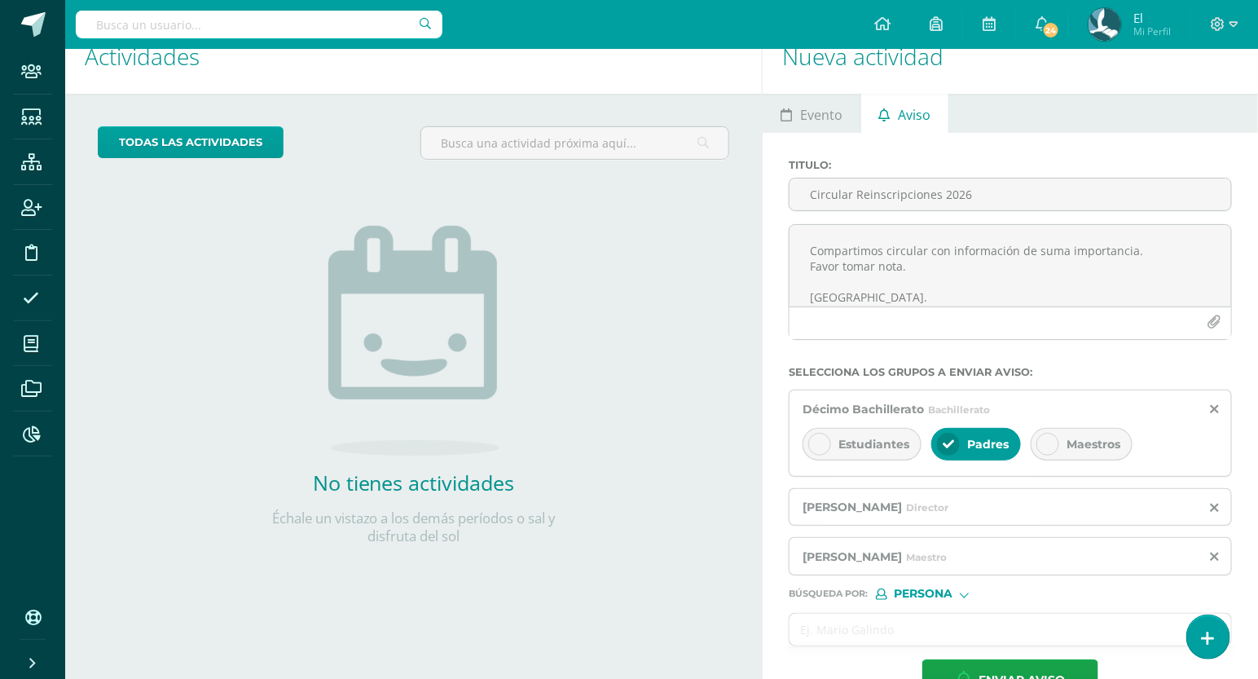
scroll to position [26, 0]
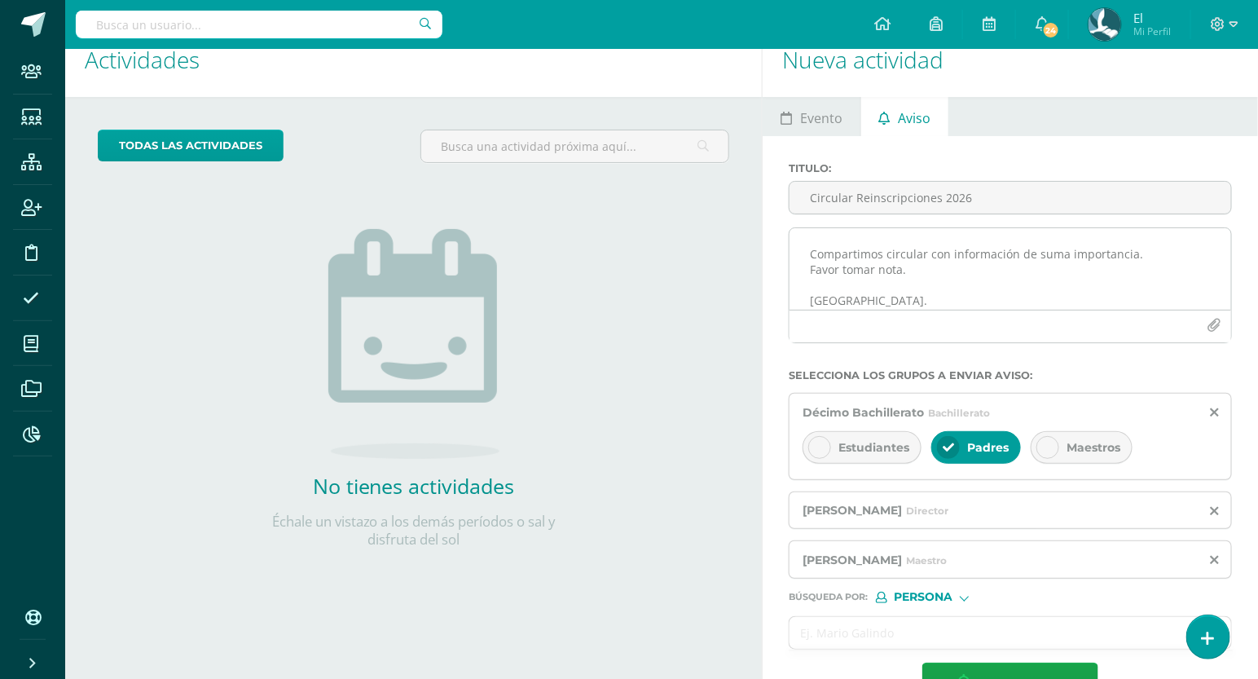
click at [1206, 325] on button "button" at bounding box center [1215, 326] width 32 height 32
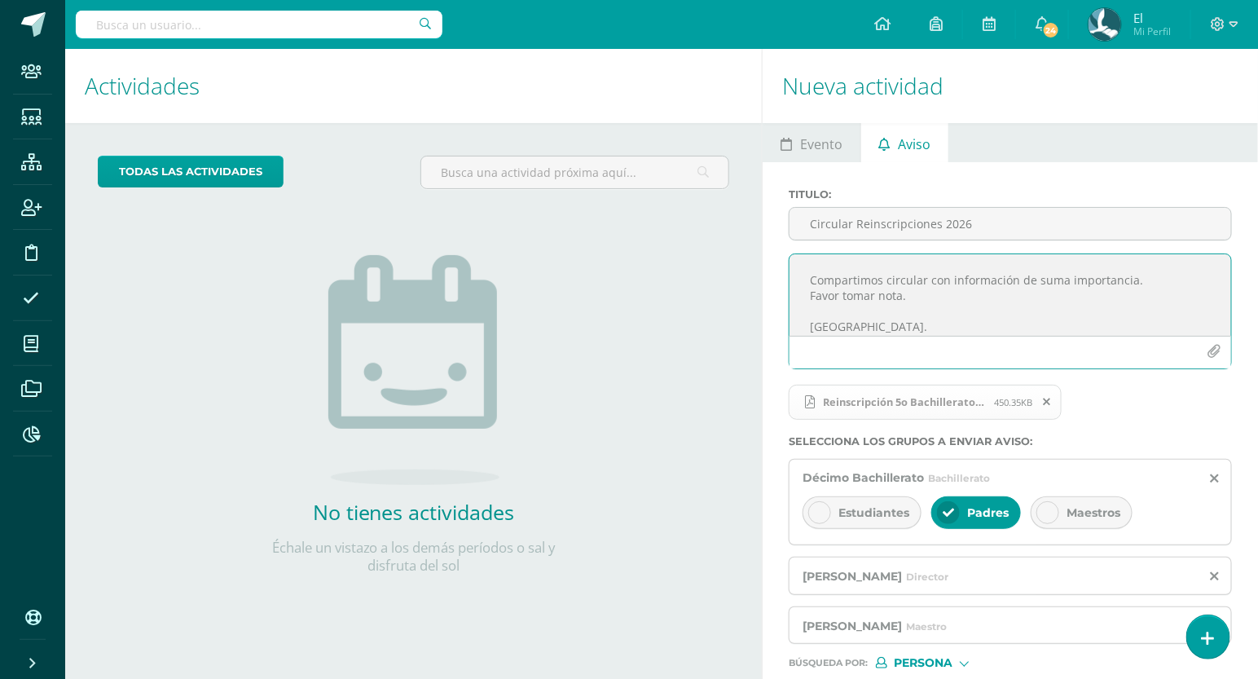
scroll to position [117, 0]
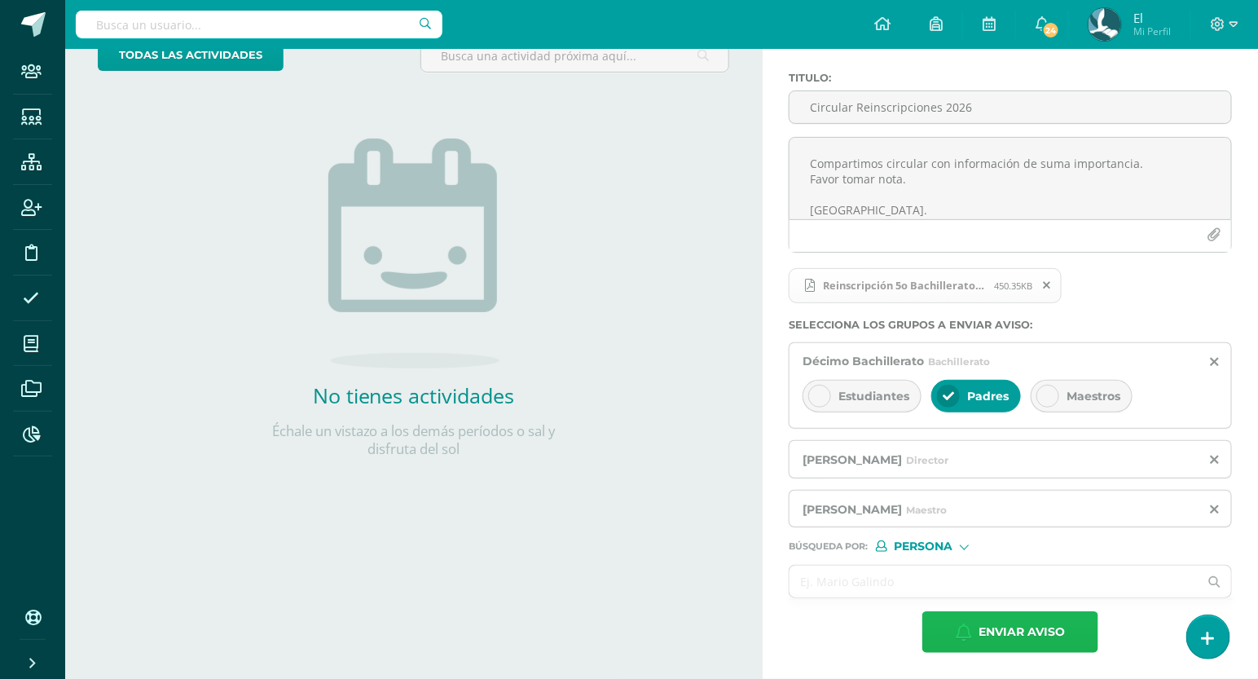
click at [971, 626] on icon "button" at bounding box center [964, 632] width 16 height 18
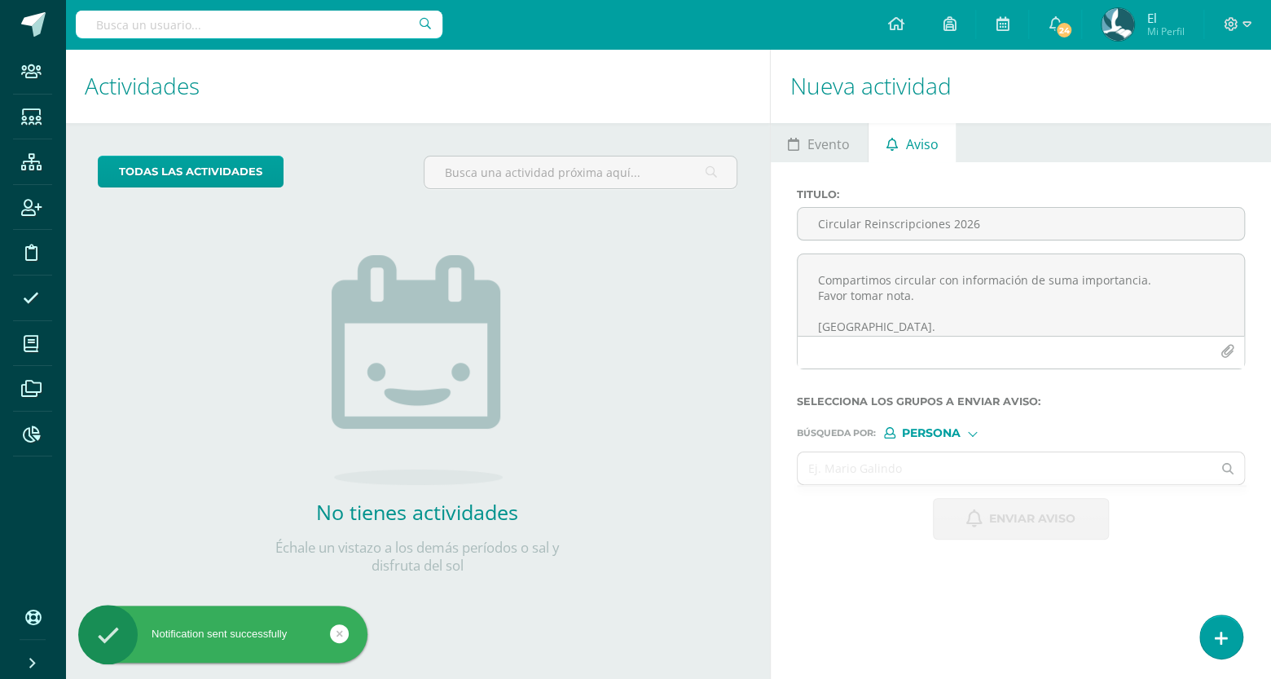
scroll to position [0, 0]
